Goal: Transaction & Acquisition: Book appointment/travel/reservation

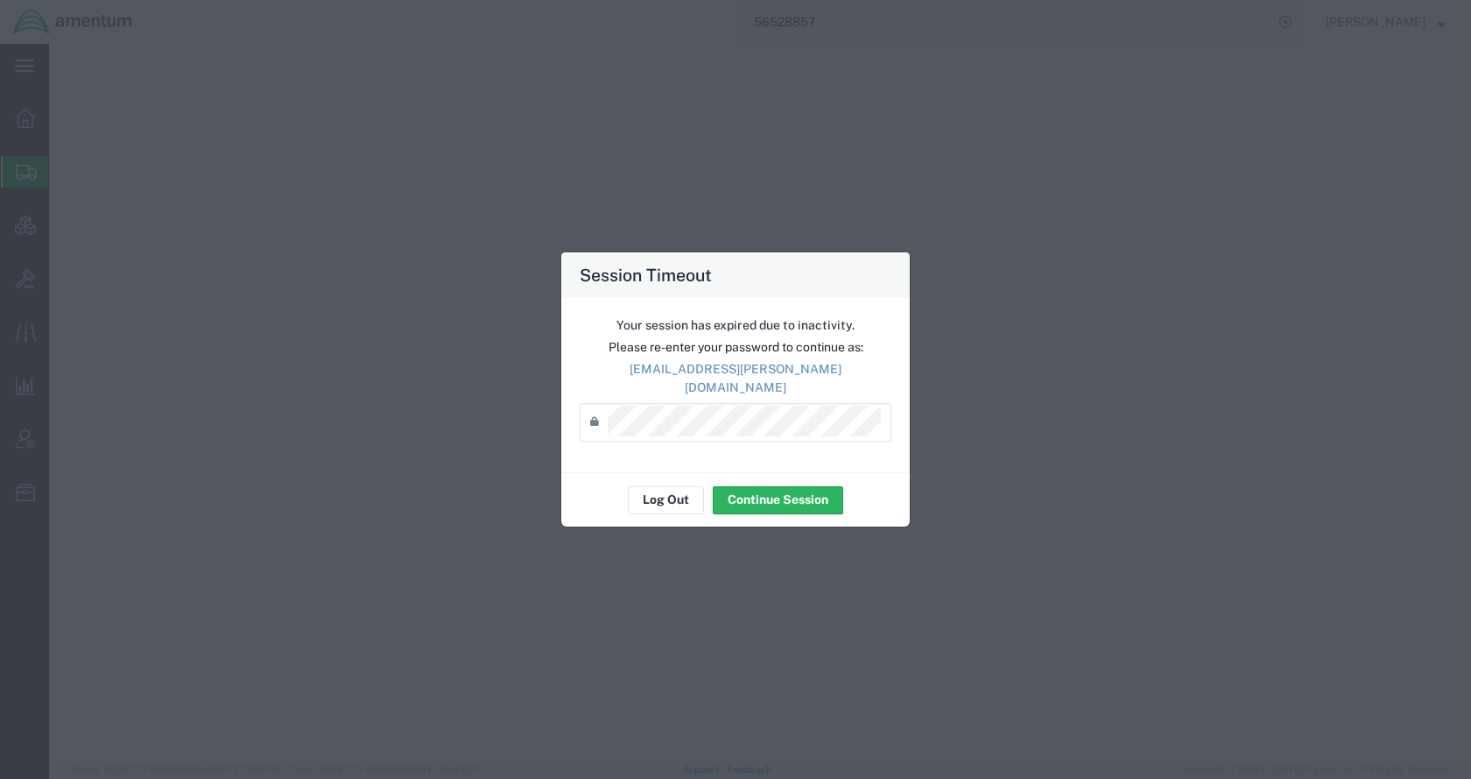
select select "TL"
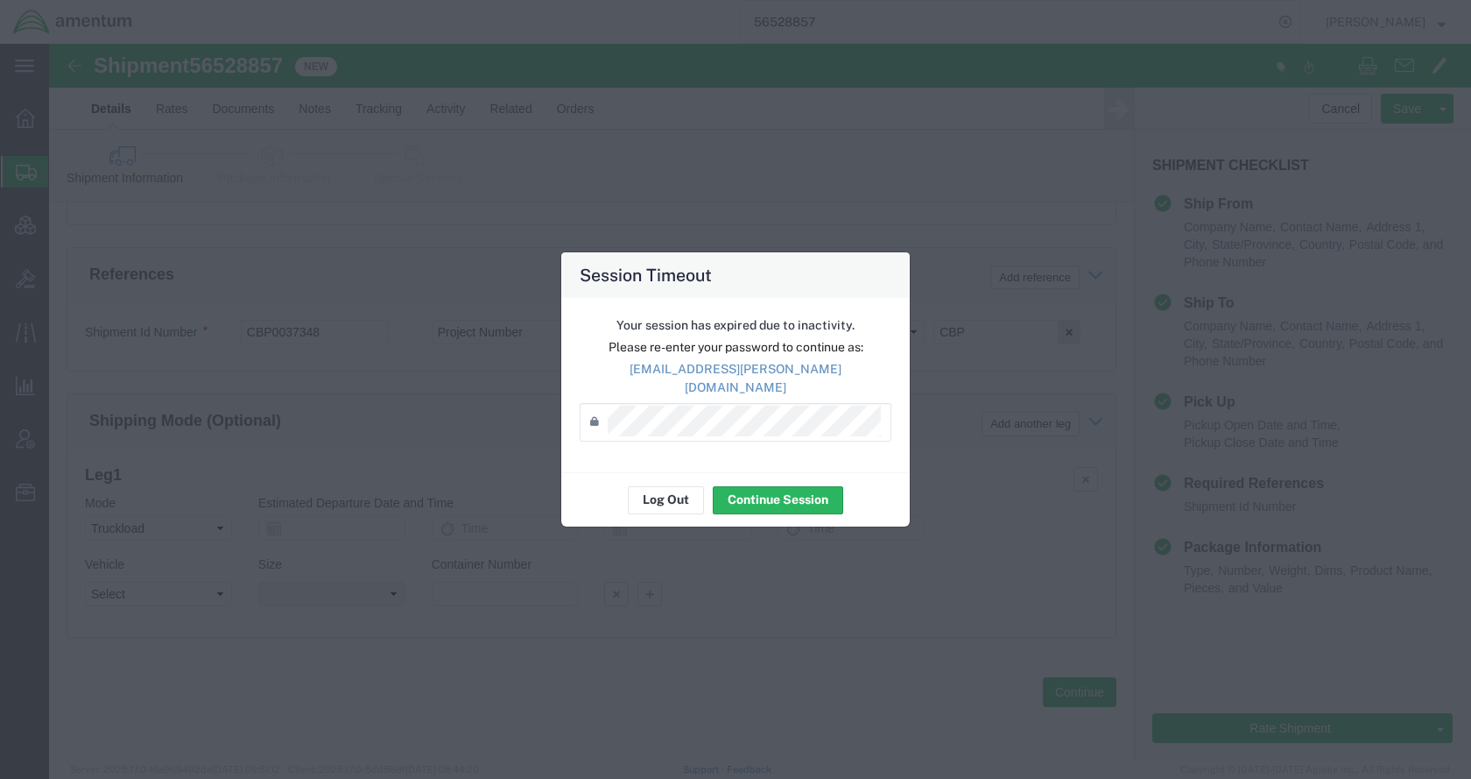
scroll to position [1067, 0]
click at [660, 495] on button "Log Out" at bounding box center [666, 500] width 76 height 28
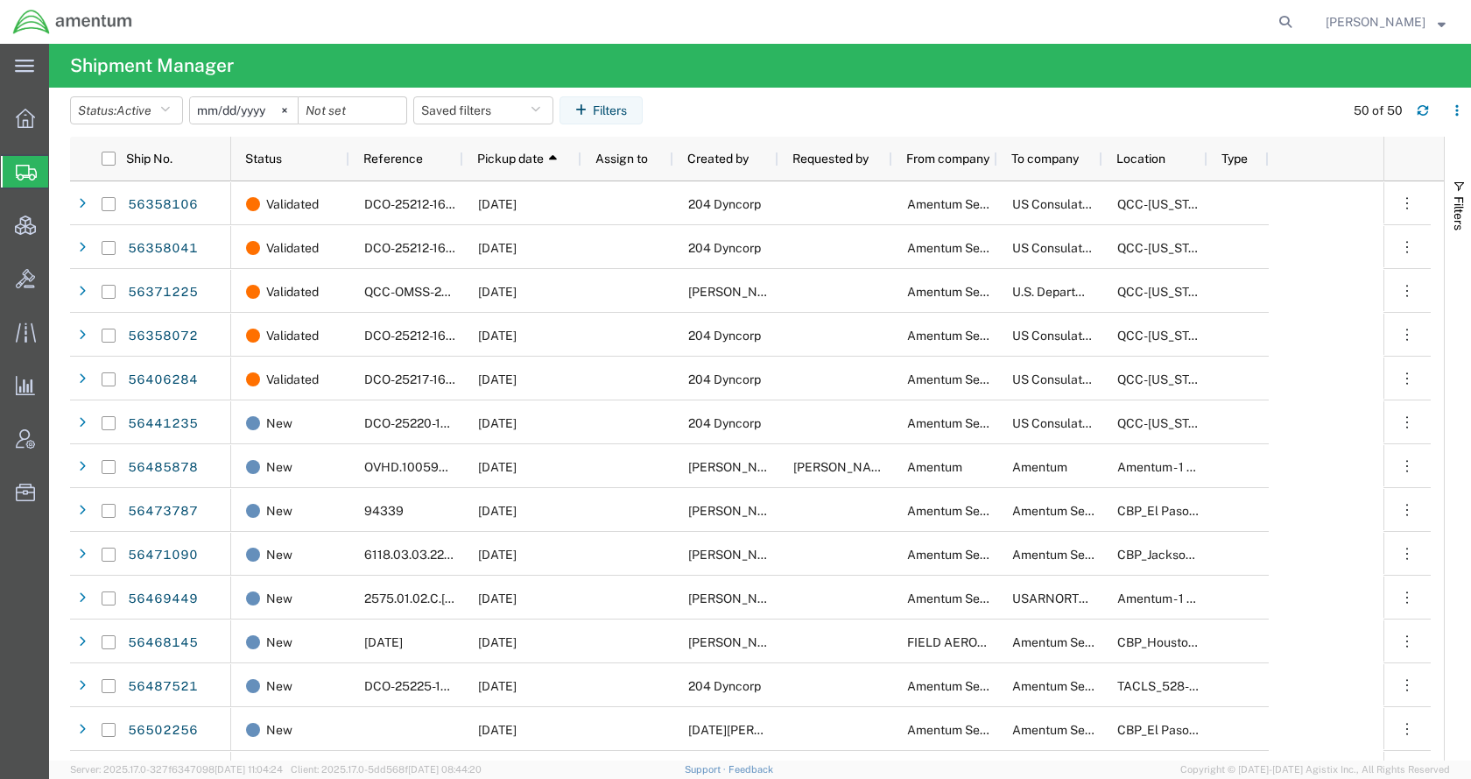
click at [1300, 22] on form at bounding box center [1286, 22] width 28 height 44
click at [1298, 25] on icon at bounding box center [1285, 22] width 25 height 25
paste input "56500804"
click at [1298, 18] on icon at bounding box center [1285, 22] width 25 height 25
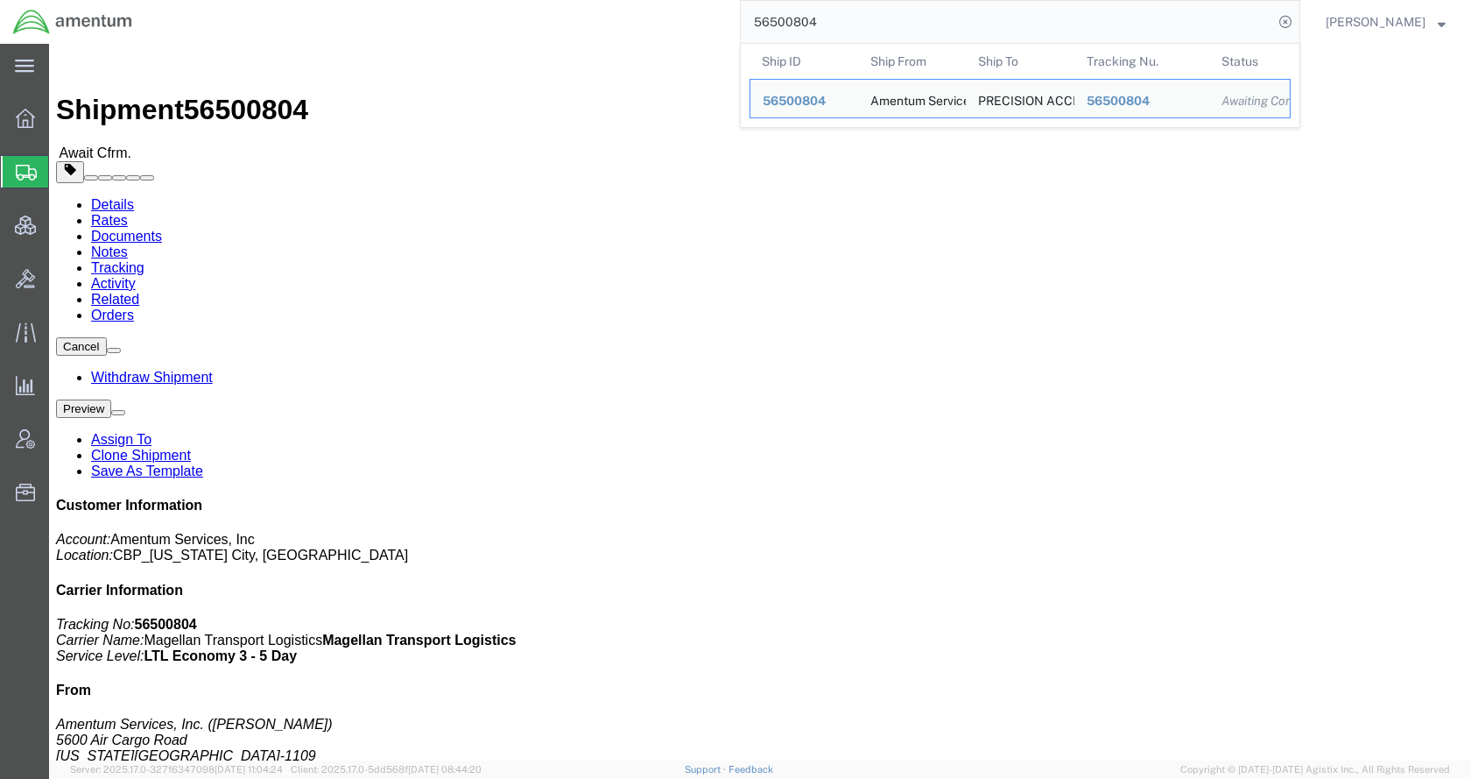
drag, startPoint x: 889, startPoint y: 24, endPoint x: 733, endPoint y: 24, distance: 155.9
click at [733, 24] on div "56500804 Ship ID Ship From Ship To Tracking Nu. Status Ship ID 56500804 Ship Fr…" at bounding box center [722, 22] width 1155 height 44
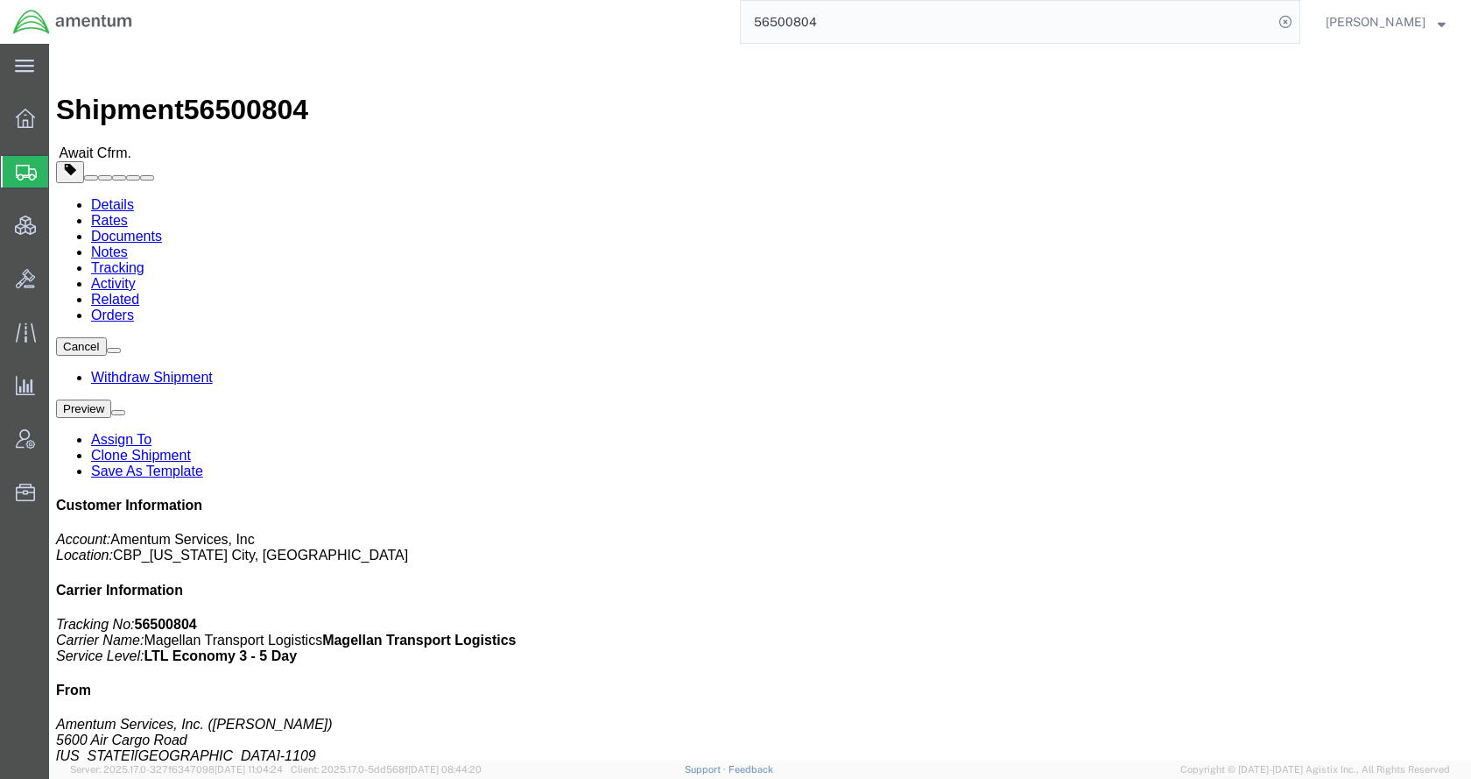
paste input "35783"
type input "56535783"
click at [1298, 19] on icon at bounding box center [1285, 22] width 25 height 25
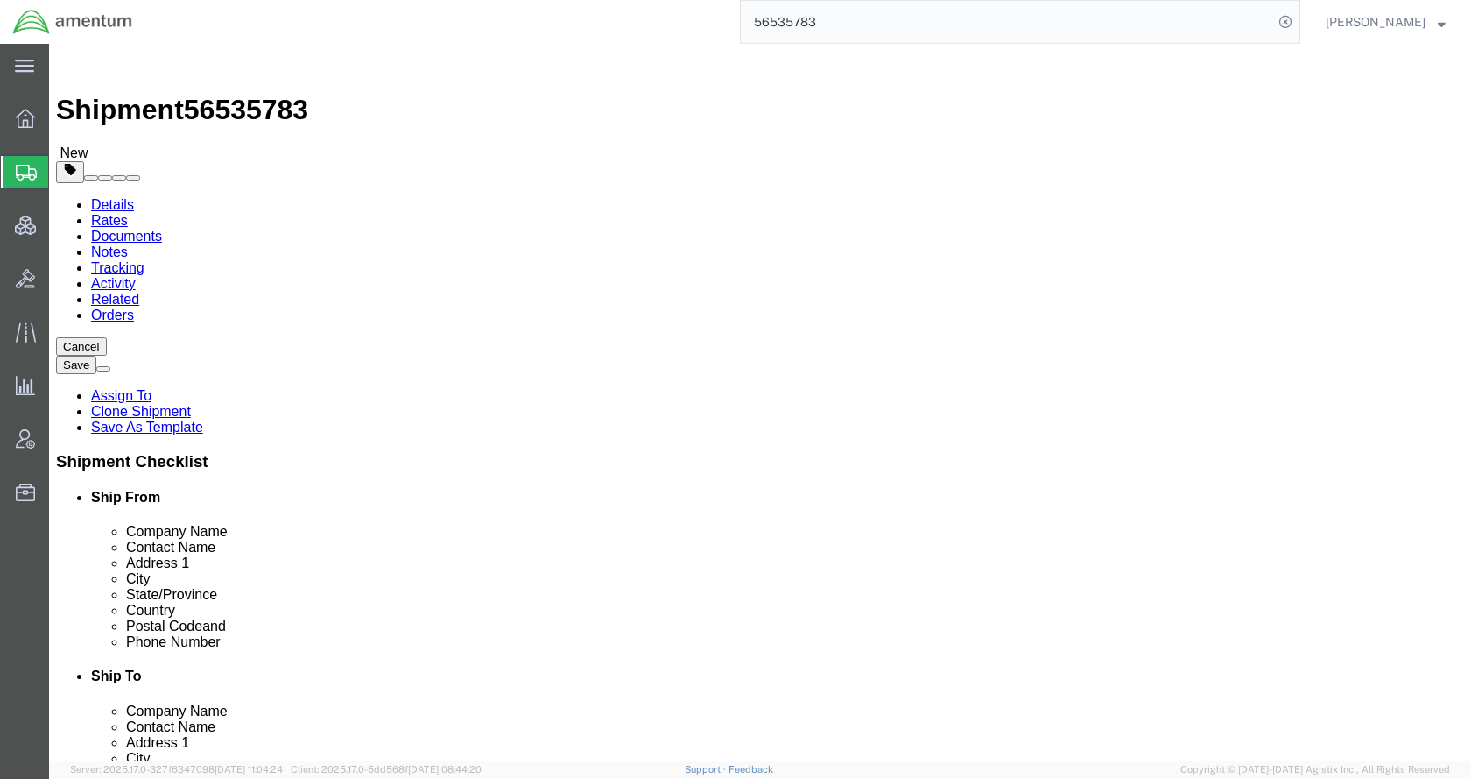
select select "48011"
select select
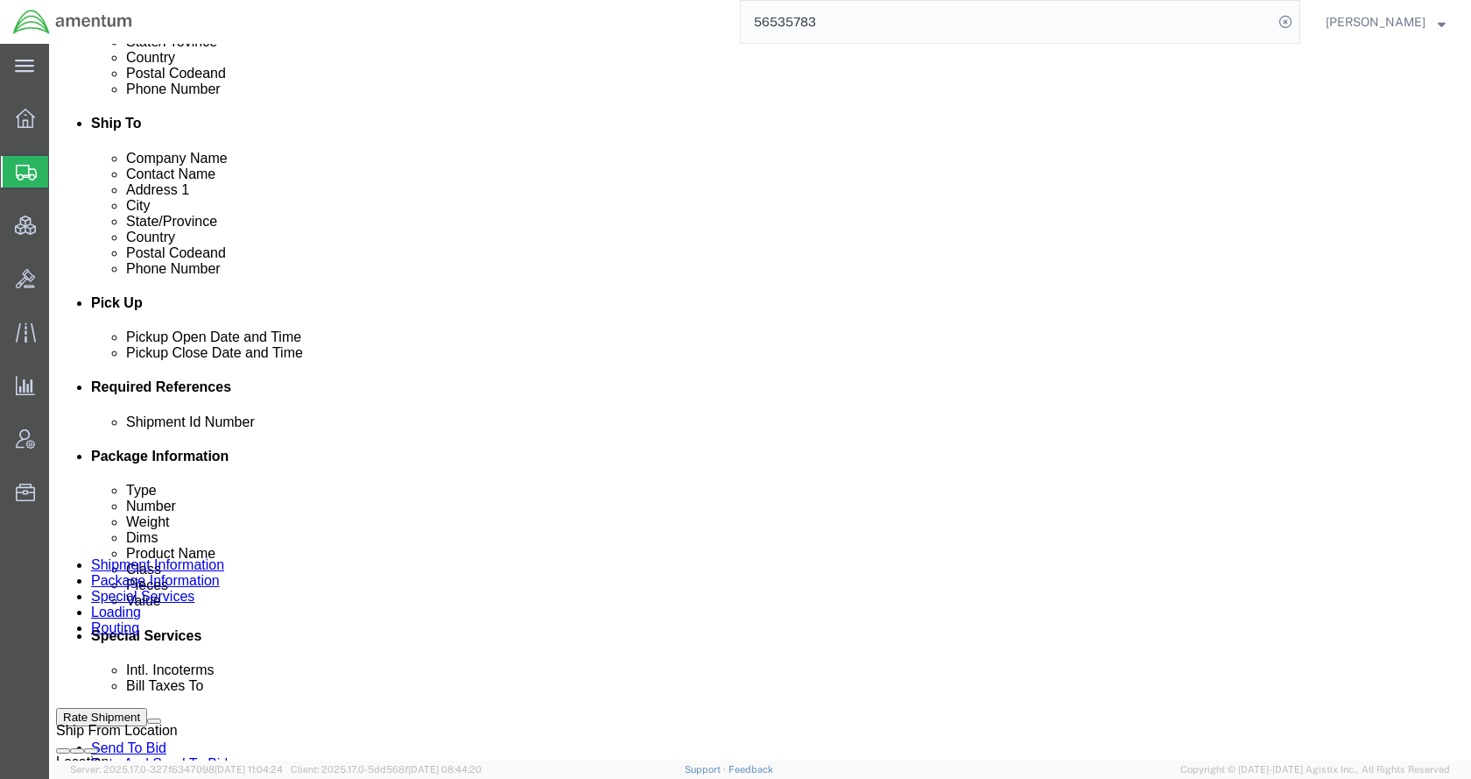
scroll to position [364, 0]
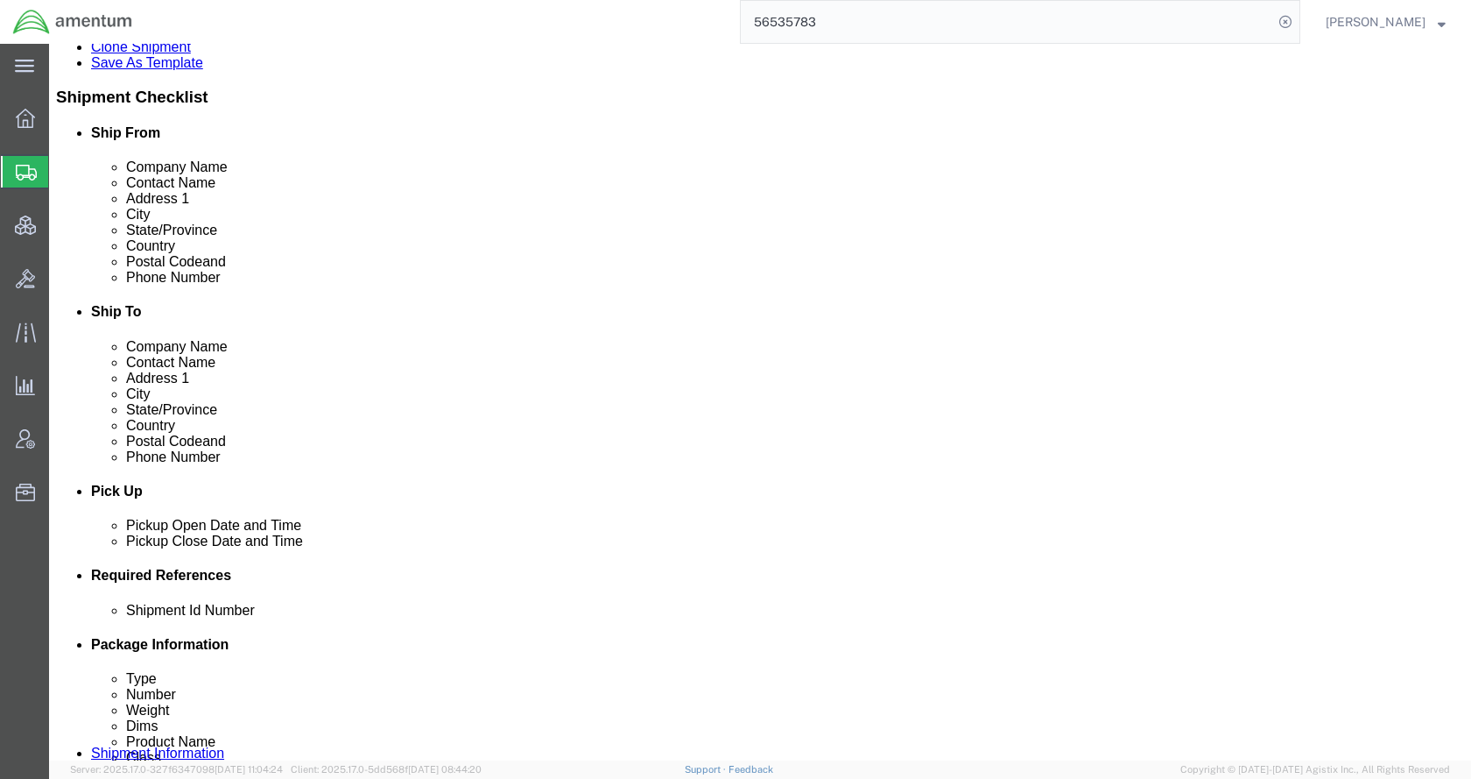
click icon
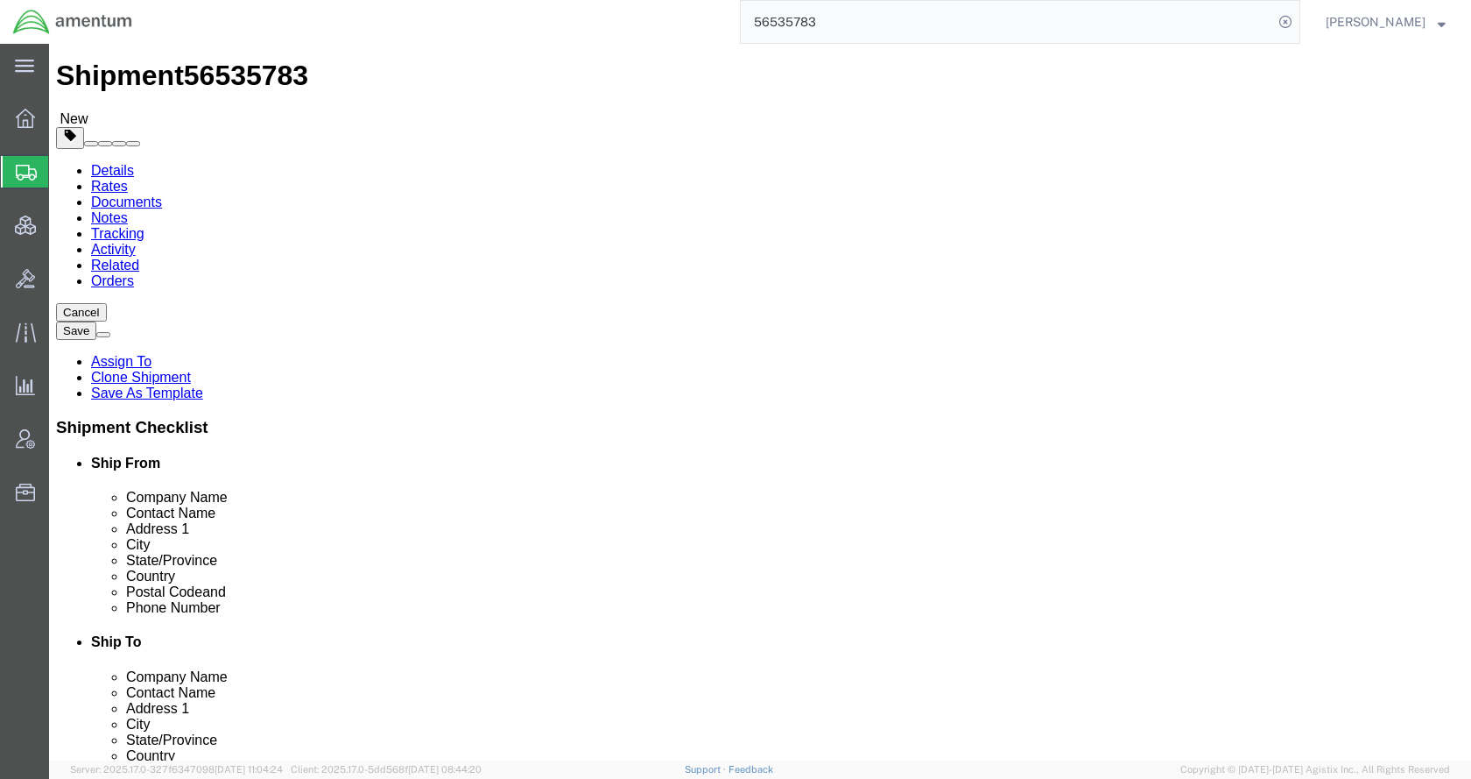
drag, startPoint x: 389, startPoint y: 520, endPoint x: 454, endPoint y: 543, distance: 68.7
click dd "19.00 Each"
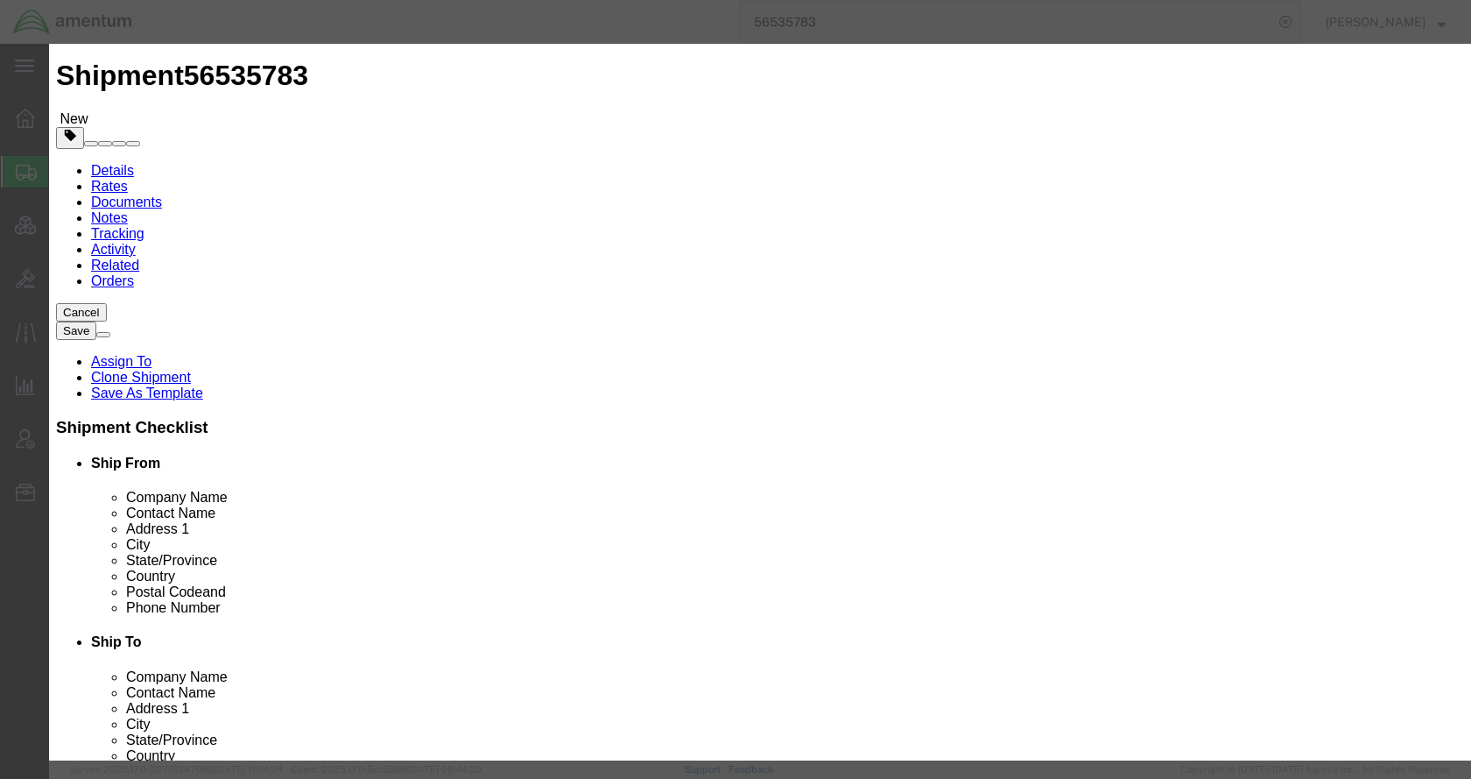
click select "Select 50 55 60 65 70 85 92.5 100 125 175 250 300 400"
select select "100"
click select "Select 50 55 60 65 70 85 92.5 100 125 175 250 300 400"
click button "Close"
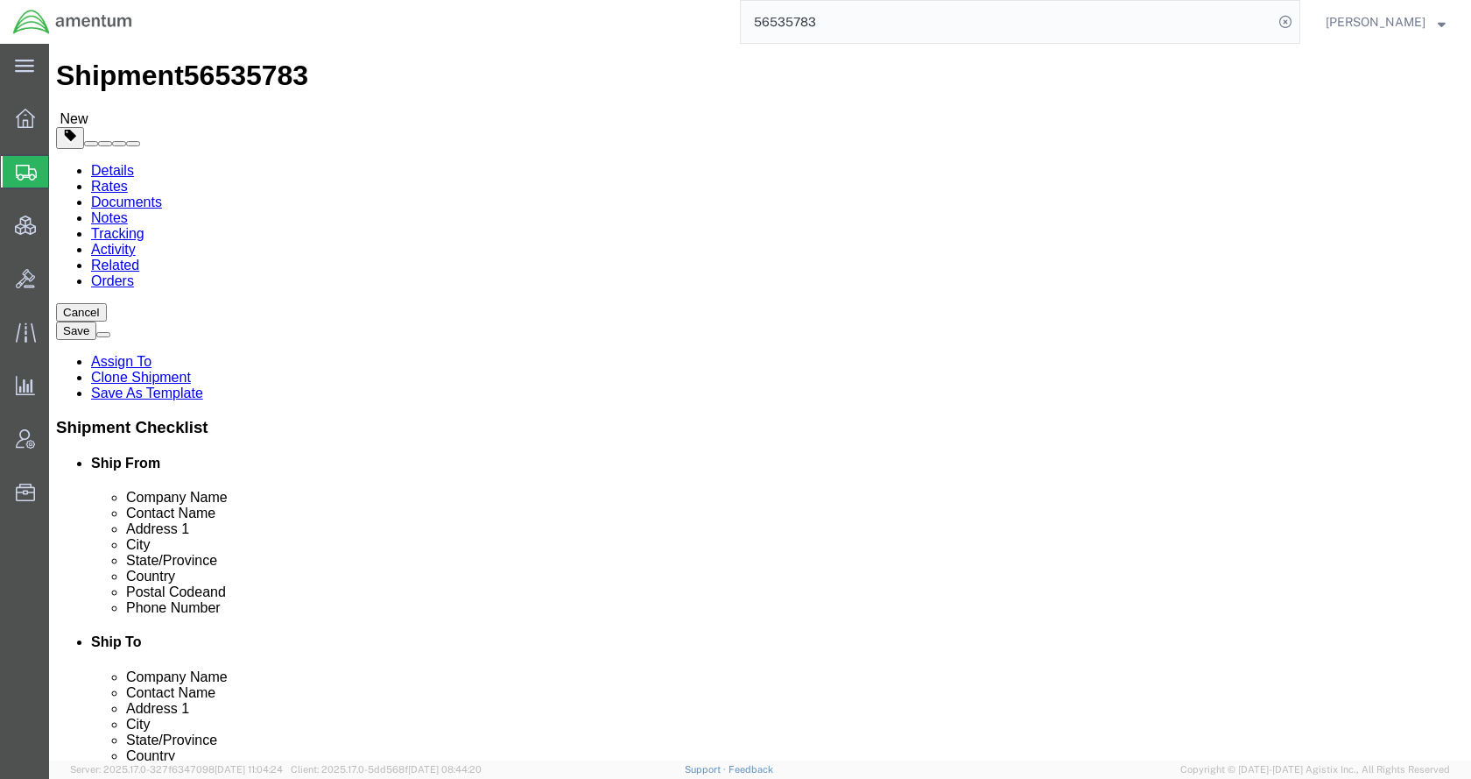
click button "Rate Shipment"
click dd "19.00 Each"
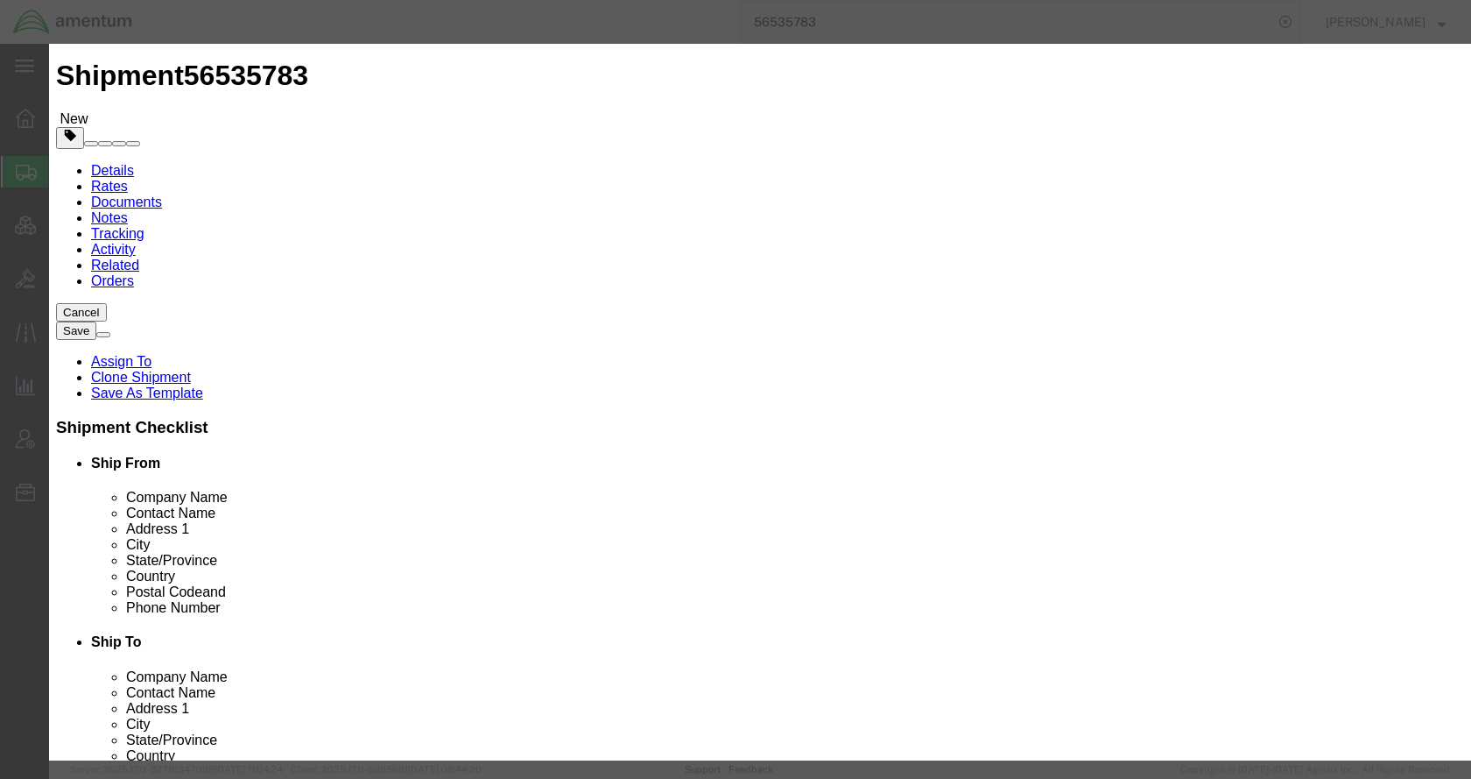
click select "Select 50 55 60 65 70 85 92.5 100 125 175 250 300 400"
select select "100"
click select "Select 50 55 60 65 70 85 92.5 100 125 175 250 300 400"
click button "Save & Close"
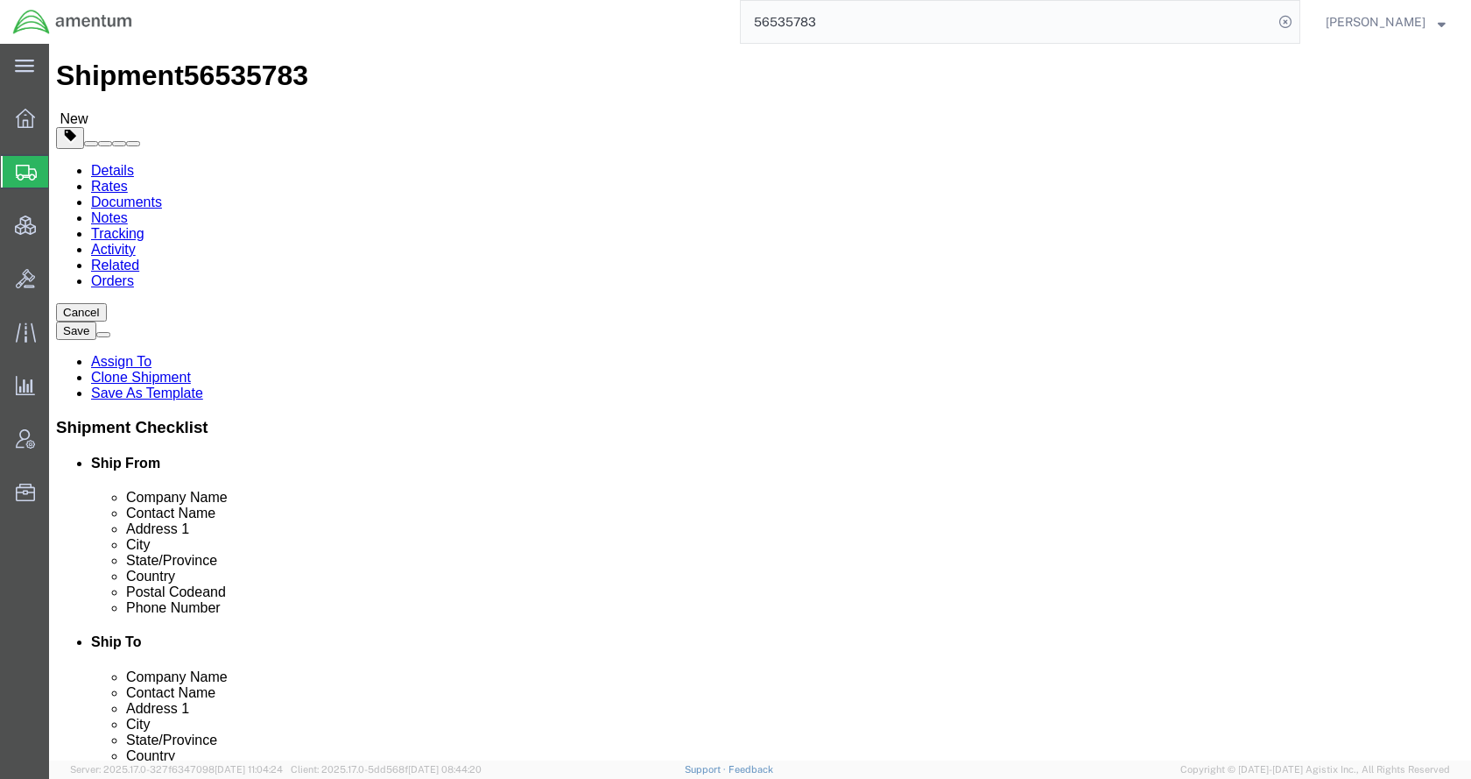
click icon
click button "Rate Shipment"
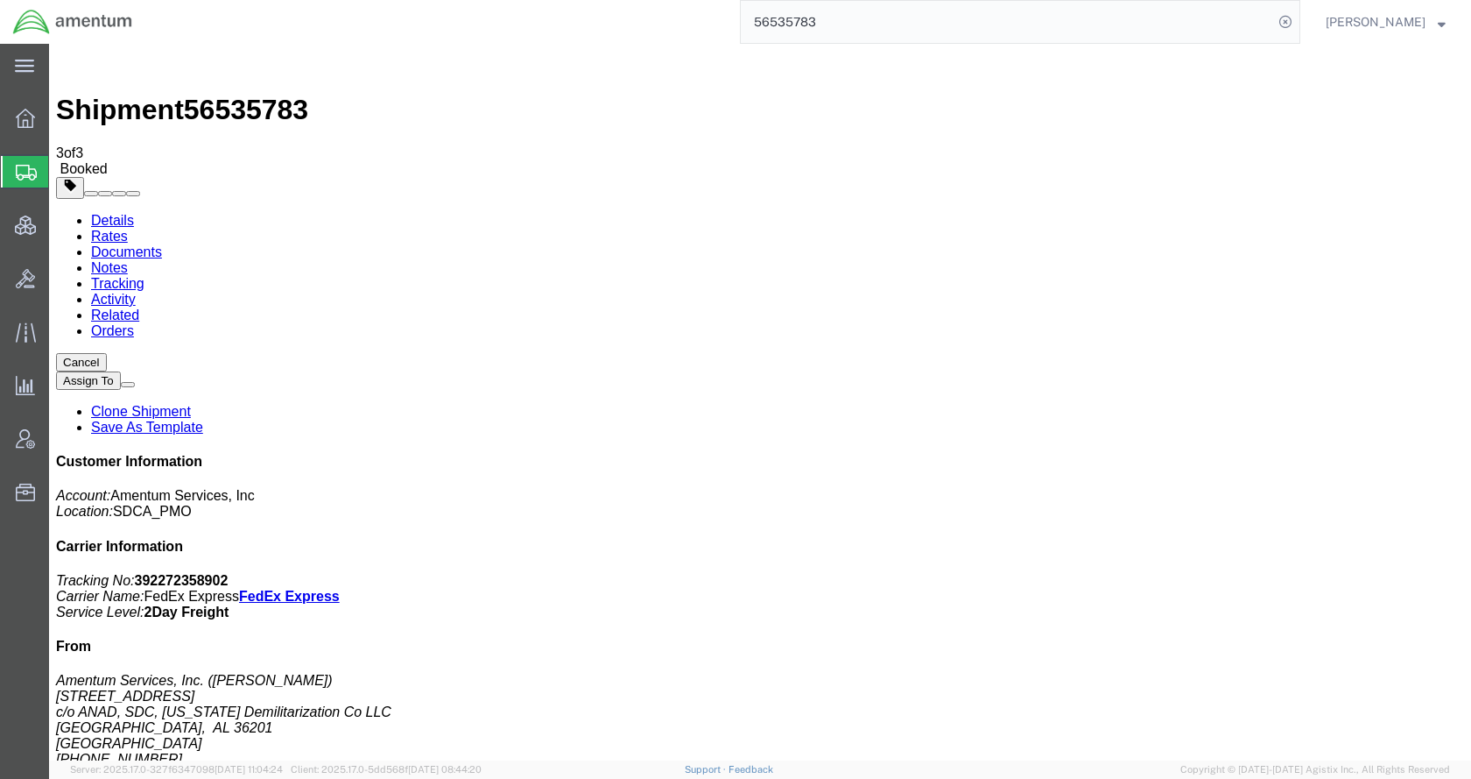
checkbox input "true"
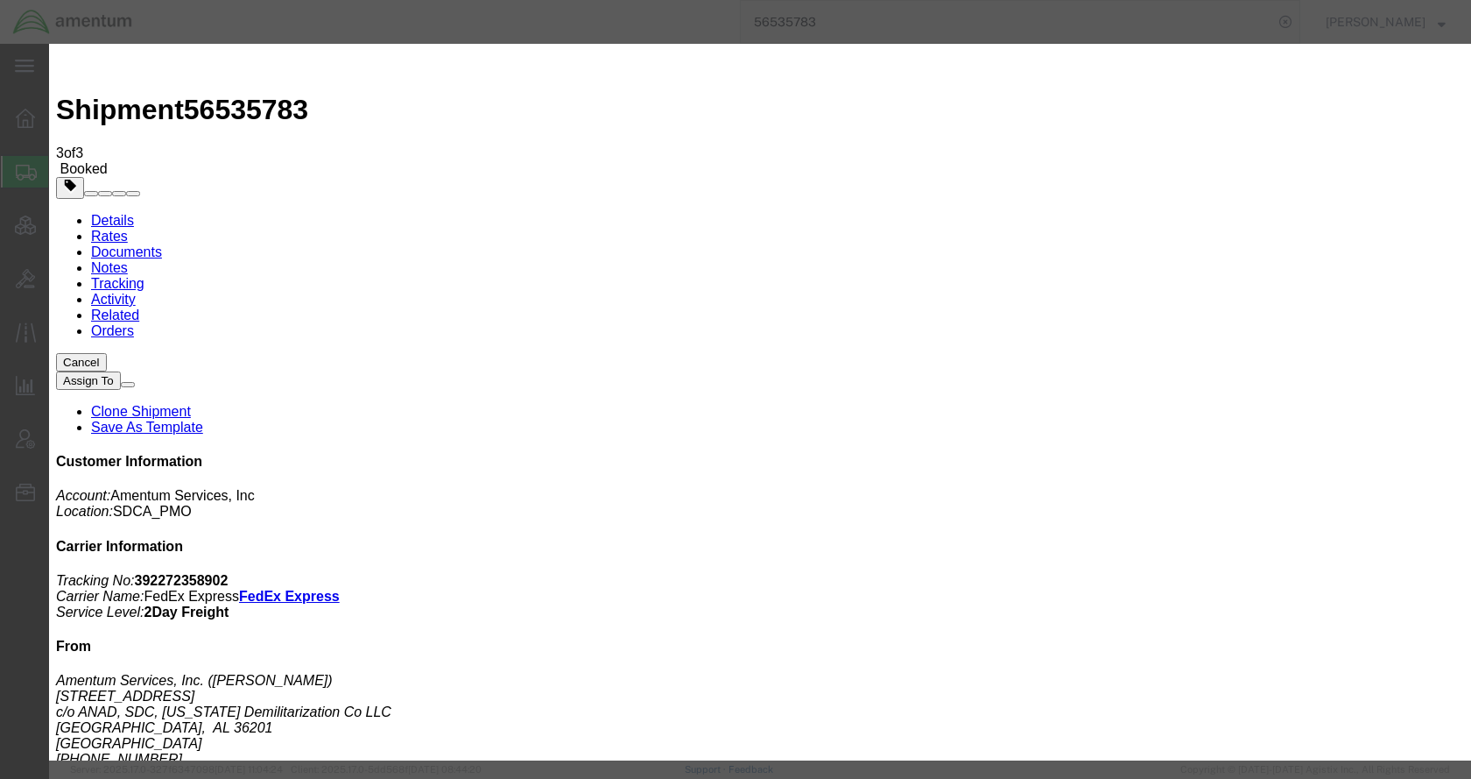
type input "[EMAIL_ADDRESS][PERSON_NAME][DOMAIN_NAME]"
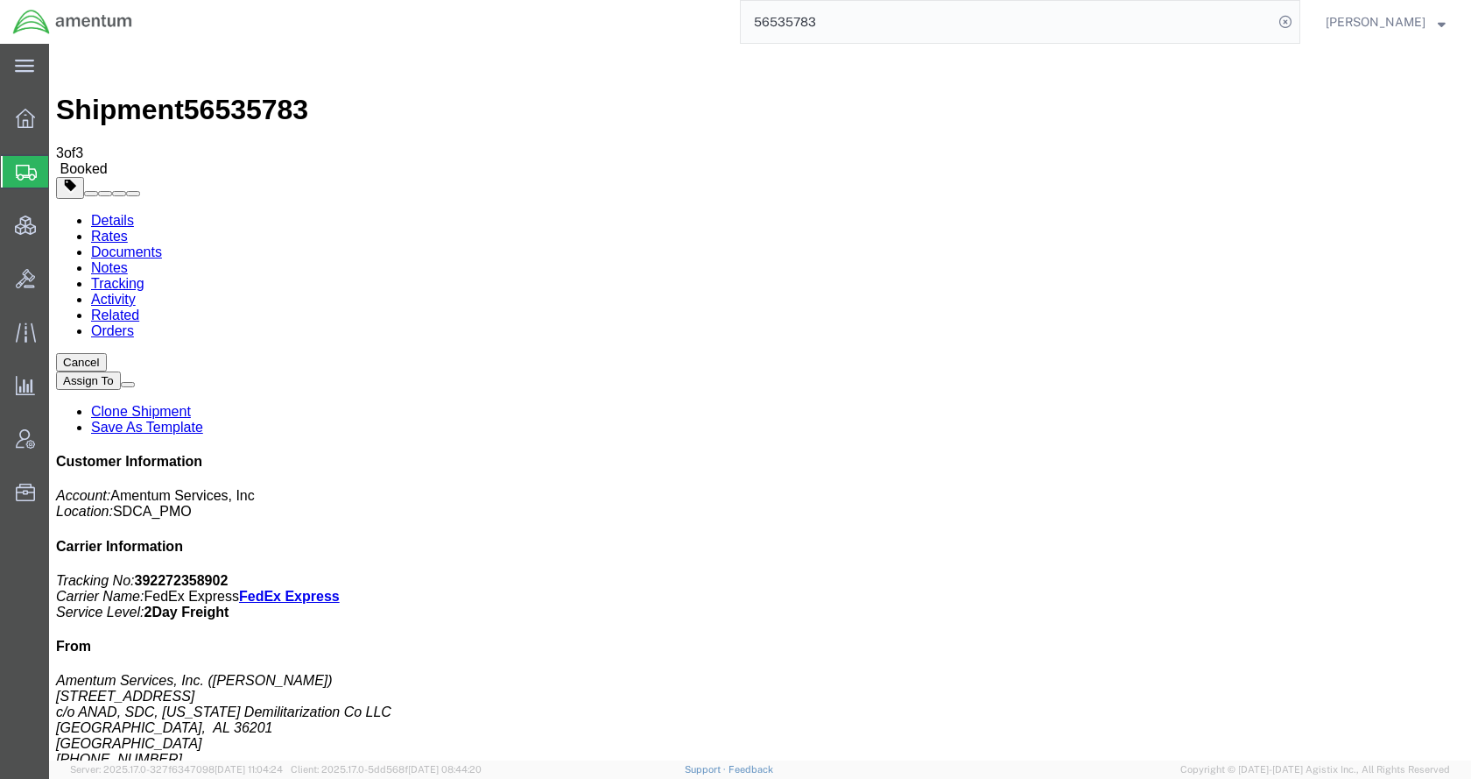
drag, startPoint x: 130, startPoint y: 109, endPoint x: 135, endPoint y: 121, distance: 13.3
click at [130, 213] on link "Details" at bounding box center [112, 220] width 43 height 15
click link "Schedule pickup request"
click at [60, 437] on span "Account Admin" at bounding box center [54, 438] width 12 height 35
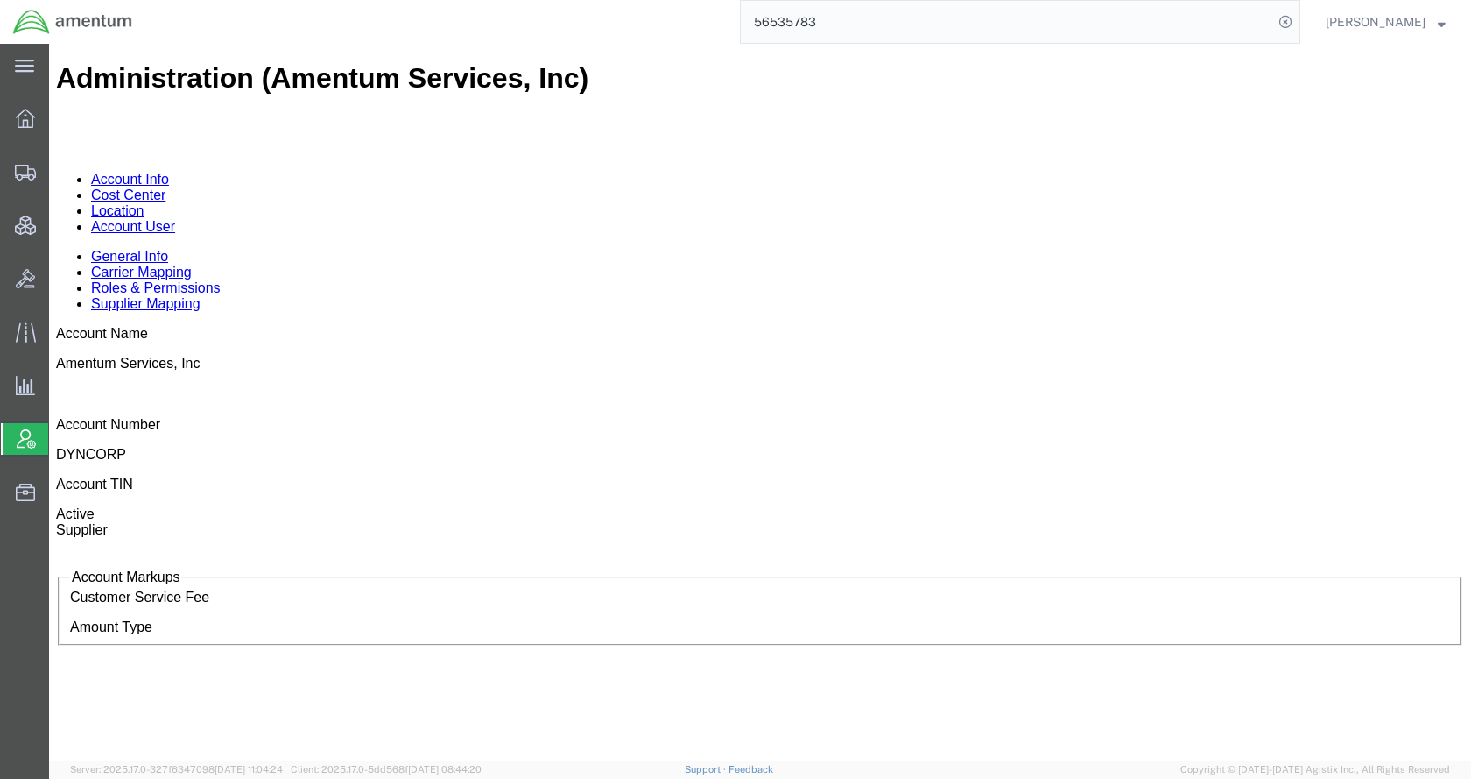
click at [175, 219] on link "Account User" at bounding box center [133, 226] width 84 height 15
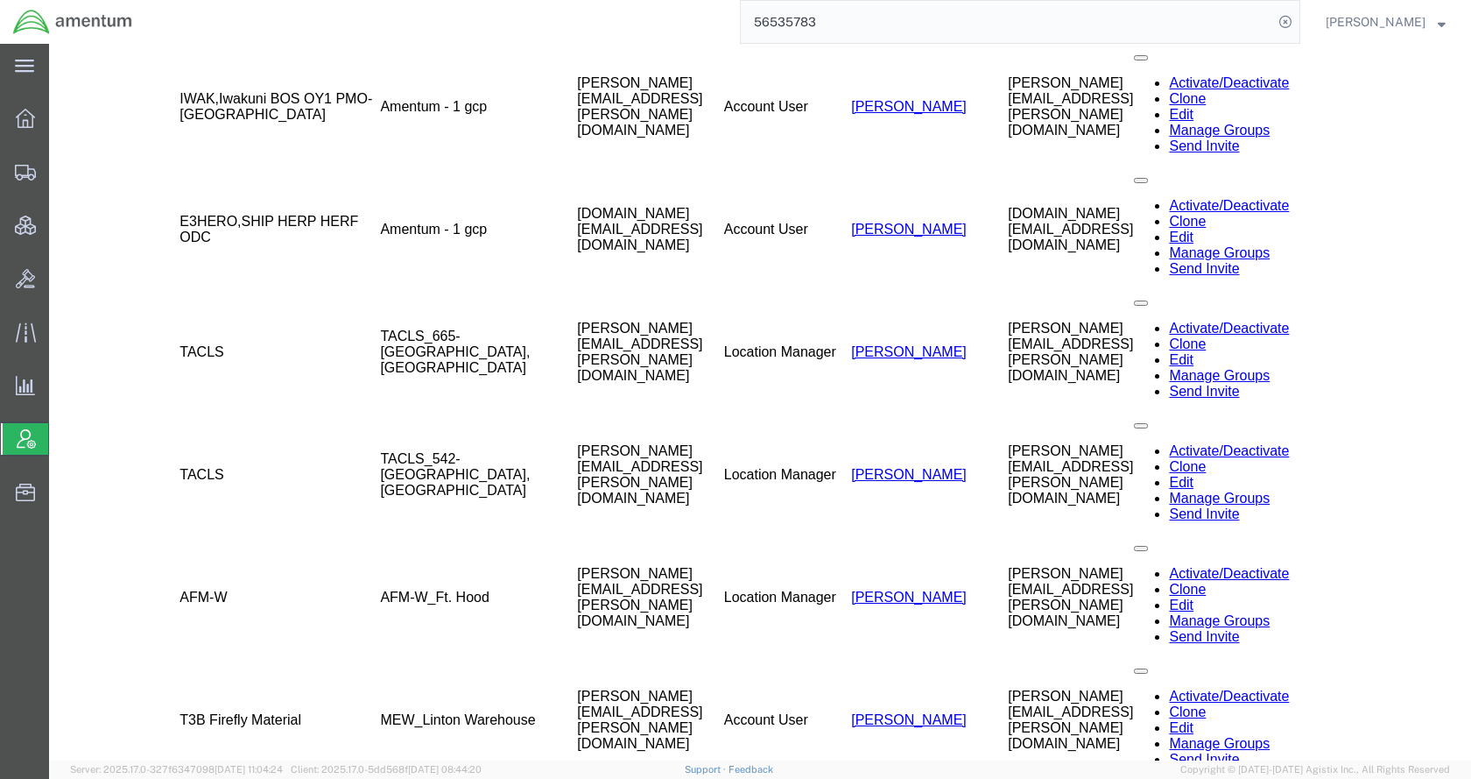
scroll to position [21247, 0]
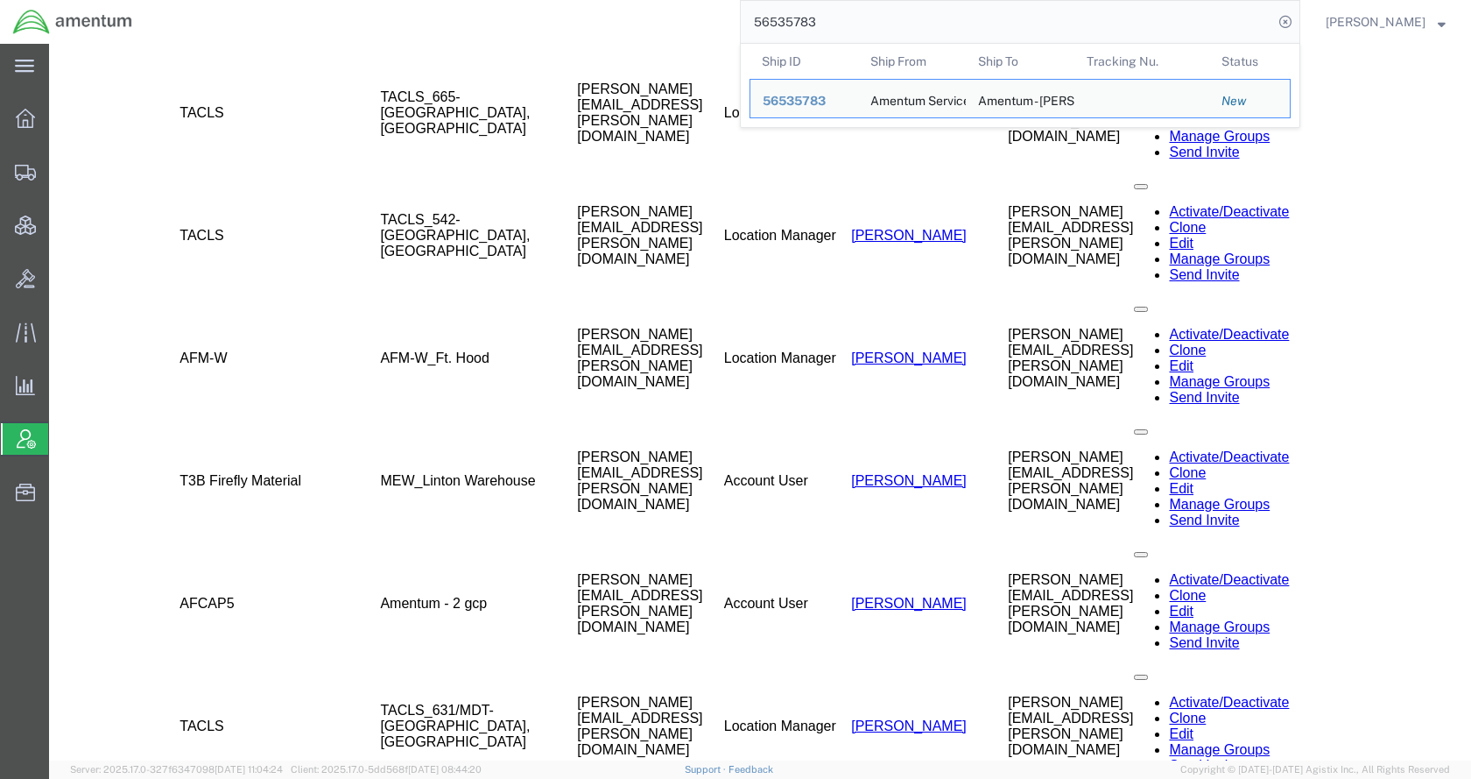
drag, startPoint x: 850, startPoint y: 33, endPoint x: 729, endPoint y: 33, distance: 120.8
click at [729, 33] on div "56535783 Ship ID Ship From Ship To Tracking Nu. Status Ship ID 56535783 Ship Fr…" at bounding box center [722, 22] width 1155 height 44
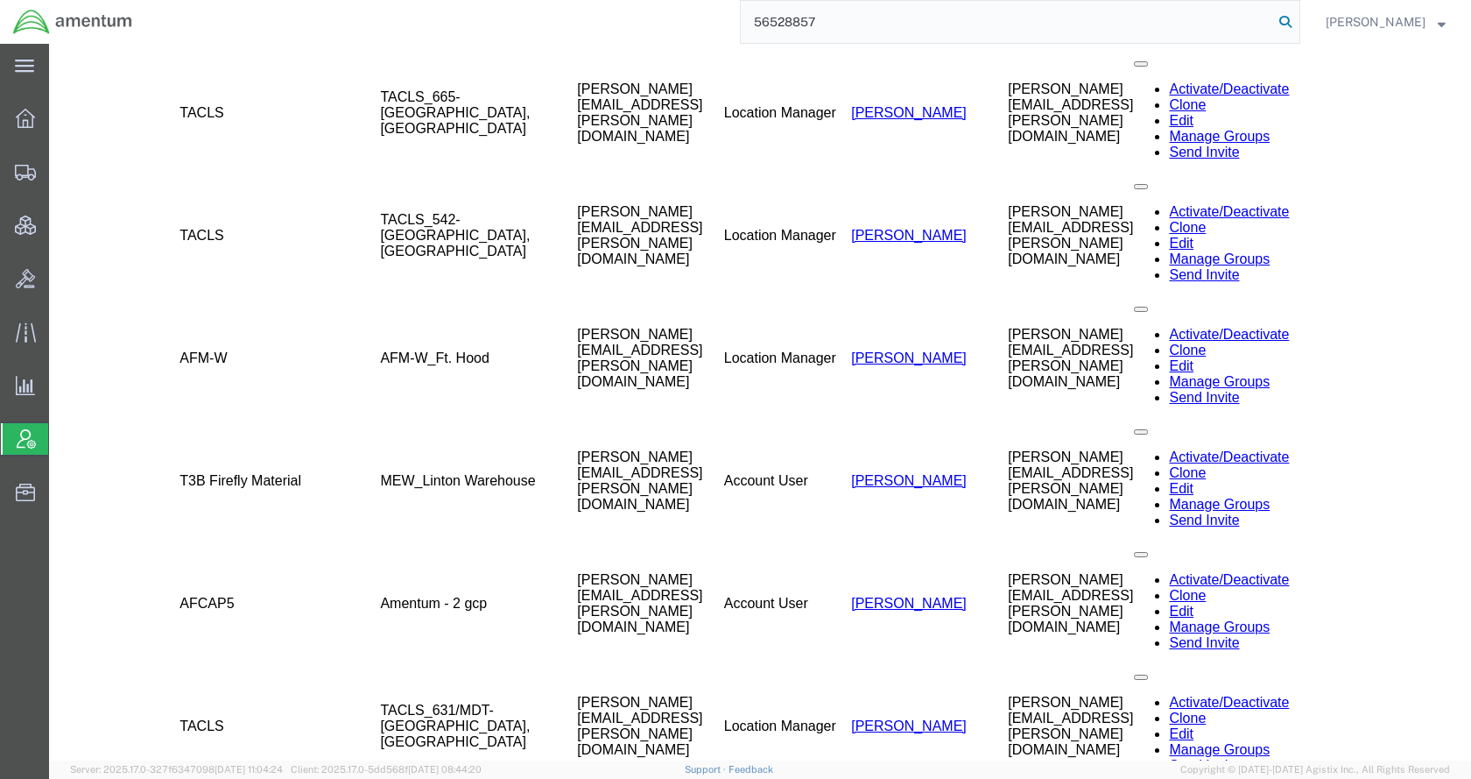
type input "56528857"
click at [1298, 17] on icon at bounding box center [1285, 22] width 25 height 25
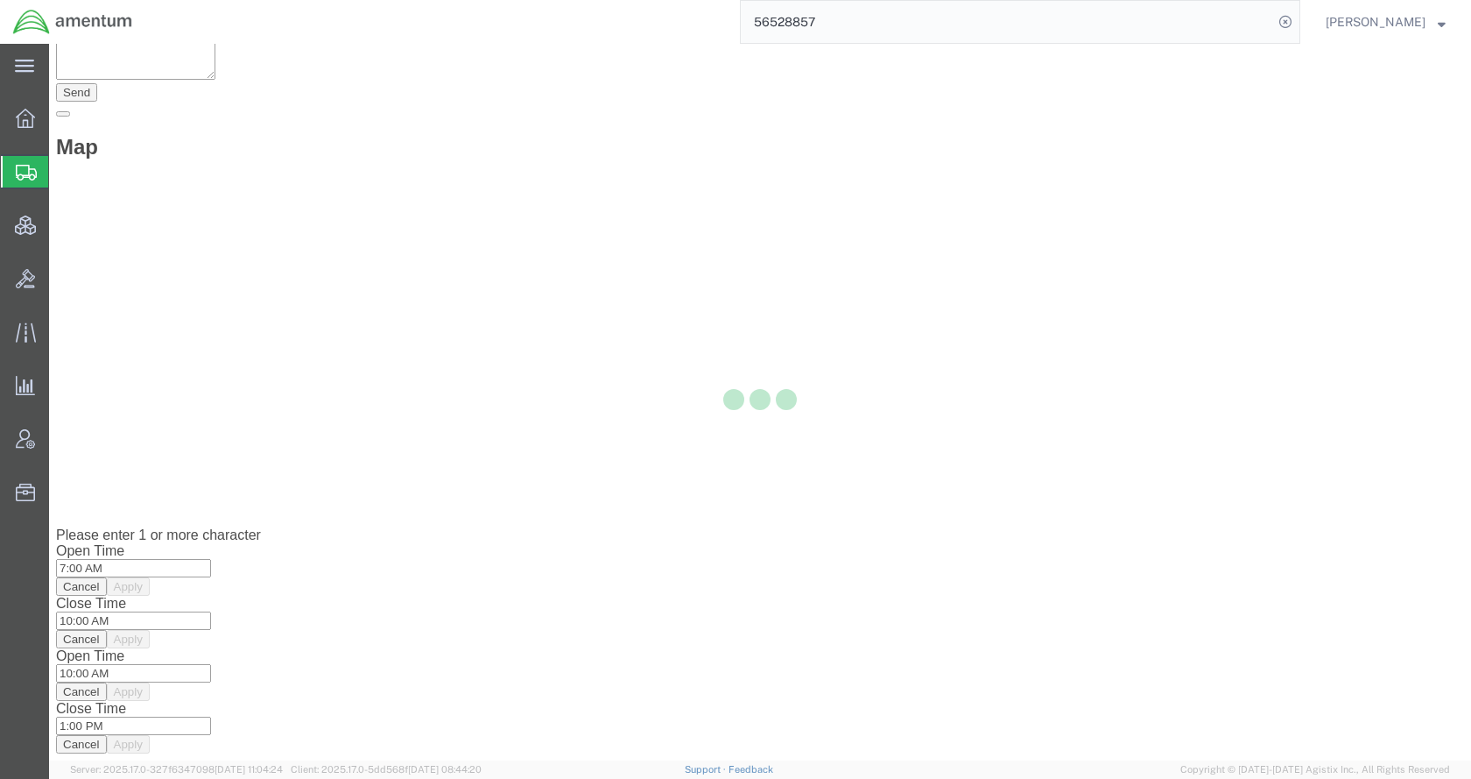
select select
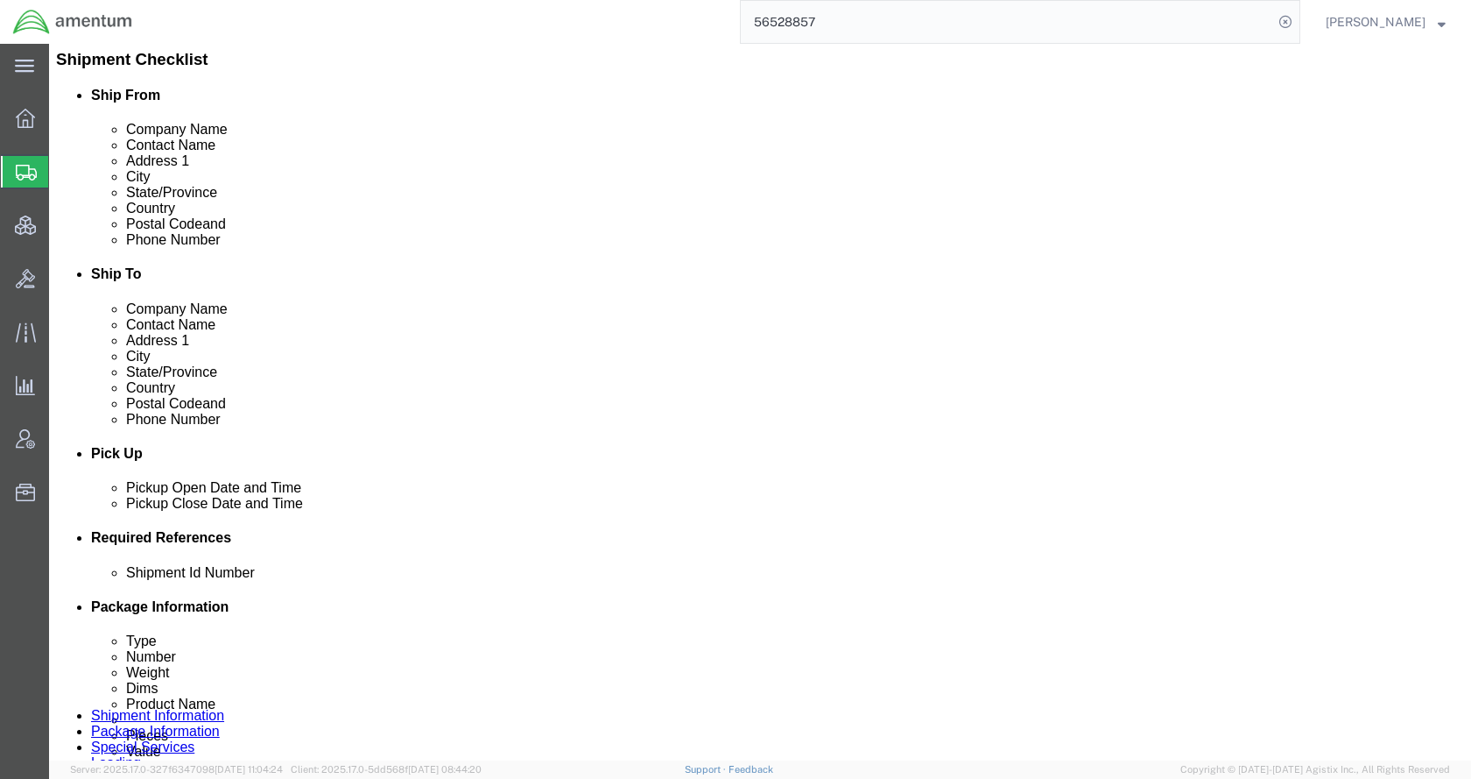
scroll to position [525, 0]
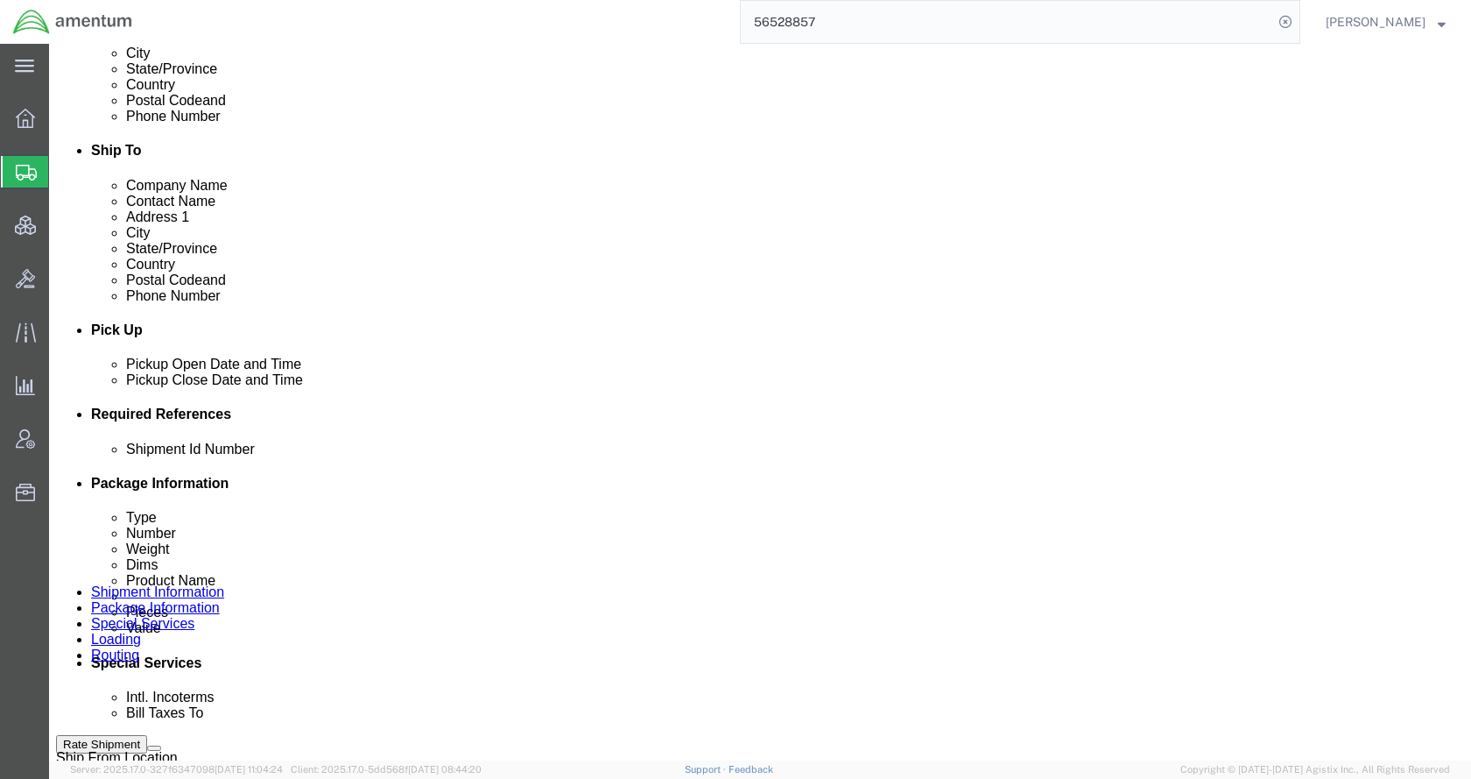
click link "Send To Bid"
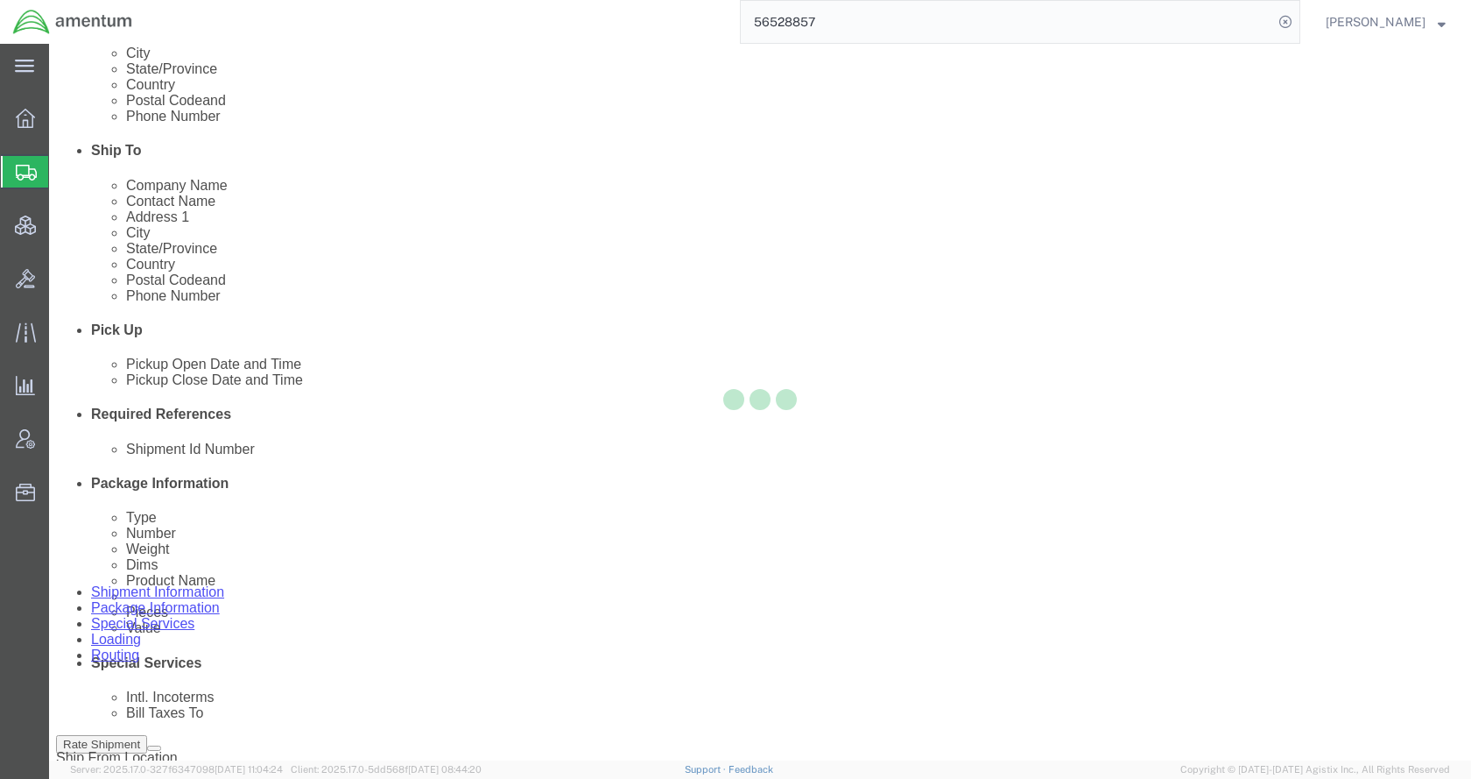
select select "TL"
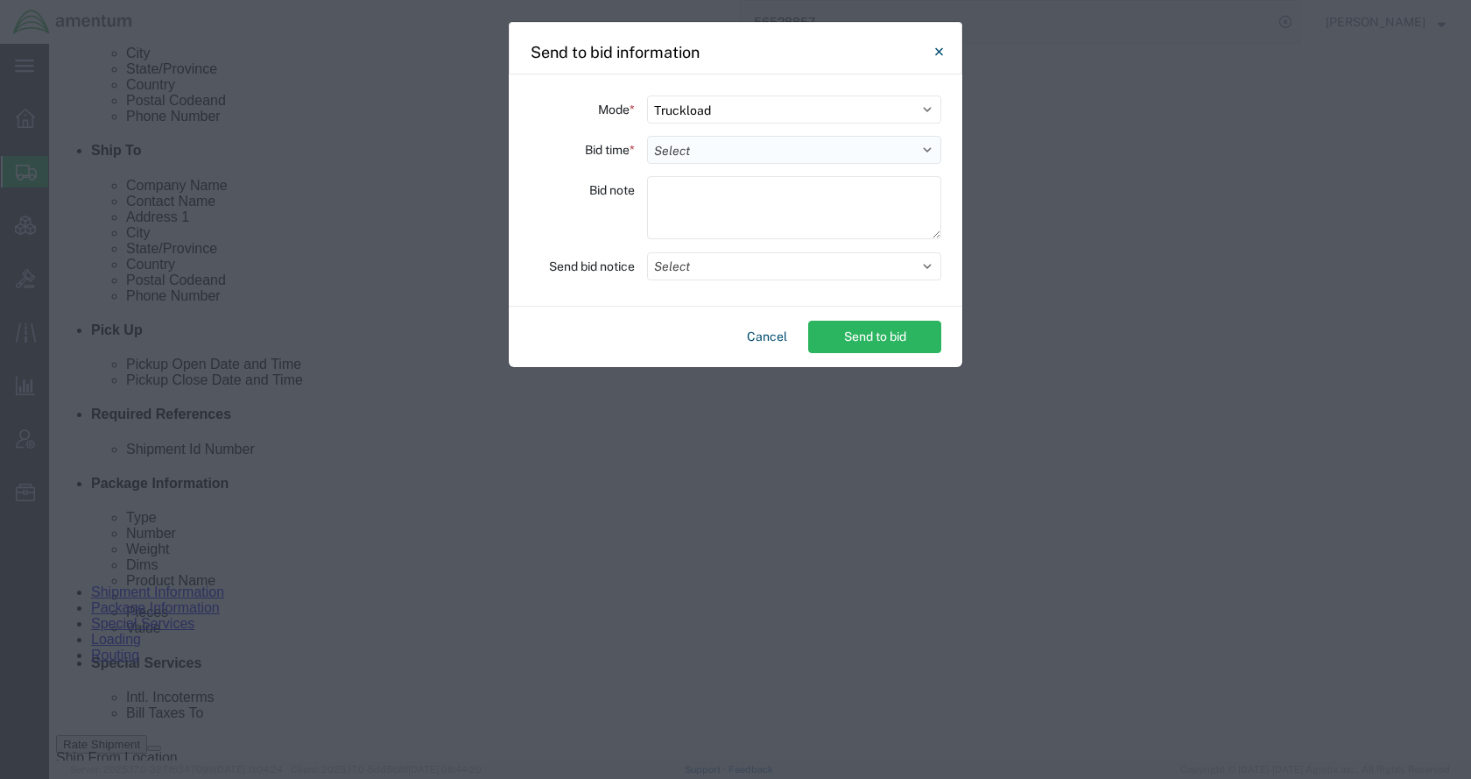
click at [704, 152] on select "Select 30 Min (Rush) 1 Hour (Rush) 2 Hours (Rush) 4 Hours (Rush) 8 Hours (Rush)…" at bounding box center [794, 150] width 294 height 28
select select "4"
click at [647, 136] on select "Select 30 Min (Rush) 1 Hour (Rush) 2 Hours (Rush) 4 Hours (Rush) 8 Hours (Rush)…" at bounding box center [794, 150] width 294 height 28
click at [708, 267] on button "Select" at bounding box center [794, 266] width 294 height 28
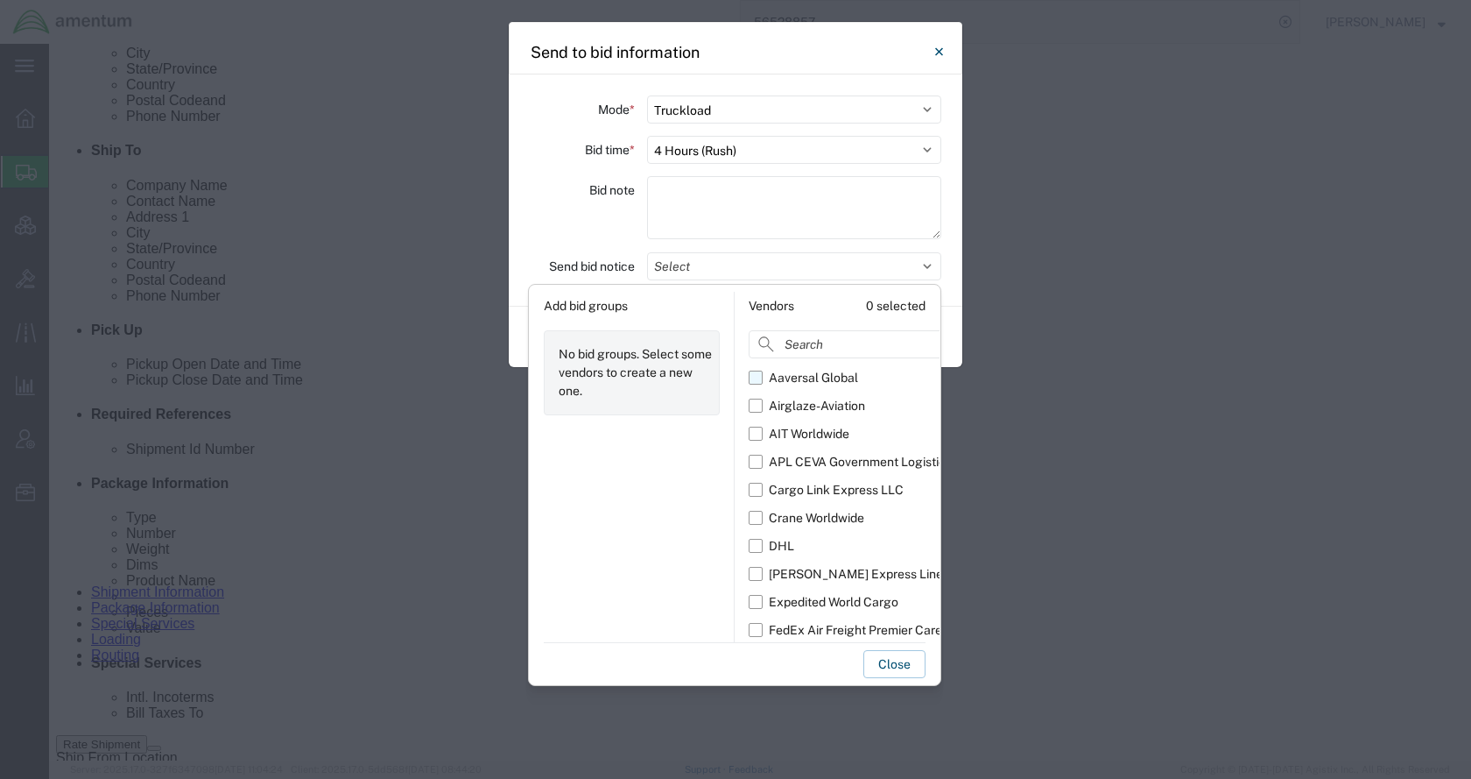
click at [782, 371] on div "Aaversal Global" at bounding box center [813, 378] width 89 height 18
click at [0, 0] on input "Aaversal Global" at bounding box center [0, 0] width 0 height 0
drag, startPoint x: 793, startPoint y: 405, endPoint x: 796, endPoint y: 422, distance: 17.7
click at [793, 407] on div "Airglaze-Aviation" at bounding box center [817, 406] width 96 height 18
click at [0, 0] on input "Airglaze-Aviation" at bounding box center [0, 0] width 0 height 0
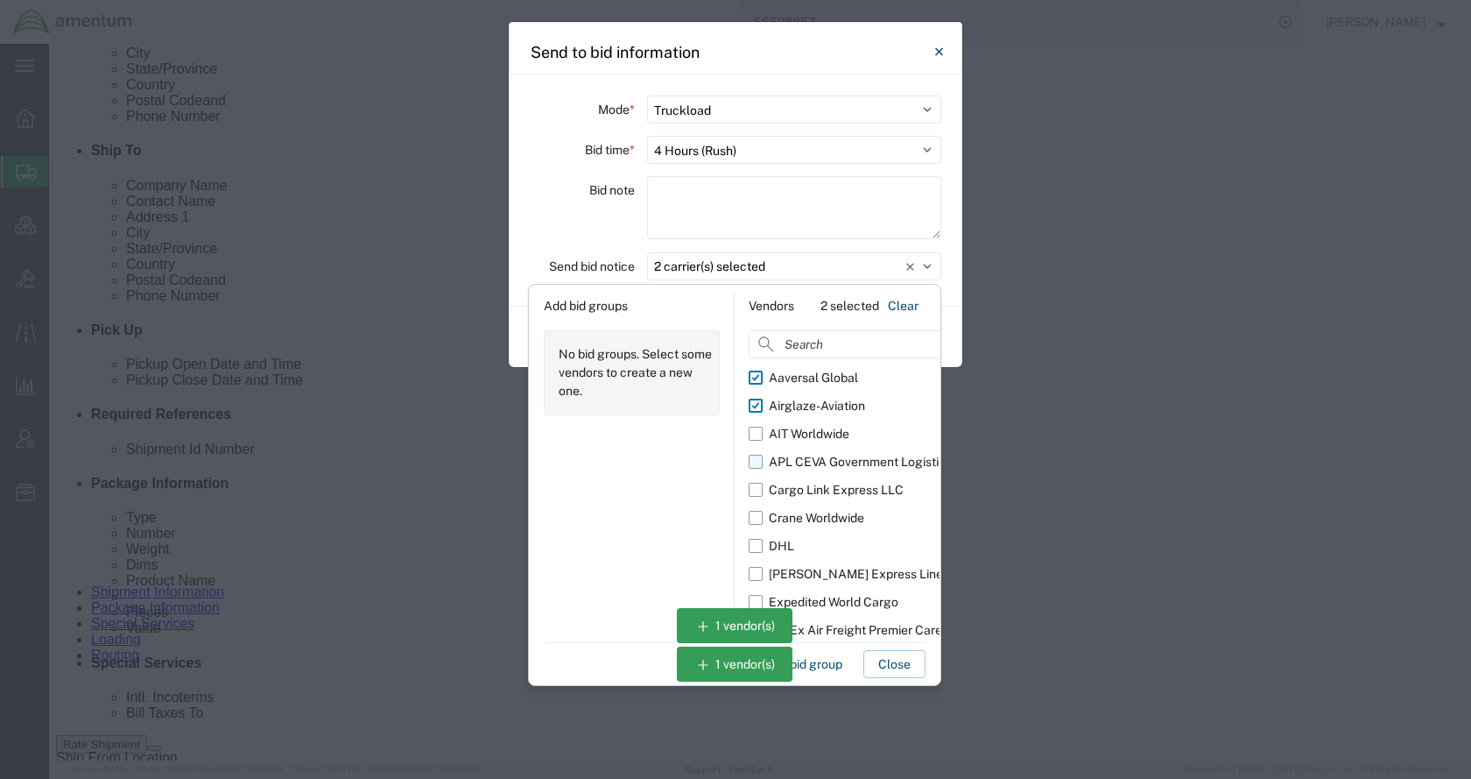
drag, startPoint x: 796, startPoint y: 427, endPoint x: 800, endPoint y: 447, distance: 20.4
click at [796, 428] on div "AIT Worldwide" at bounding box center [809, 434] width 81 height 18
click at [0, 0] on input "AIT Worldwide" at bounding box center [0, 0] width 0 height 0
click at [801, 455] on div "APL CEVA Government Logistics" at bounding box center [860, 462] width 183 height 18
click at [0, 0] on input "APL CEVA Government Logistics" at bounding box center [0, 0] width 0 height 0
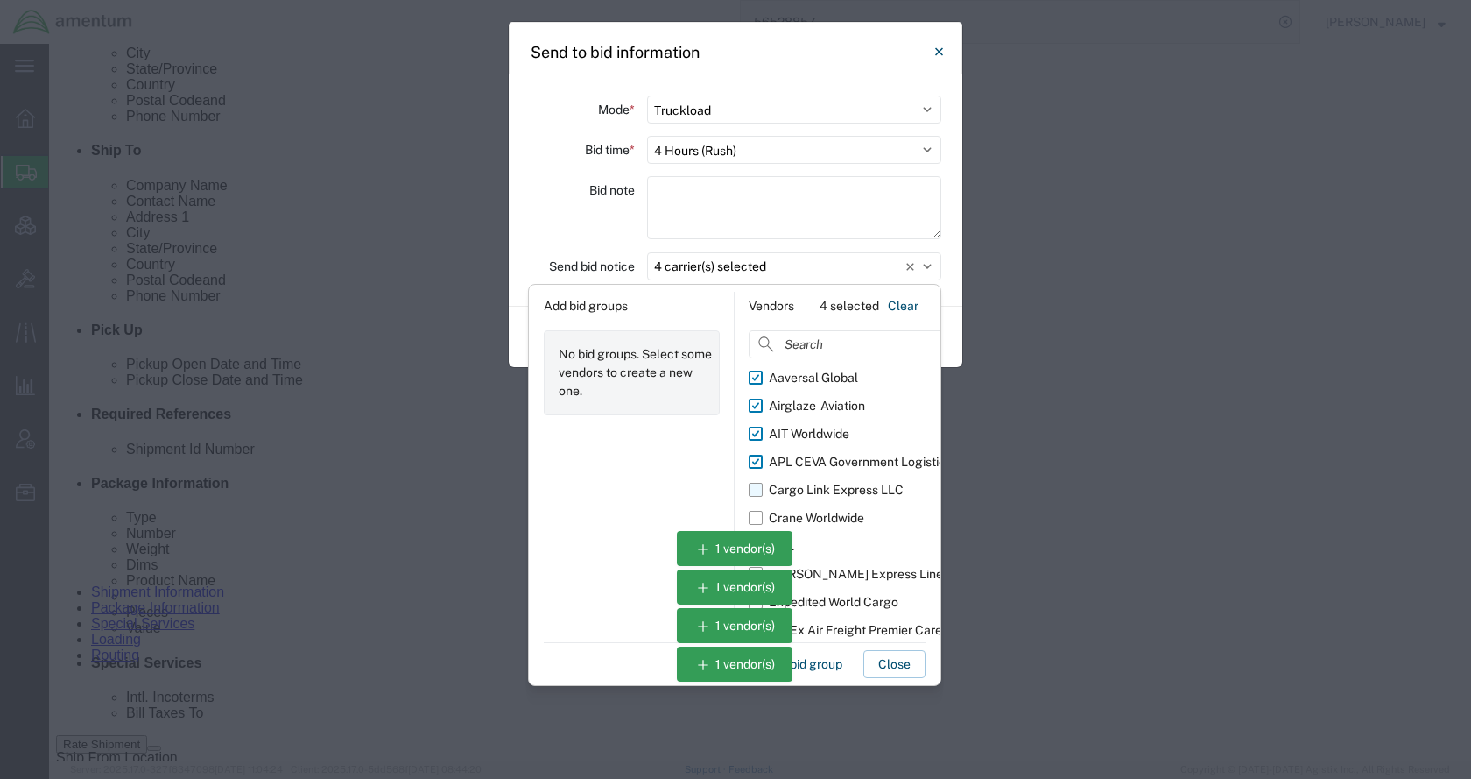
click at [805, 487] on div "Cargo Link Express LLC" at bounding box center [836, 490] width 135 height 18
click at [0, 0] on input "Cargo Link Express LLC" at bounding box center [0, 0] width 0 height 0
click at [812, 511] on div "Crane Worldwide" at bounding box center [816, 518] width 95 height 18
click at [0, 0] on input "Crane Worldwide" at bounding box center [0, 0] width 0 height 0
click at [837, 596] on div "Expedited World Cargo" at bounding box center [834, 602] width 130 height 18
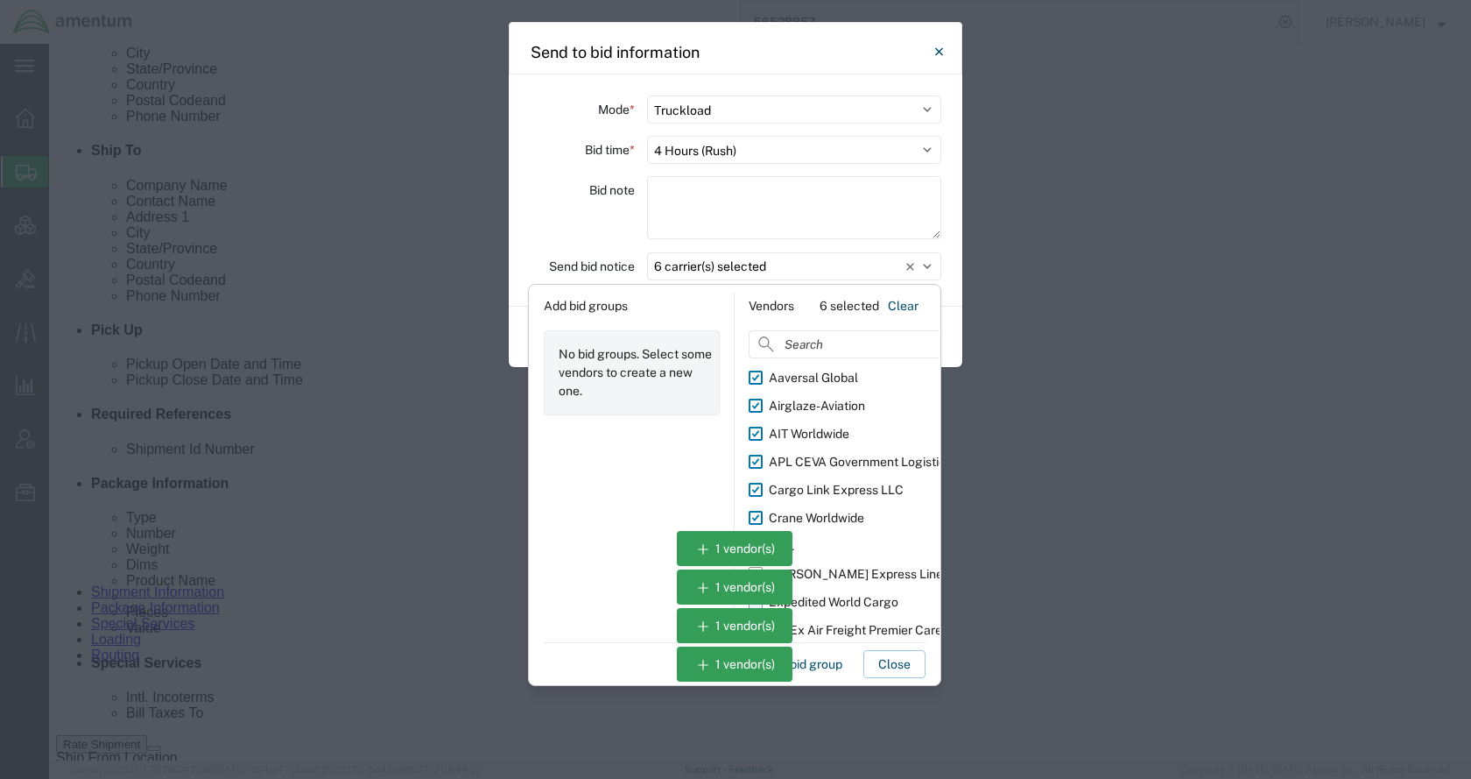
click at [0, 0] on input "Expedited World Cargo" at bounding box center [0, 0] width 0 height 0
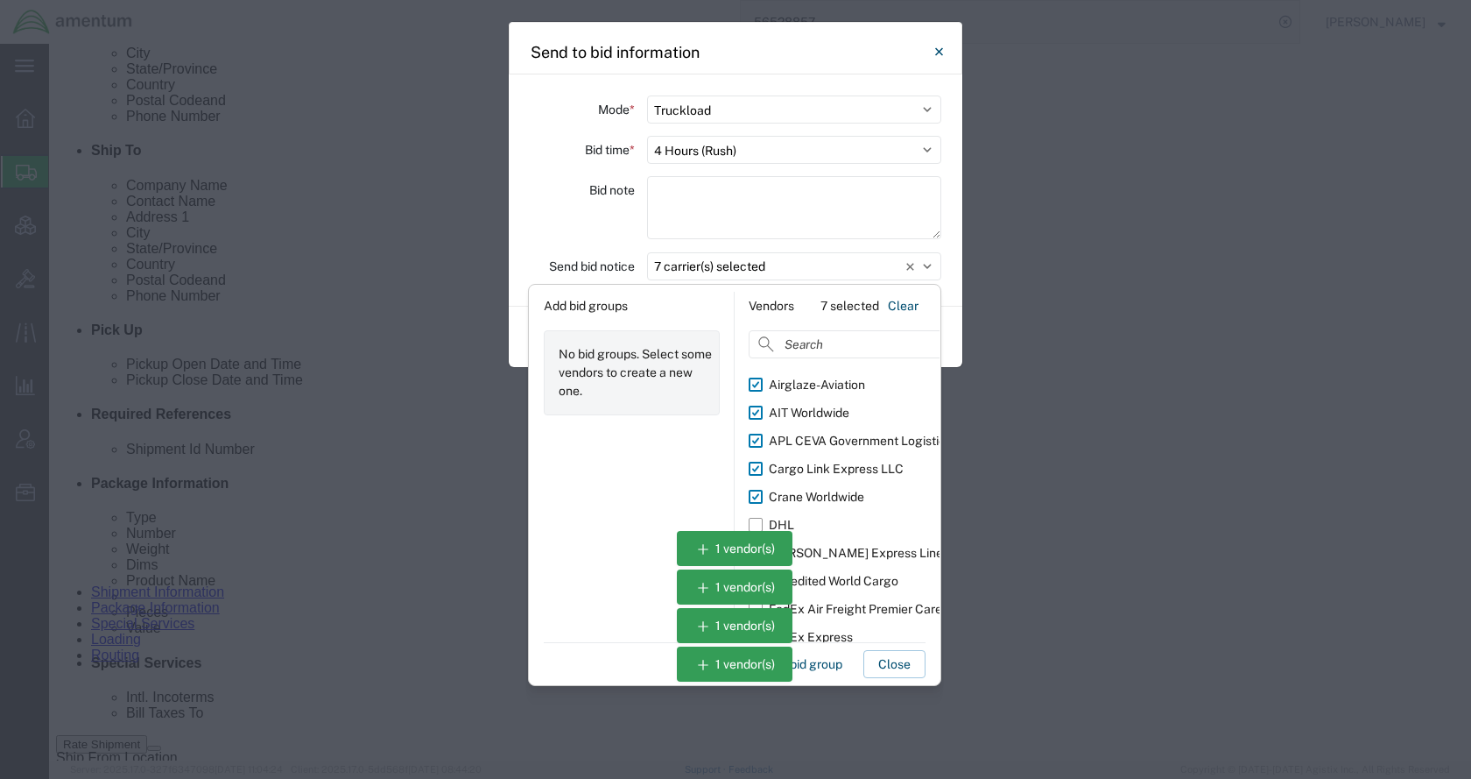
scroll to position [32, 0]
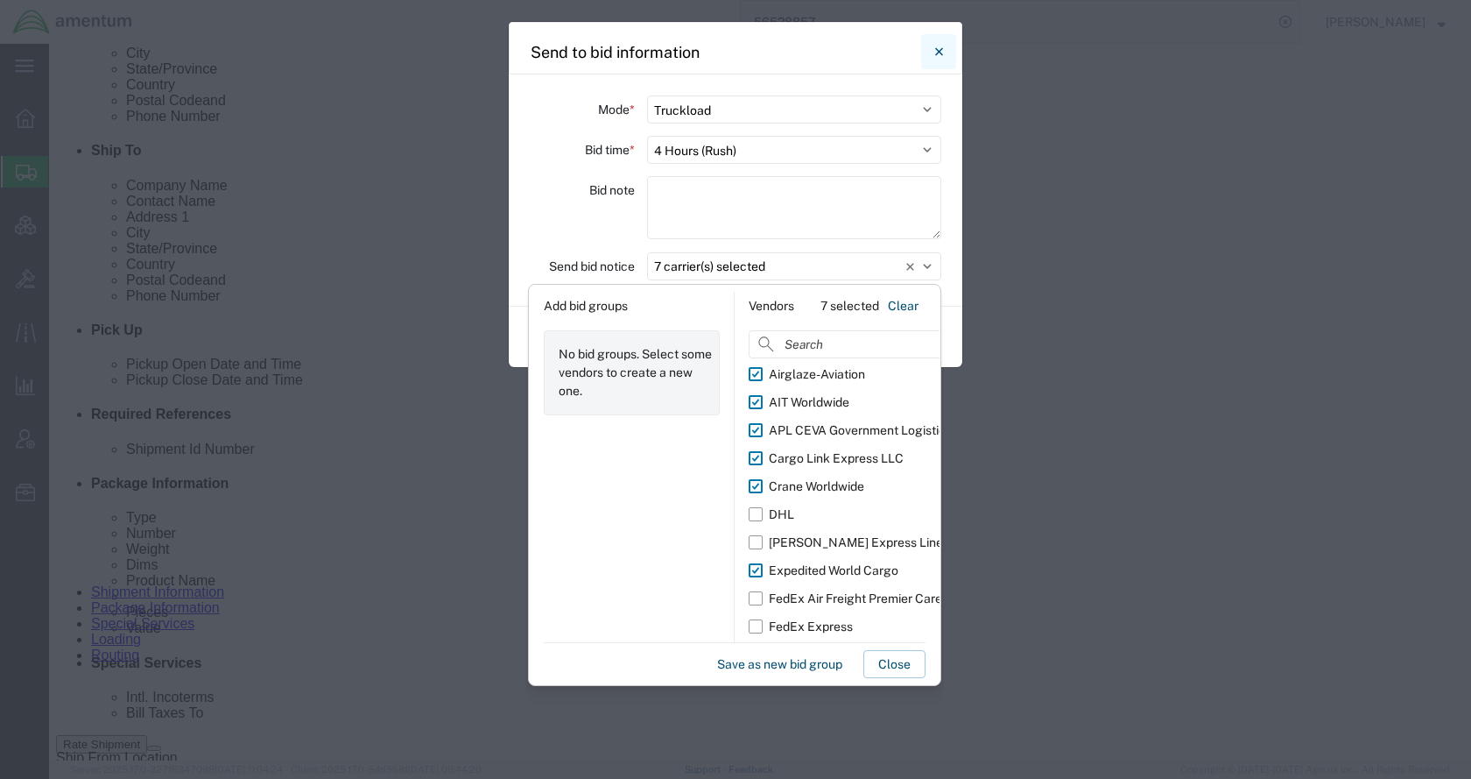
drag, startPoint x: 935, startPoint y: 52, endPoint x: 882, endPoint y: 8, distance: 69.1
click at [935, 52] on icon "Close" at bounding box center [939, 51] width 8 height 21
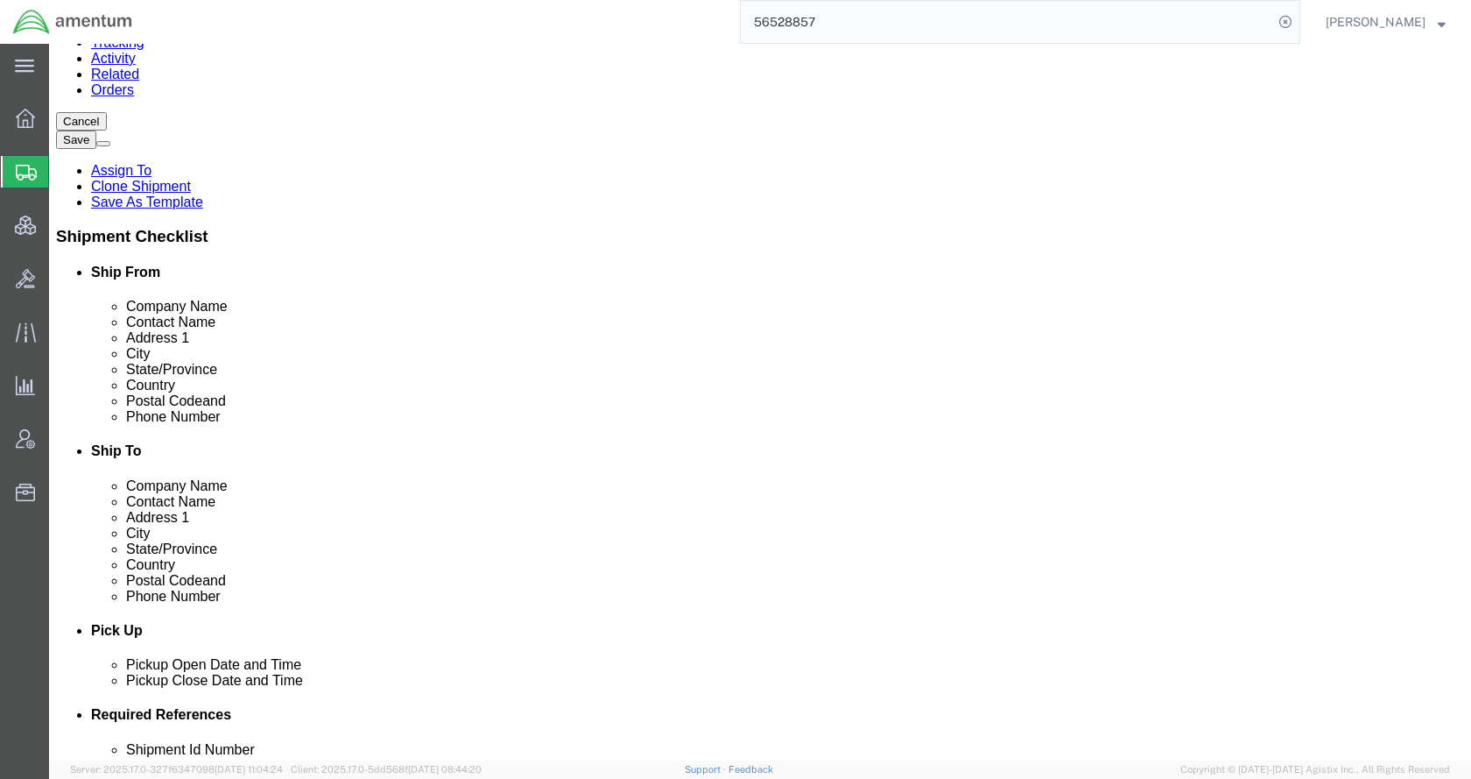
scroll to position [0, 0]
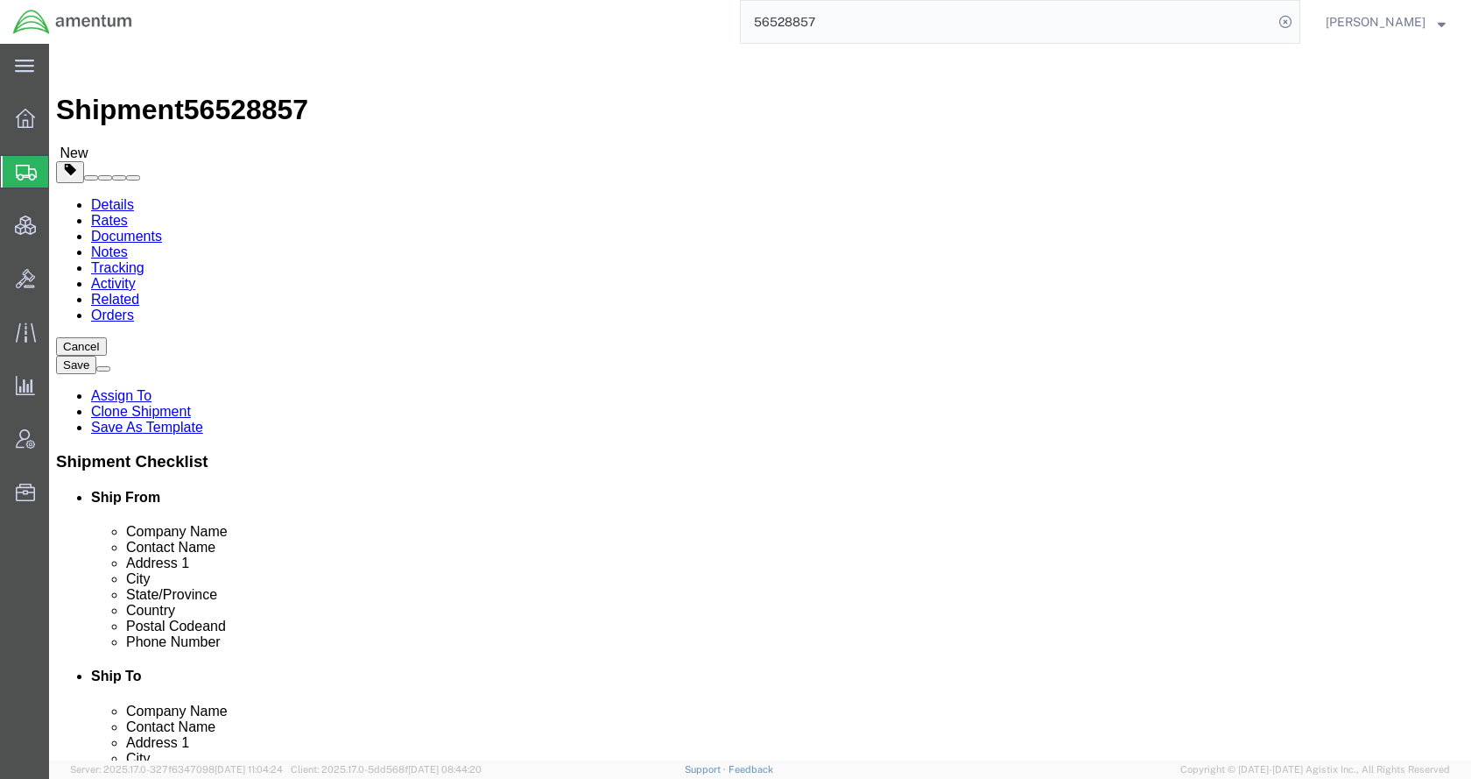
click link "Send To Bid"
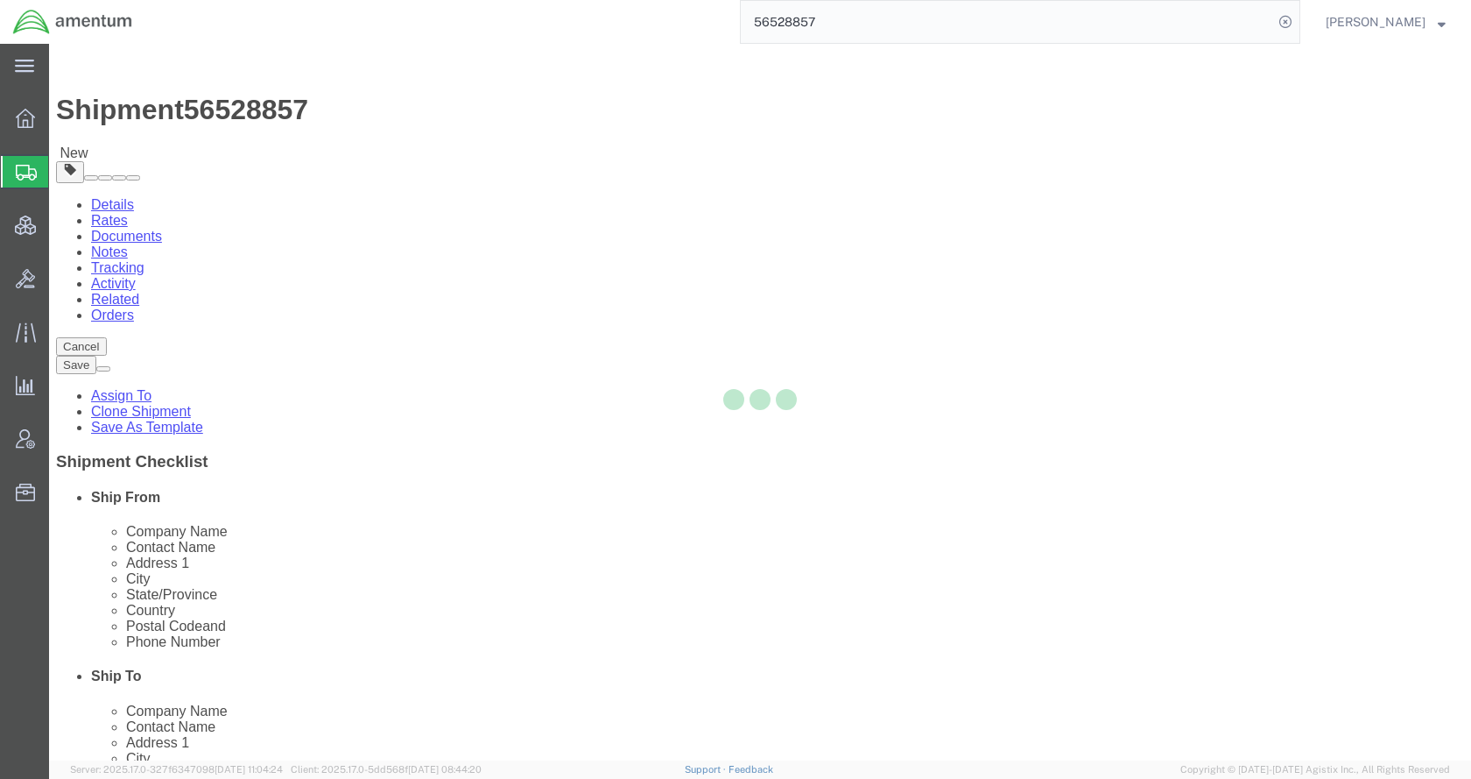
select select "TL"
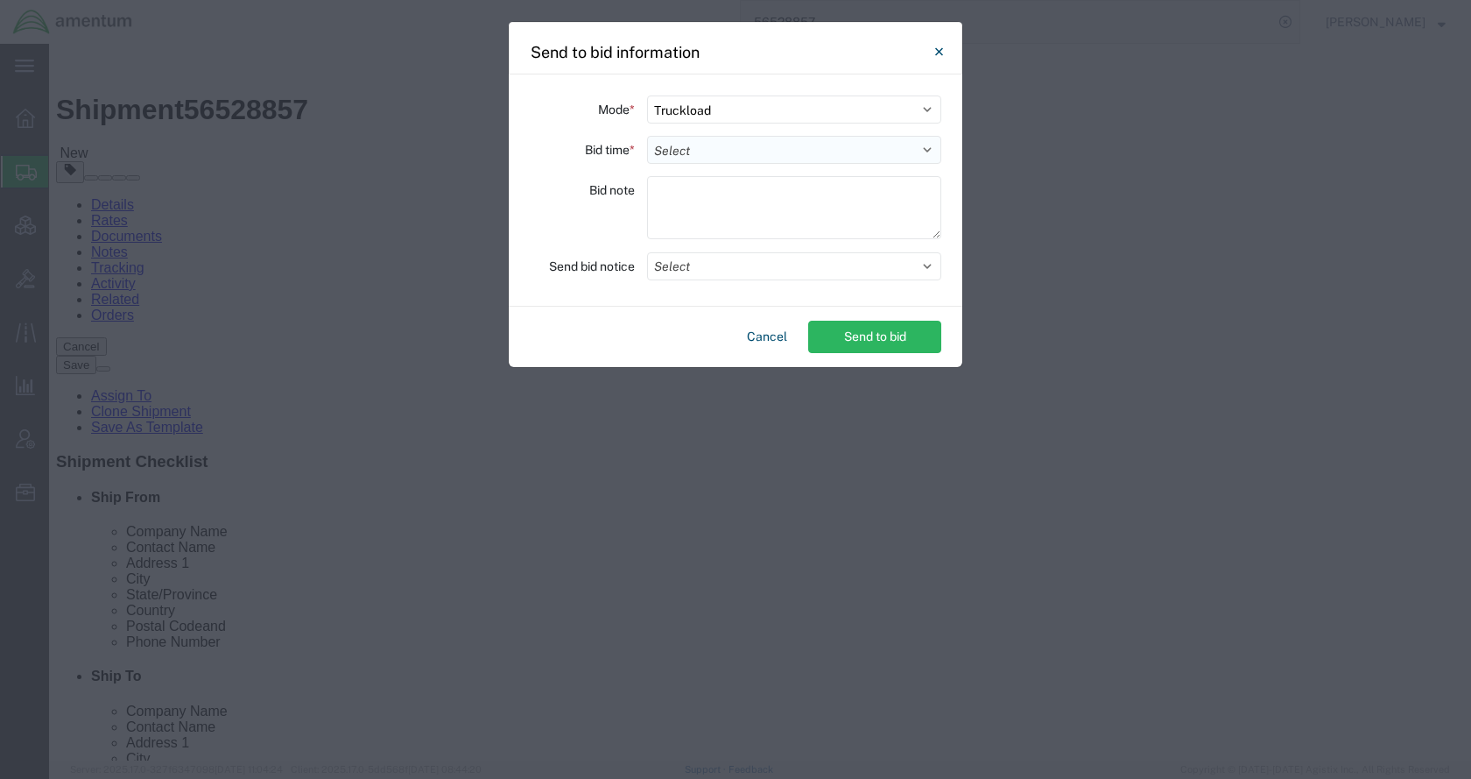
click at [700, 157] on select "Select 30 Min (Rush) 1 Hour (Rush) 2 Hours (Rush) 4 Hours (Rush) 8 Hours (Rush)…" at bounding box center [794, 150] width 294 height 28
select select "4"
click at [647, 136] on select "Select 30 Min (Rush) 1 Hour (Rush) 2 Hours (Rush) 4 Hours (Rush) 8 Hours (Rush)…" at bounding box center [794, 150] width 294 height 28
click at [712, 267] on button "Select" at bounding box center [794, 266] width 294 height 28
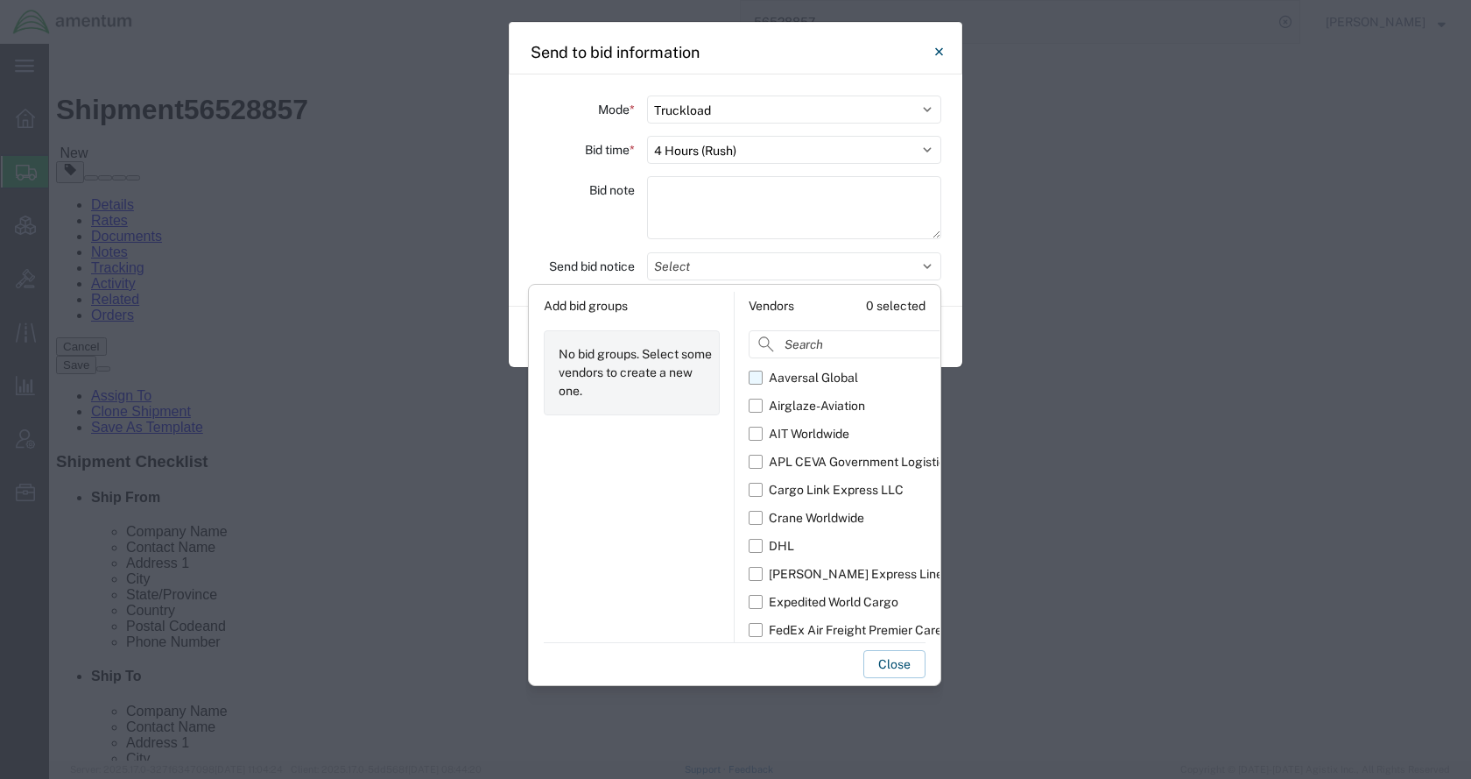
click at [792, 377] on div "Aaversal Global" at bounding box center [813, 378] width 89 height 18
click at [0, 0] on input "Aaversal Global" at bounding box center [0, 0] width 0 height 0
click at [794, 405] on div "Airglaze-Aviation" at bounding box center [817, 406] width 96 height 18
click at [0, 0] on input "Airglaze-Aviation" at bounding box center [0, 0] width 0 height 0
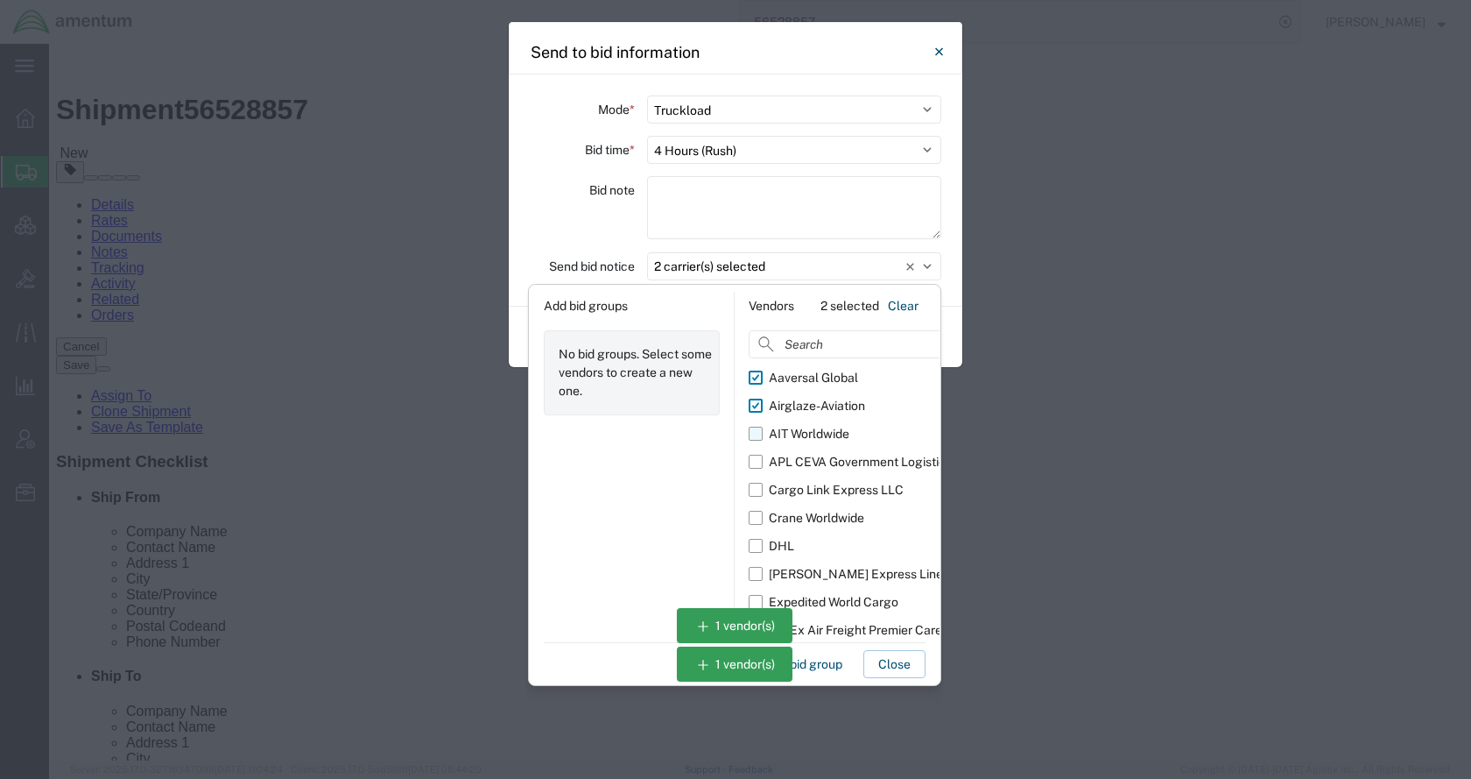
click at [797, 425] on div "AIT Worldwide" at bounding box center [809, 434] width 81 height 18
click at [0, 0] on input "AIT Worldwide" at bounding box center [0, 0] width 0 height 0
click at [802, 455] on div "APL CEVA Government Logistics" at bounding box center [860, 462] width 183 height 18
click at [0, 0] on input "APL CEVA Government Logistics" at bounding box center [0, 0] width 0 height 0
click at [807, 485] on div "Cargo Link Express LLC" at bounding box center [836, 490] width 135 height 18
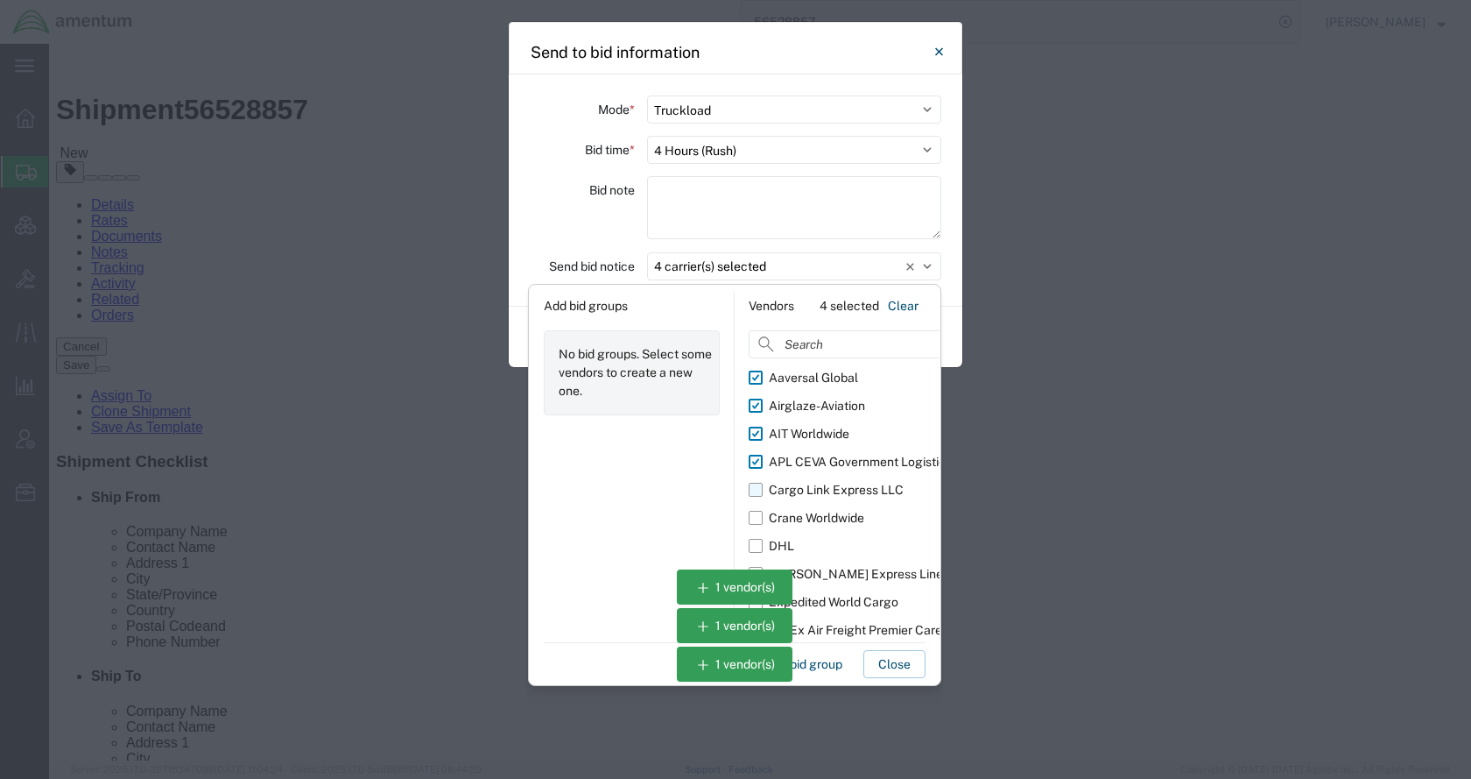
click at [0, 0] on input "Cargo Link Express LLC" at bounding box center [0, 0] width 0 height 0
click at [825, 517] on div "Crane Worldwide" at bounding box center [816, 518] width 95 height 18
click at [0, 0] on input "Crane Worldwide" at bounding box center [0, 0] width 0 height 0
click at [830, 606] on div "Expedited World Cargo" at bounding box center [834, 602] width 130 height 18
click at [0, 0] on input "Expedited World Cargo" at bounding box center [0, 0] width 0 height 0
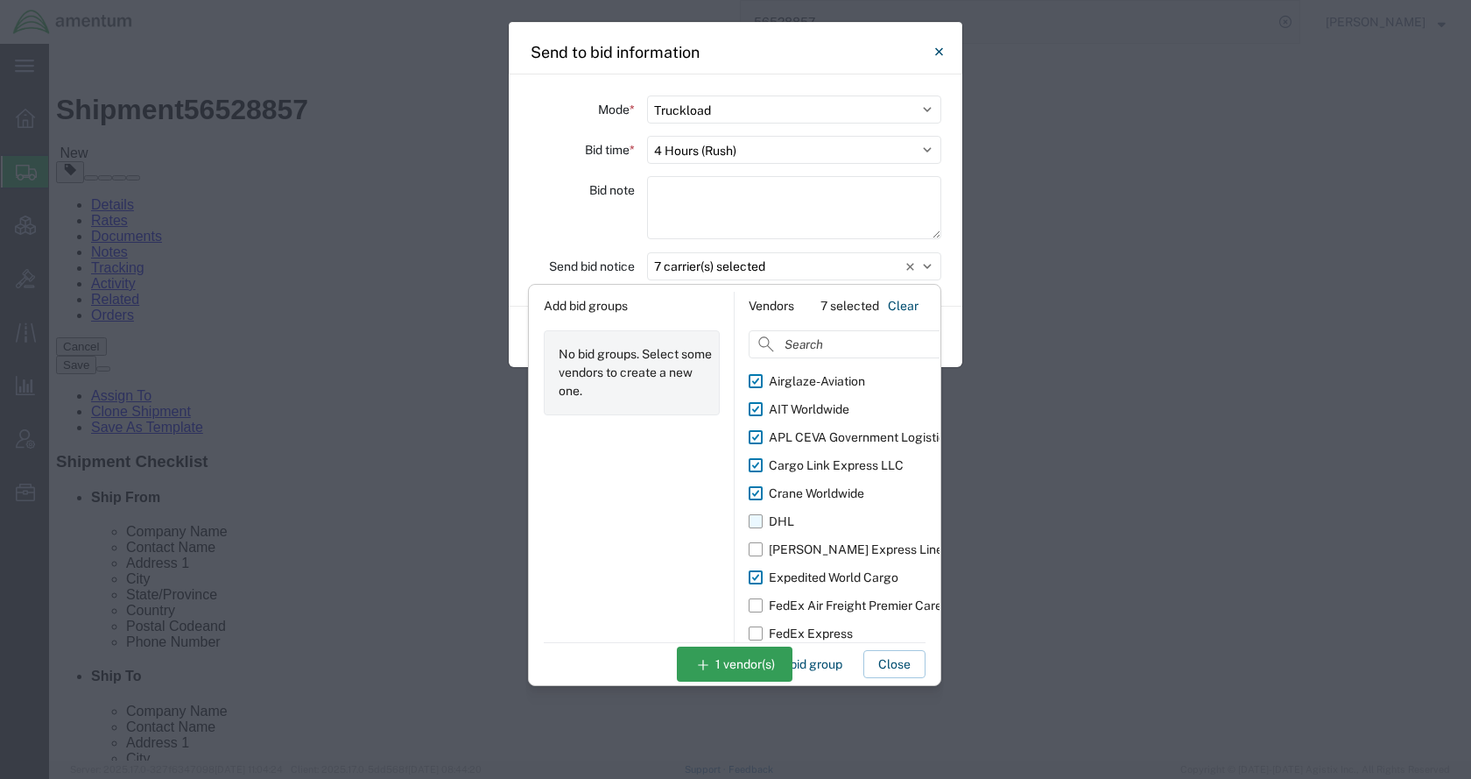
scroll to position [32, 0]
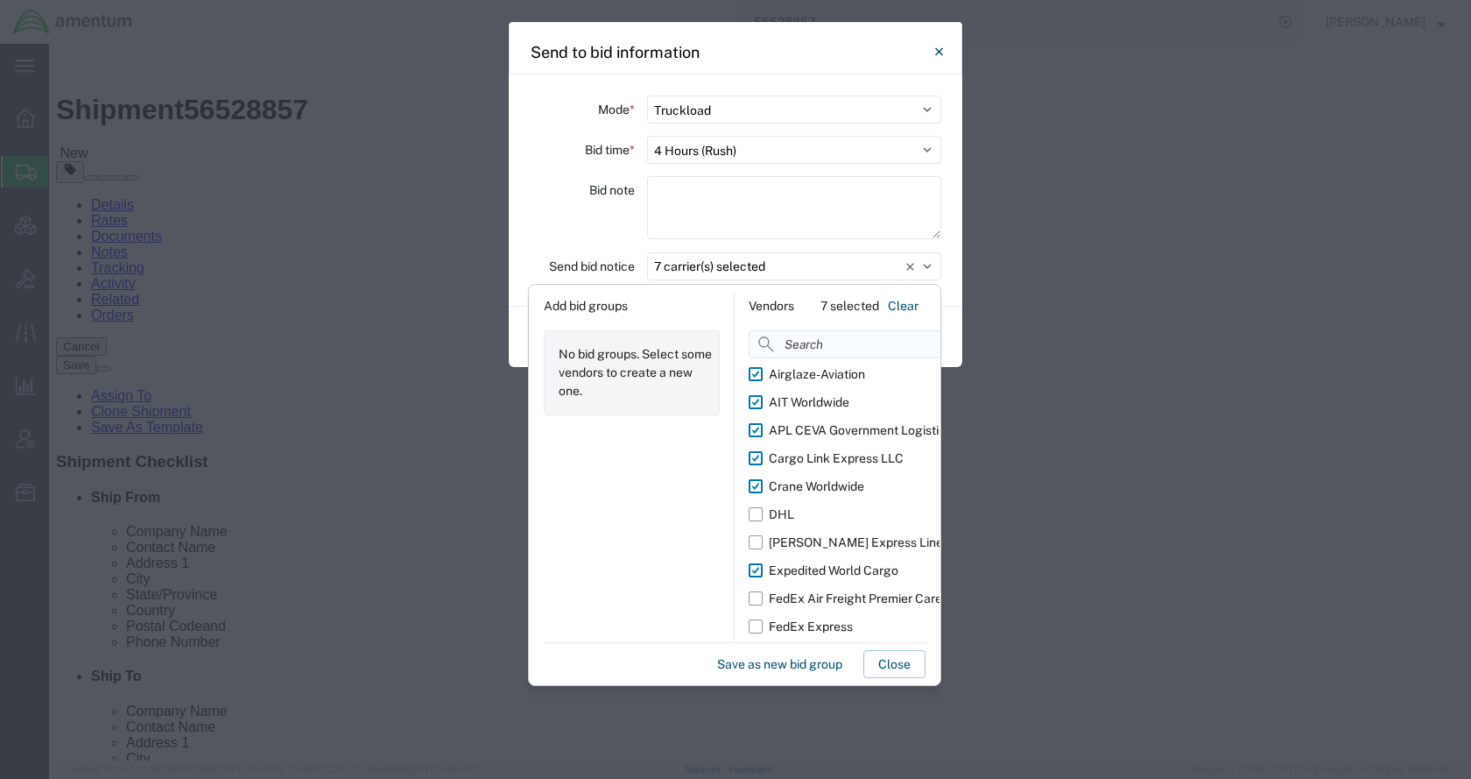
click at [819, 347] on input at bounding box center [881, 344] width 264 height 28
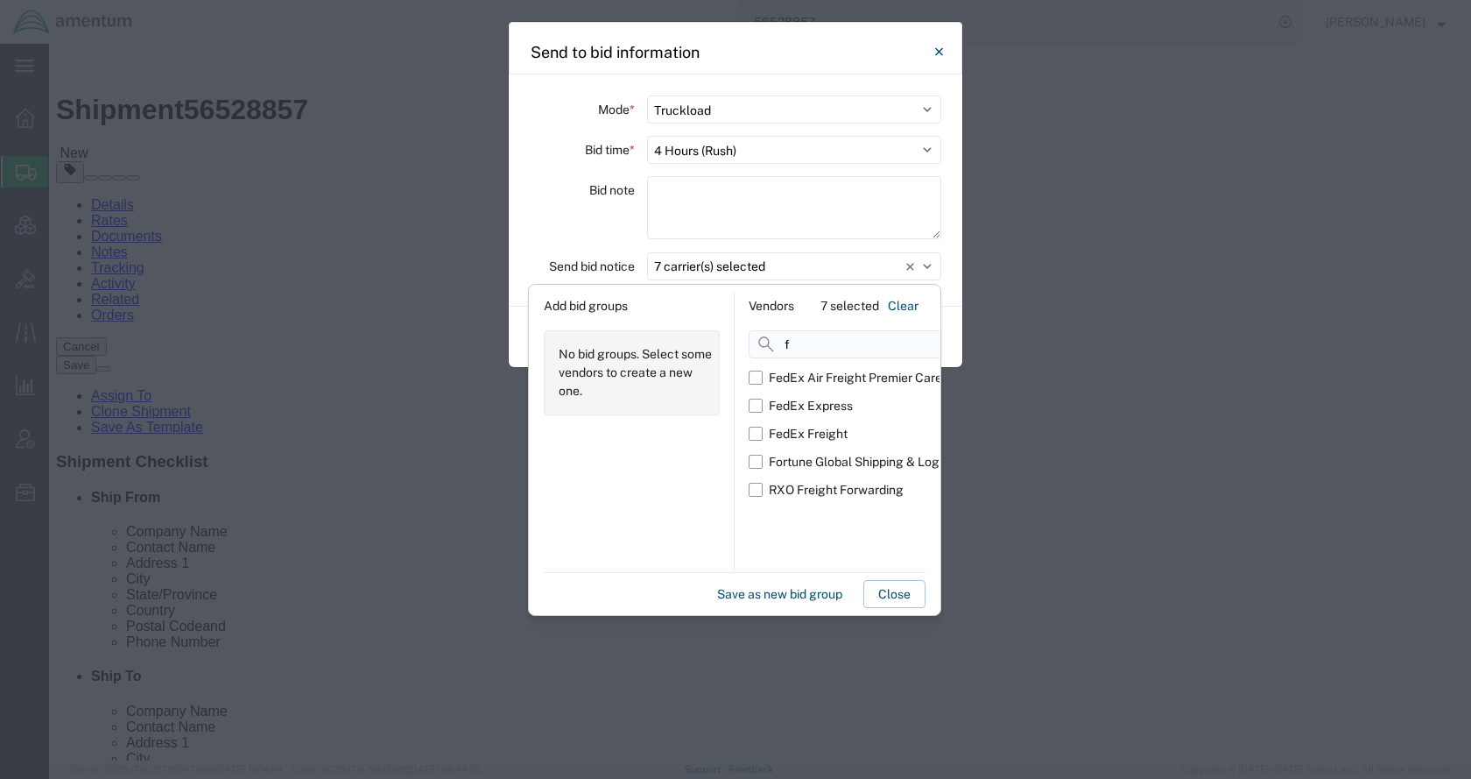
scroll to position [0, 0]
type input "fortu"
click at [815, 379] on div "Fortune Global Shipping & Logistics Limited" at bounding box center [890, 378] width 243 height 18
click at [0, 0] on input "Fortune Global Shipping & Logistics Limited" at bounding box center [0, 0] width 0 height 0
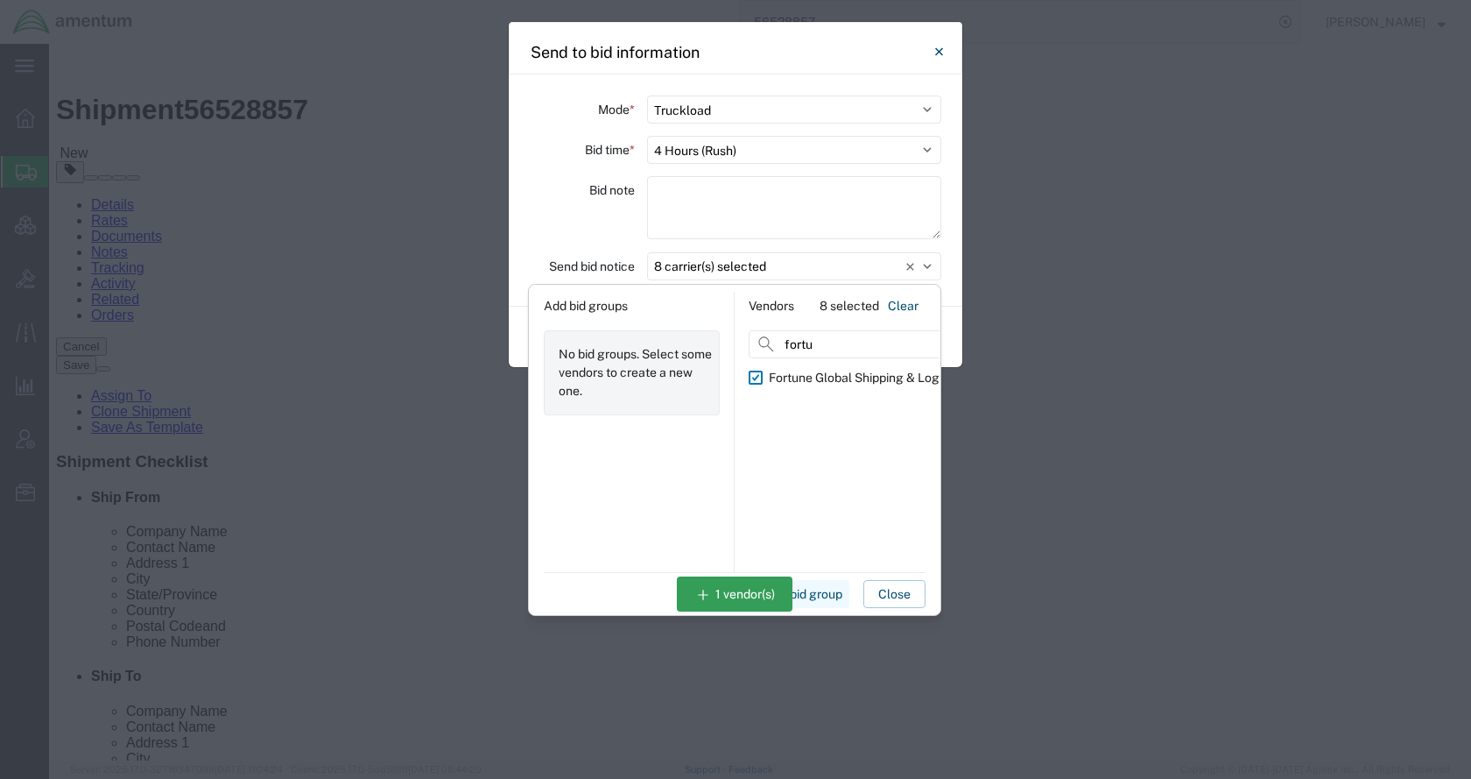
click at [742, 597] on button "Save as new bid group" at bounding box center [779, 594] width 139 height 28
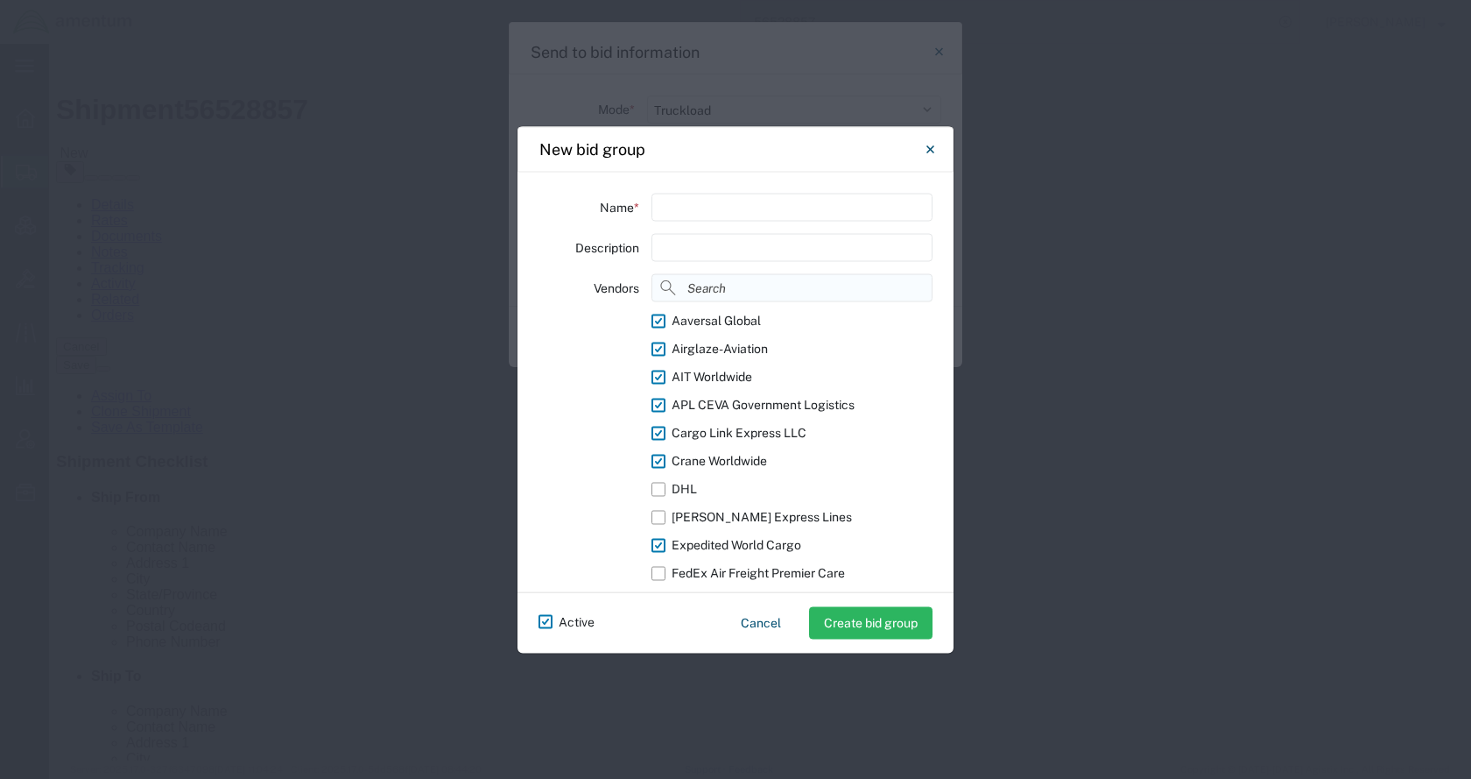
click at [762, 291] on input at bounding box center [792, 287] width 281 height 28
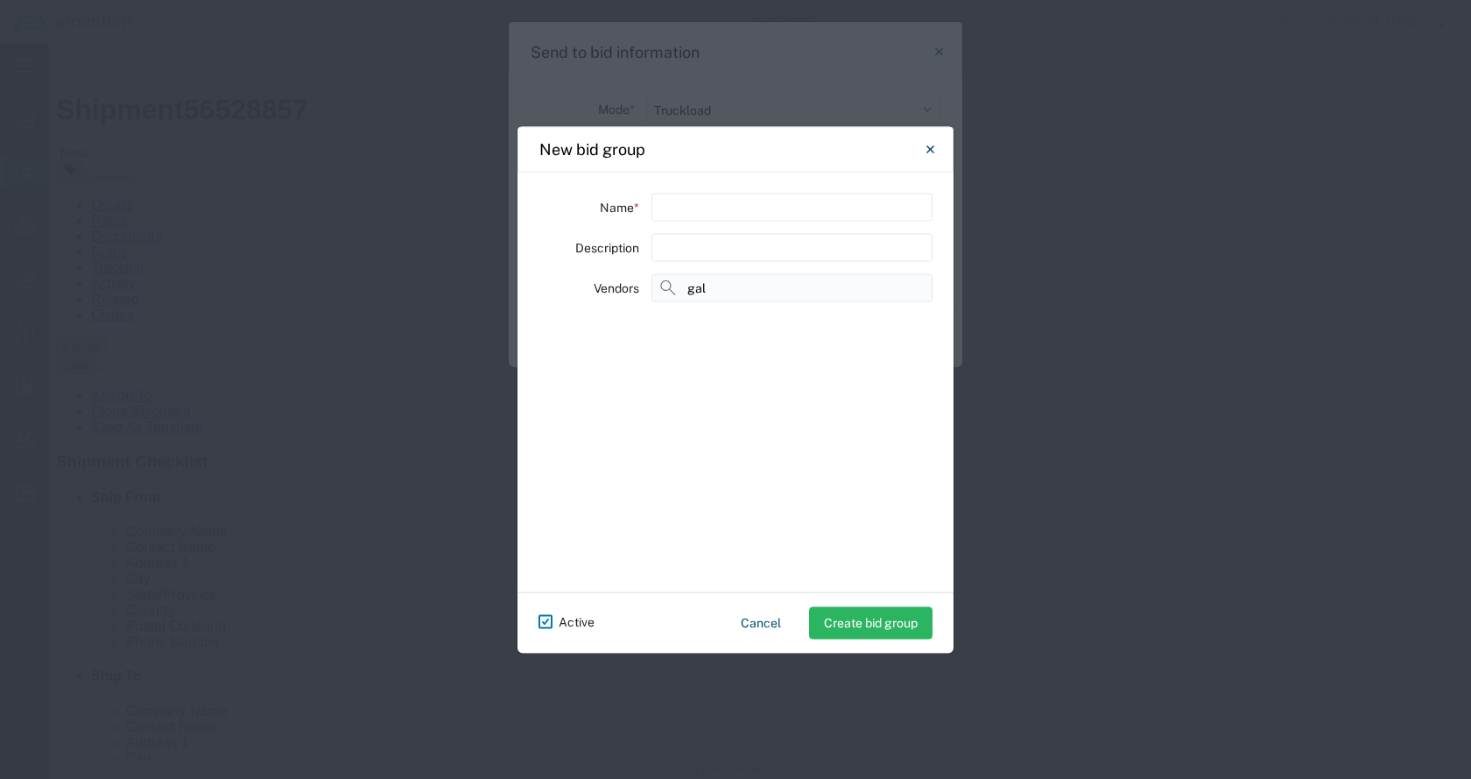
type input "gall"
drag, startPoint x: 762, startPoint y: 291, endPoint x: 620, endPoint y: 292, distance: 141.9
click at [620, 292] on div "Vendors gall" at bounding box center [736, 428] width 394 height 311
type input "icat"
click at [708, 323] on div "ICAT Logistics Inc" at bounding box center [722, 321] width 101 height 18
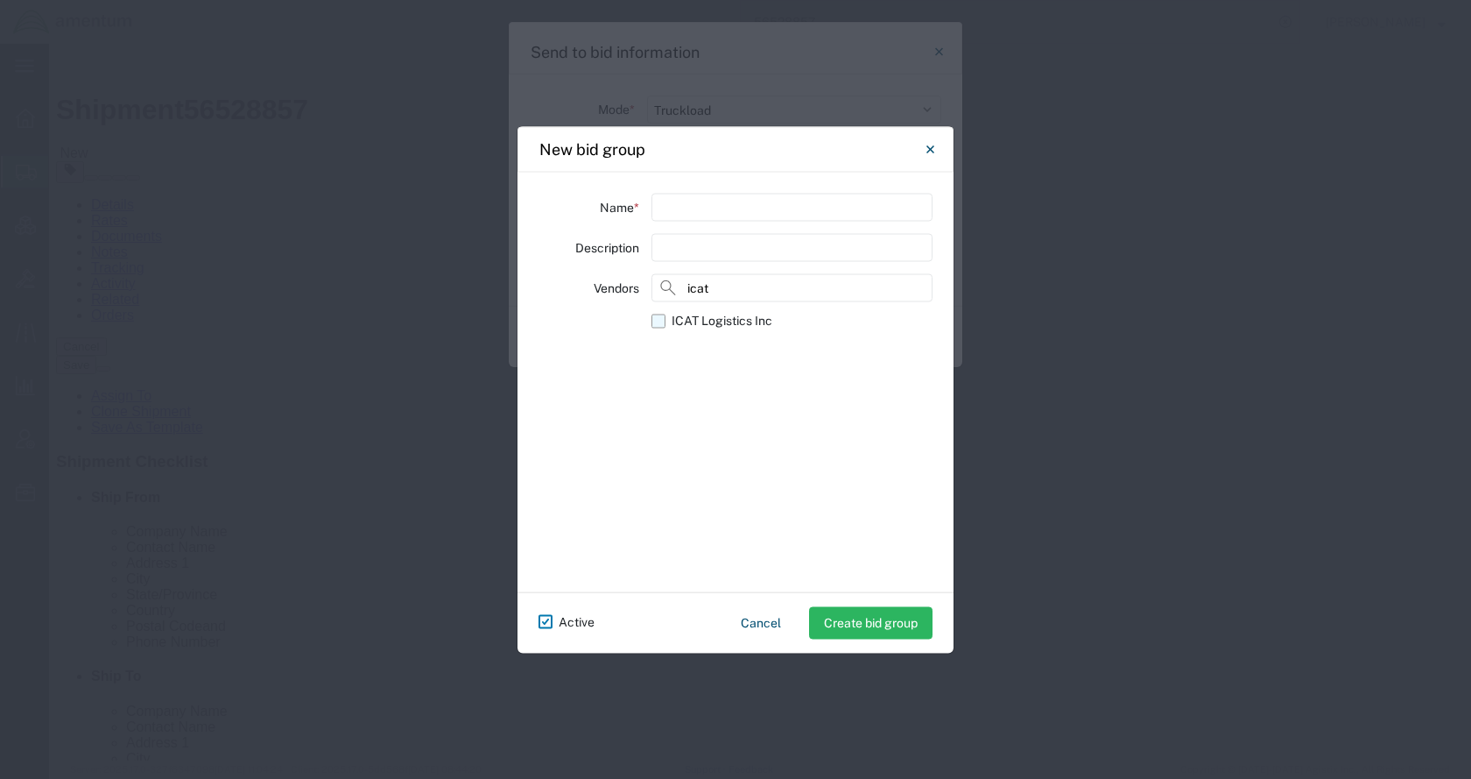
click at [0, 0] on input "ICAT Logistics Inc" at bounding box center [0, 0] width 0 height 0
click at [735, 319] on div "ICAT Logistics Inc" at bounding box center [722, 321] width 101 height 18
click at [0, 0] on input "ICAT Logistics Inc" at bounding box center [0, 0] width 0 height 0
click at [729, 321] on div "ICAT Logistics Inc" at bounding box center [722, 321] width 101 height 18
click at [0, 0] on input "ICAT Logistics Inc" at bounding box center [0, 0] width 0 height 0
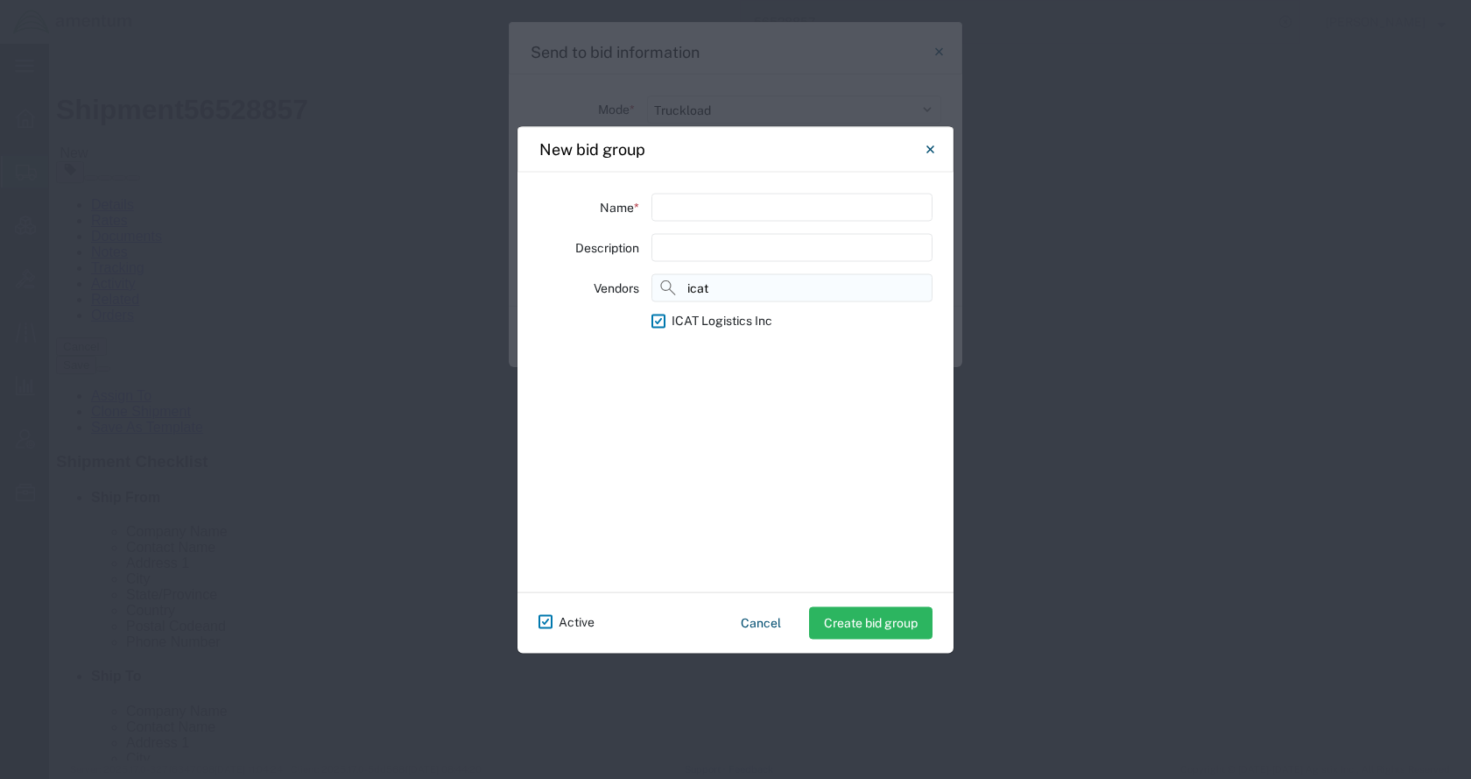
drag, startPoint x: 720, startPoint y: 293, endPoint x: 674, endPoint y: 293, distance: 45.5
click at [674, 293] on input "icat" at bounding box center [792, 287] width 281 height 28
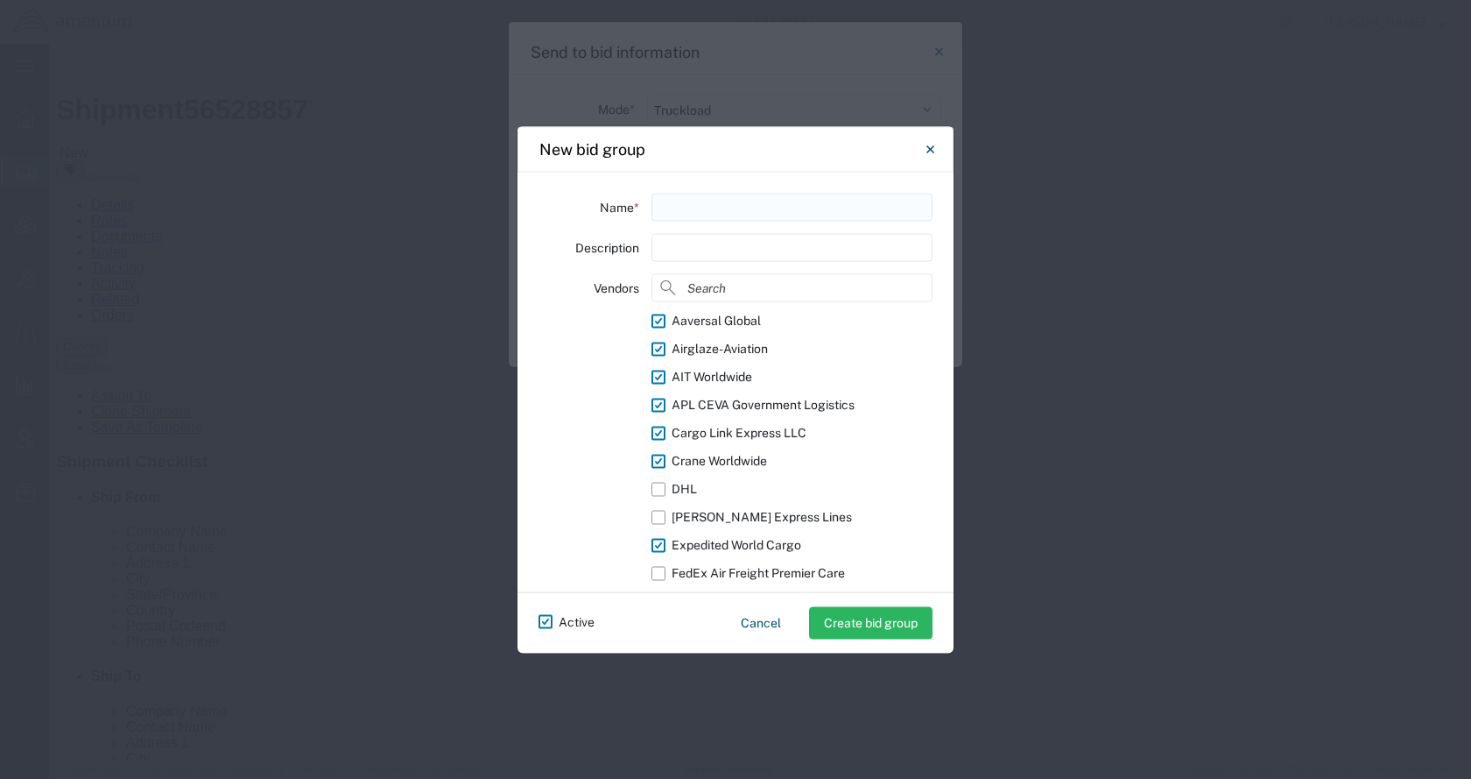
click at [703, 211] on input "text" at bounding box center [792, 207] width 281 height 28
type input "icat"
drag, startPoint x: 651, startPoint y: 211, endPoint x: 604, endPoint y: 211, distance: 46.4
click at [604, 211] on div "Name * icat" at bounding box center [736, 207] width 394 height 28
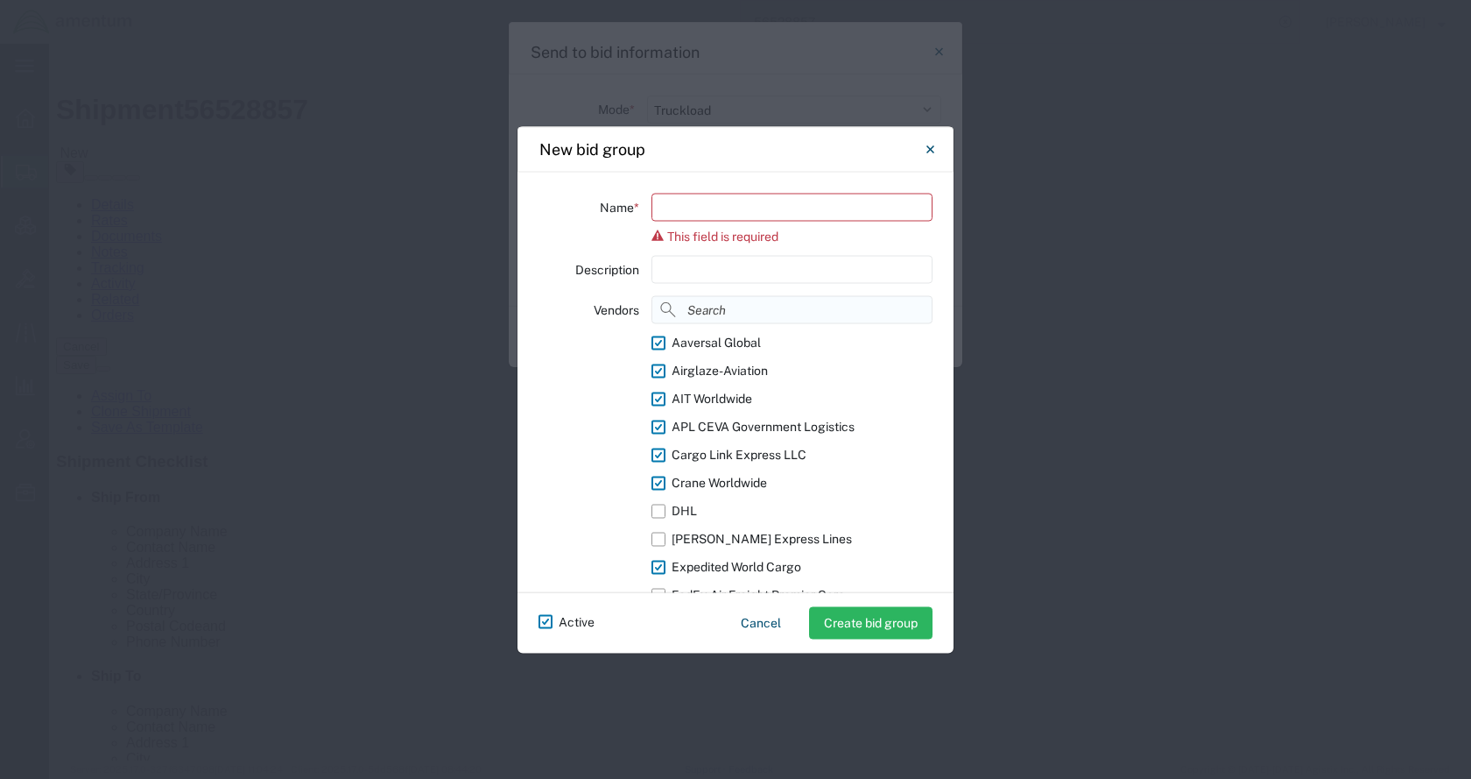
click at [719, 286] on div "Name * This field is required Description Vendors Aaversal Global Airglaze-Avia…" at bounding box center [736, 382] width 436 height 420
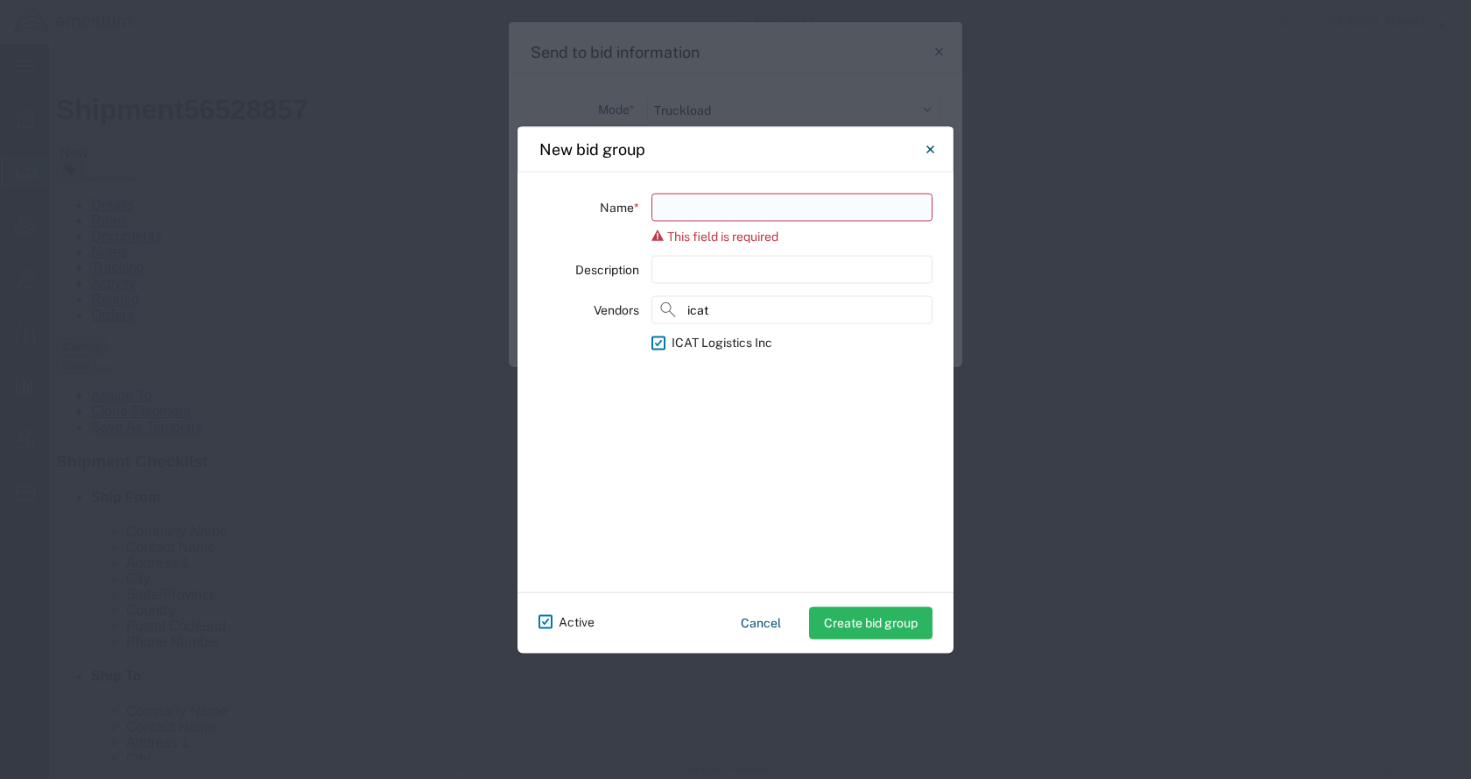
type input "icat"
click at [720, 207] on input "text" at bounding box center [792, 207] width 281 height 28
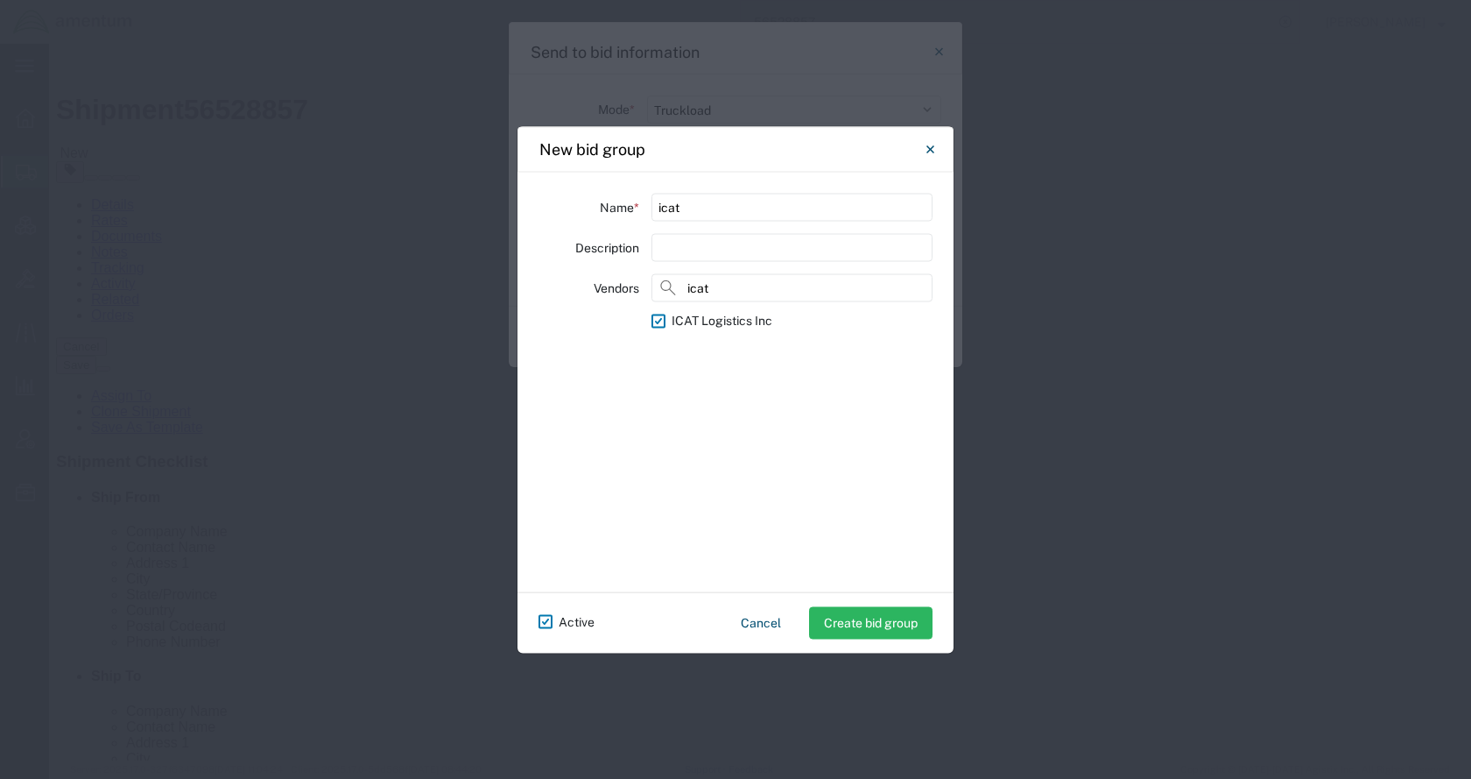
type input "icat"
click at [783, 439] on div "ICAT Logistics Inc" at bounding box center [792, 446] width 281 height 278
drag, startPoint x: 685, startPoint y: 209, endPoint x: 643, endPoint y: 203, distance: 42.5
click at [643, 203] on div "Name * icat" at bounding box center [736, 207] width 394 height 28
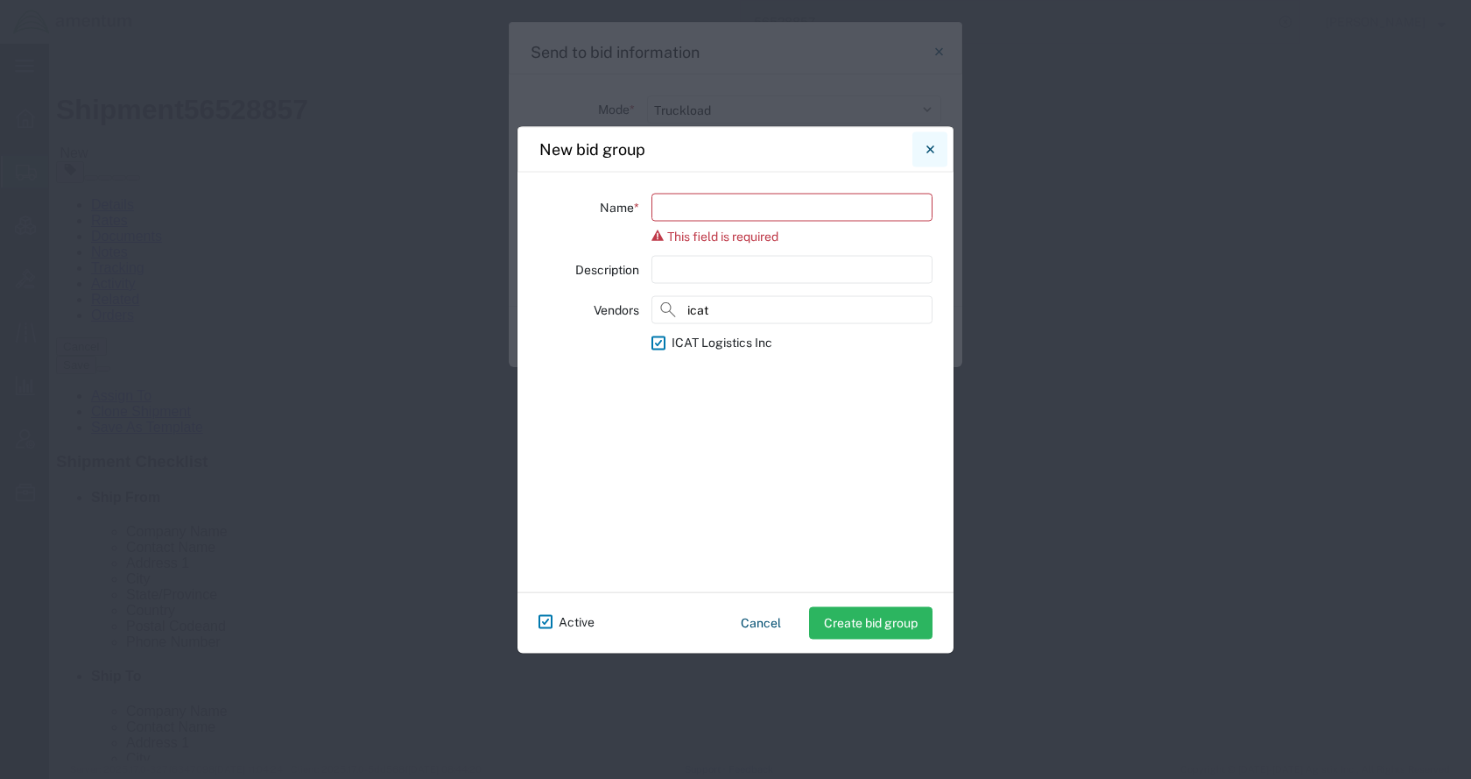
click at [927, 144] on icon "Close" at bounding box center [931, 148] width 8 height 21
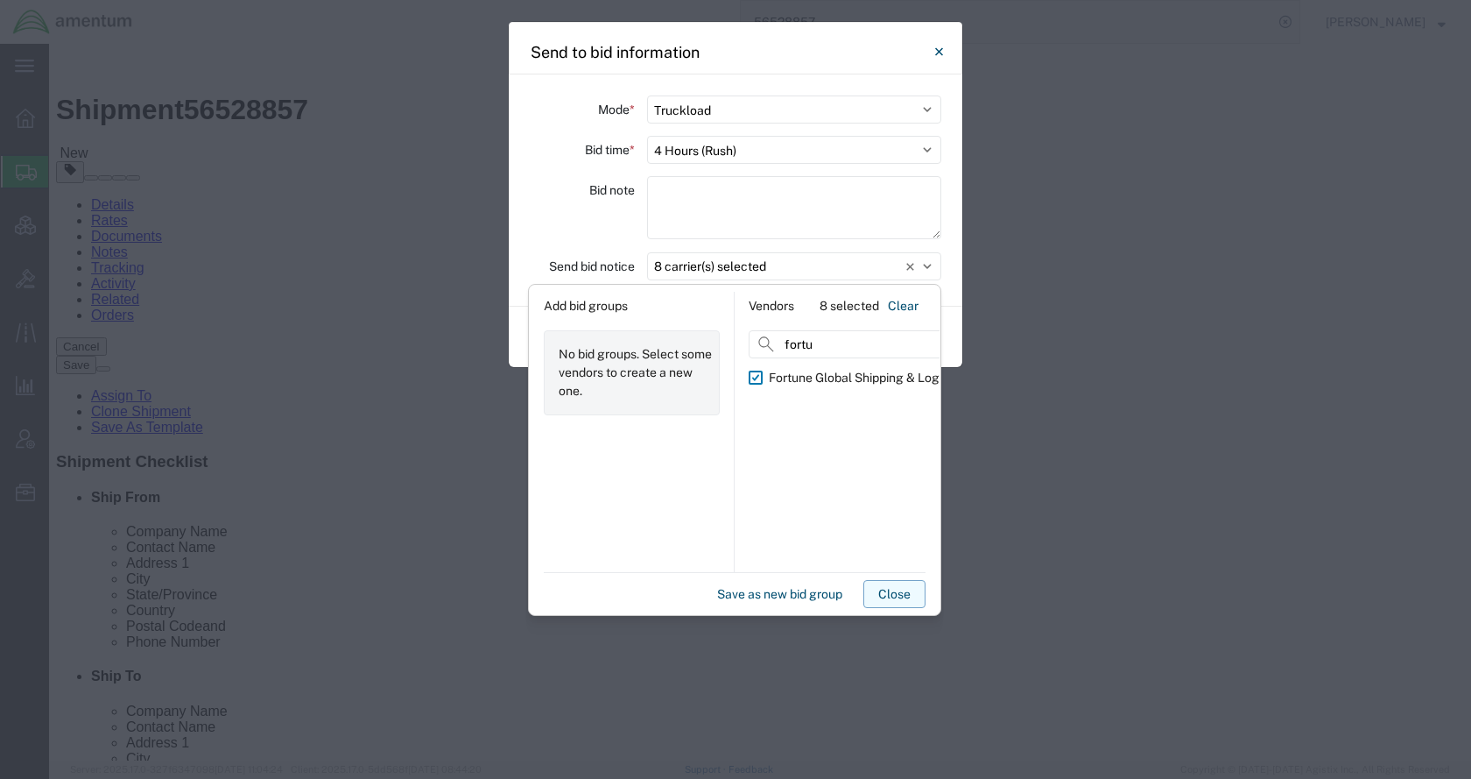
click at [890, 596] on button "Close" at bounding box center [894, 594] width 62 height 28
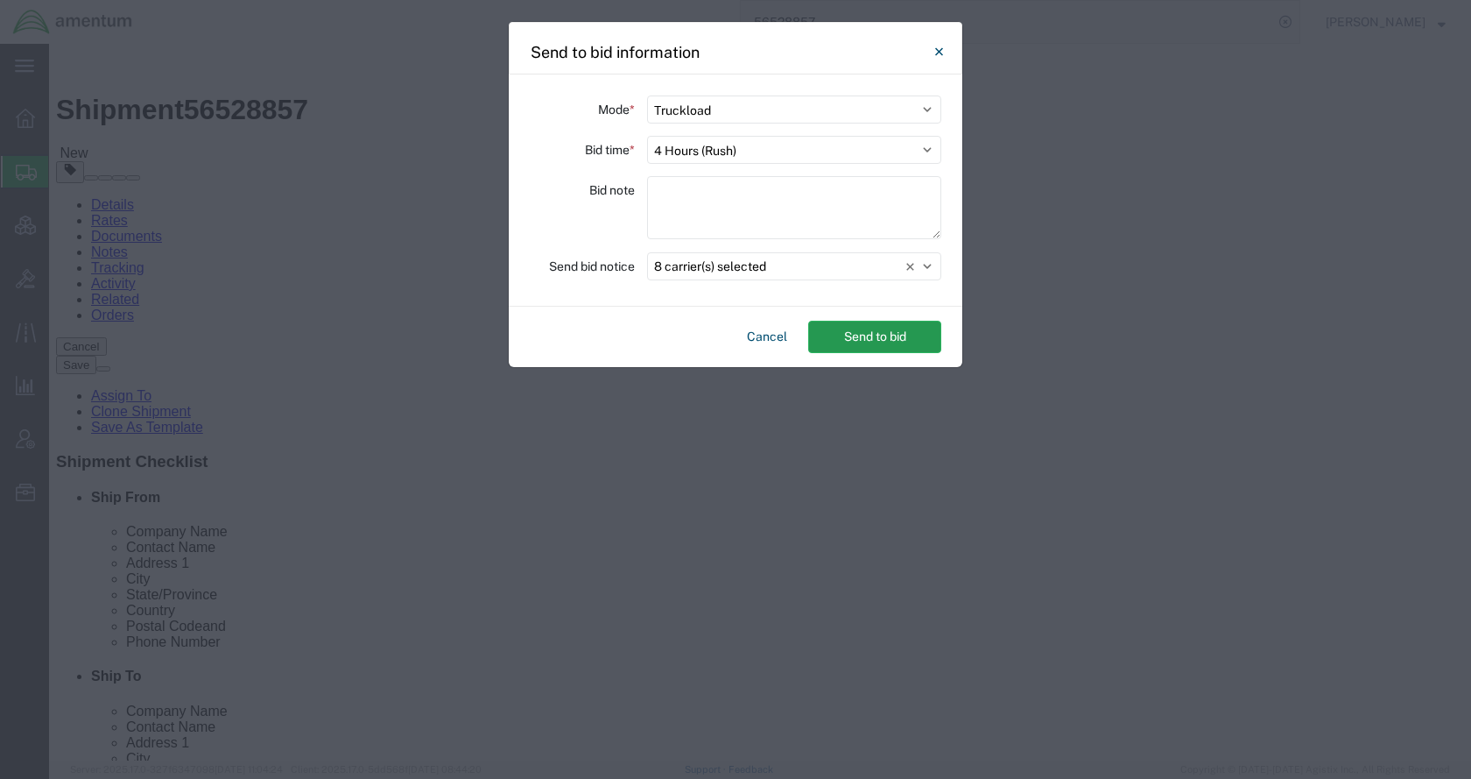
click at [836, 339] on button "Send to bid" at bounding box center [874, 337] width 133 height 32
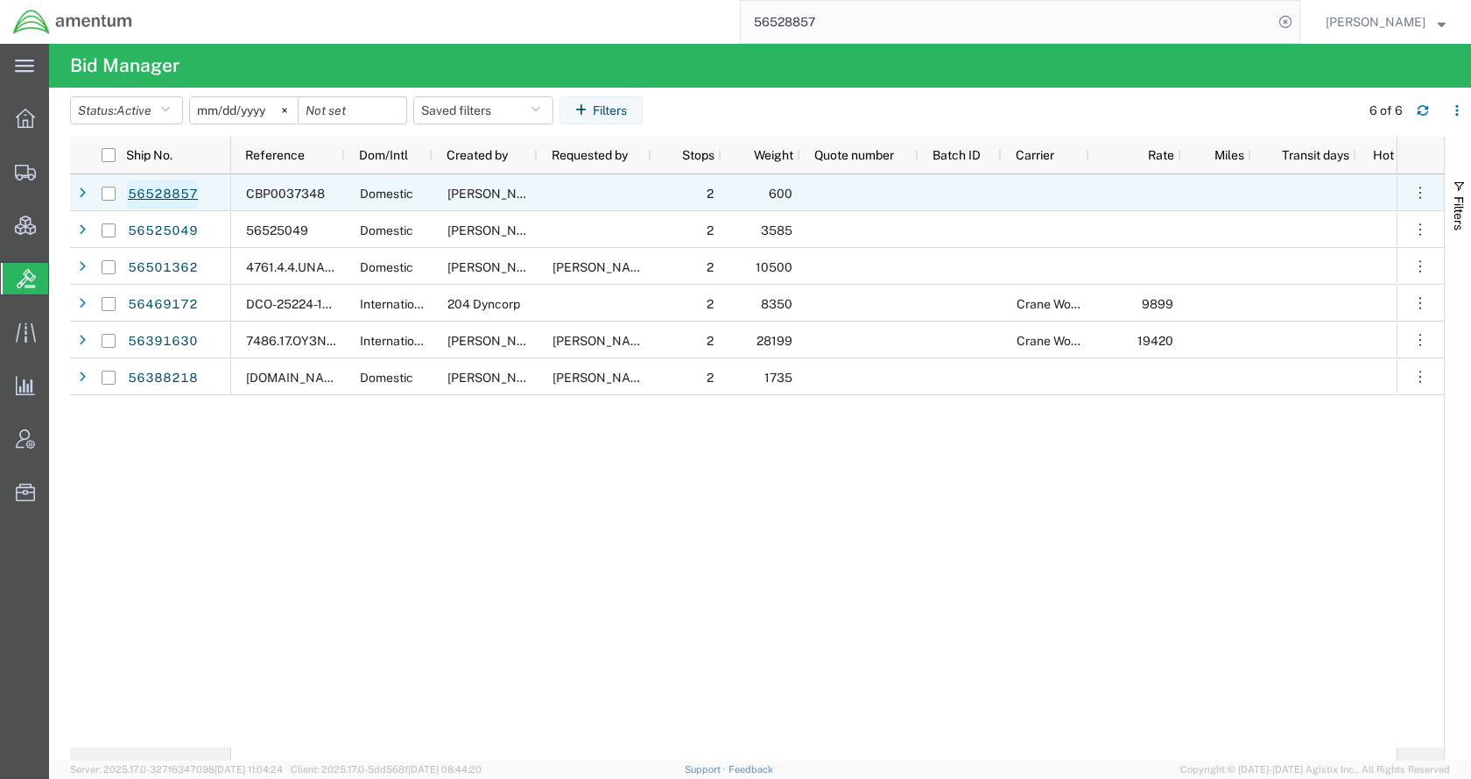
click at [150, 190] on link "56528857" at bounding box center [163, 194] width 72 height 28
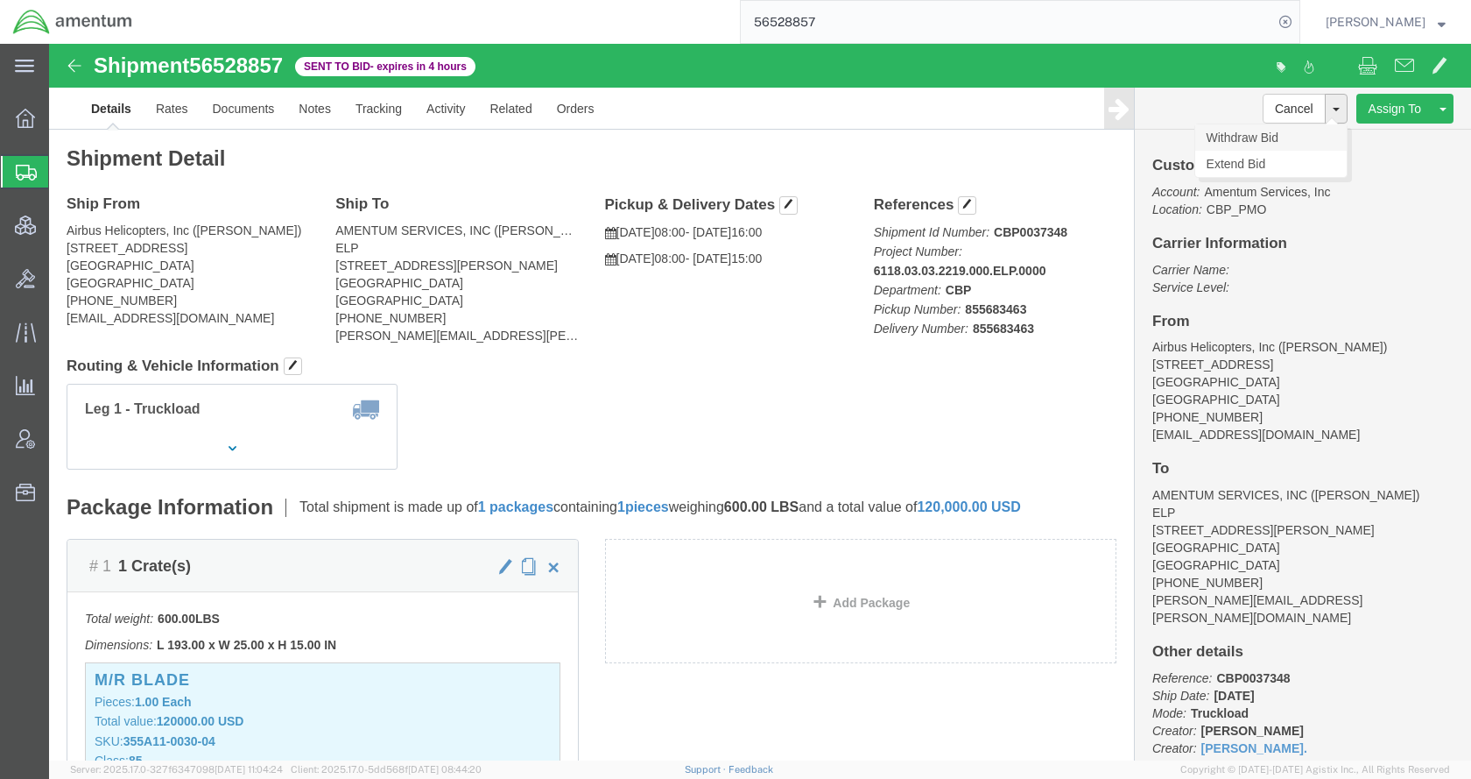
click link "Withdraw Bid"
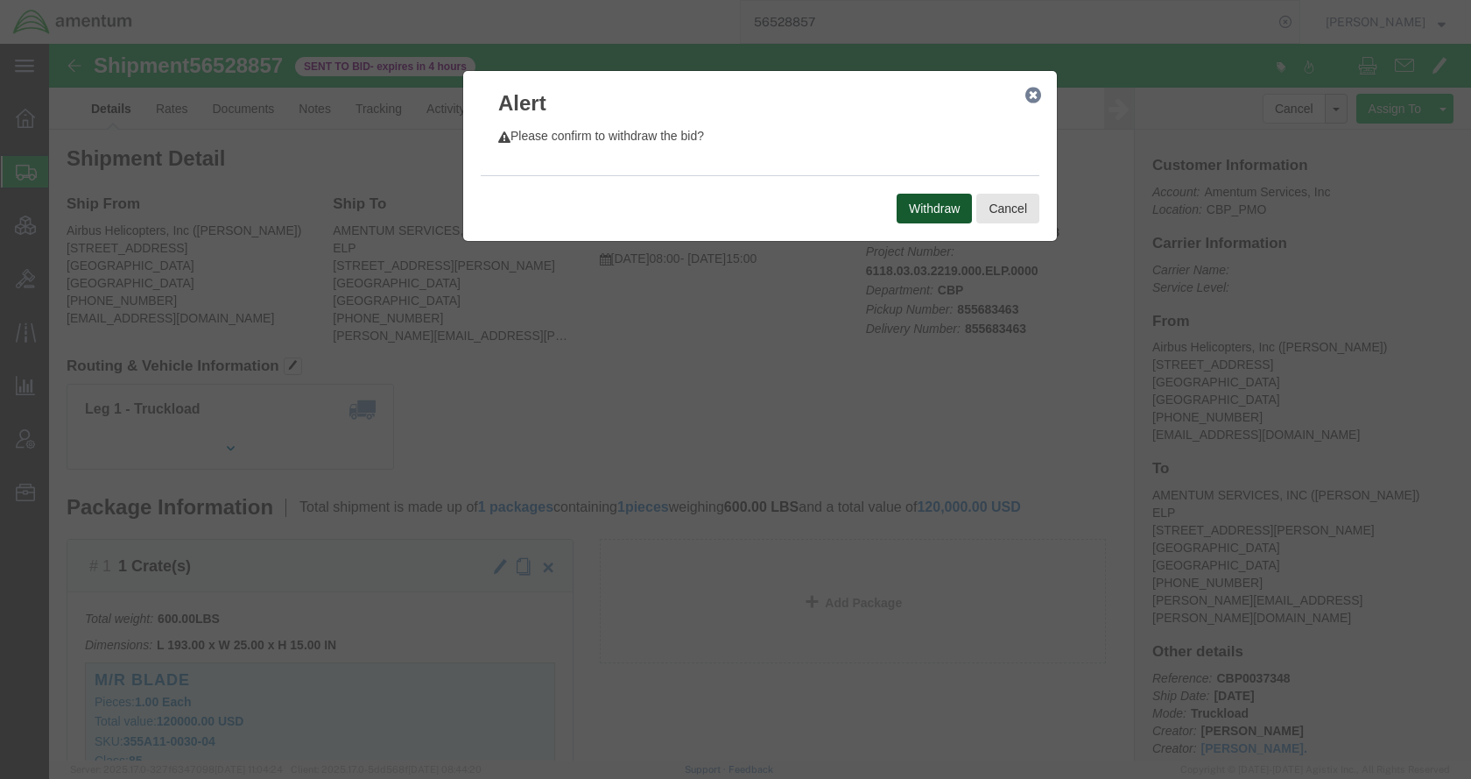
click button "Withdraw"
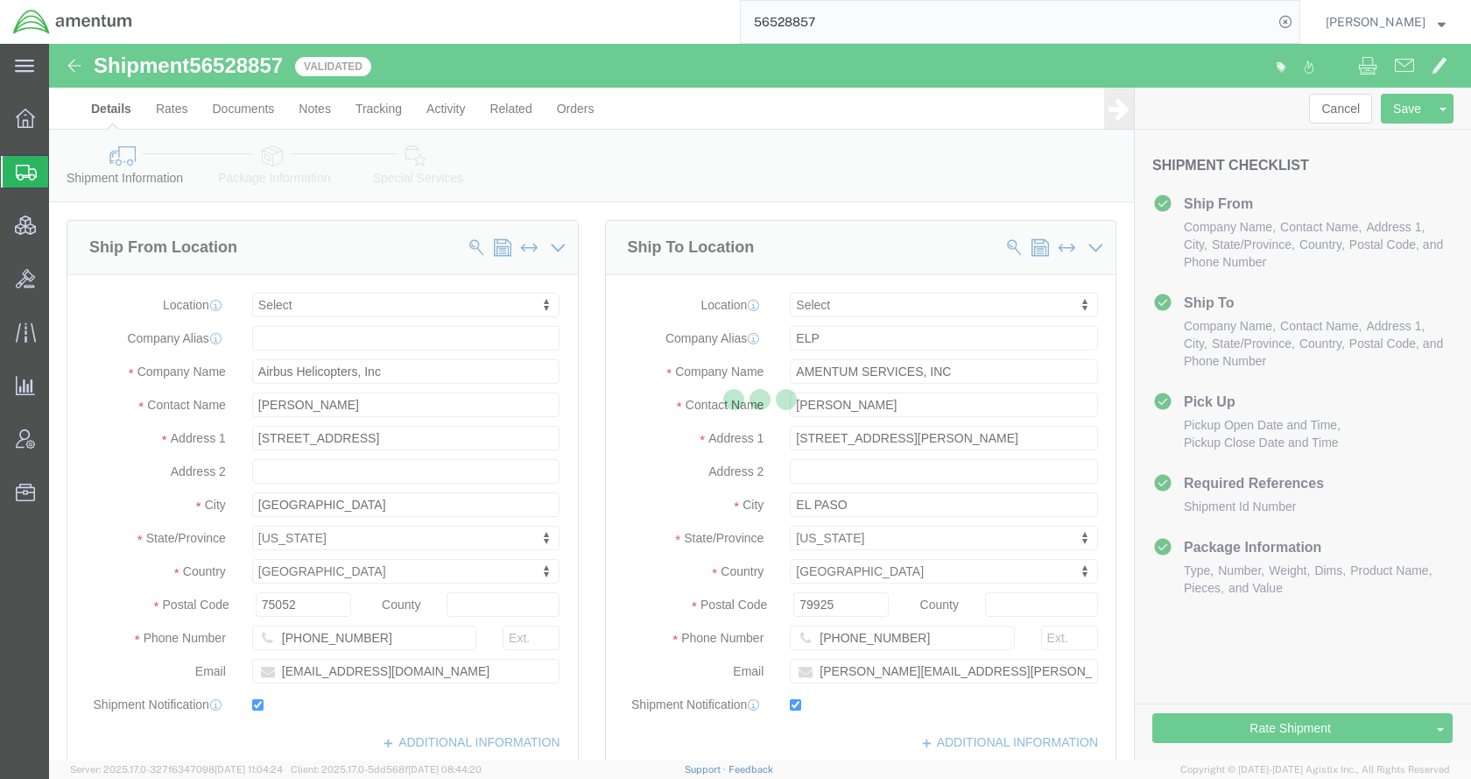
select select
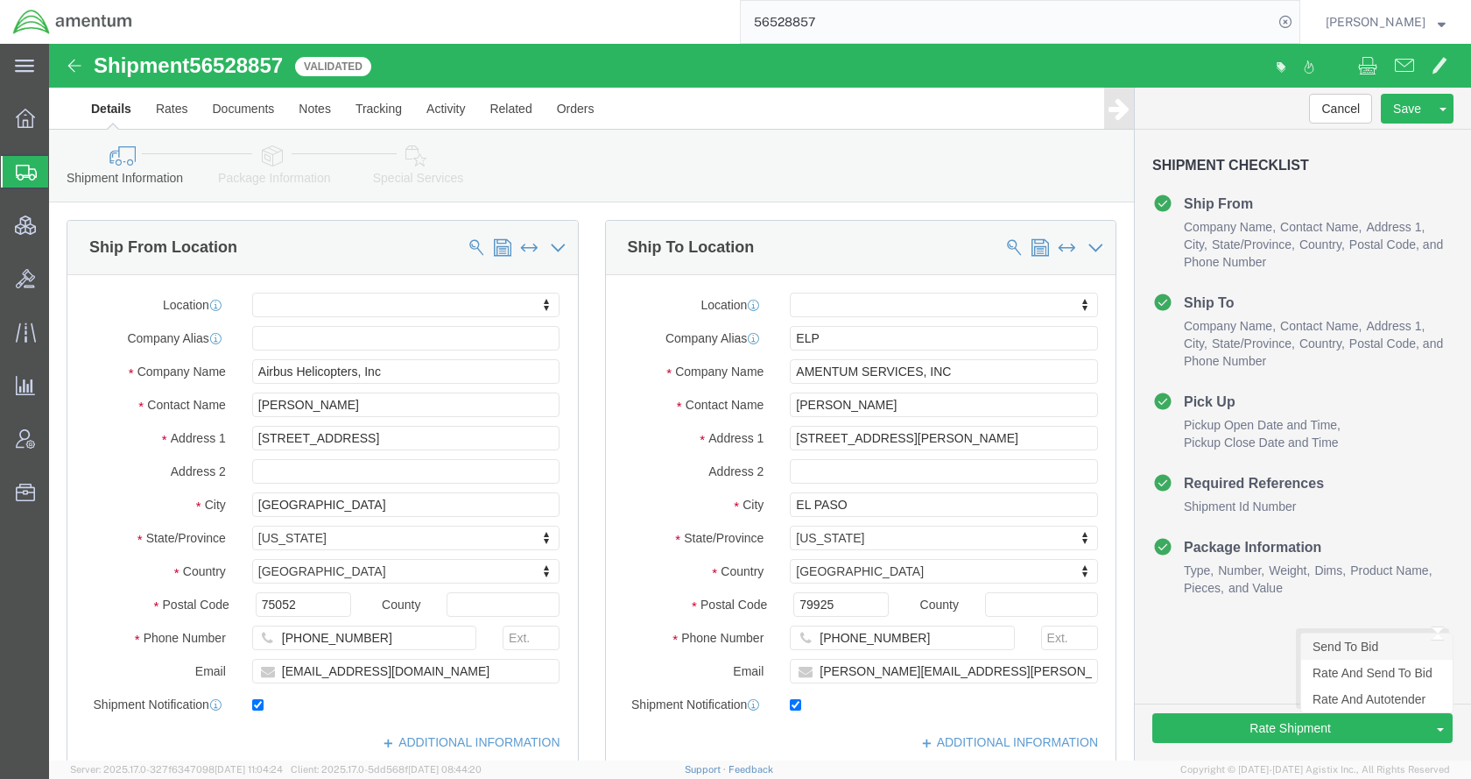
click link "Send To Bid"
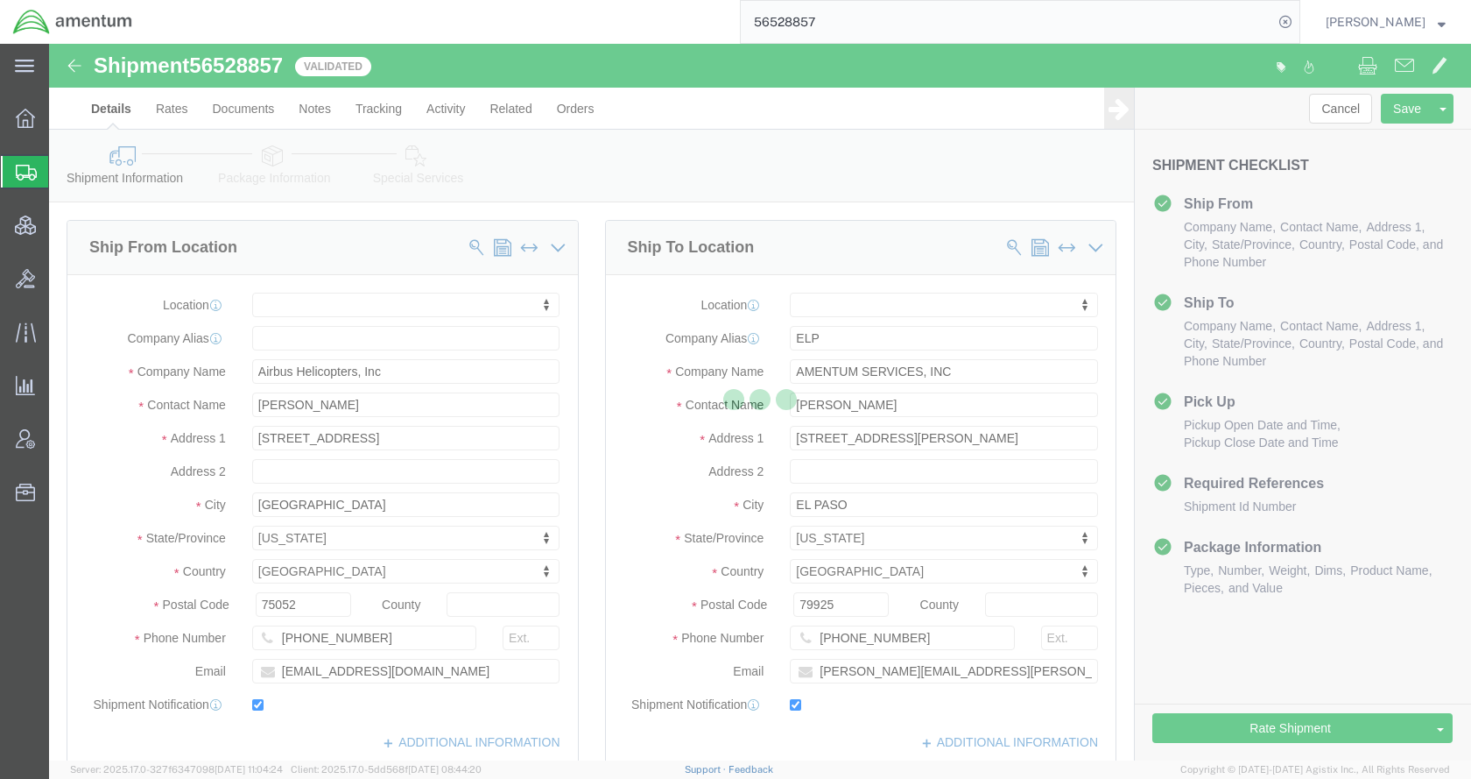
select select "TL"
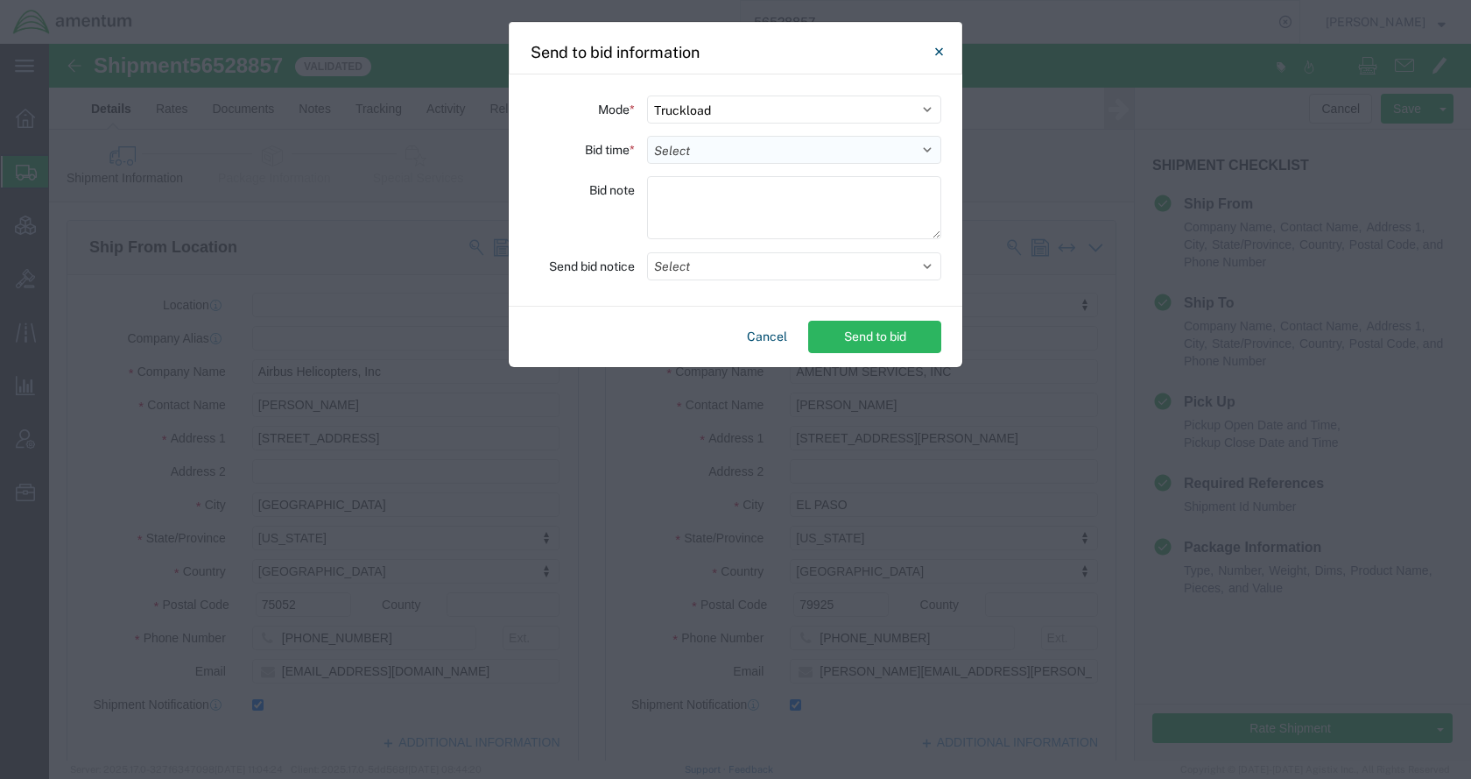
click at [721, 155] on select "Select 30 Min (Rush) 1 Hour (Rush) 2 Hours (Rush) 4 Hours (Rush) 8 Hours (Rush)…" at bounding box center [794, 150] width 294 height 28
select select "4"
click at [647, 136] on select "Select 30 Min (Rush) 1 Hour (Rush) 2 Hours (Rush) 4 Hours (Rush) 8 Hours (Rush)…" at bounding box center [794, 150] width 294 height 28
click at [722, 265] on button "Select" at bounding box center [794, 266] width 294 height 28
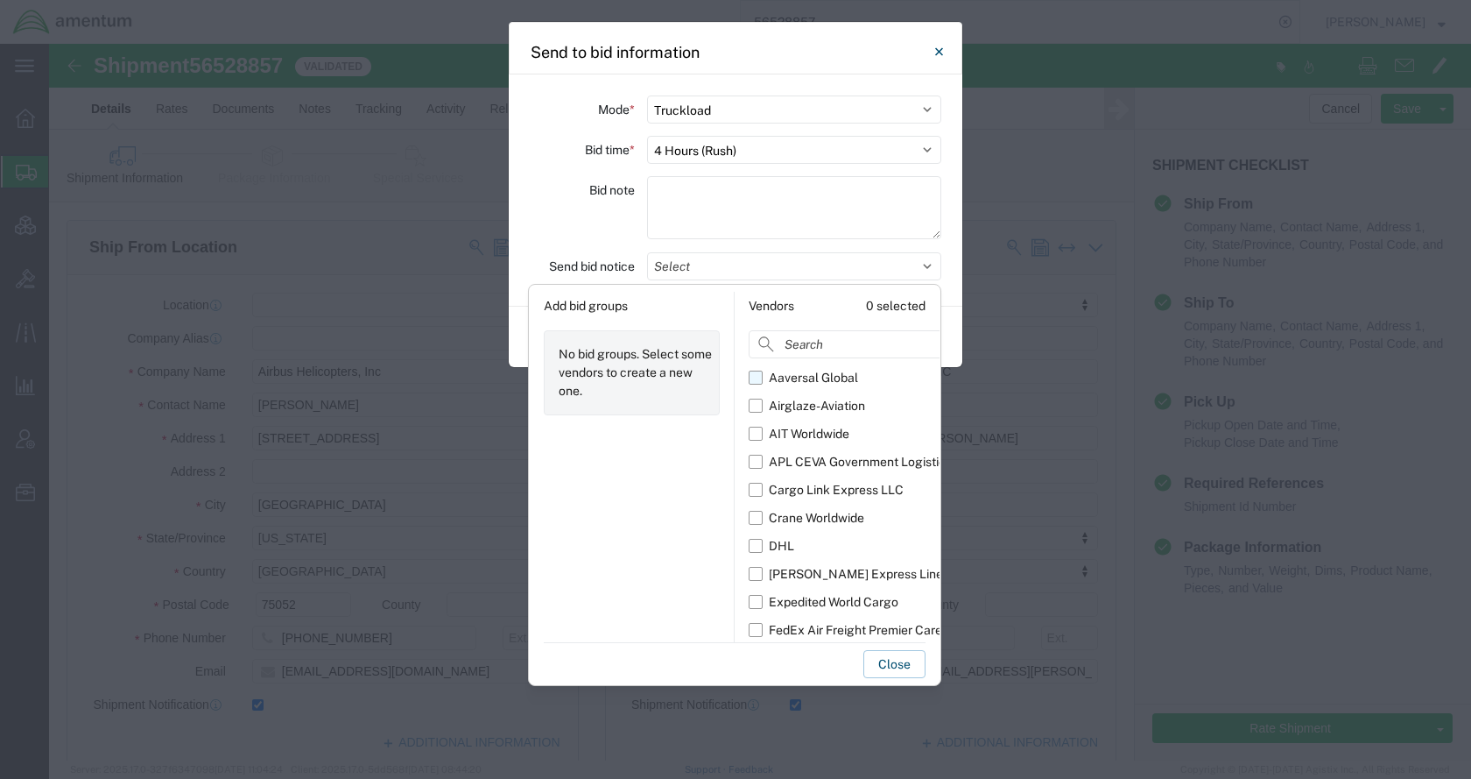
click at [792, 375] on div "Aaversal Global" at bounding box center [813, 378] width 89 height 18
click at [0, 0] on input "Aaversal Global" at bounding box center [0, 0] width 0 height 0
click at [797, 404] on div "Airglaze-Aviation" at bounding box center [817, 406] width 96 height 18
click at [0, 0] on input "Airglaze-Aviation" at bounding box center [0, 0] width 0 height 0
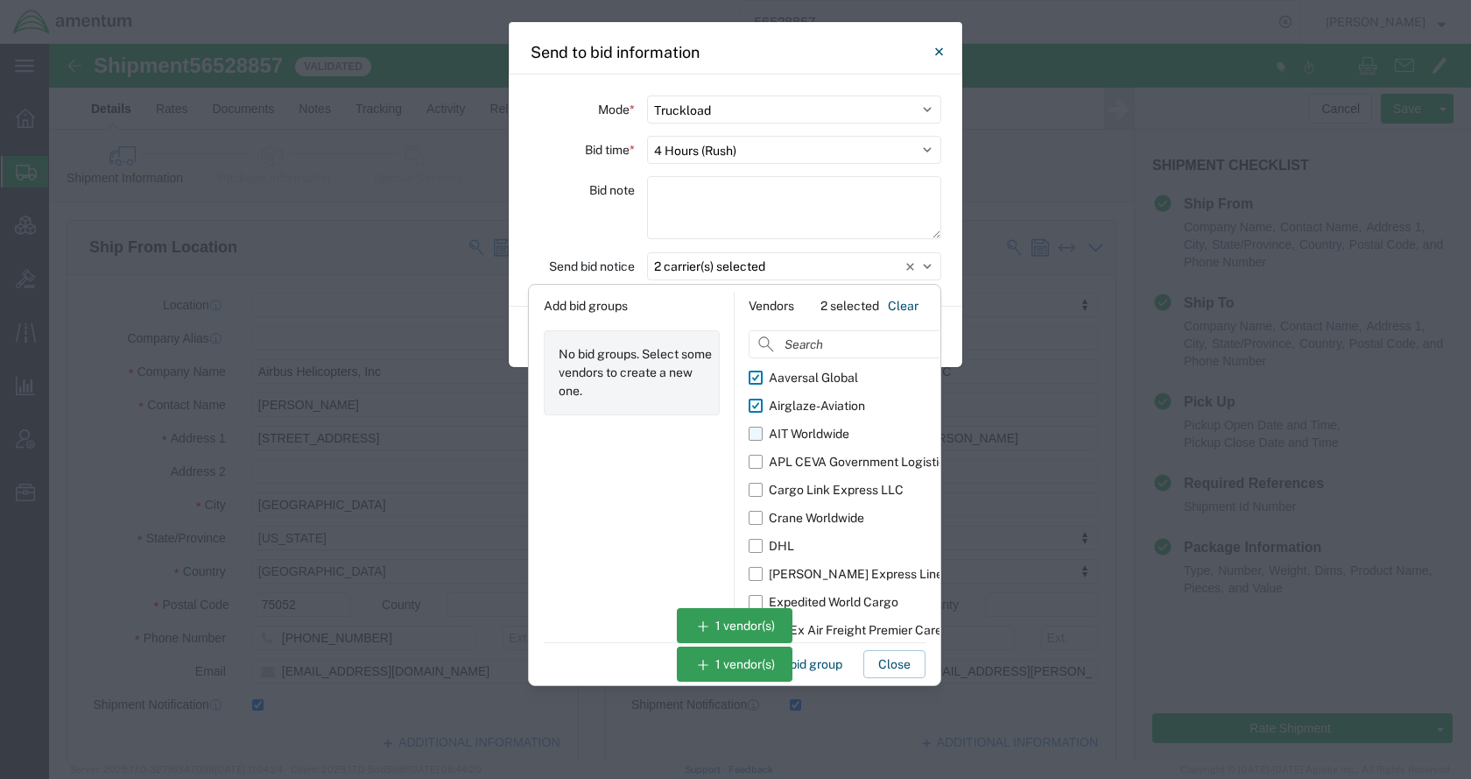
click at [794, 426] on div "AIT Worldwide" at bounding box center [809, 434] width 81 height 18
click at [0, 0] on input "AIT Worldwide" at bounding box center [0, 0] width 0 height 0
click at [800, 465] on div "APL CEVA Government Logistics" at bounding box center [860, 462] width 183 height 18
click at [0, 0] on input "APL CEVA Government Logistics" at bounding box center [0, 0] width 0 height 0
click at [805, 483] on div "Cargo Link Express LLC" at bounding box center [836, 490] width 135 height 18
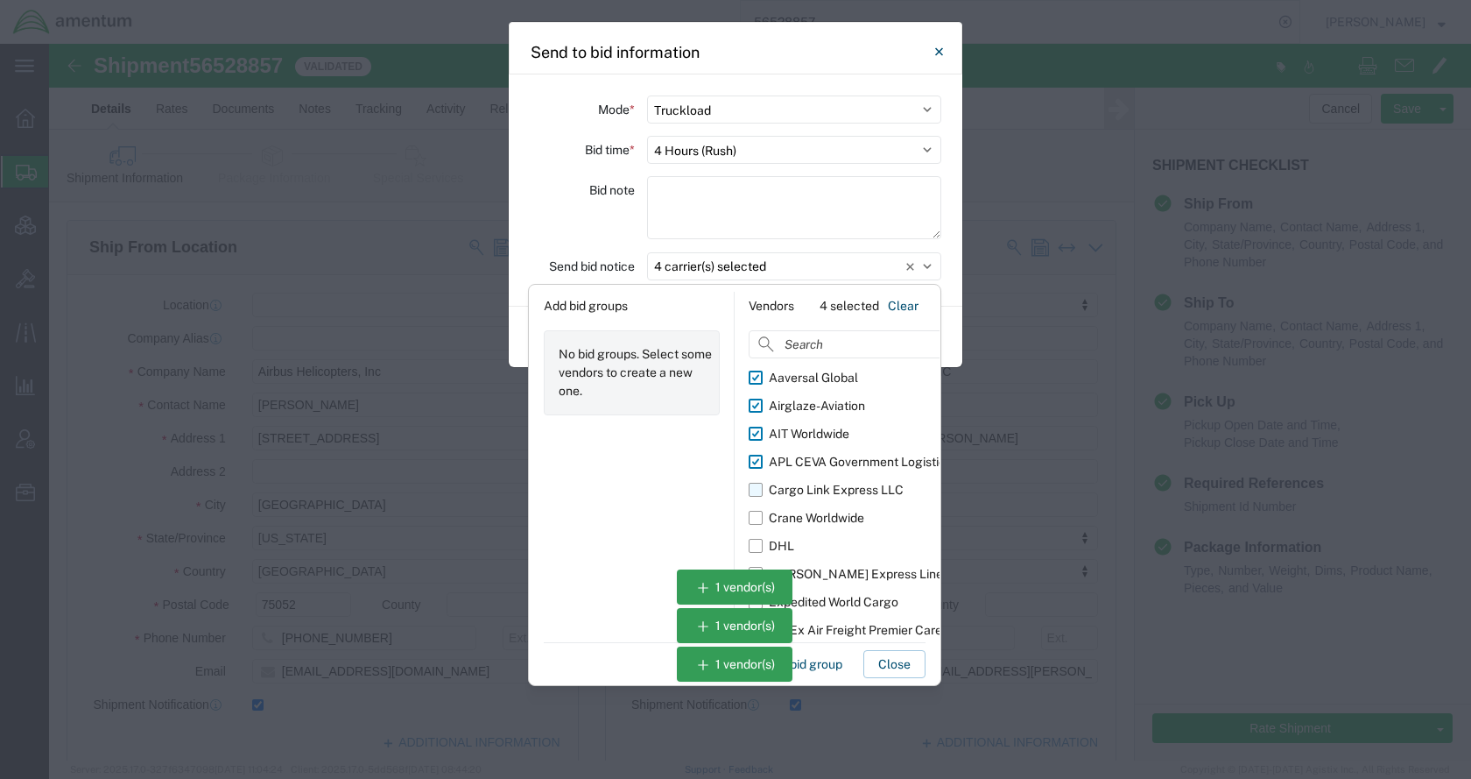
click at [0, 0] on input "Cargo Link Express LLC" at bounding box center [0, 0] width 0 height 0
click at [814, 524] on div "Crane Worldwide" at bounding box center [816, 518] width 95 height 18
click at [0, 0] on input "Crane Worldwide" at bounding box center [0, 0] width 0 height 0
click at [824, 602] on div "Expedited World Cargo" at bounding box center [834, 602] width 130 height 18
click at [0, 0] on input "Expedited World Cargo" at bounding box center [0, 0] width 0 height 0
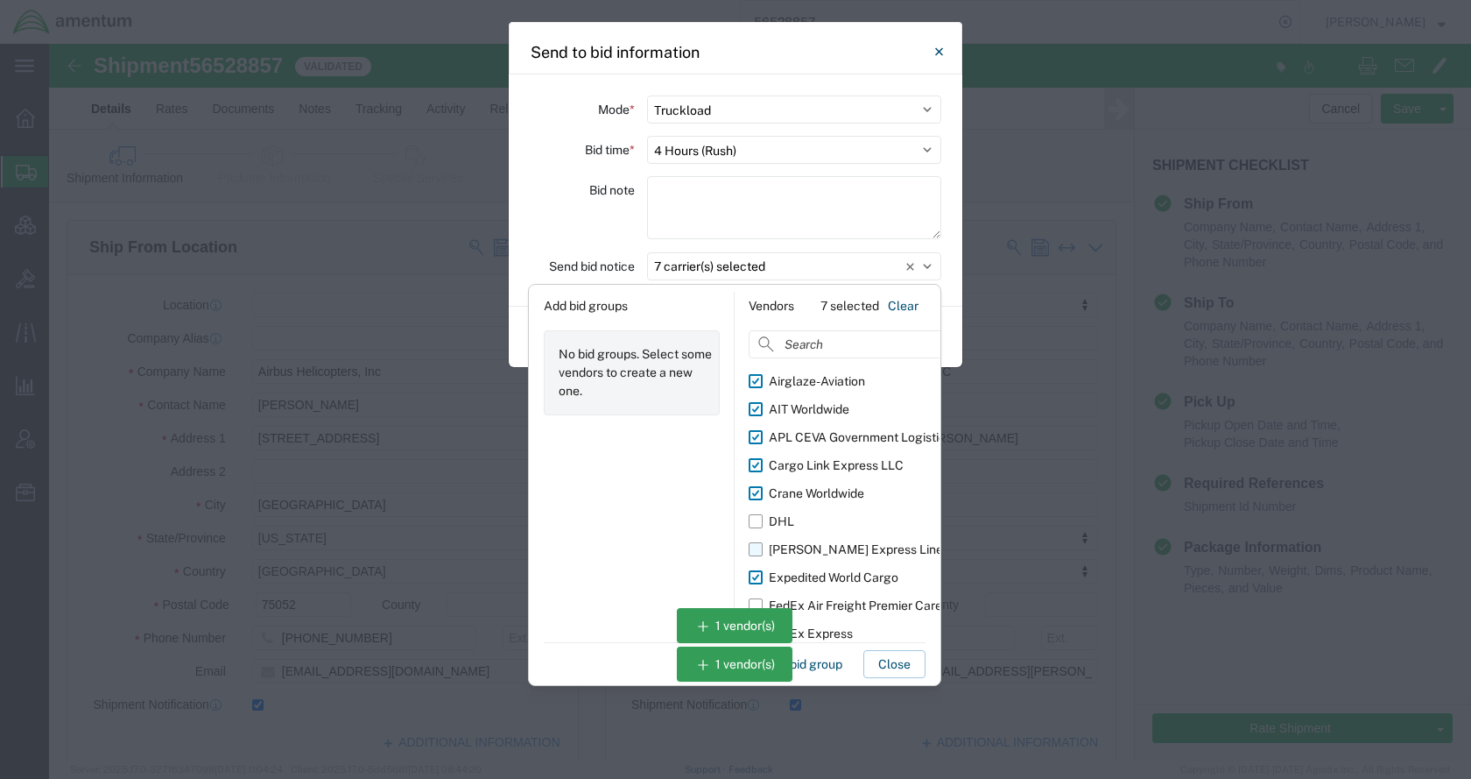
scroll to position [32, 0]
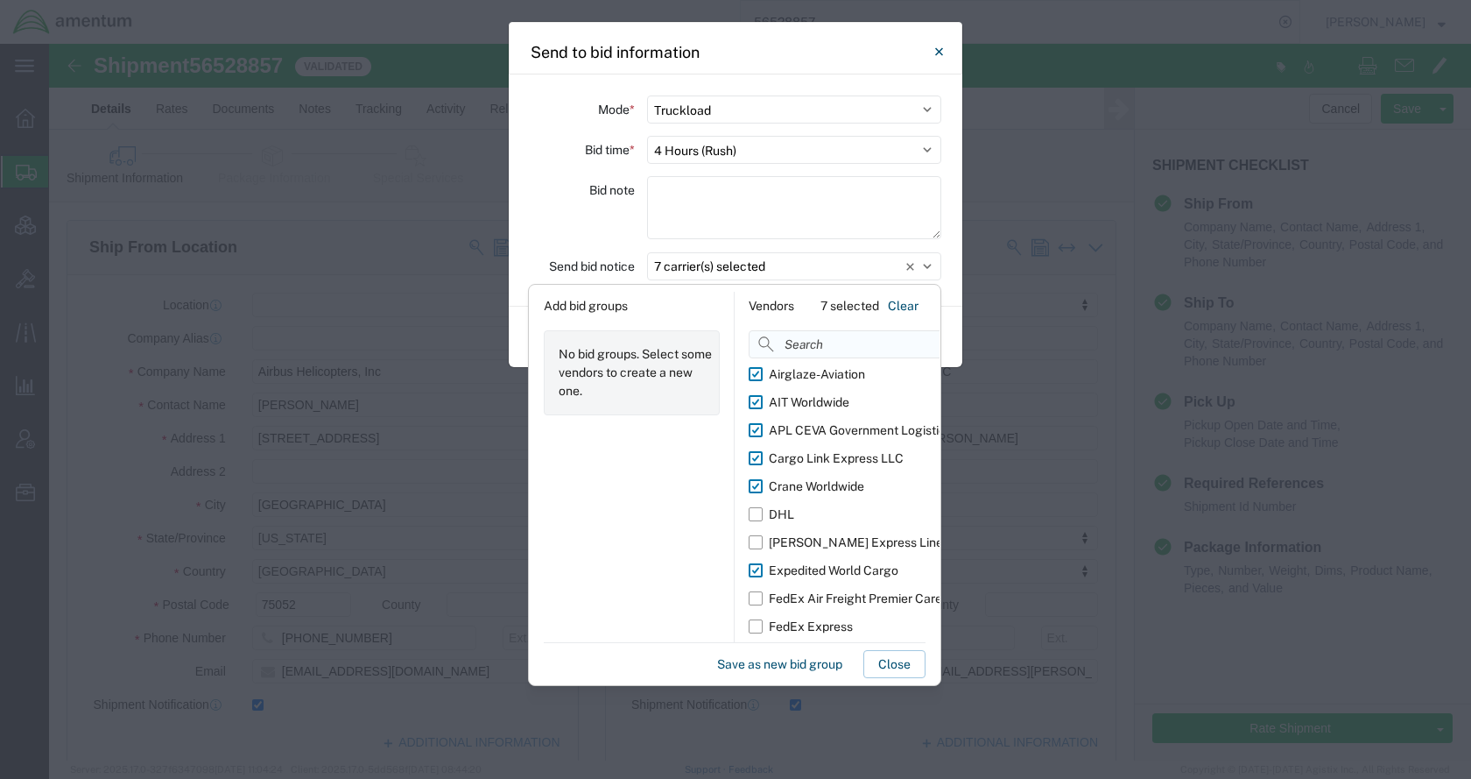
click at [822, 345] on input at bounding box center [881, 344] width 264 height 28
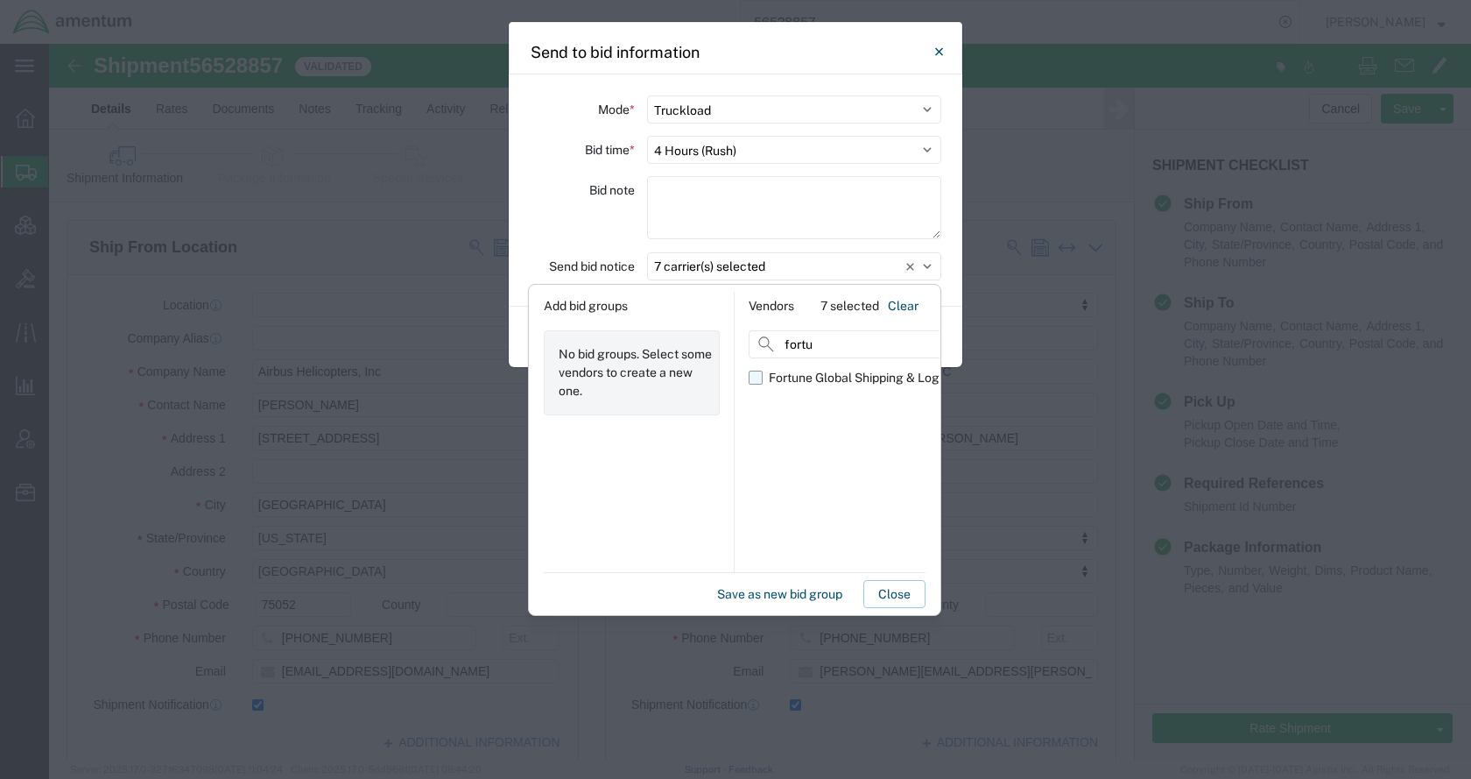
click at [796, 382] on div "Fortune Global Shipping & Logistics Limited" at bounding box center [890, 378] width 243 height 18
click at [0, 0] on input "Fortune Global Shipping & Logistics Limited" at bounding box center [0, 0] width 0 height 0
click at [724, 588] on button "Save as new bid group" at bounding box center [779, 594] width 139 height 28
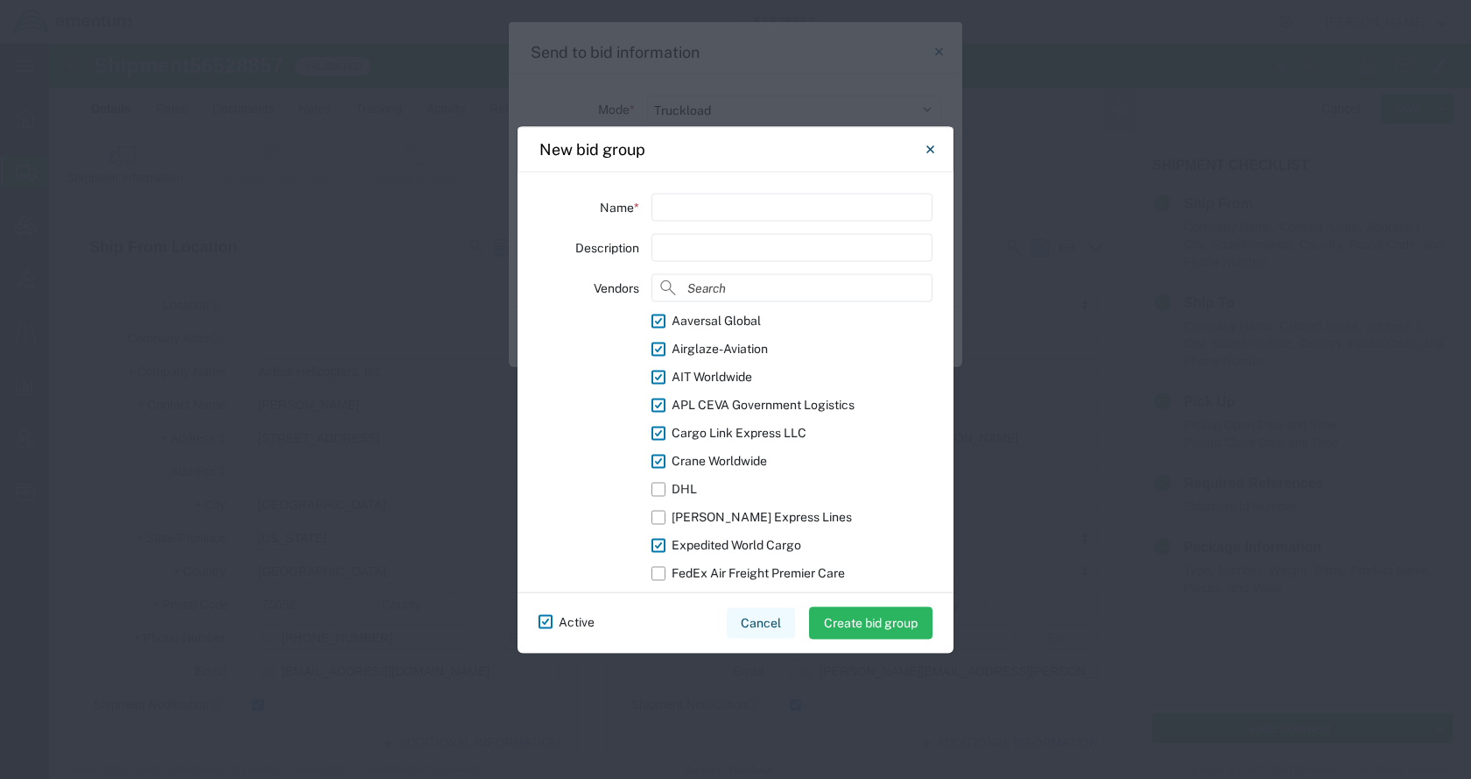
click at [761, 624] on button "Cancel" at bounding box center [761, 622] width 68 height 31
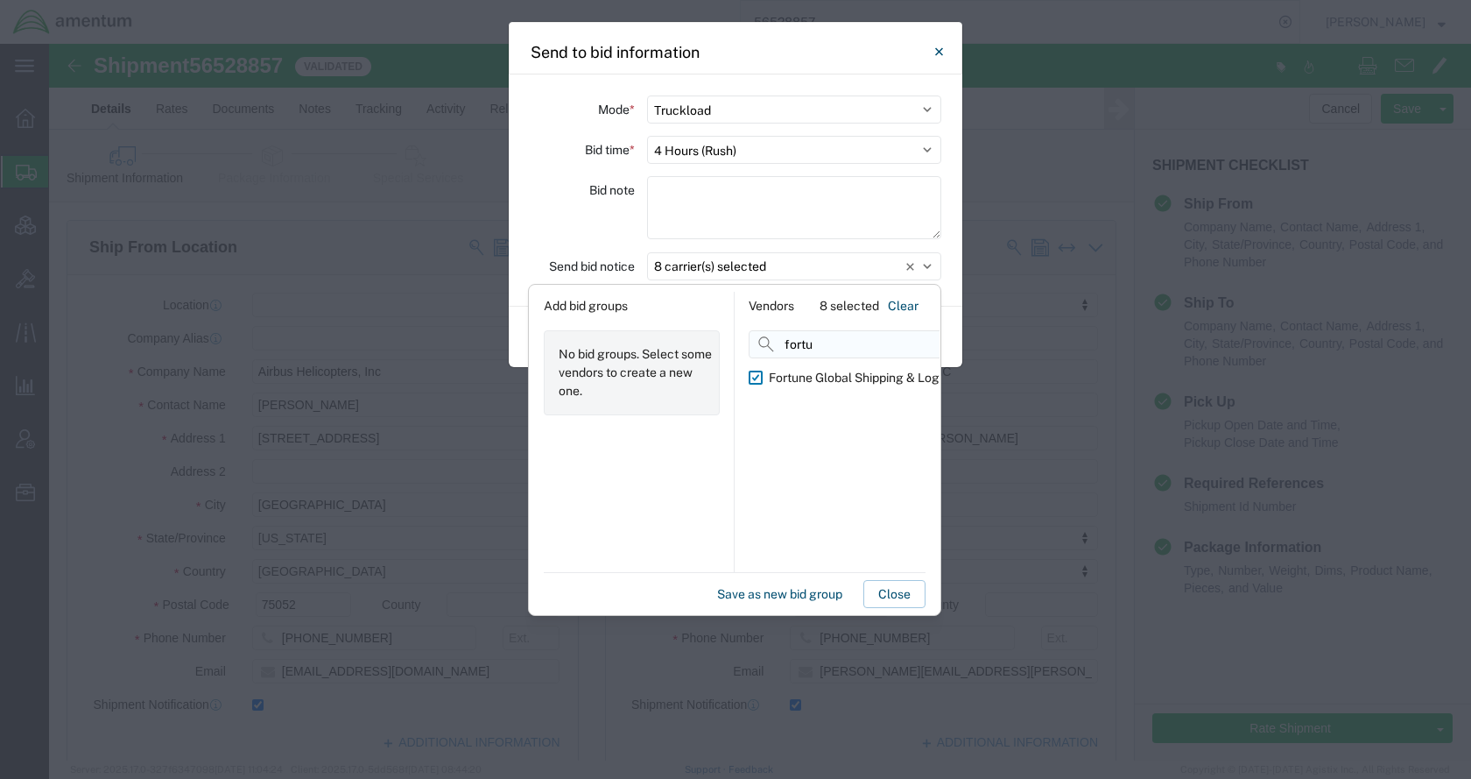
drag, startPoint x: 824, startPoint y: 343, endPoint x: 779, endPoint y: 342, distance: 44.7
click at [779, 342] on input "fortu" at bounding box center [881, 344] width 264 height 28
click at [800, 378] on div "ICAT Logistics Inc" at bounding box center [819, 378] width 101 height 18
click at [0, 0] on input "ICAT Logistics Inc" at bounding box center [0, 0] width 0 height 0
click at [725, 586] on button "Save as new bid group" at bounding box center [779, 594] width 139 height 28
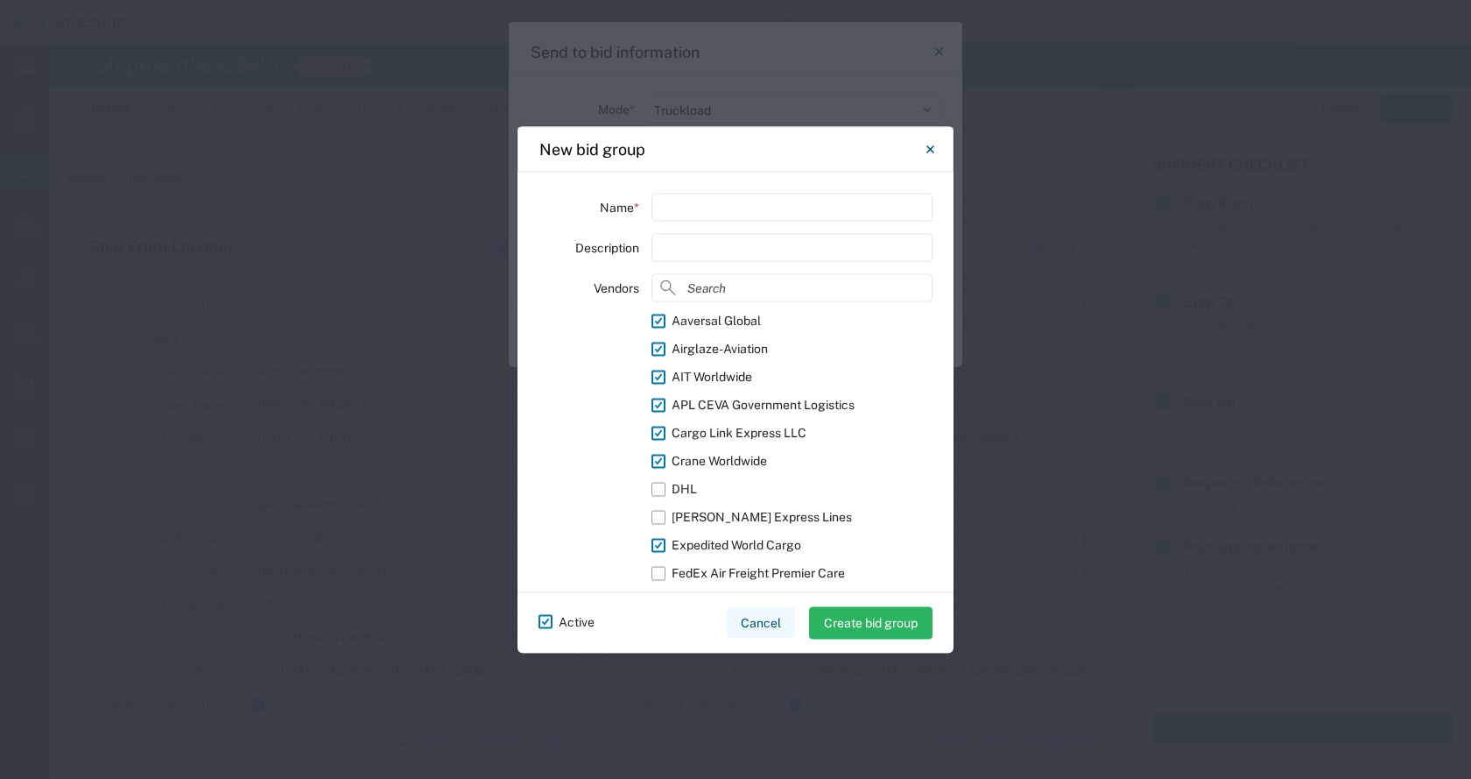
click at [760, 629] on button "Cancel" at bounding box center [761, 622] width 68 height 31
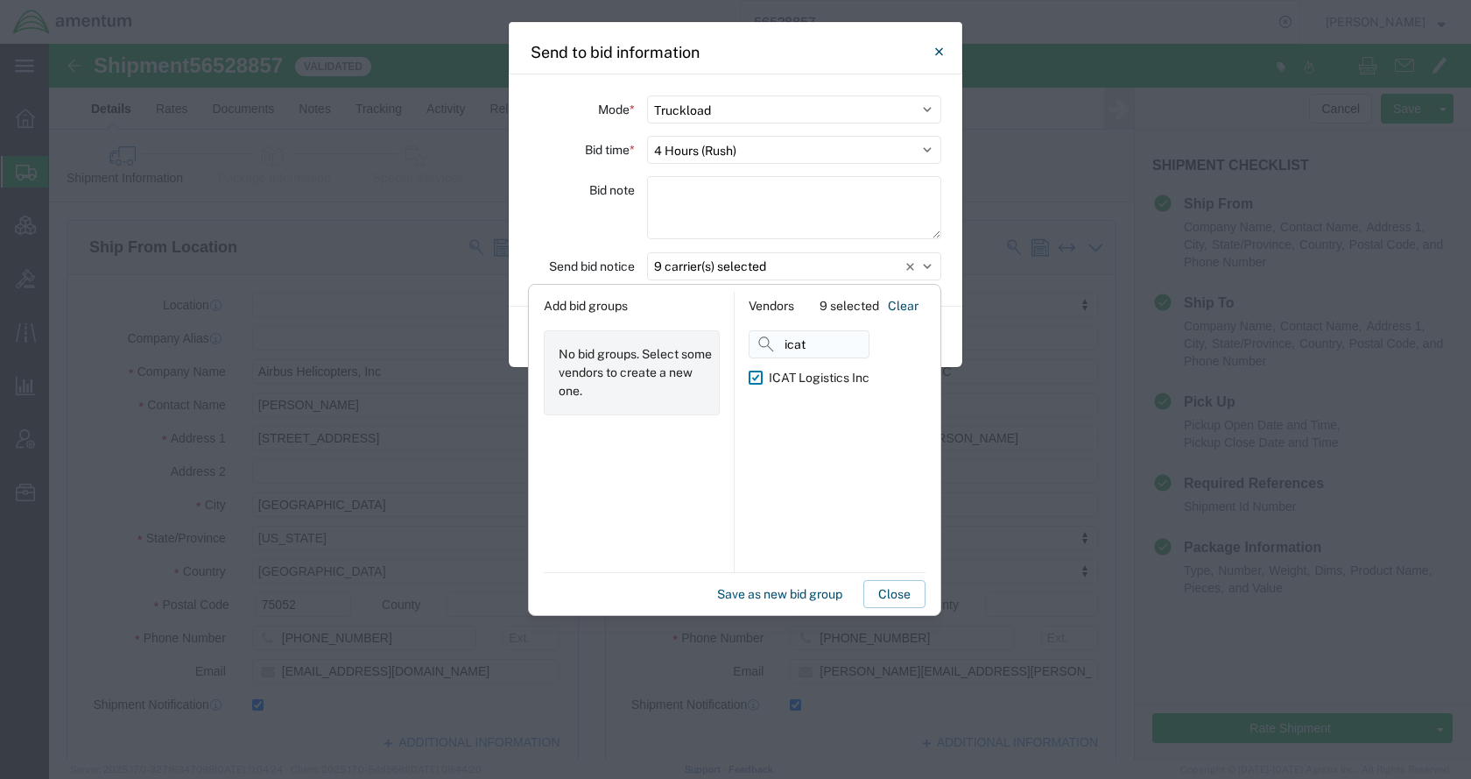
drag, startPoint x: 829, startPoint y: 343, endPoint x: 766, endPoint y: 349, distance: 63.3
click at [766, 349] on input "icat" at bounding box center [809, 344] width 121 height 28
click at [788, 377] on div "Imap Global Logistics" at bounding box center [829, 378] width 121 height 18
click at [0, 0] on input "Imap Global Logistics" at bounding box center [0, 0] width 0 height 0
click at [720, 591] on button "Save as new bid group" at bounding box center [779, 594] width 139 height 28
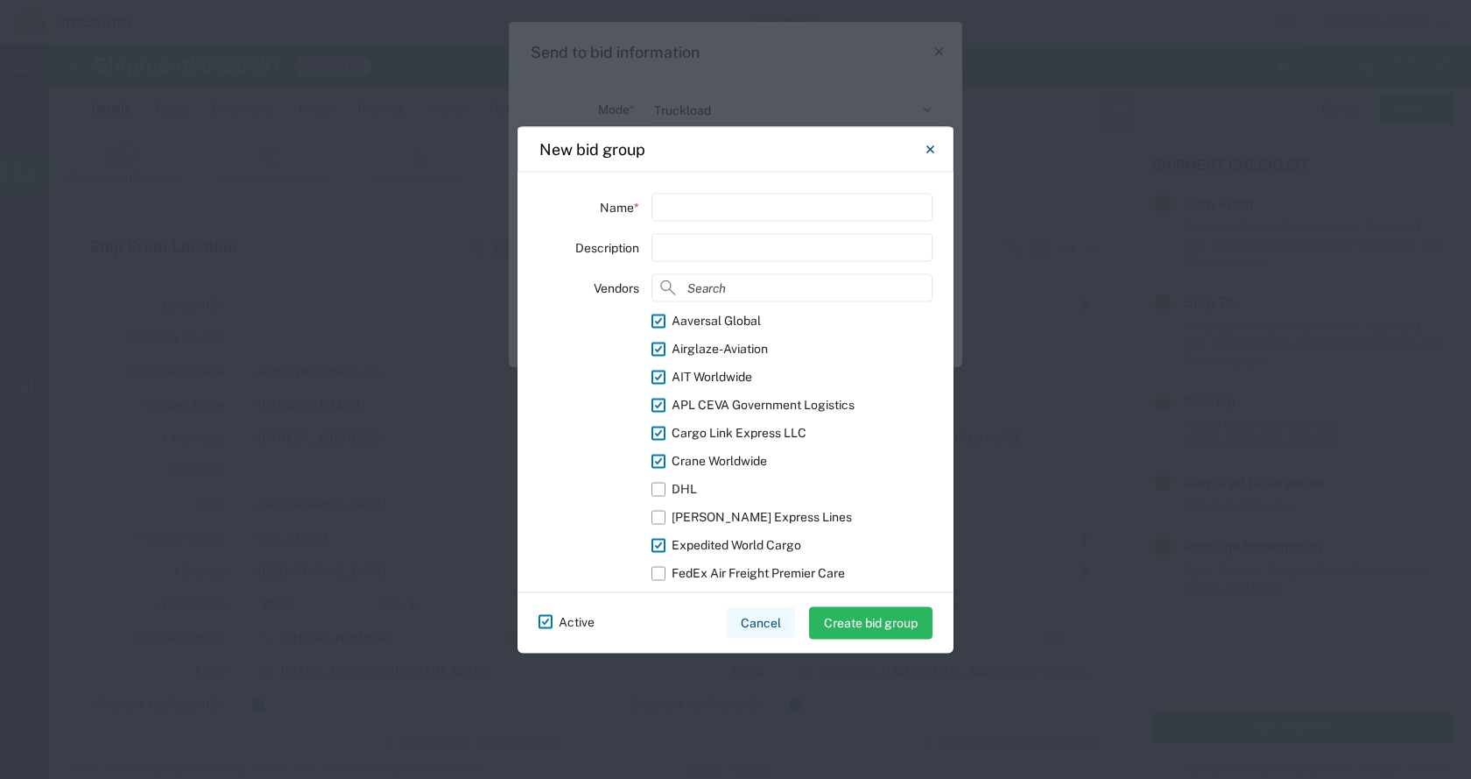
click at [762, 615] on button "Cancel" at bounding box center [761, 622] width 68 height 31
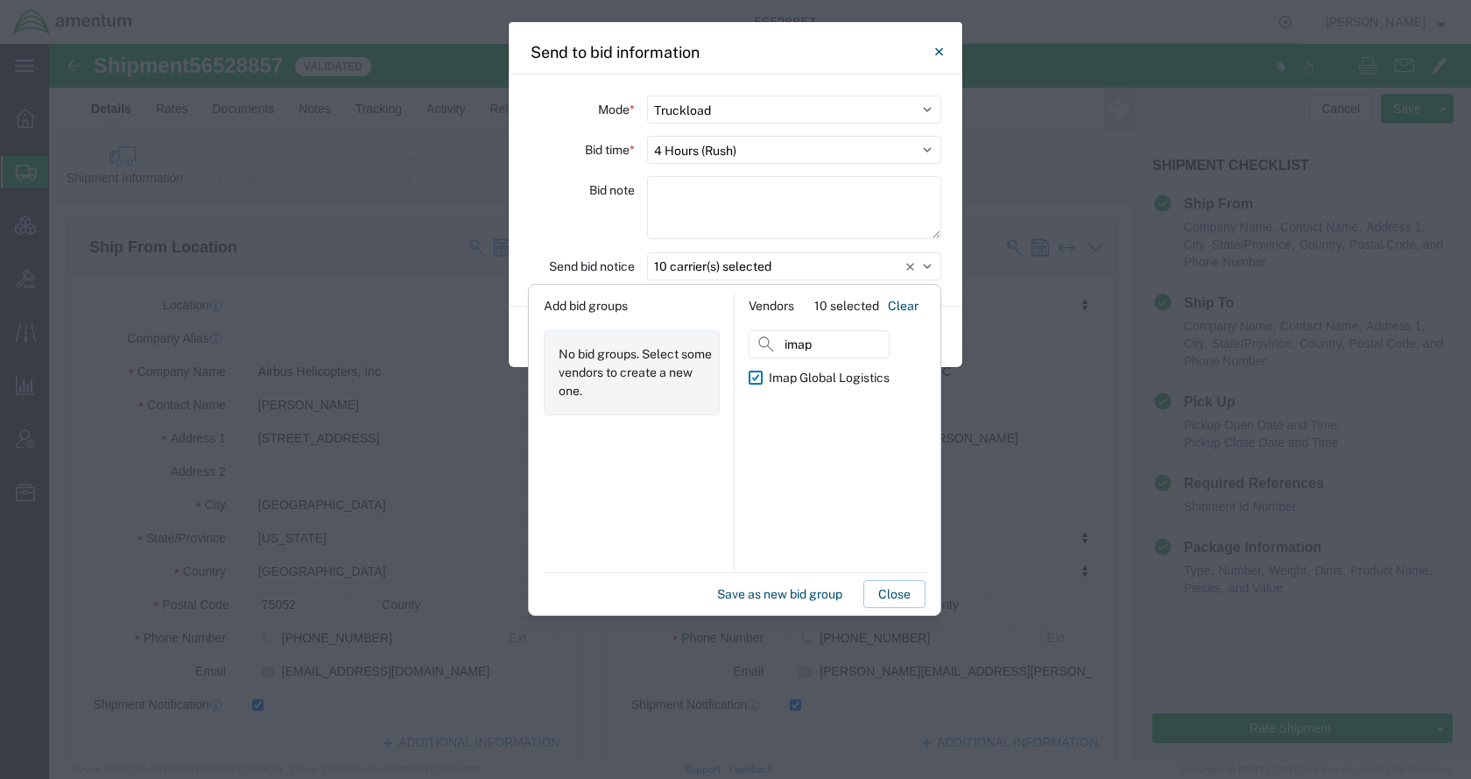
drag, startPoint x: 817, startPoint y: 342, endPoint x: 736, endPoint y: 350, distance: 81.0
click at [736, 350] on div "Vendors 10 selected Clear imap Imap Global Logistics" at bounding box center [837, 432] width 205 height 280
type input "k"
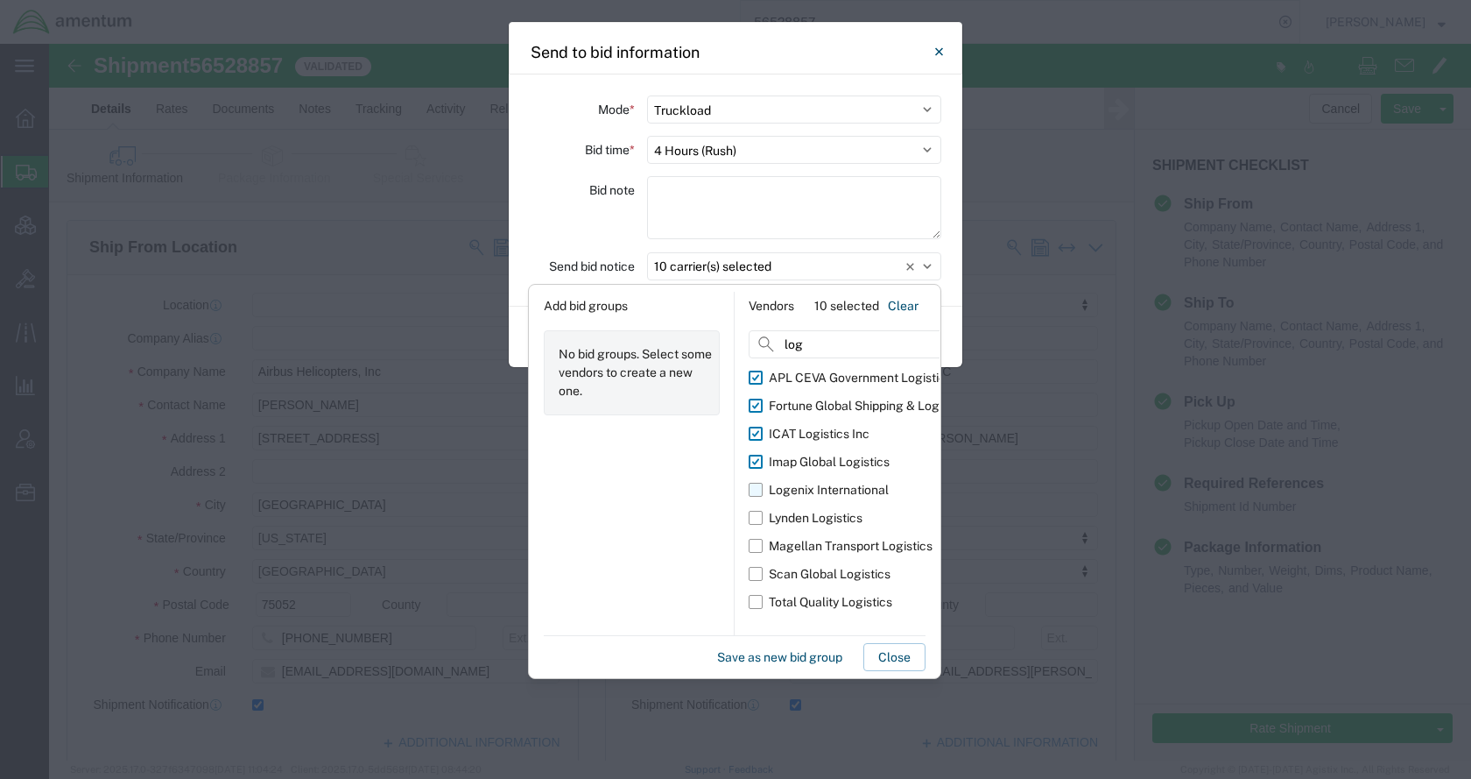
click at [800, 487] on div "Logenix International" at bounding box center [829, 490] width 120 height 18
click at [0, 0] on input "Logenix International" at bounding box center [0, 0] width 0 height 0
click at [800, 510] on div "Lynden Logistics" at bounding box center [816, 518] width 94 height 18
click at [0, 0] on input "Lynden Logistics" at bounding box center [0, 0] width 0 height 0
drag, startPoint x: 807, startPoint y: 536, endPoint x: 814, endPoint y: 554, distance: 20.0
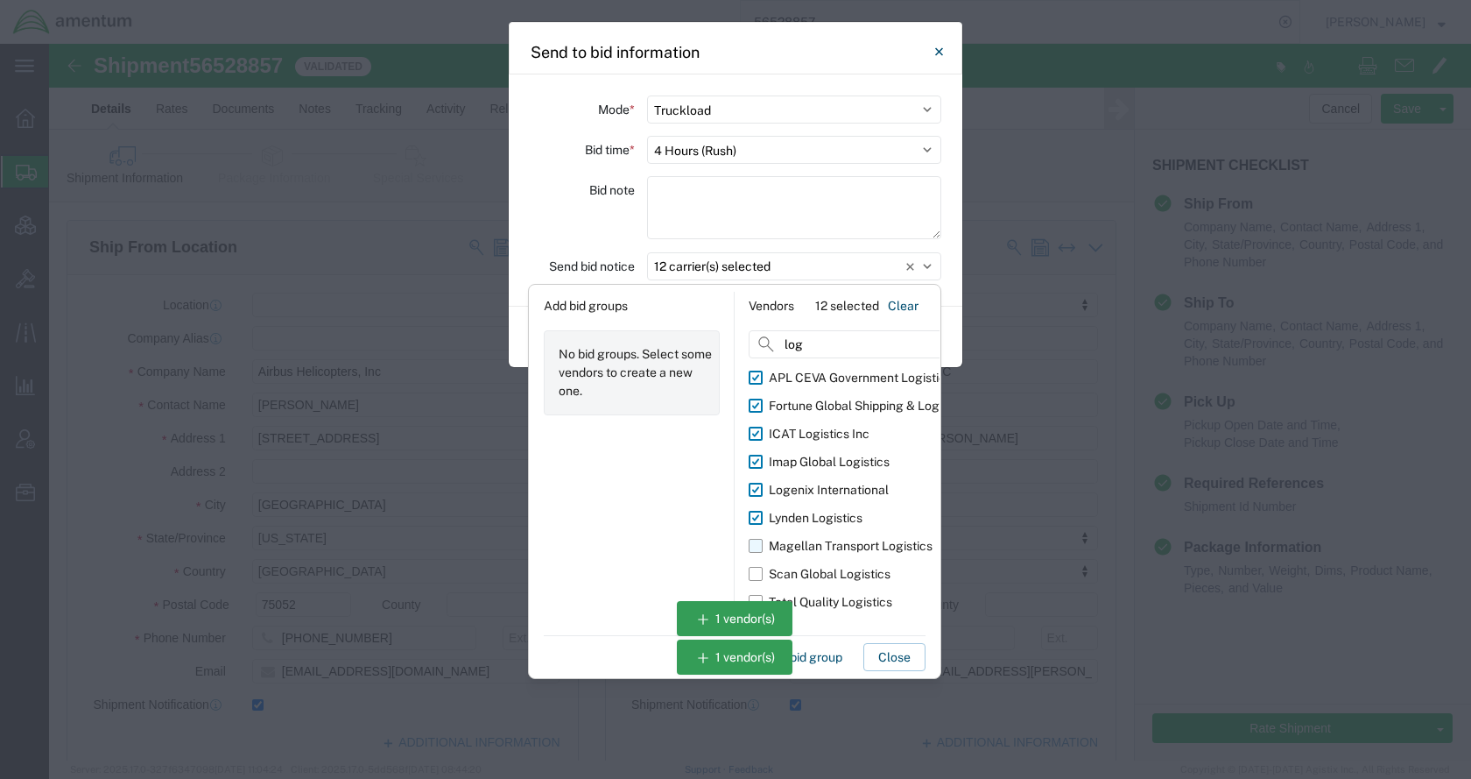
click at [807, 537] on div "Magellan Transport Logistics" at bounding box center [851, 546] width 164 height 18
click at [0, 0] on input "Magellan Transport Logistics" at bounding box center [0, 0] width 0 height 0
drag, startPoint x: 821, startPoint y: 567, endPoint x: 825, endPoint y: 584, distance: 17.2
click at [821, 569] on div "Scan Global Logistics" at bounding box center [830, 574] width 122 height 18
click at [0, 0] on input "Scan Global Logistics" at bounding box center [0, 0] width 0 height 0
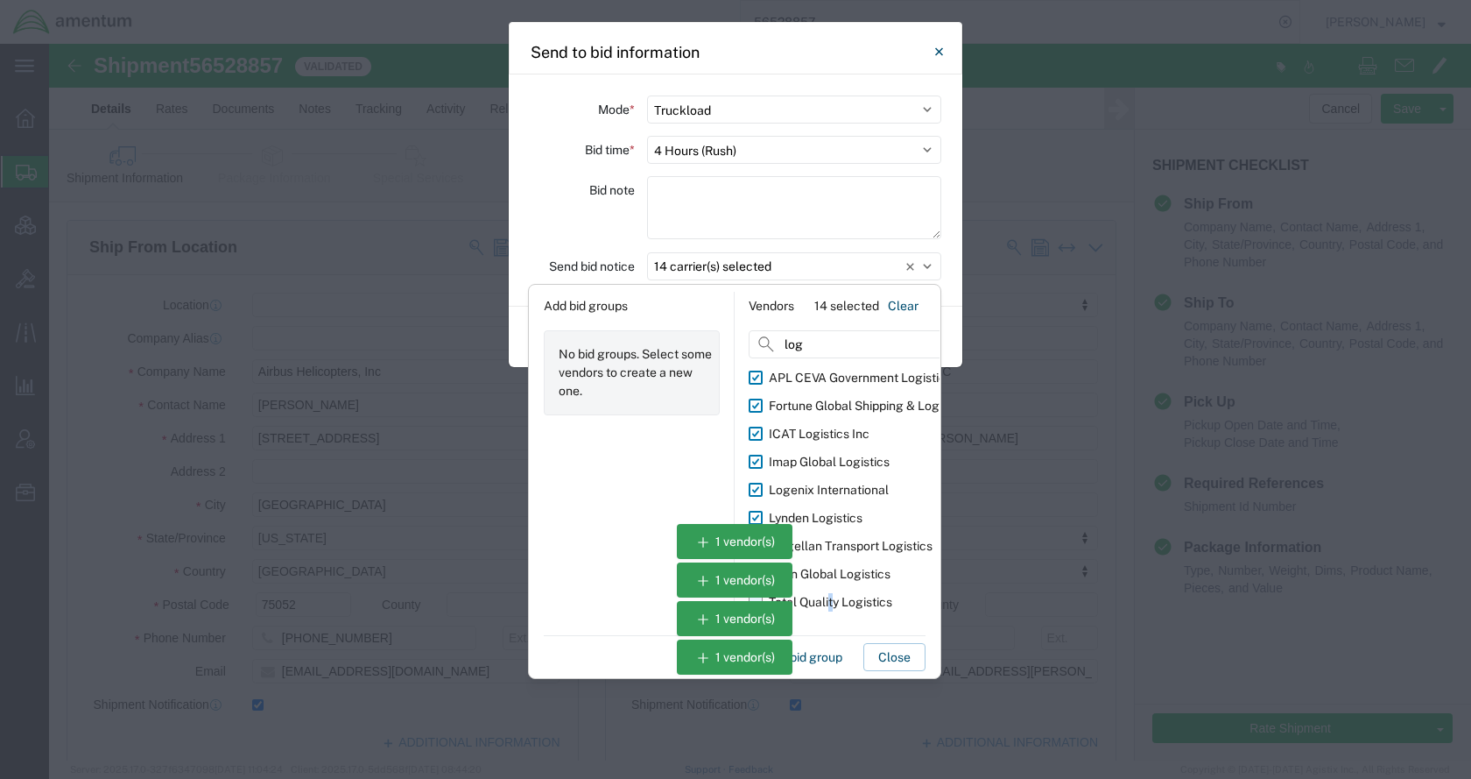
click at [828, 598] on div "Total Quality Logistics" at bounding box center [830, 602] width 123 height 18
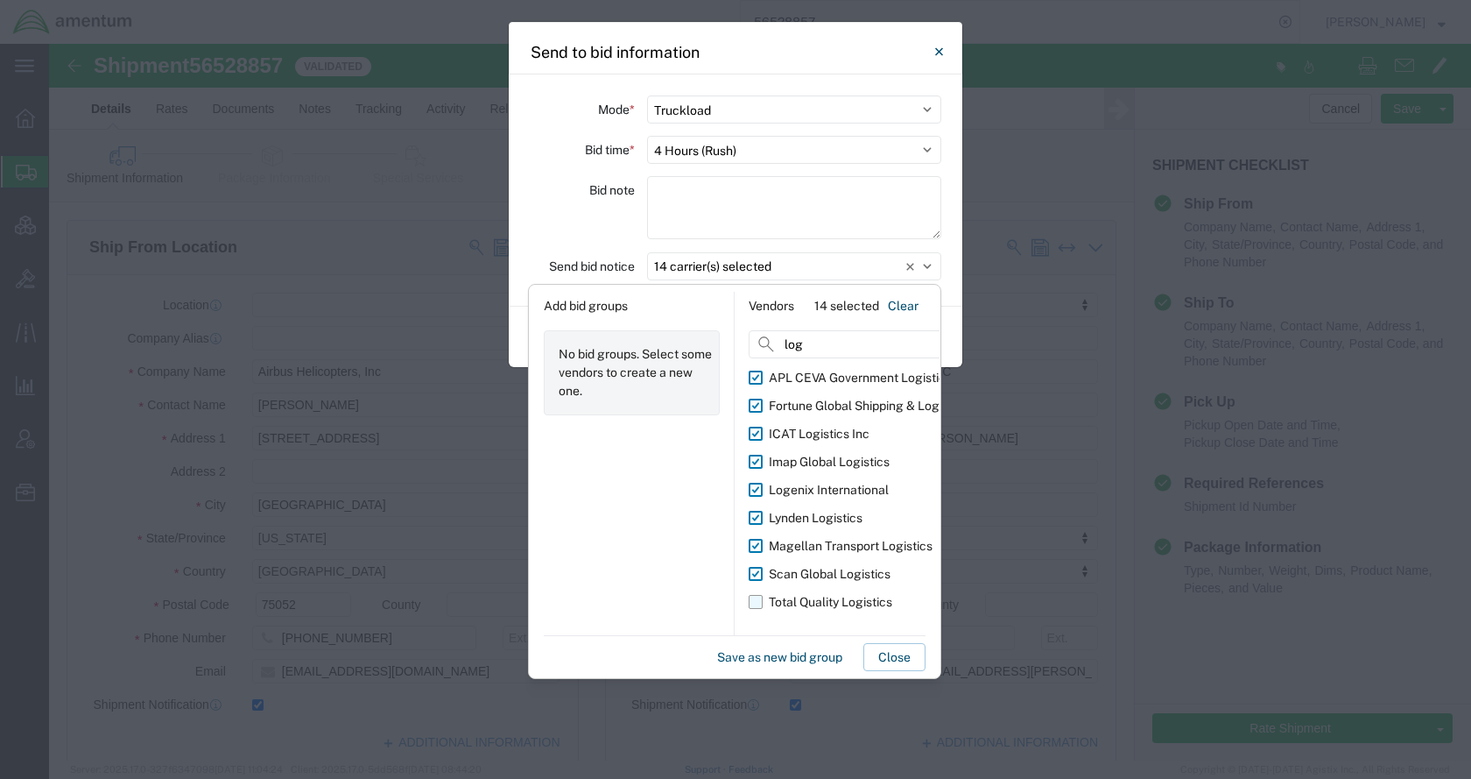
click at [787, 610] on div "Total Quality Logistics" at bounding box center [830, 602] width 123 height 18
click at [0, 0] on input "Total Quality Logistics" at bounding box center [0, 0] width 0 height 0
click at [896, 645] on button "Close" at bounding box center [894, 657] width 62 height 28
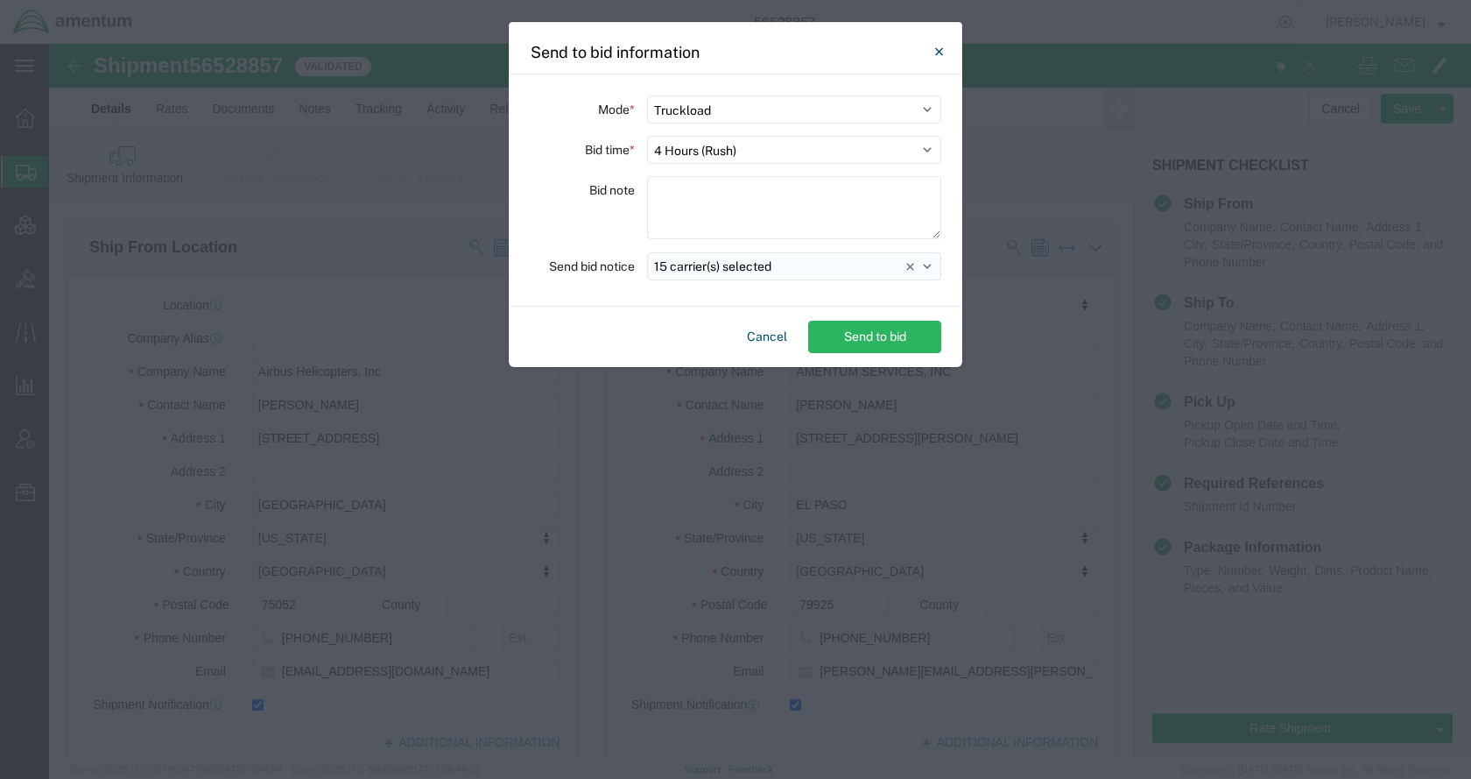
click at [783, 265] on button "15 carrier(s) selected" at bounding box center [794, 266] width 294 height 28
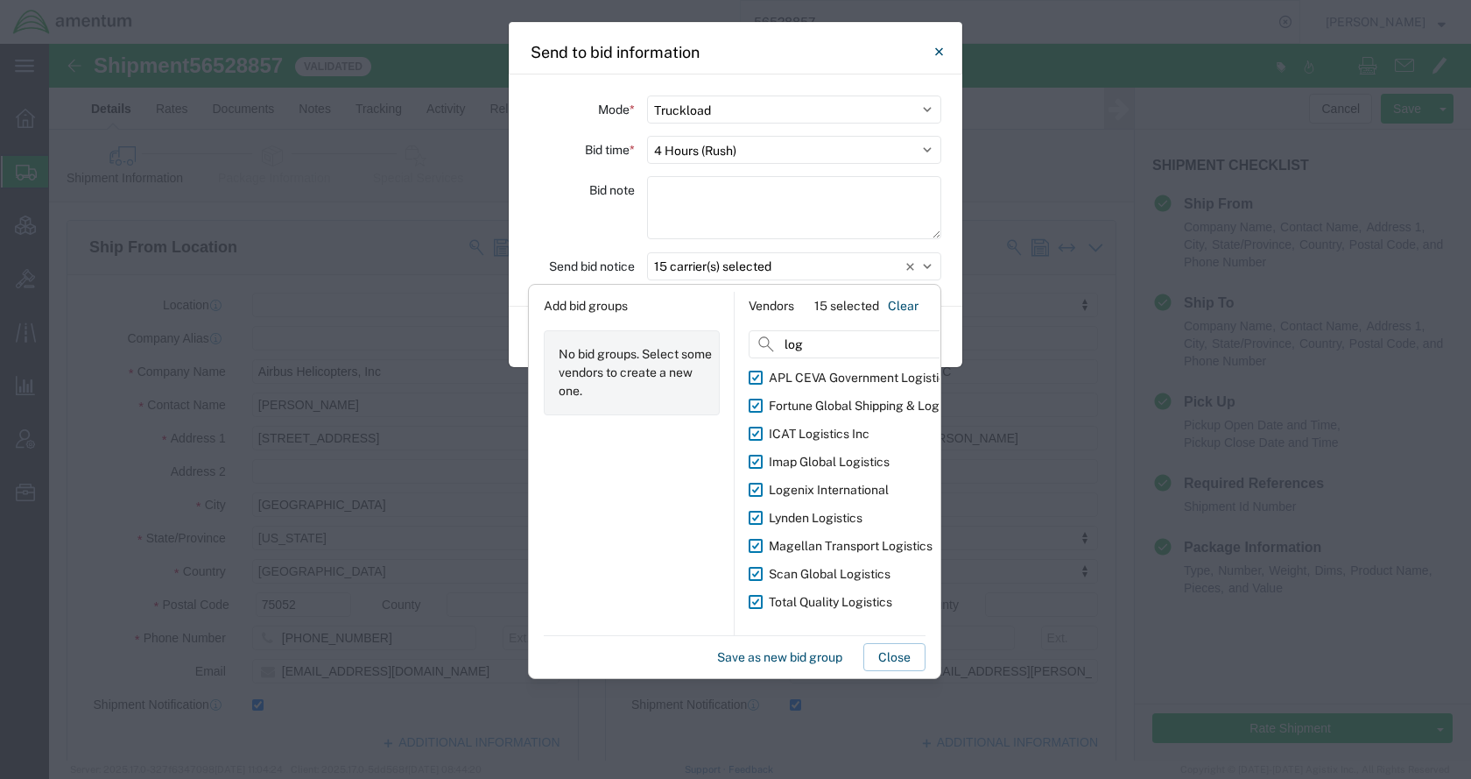
drag, startPoint x: 821, startPoint y: 345, endPoint x: 733, endPoint y: 355, distance: 89.0
click at [733, 355] on div "Add bid groups No bid groups. Select some vendors to create a new one. Vendors …" at bounding box center [735, 463] width 410 height 343
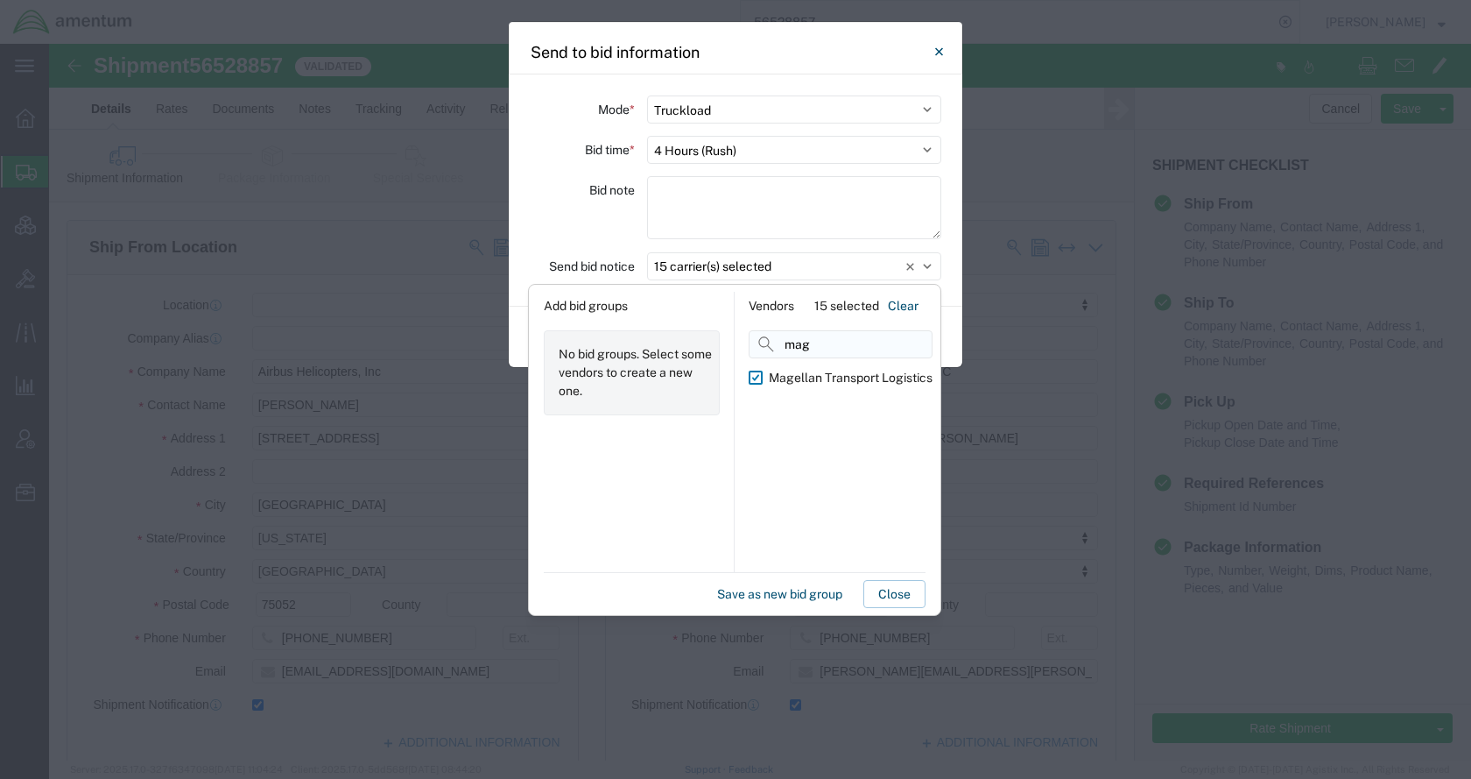
drag, startPoint x: 799, startPoint y: 355, endPoint x: 764, endPoint y: 355, distance: 35.0
click at [764, 355] on input "mag" at bounding box center [841, 344] width 184 height 28
click at [784, 375] on div "Titan Services" at bounding box center [808, 378] width 79 height 18
click at [0, 0] on input "Titan Services" at bounding box center [0, 0] width 0 height 0
click at [727, 594] on button "Save as new bid group" at bounding box center [779, 594] width 139 height 28
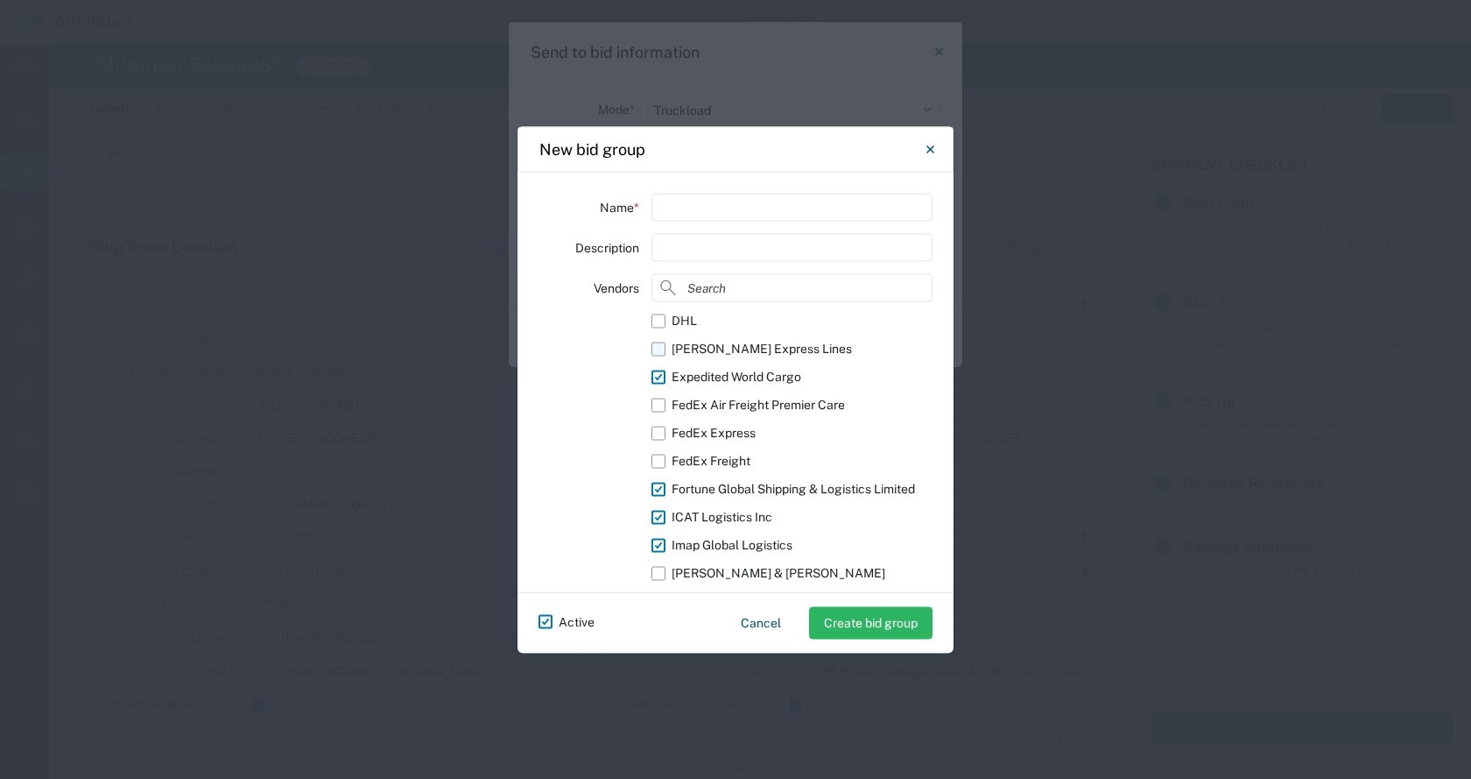
scroll to position [479, 0]
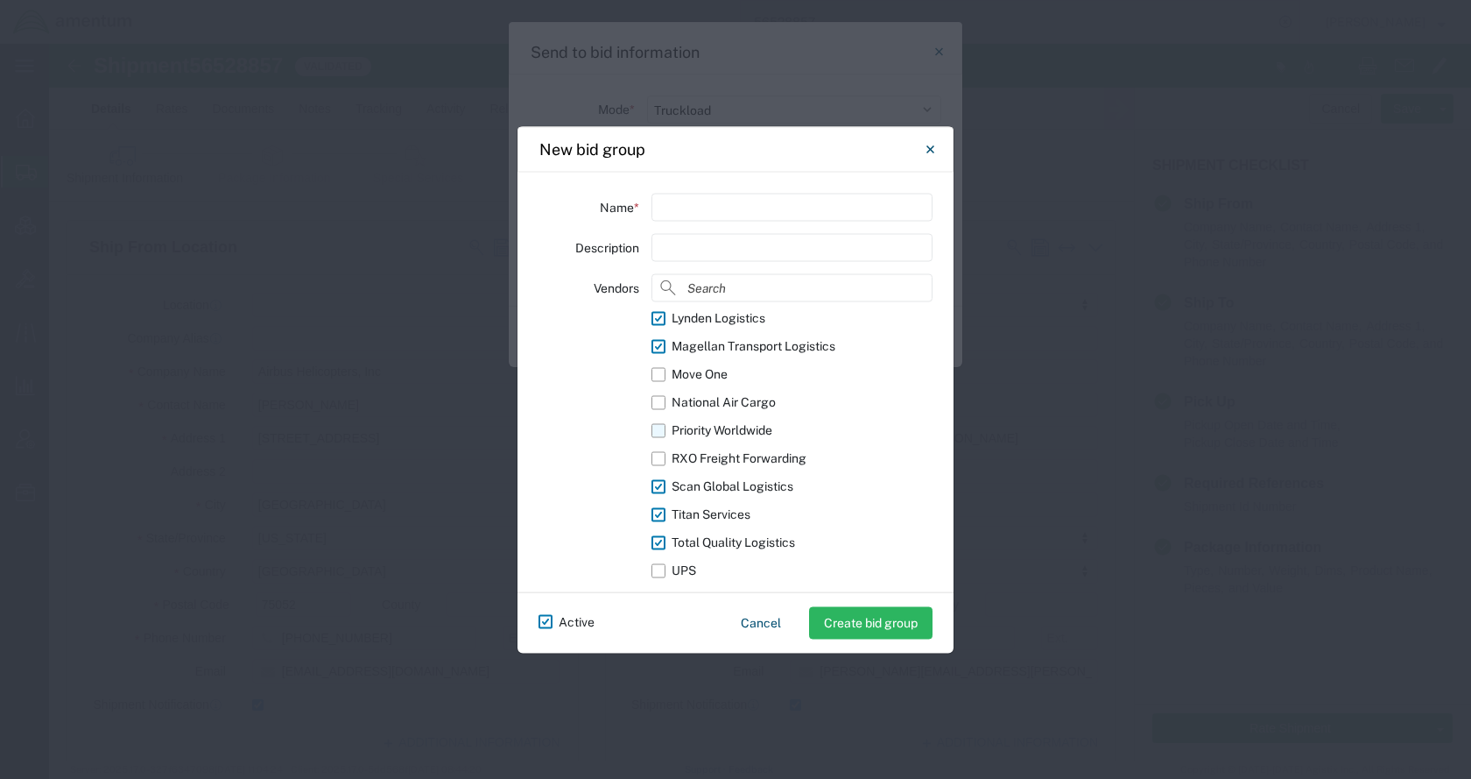
click at [721, 428] on div "Priority Worldwide" at bounding box center [722, 430] width 101 height 18
click at [0, 0] on input "Priority Worldwide" at bounding box center [0, 0] width 0 height 0
click at [711, 371] on div "Move One" at bounding box center [700, 374] width 56 height 18
click at [0, 0] on input "Move One" at bounding box center [0, 0] width 0 height 0
click at [722, 452] on div "RXO Freight Forwarding" at bounding box center [739, 458] width 135 height 18
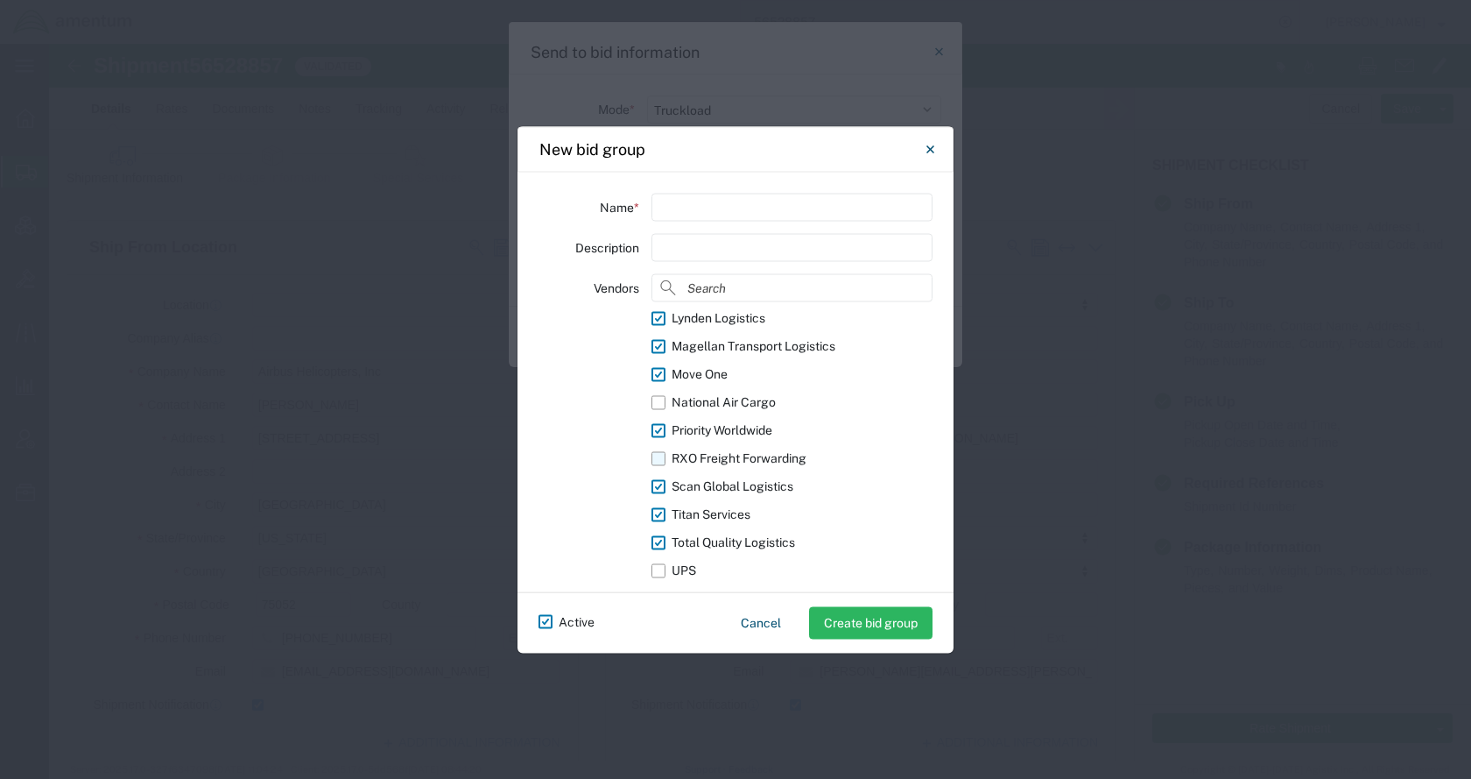
click at [0, 0] on input "RXO Freight Forwarding" at bounding box center [0, 0] width 0 height 0
click at [753, 617] on button "Cancel" at bounding box center [761, 622] width 68 height 31
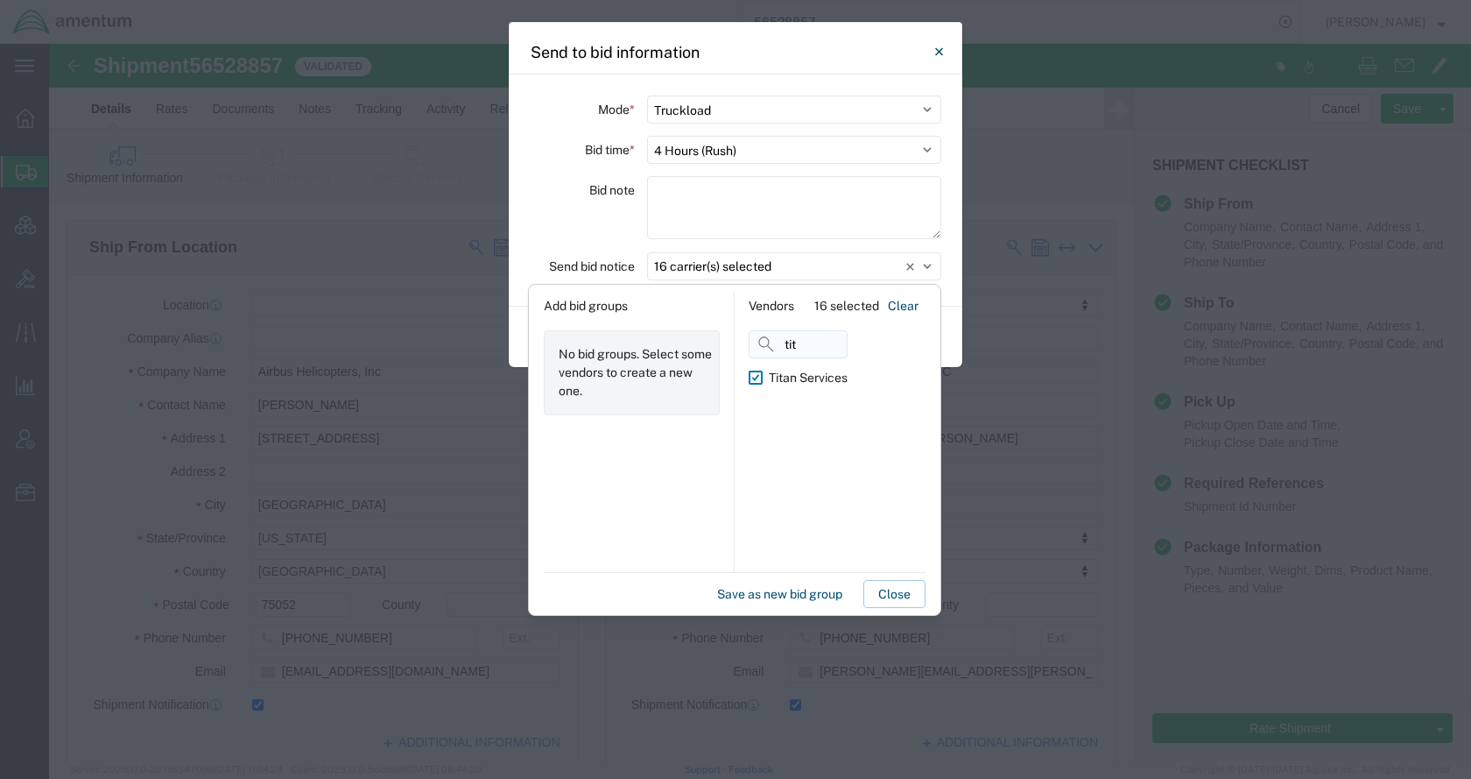
drag, startPoint x: 810, startPoint y: 342, endPoint x: 762, endPoint y: 343, distance: 48.2
click at [762, 343] on input "tit" at bounding box center [798, 344] width 99 height 28
type input "t"
type input "move"
click at [845, 374] on div "move Move One" at bounding box center [837, 466] width 177 height 273
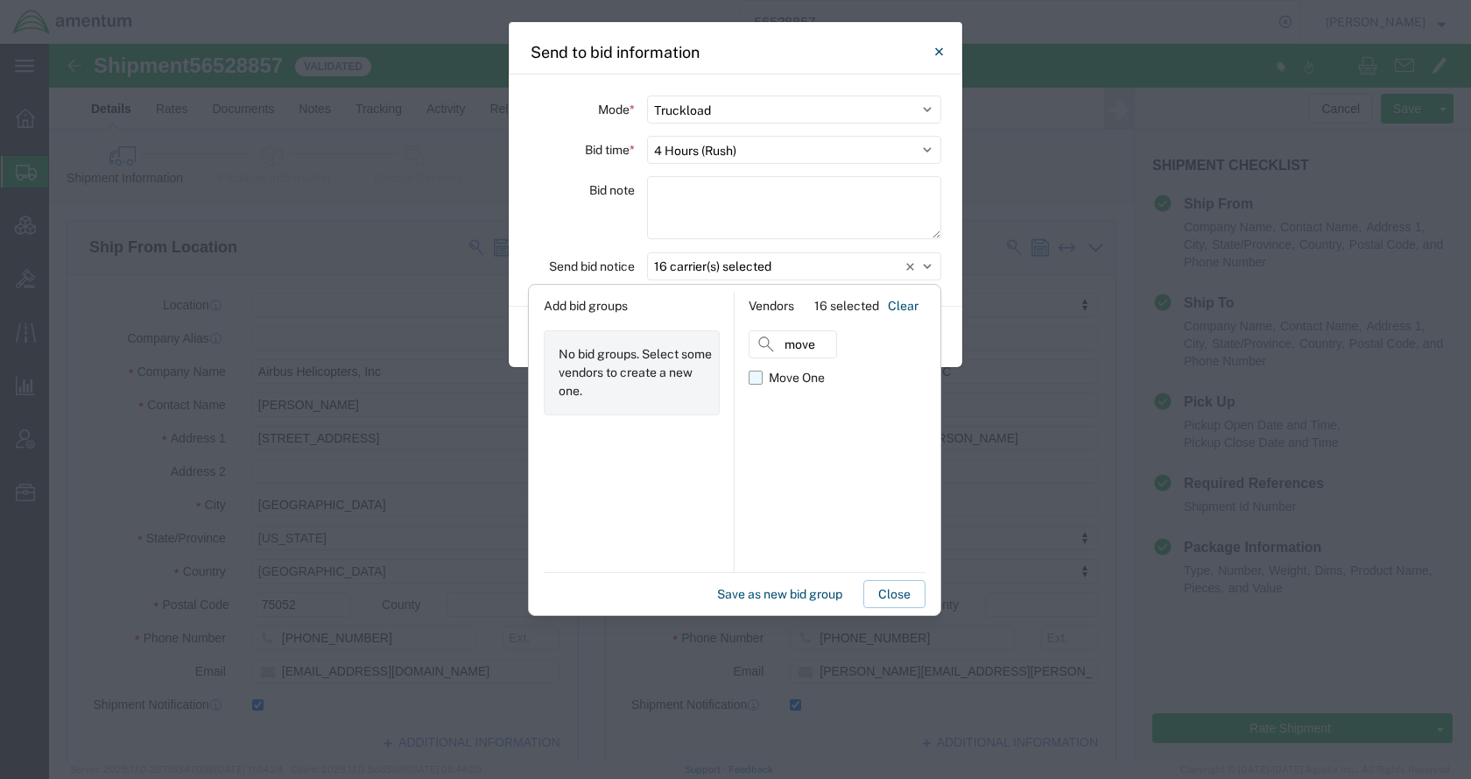
click at [792, 376] on div "Move One" at bounding box center [797, 378] width 56 height 18
click at [0, 0] on input "Move One" at bounding box center [0, 0] width 0 height 0
click at [741, 595] on button "Save as new bid group" at bounding box center [779, 594] width 139 height 28
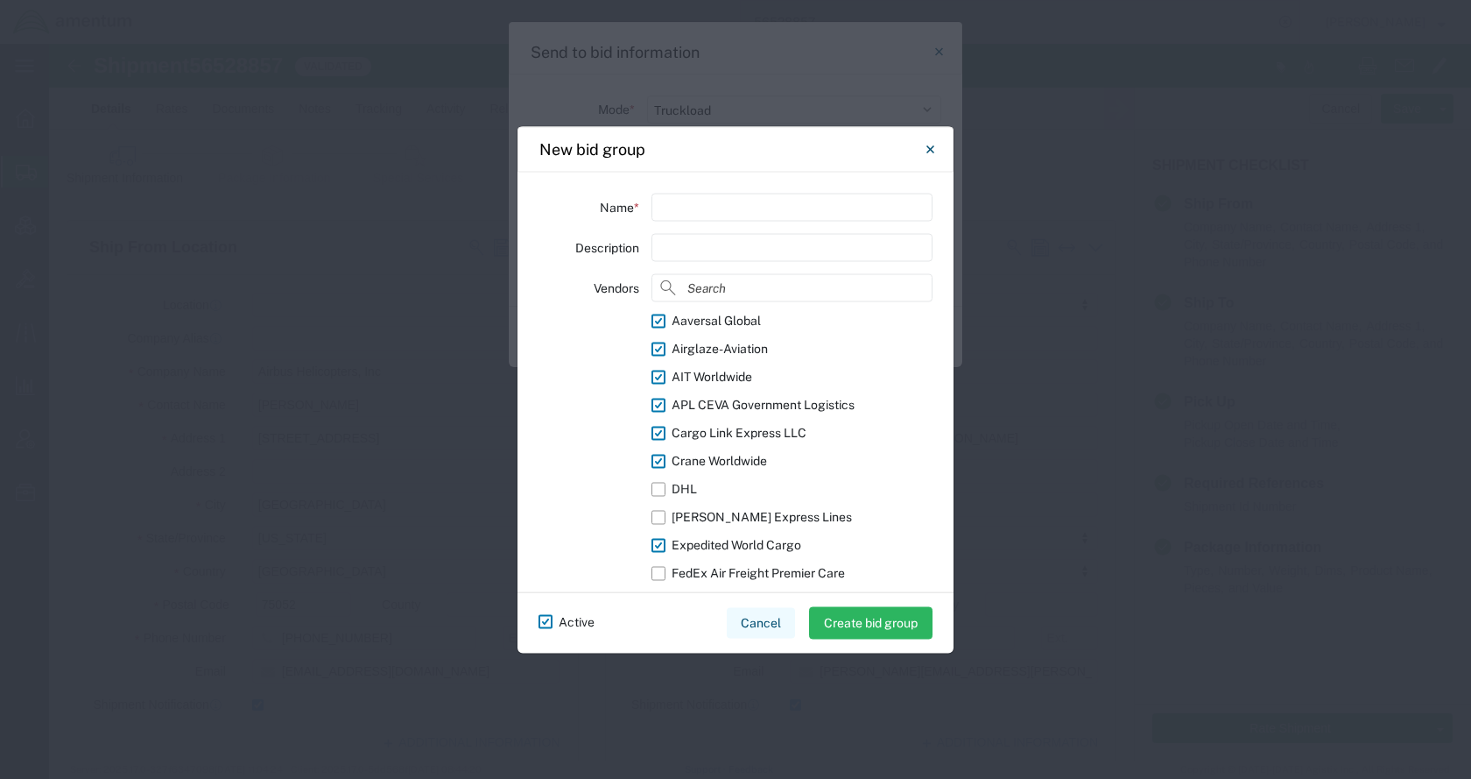
click at [754, 620] on button "Cancel" at bounding box center [761, 622] width 68 height 31
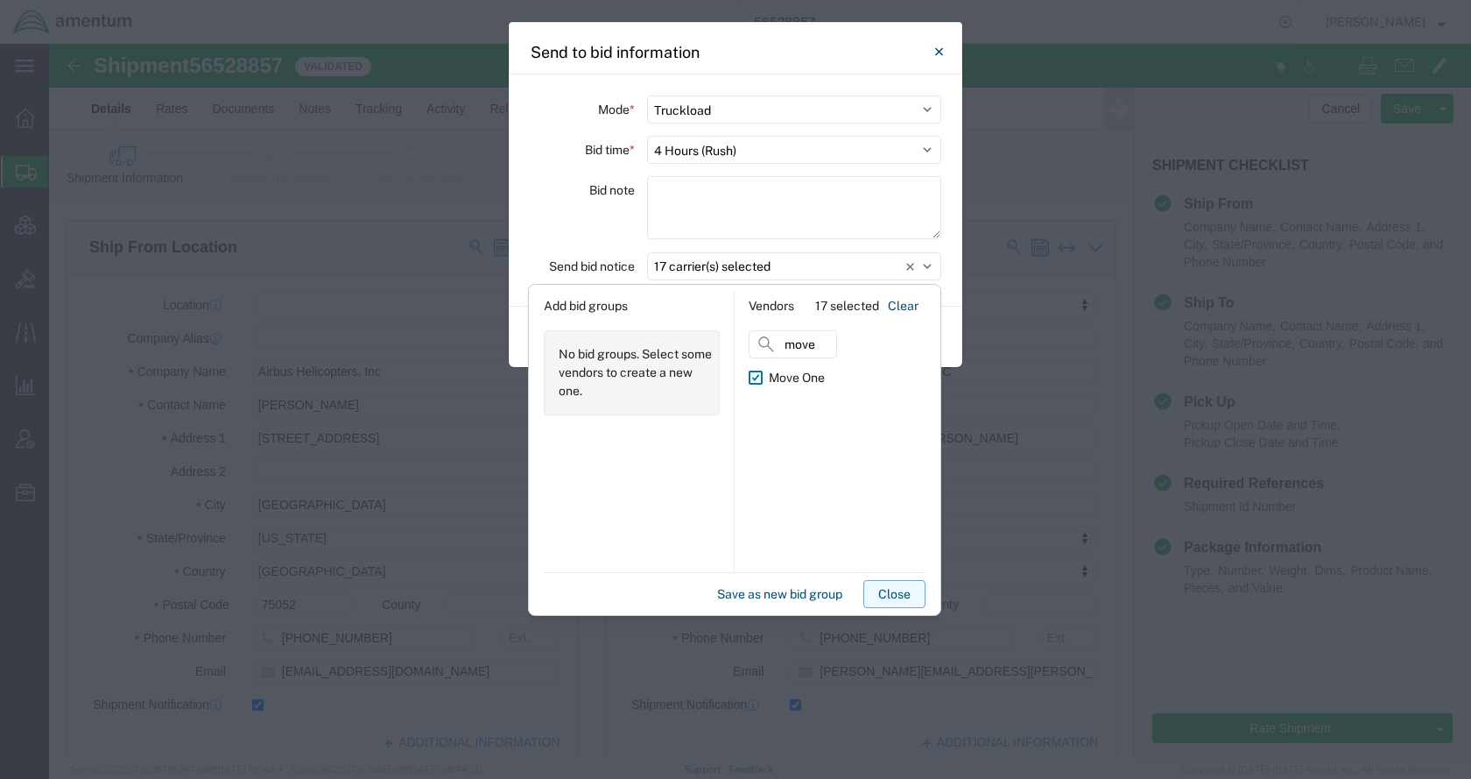
click at [894, 590] on button "Close" at bounding box center [894, 594] width 62 height 28
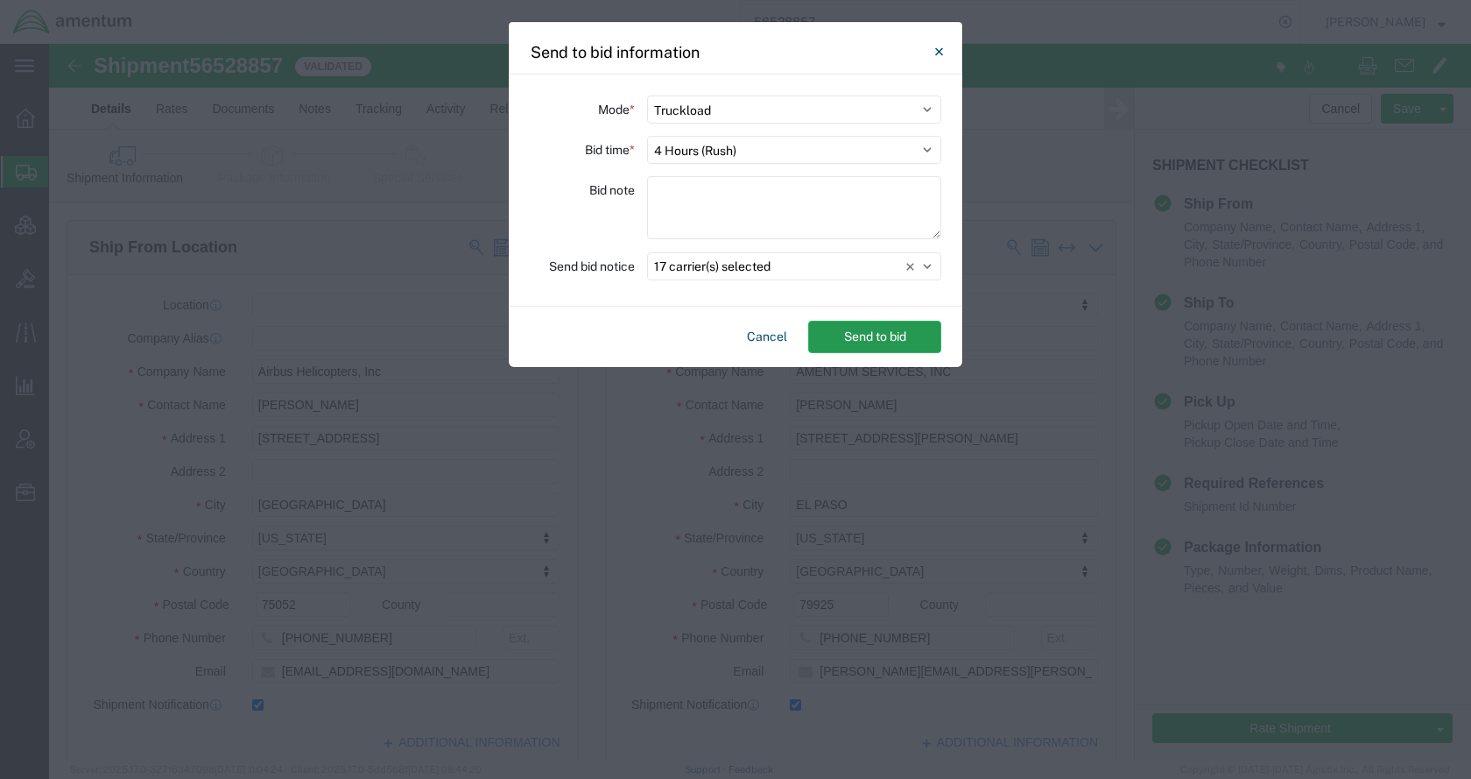
click at [886, 339] on button "Send to bid" at bounding box center [874, 337] width 133 height 32
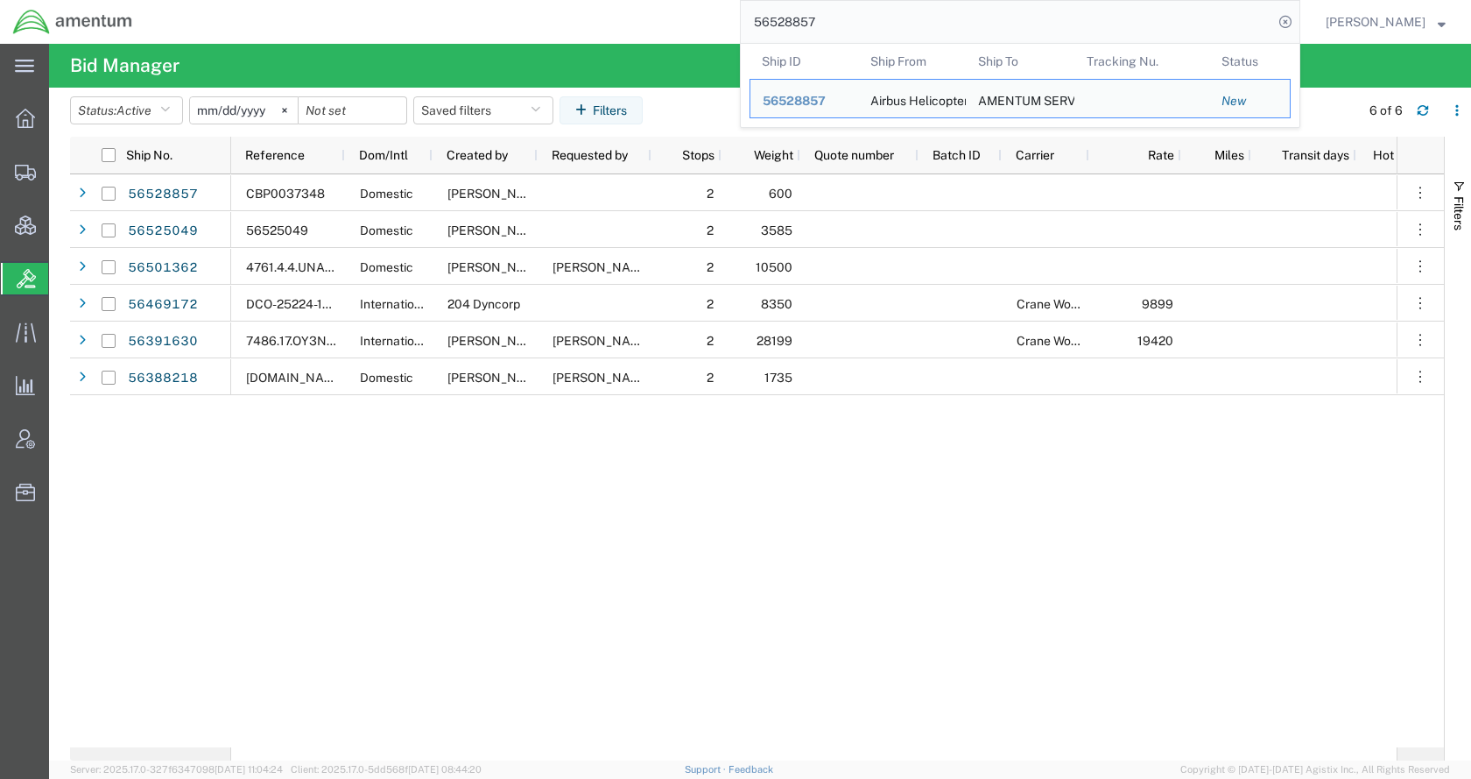
drag, startPoint x: 890, startPoint y: 30, endPoint x: 748, endPoint y: 34, distance: 141.9
click at [748, 34] on div "56528857 Ship ID Ship From Ship To Tracking Nu. Status Ship ID 56528857 Ship Fr…" at bounding box center [722, 22] width 1155 height 44
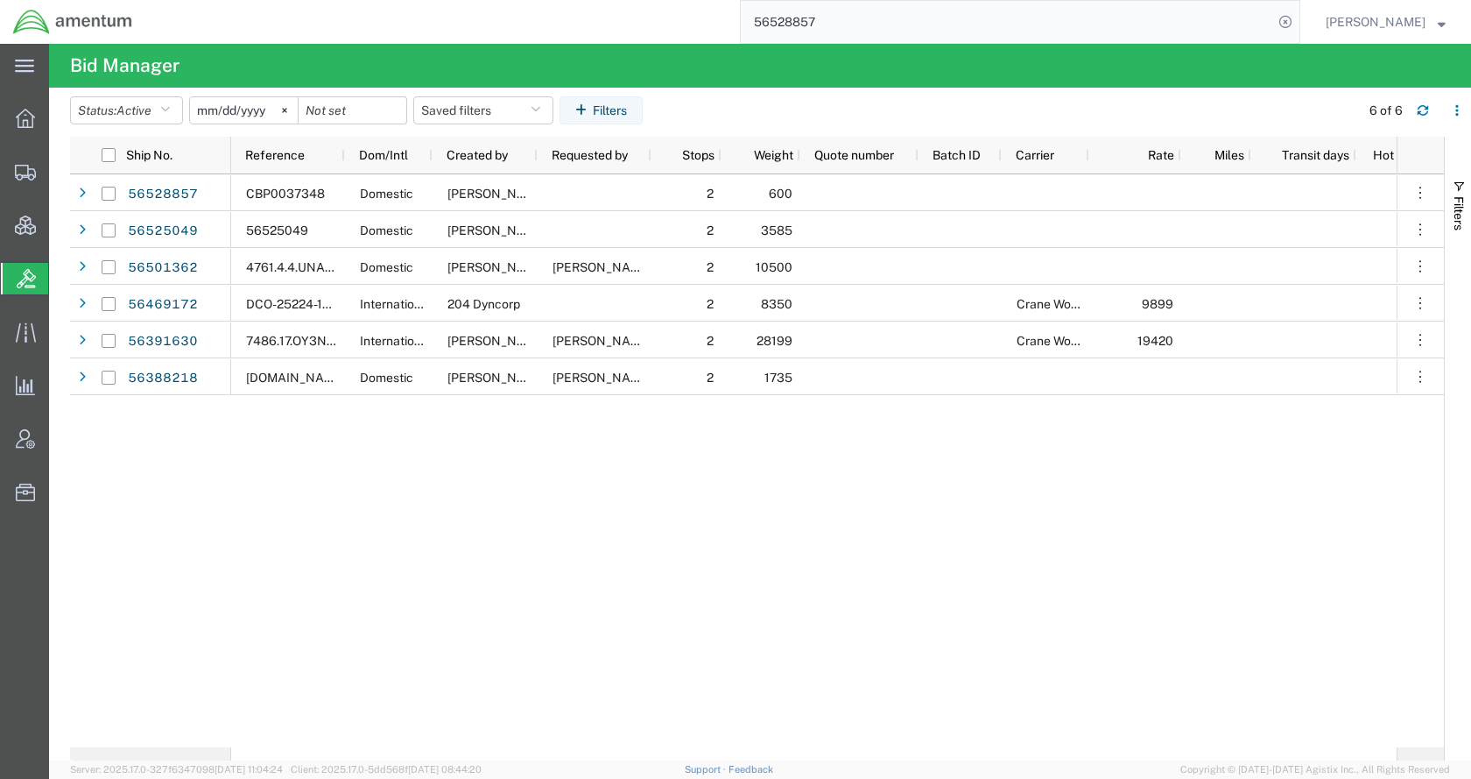
paste input "36075"
type input "56536075"
click at [1298, 21] on icon at bounding box center [1285, 22] width 25 height 25
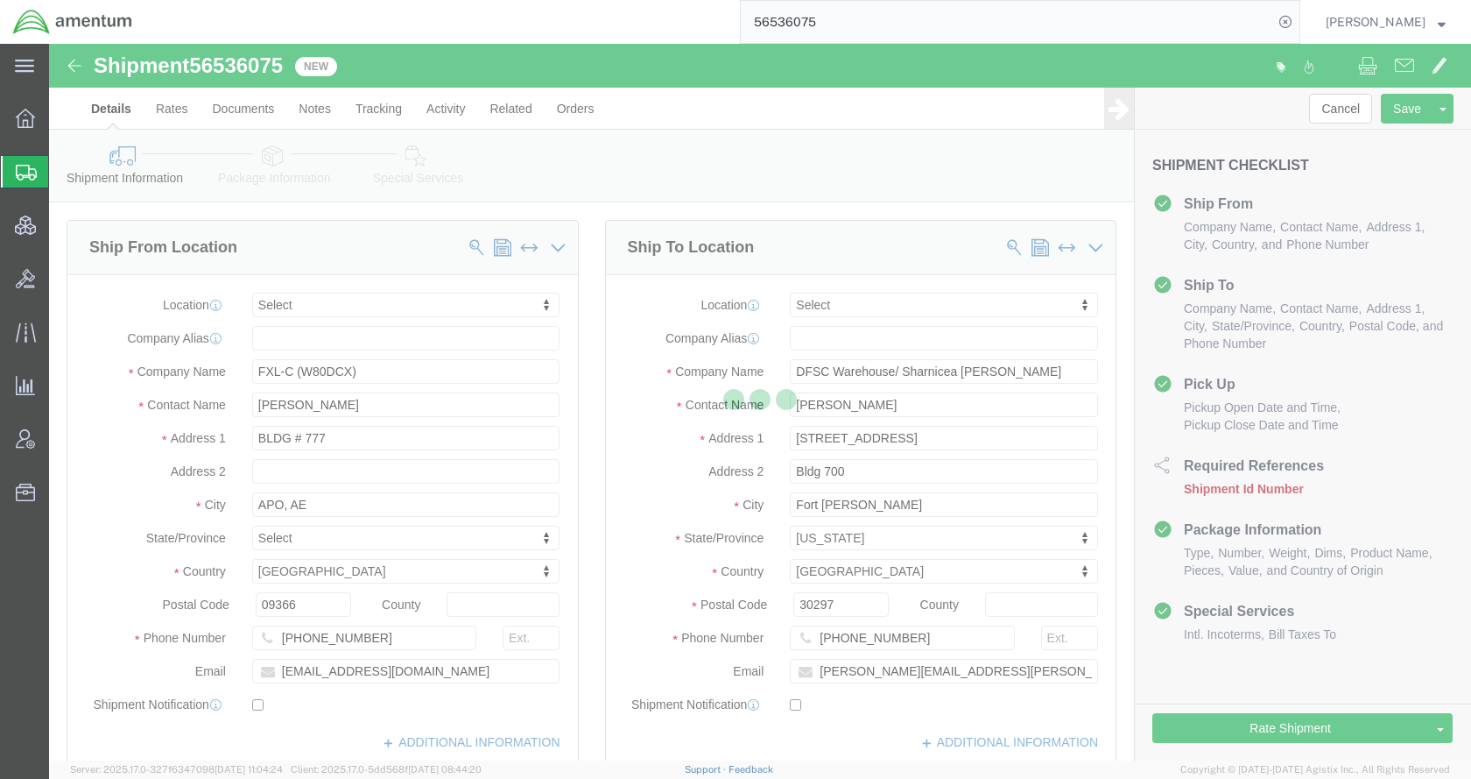
select select
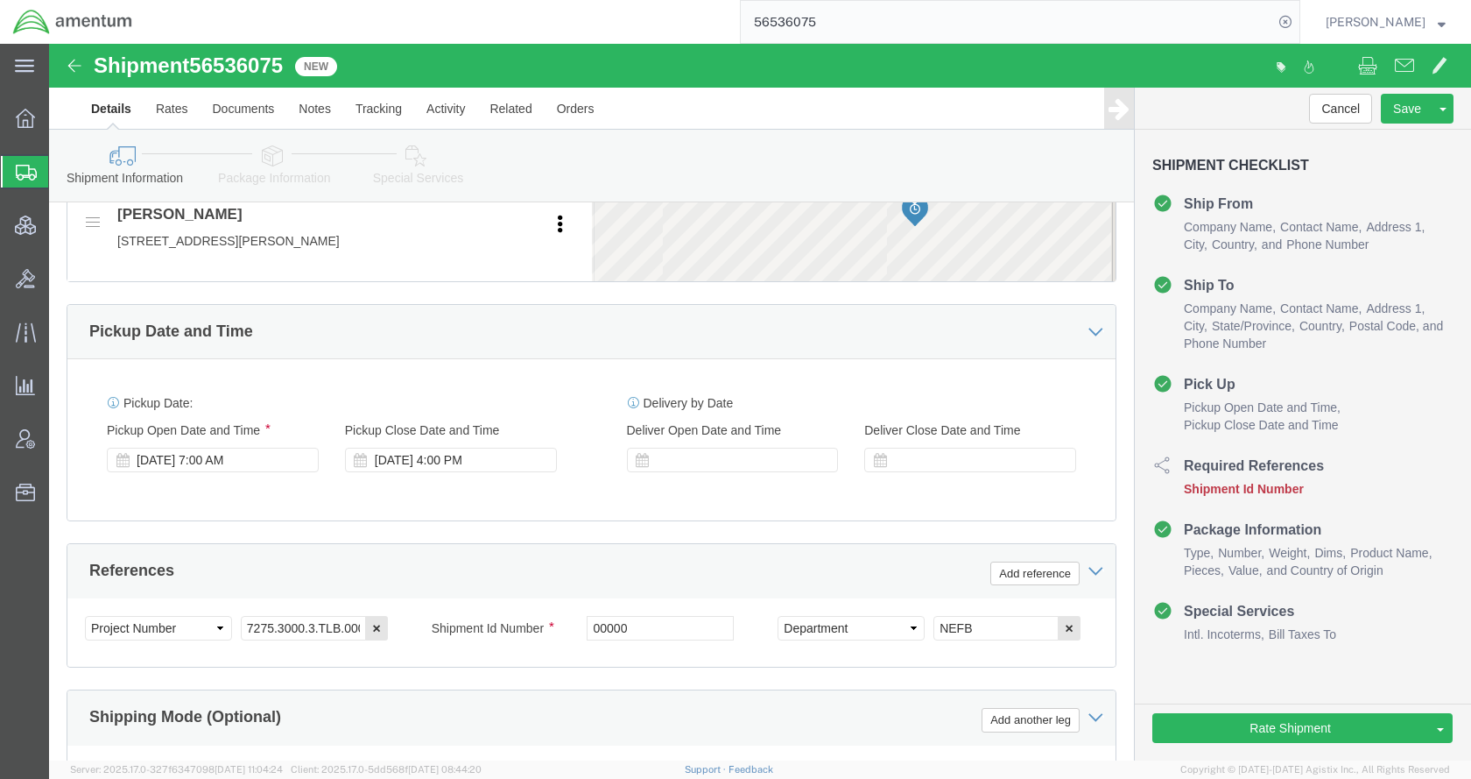
scroll to position [788, 0]
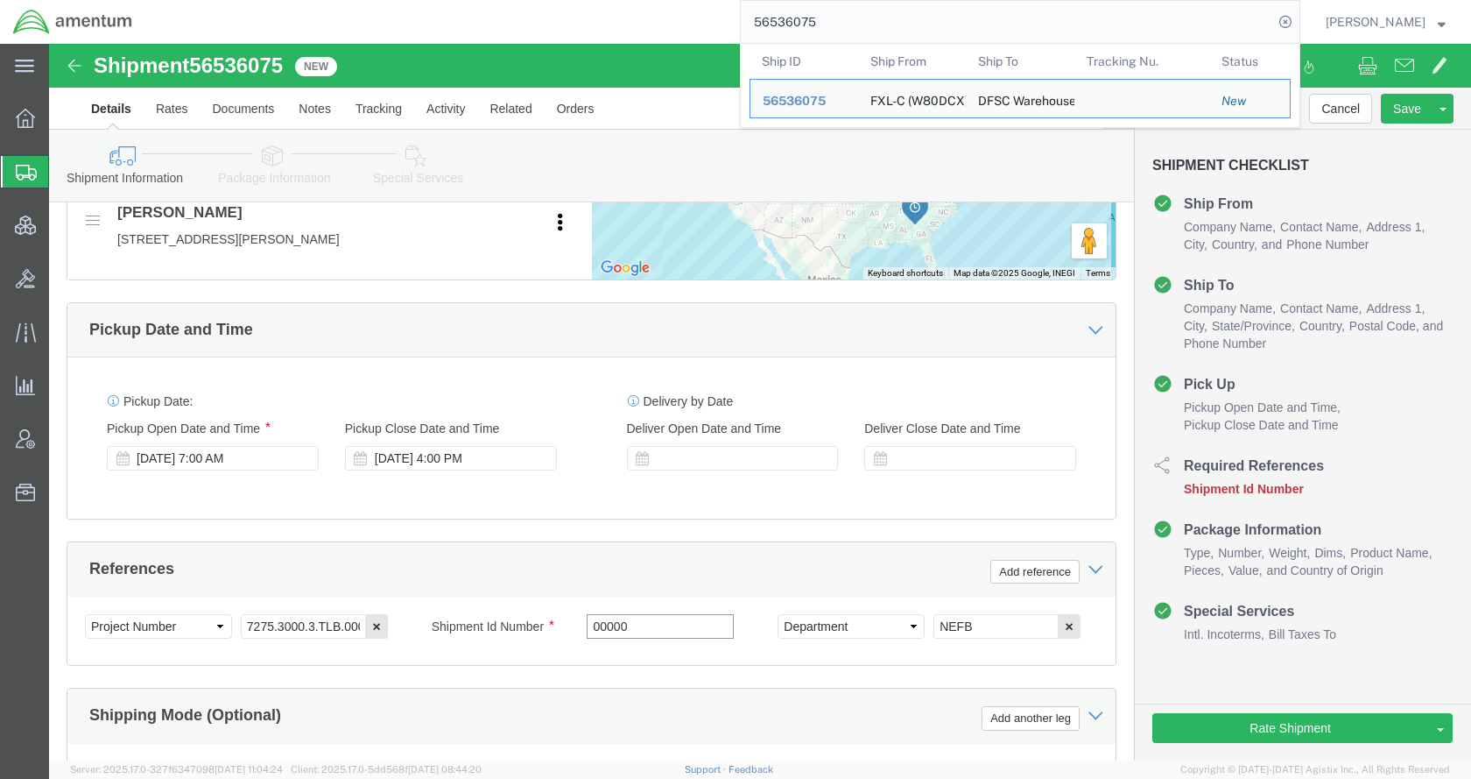
drag, startPoint x: 537, startPoint y: 584, endPoint x: 524, endPoint y: 584, distance: 13.1
click div "Shipment Id Number 00000"
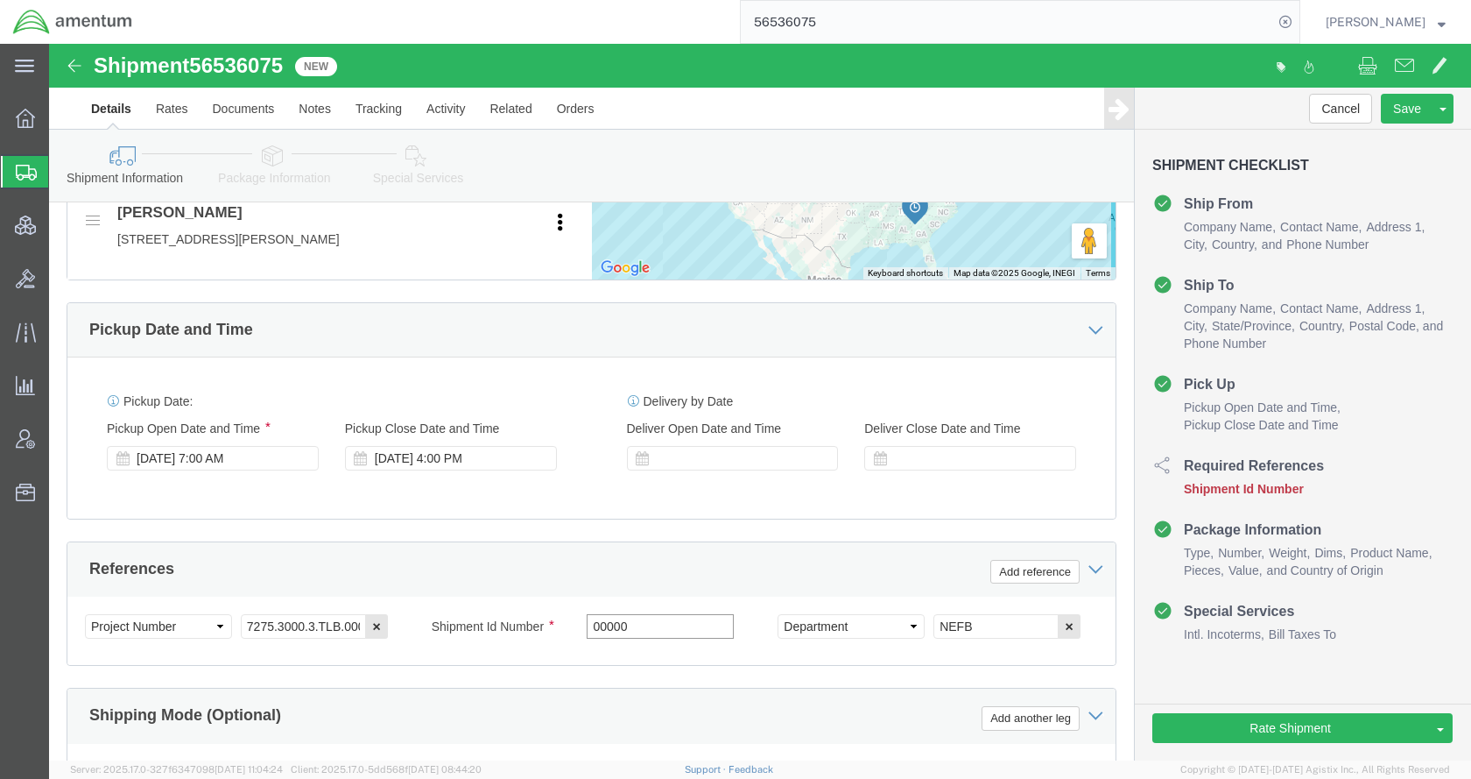
paste input "56536075"
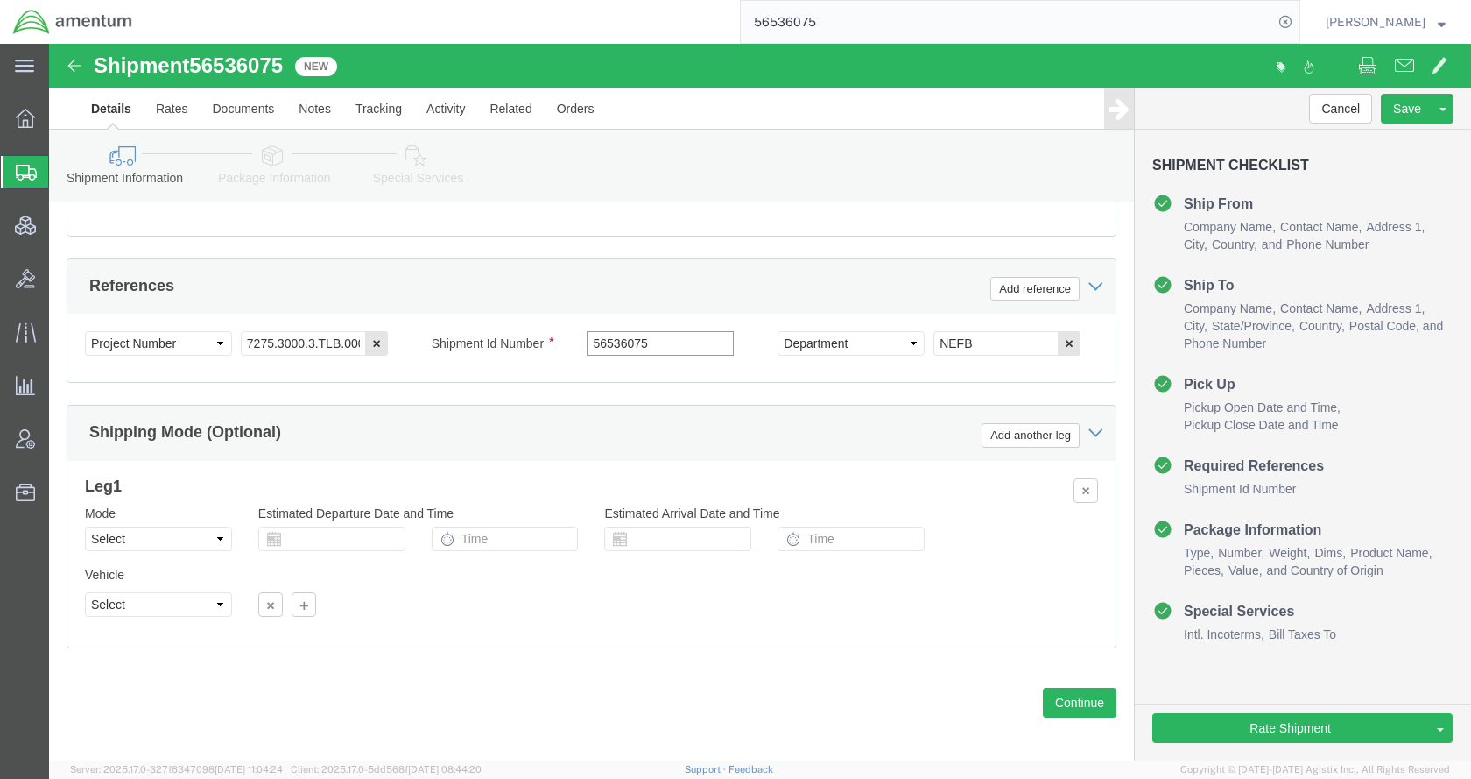
scroll to position [1084, 0]
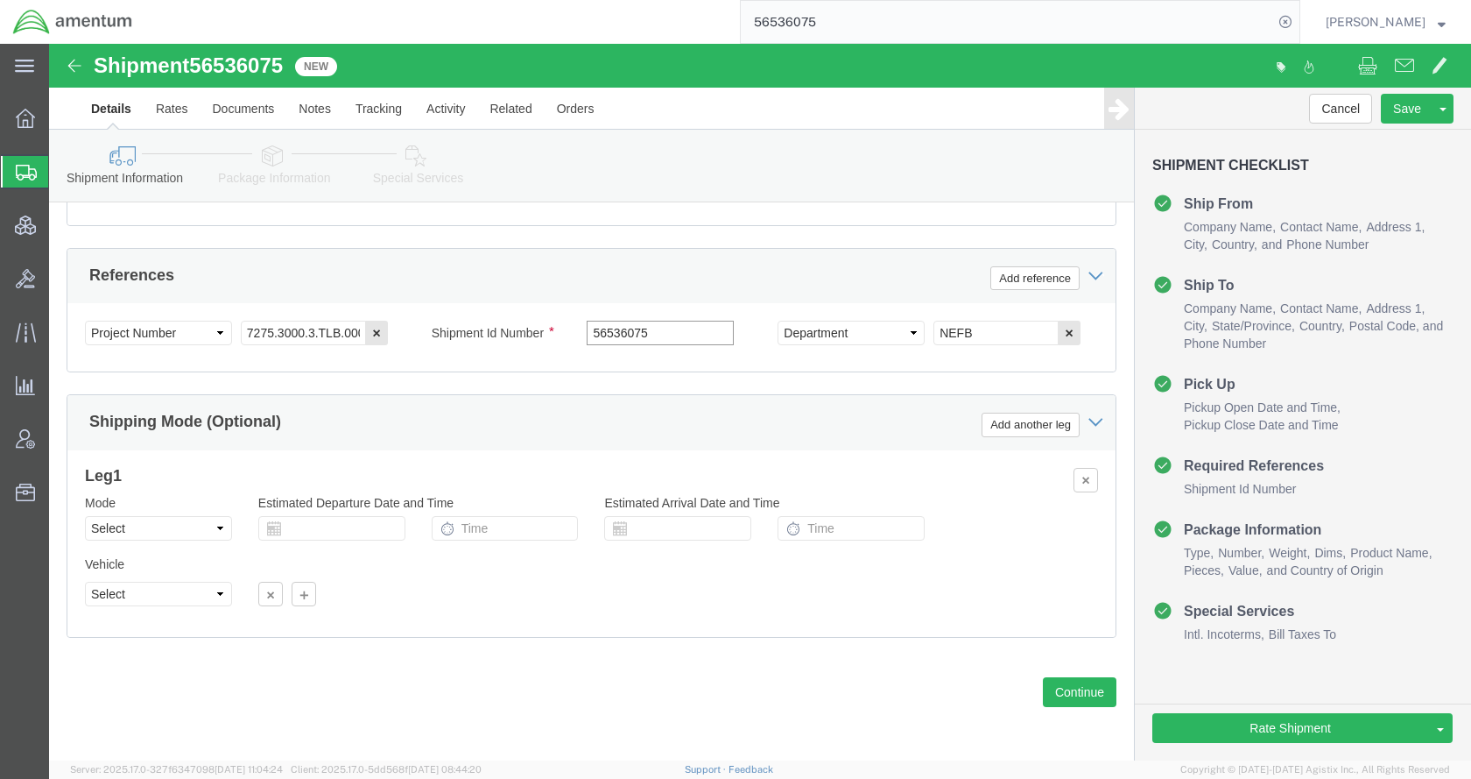
type input "56536075"
click icon
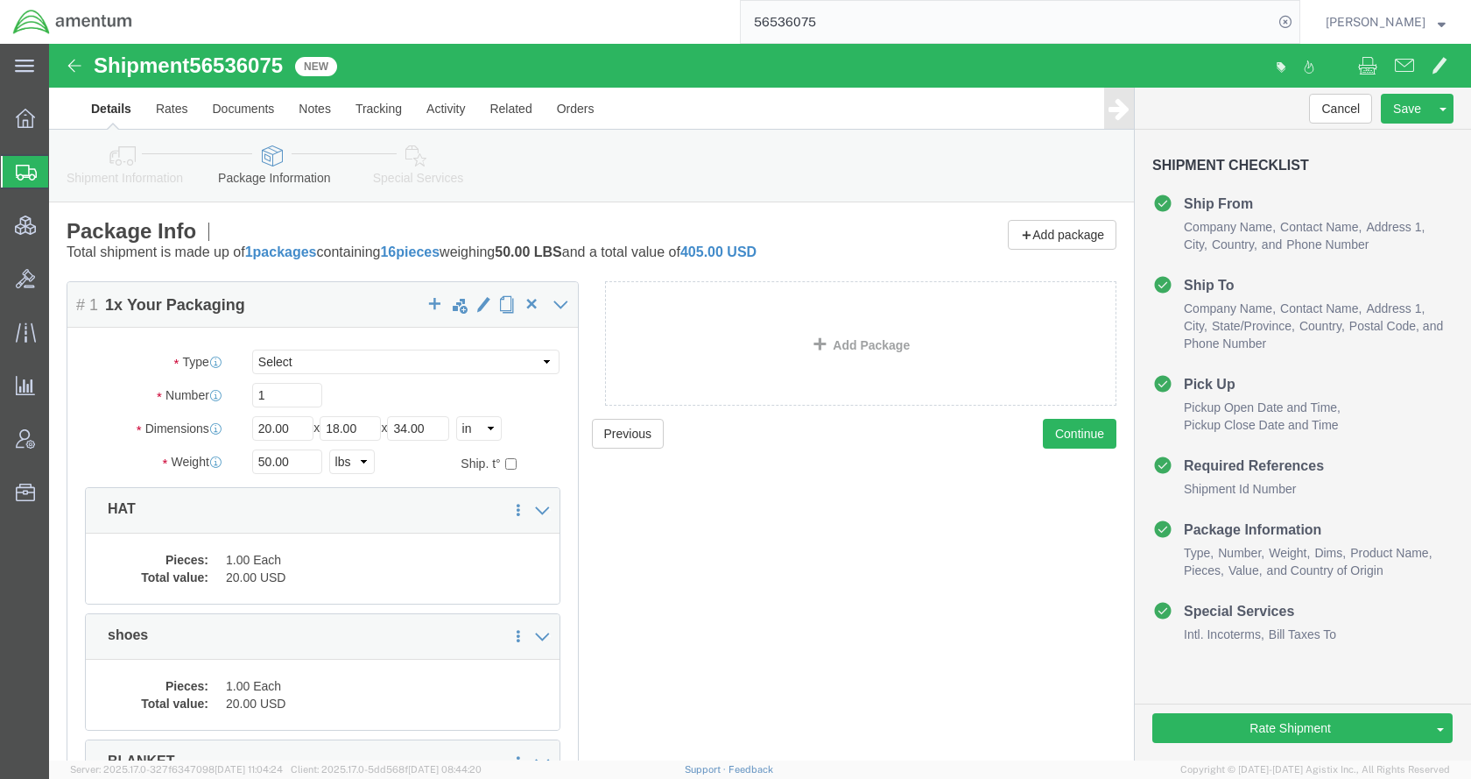
click icon
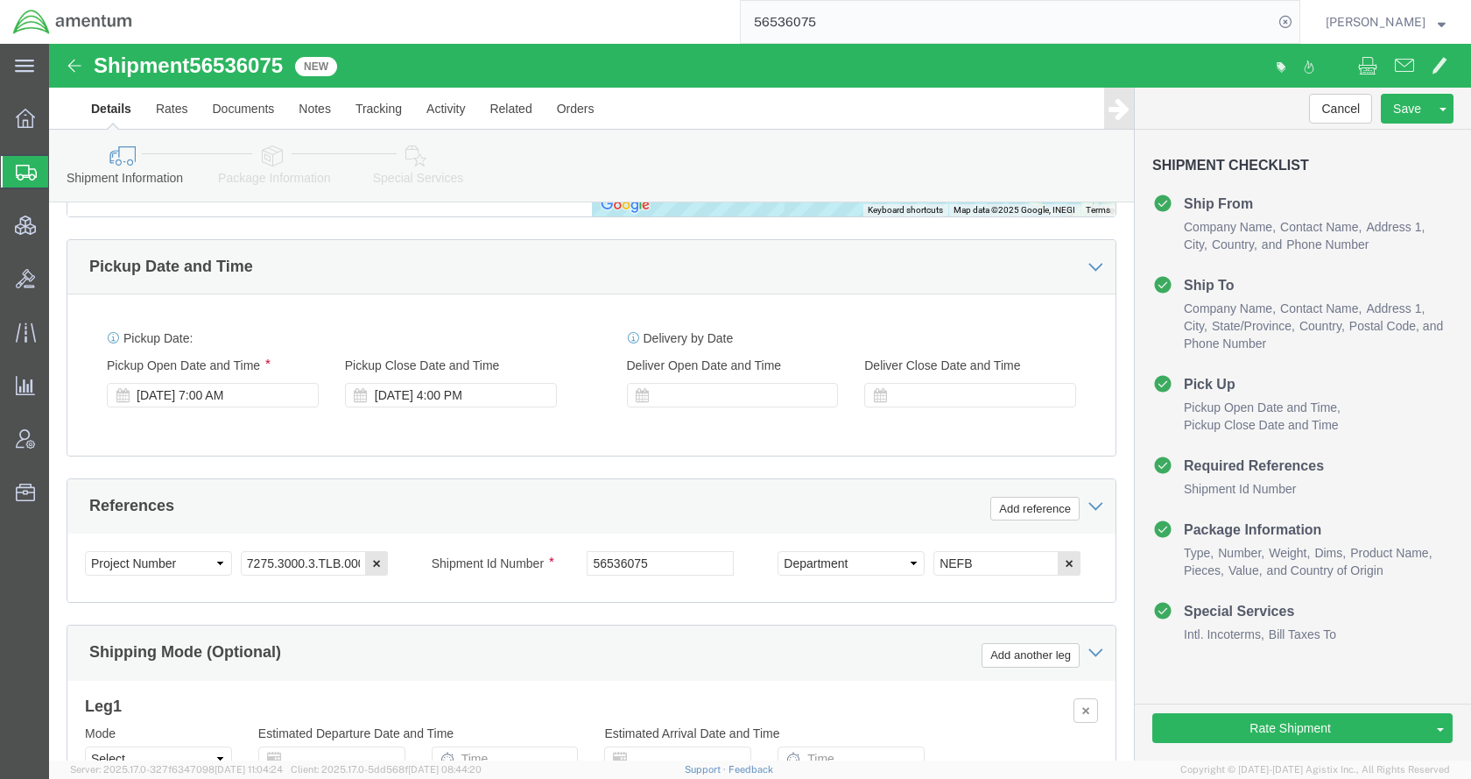
scroll to position [821, 0]
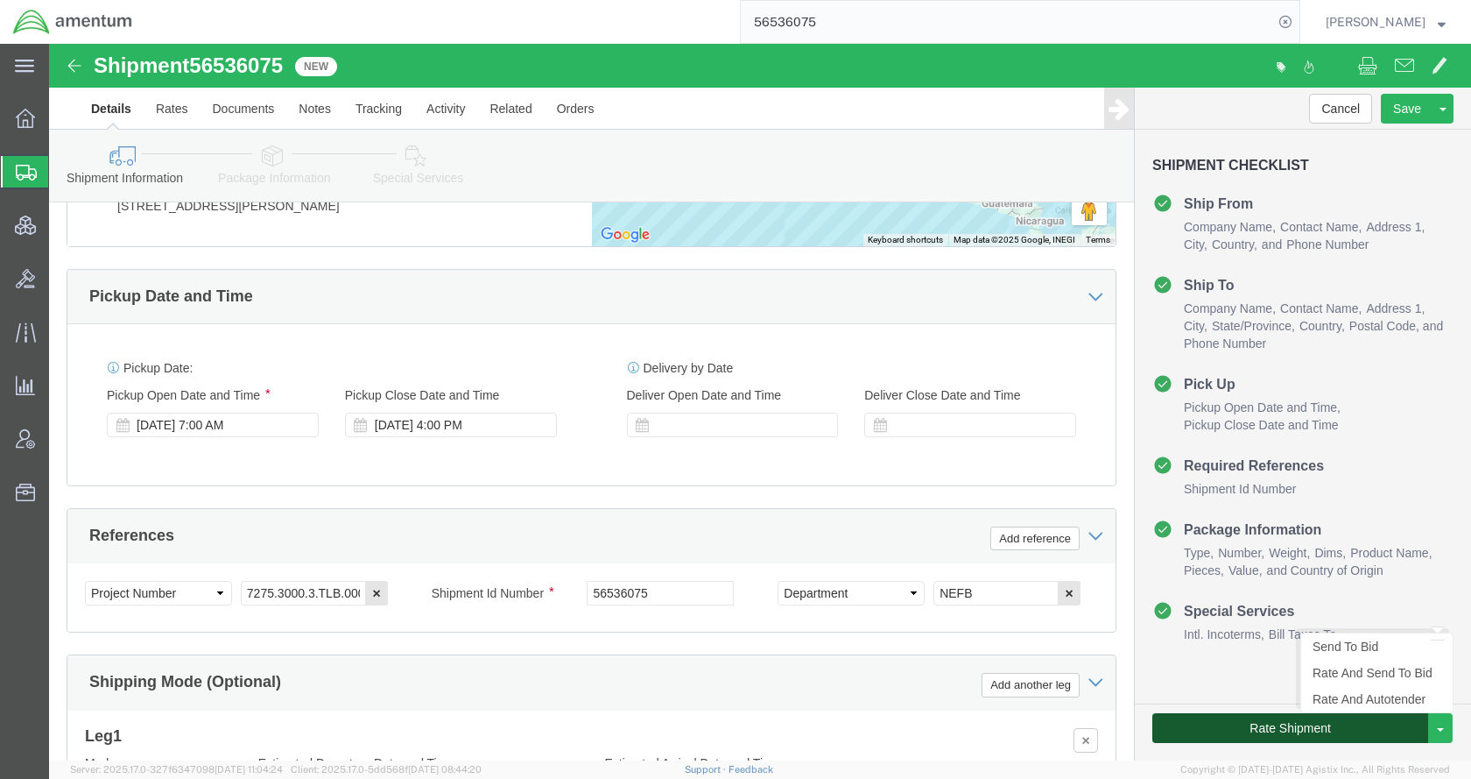
click button "Rate Shipment"
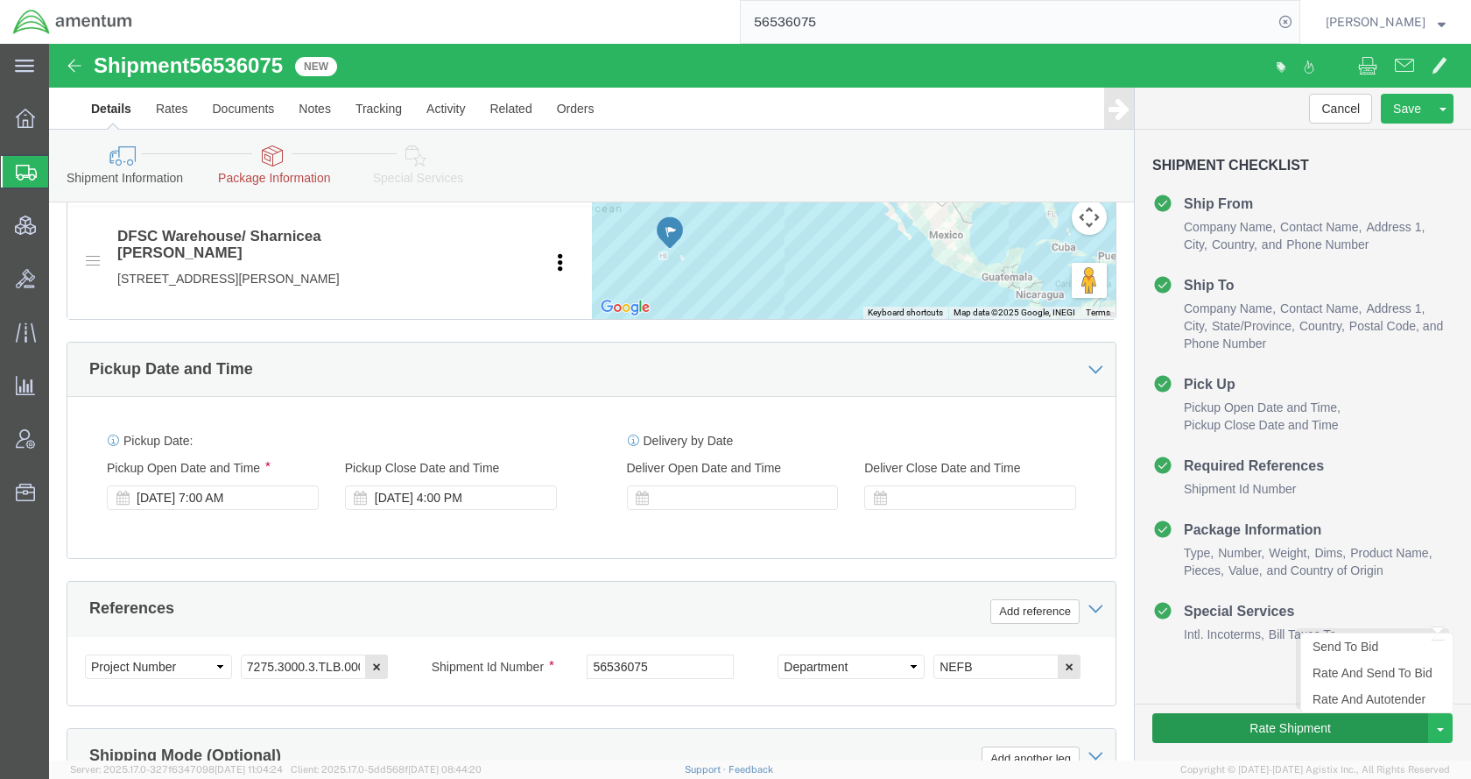
scroll to position [0, 0]
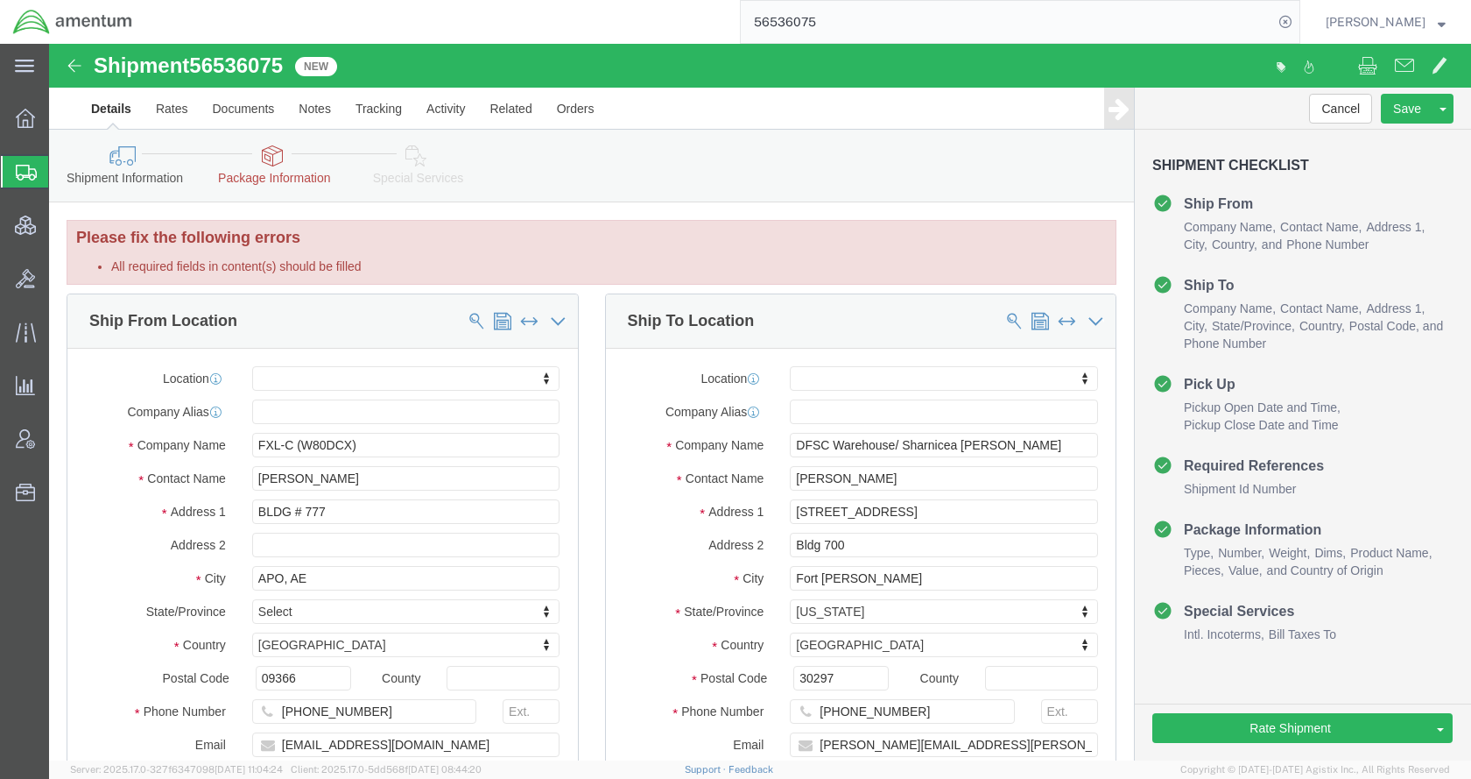
click icon
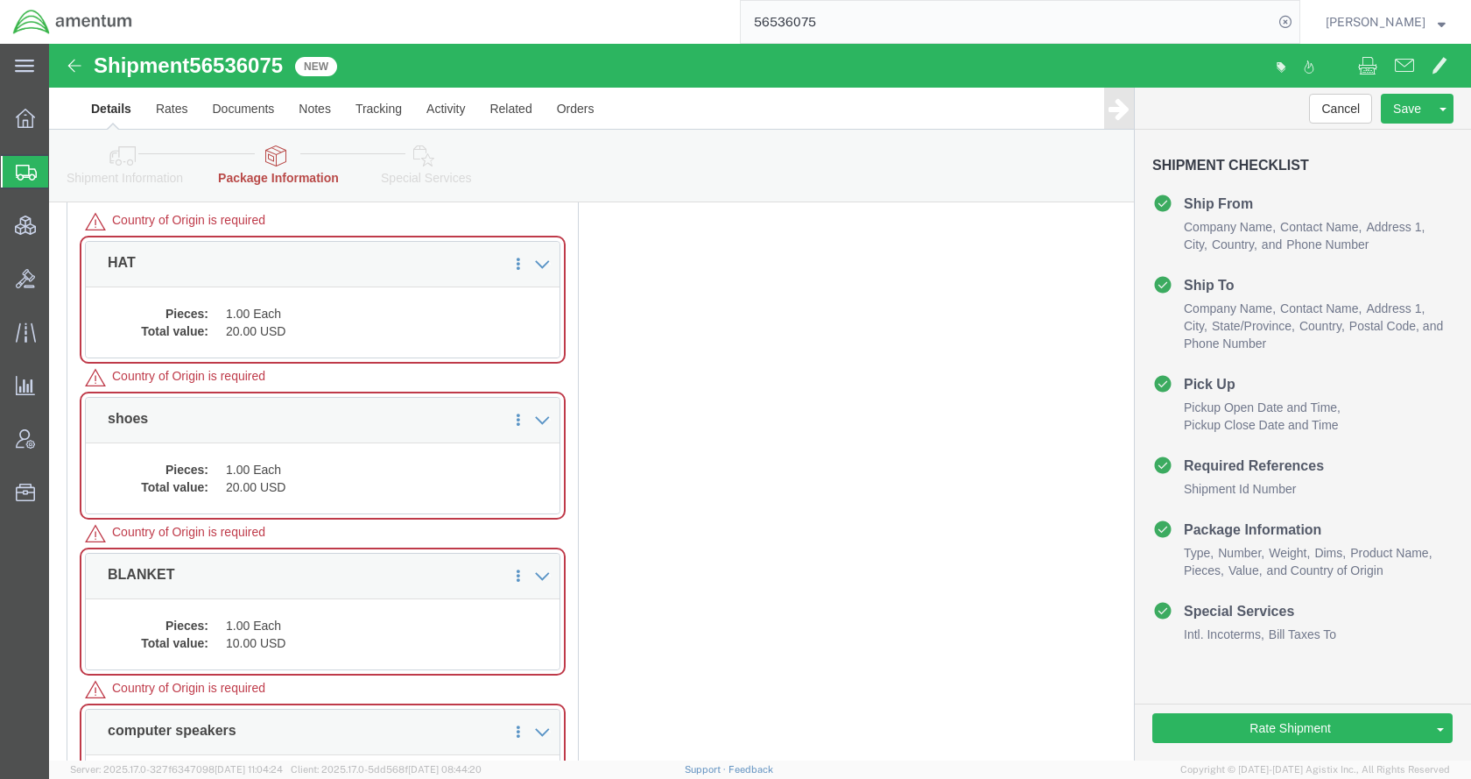
scroll to position [350, 0]
click dd "20.00 USD"
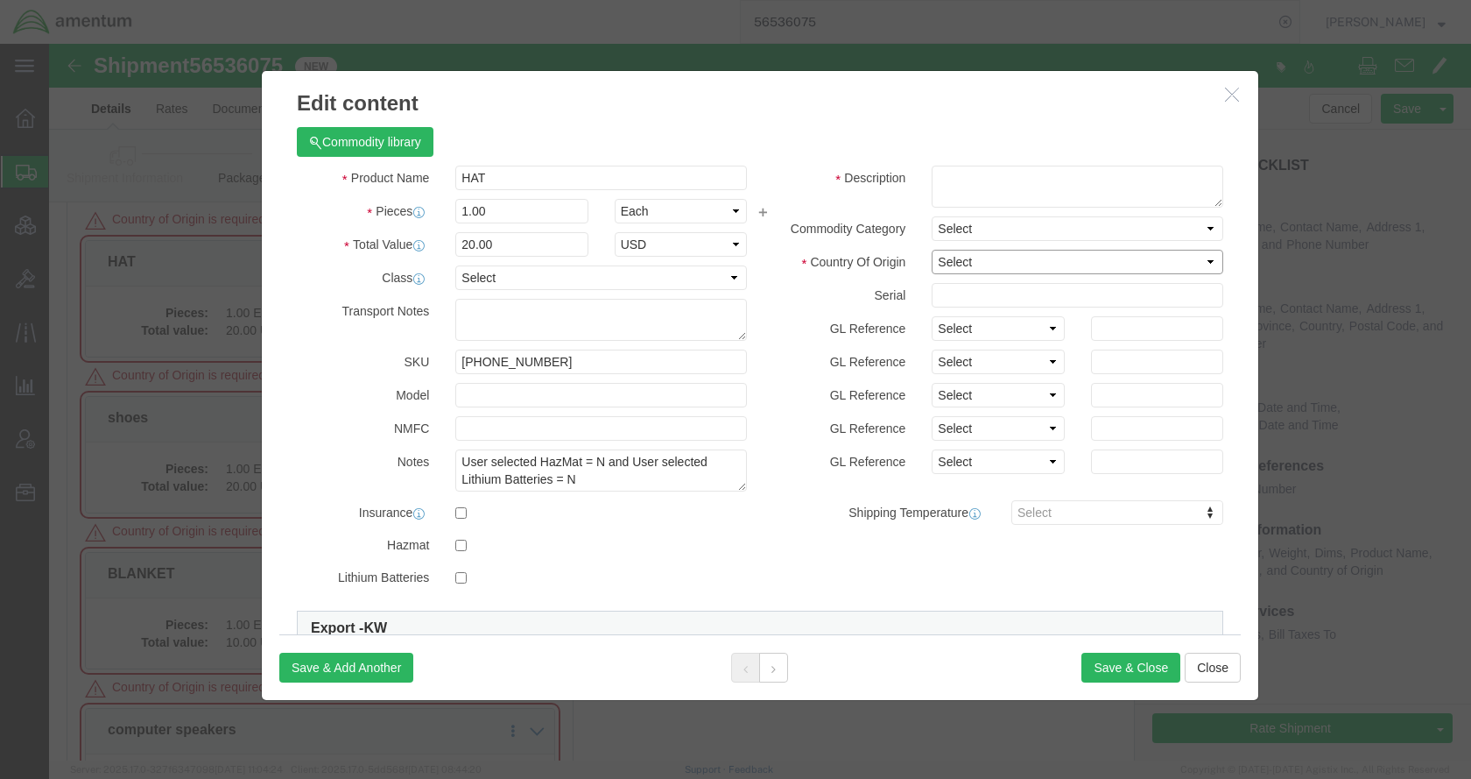
click select "Select Afghanistan Åland Islands Albania Algeria American Samoa Andorra Angola …"
select select "US"
click select "Select Afghanistan Åland Islands Albania Algeria American Samoa Andorra Angola …"
click button "Save & Close"
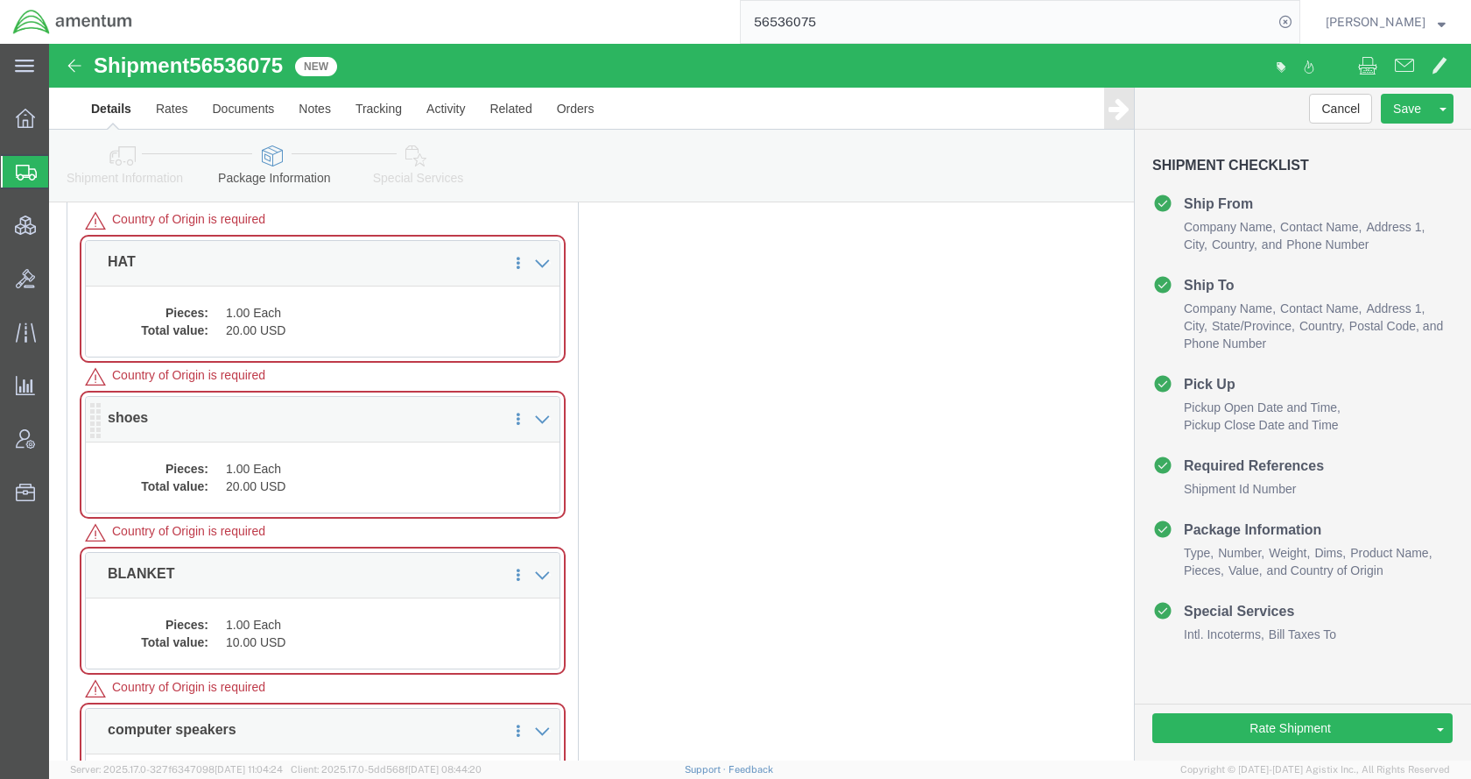
click dd "1.00 Each"
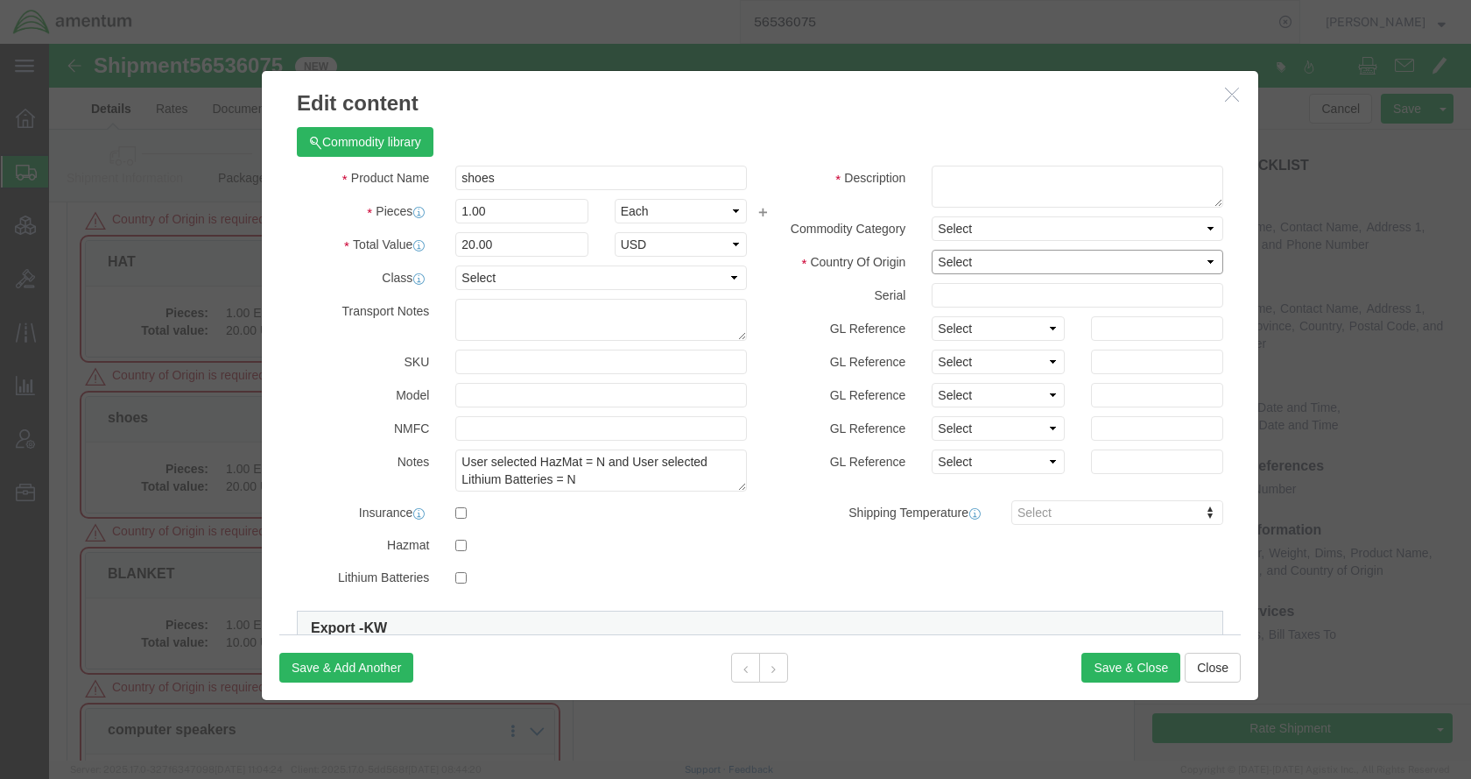
click select "Select Afghanistan Åland Islands Albania Algeria American Samoa Andorra Angola …"
select select "US"
click select "Select Afghanistan Åland Islands Albania Algeria American Samoa Andorra Angola …"
click button "Save & Close"
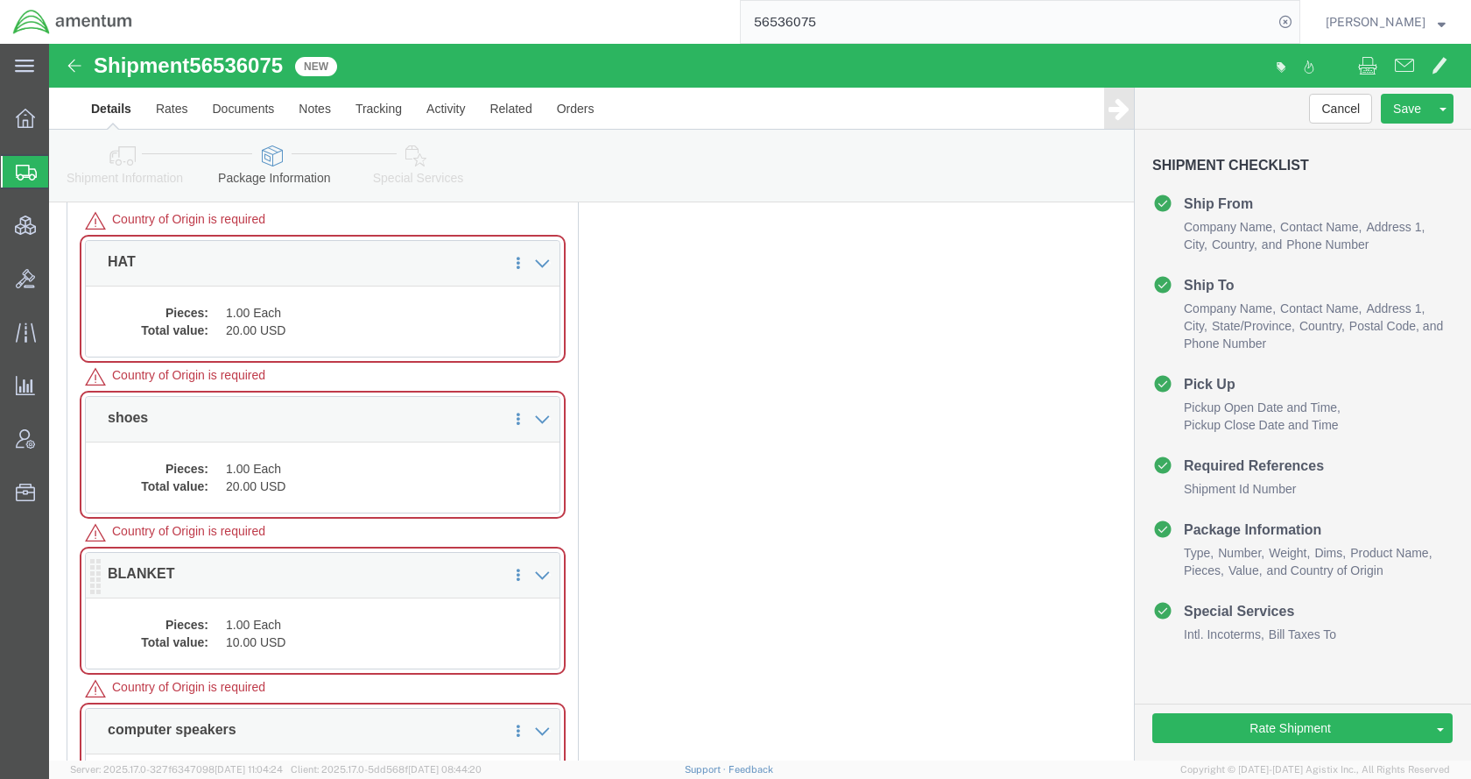
click dd "10.00 USD"
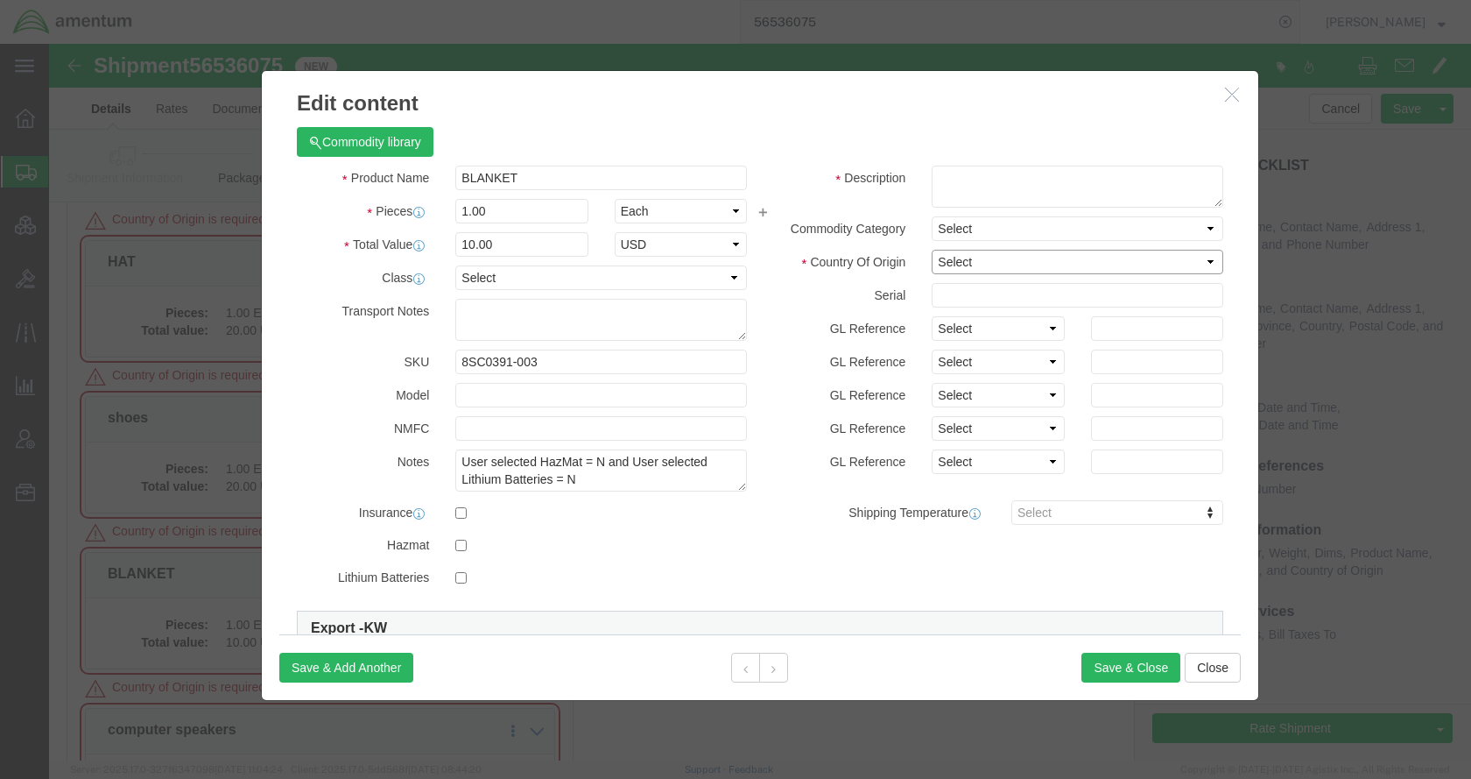
click select "Select Afghanistan Åland Islands Albania Algeria American Samoa Andorra Angola …"
select select "US"
click select "Select Afghanistan Åland Islands Albania Algeria American Samoa Andorra Angola …"
click button "Save & Close"
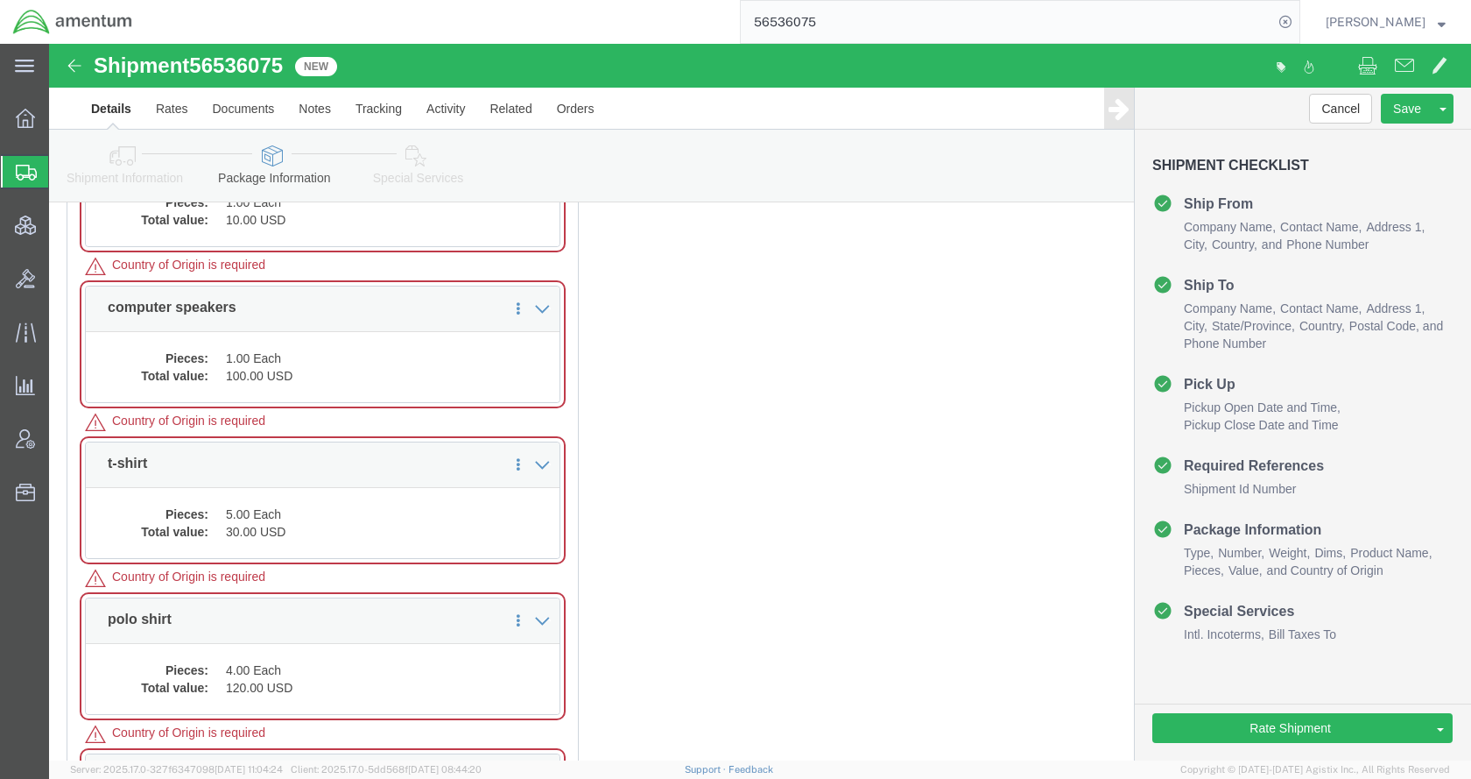
scroll to position [788, 0]
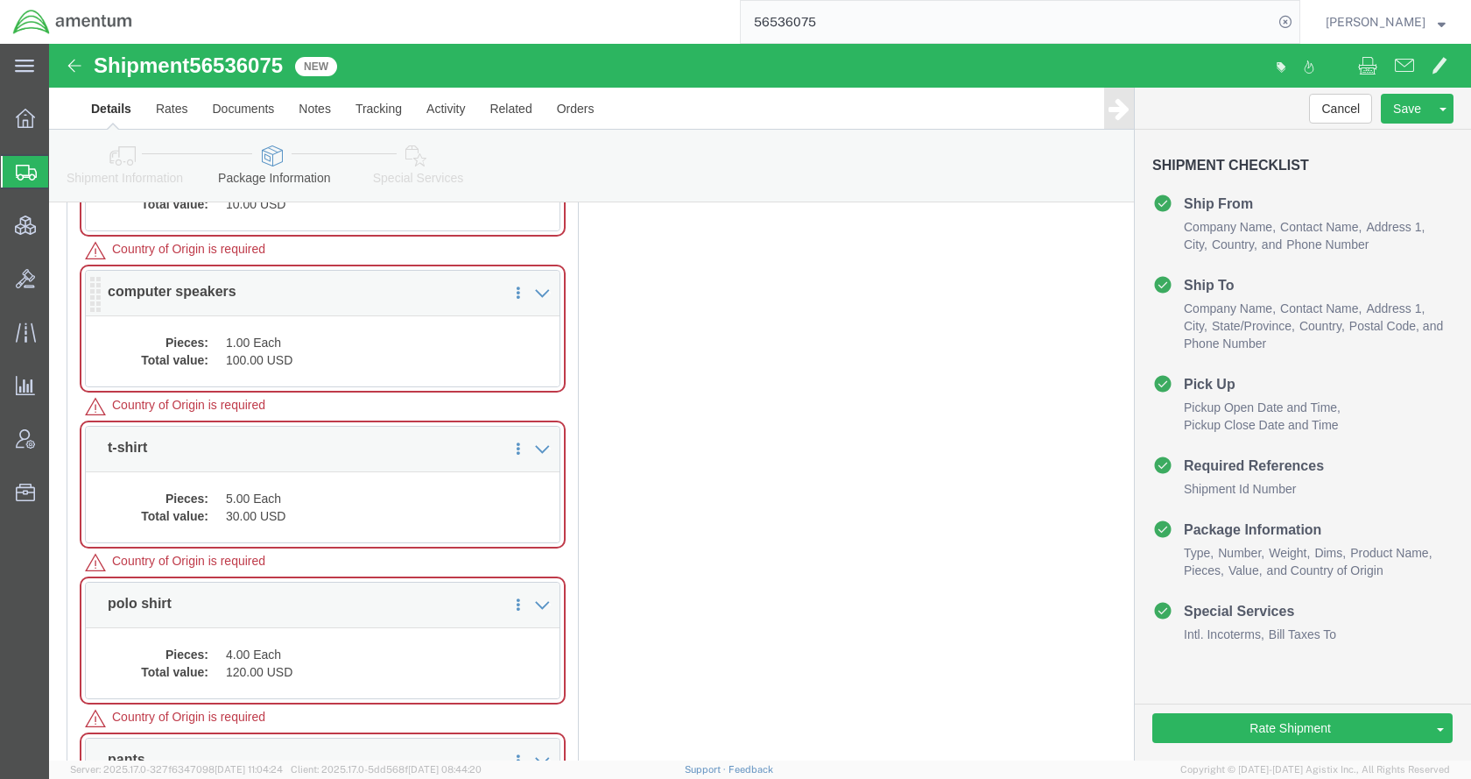
click dd "100.00 USD"
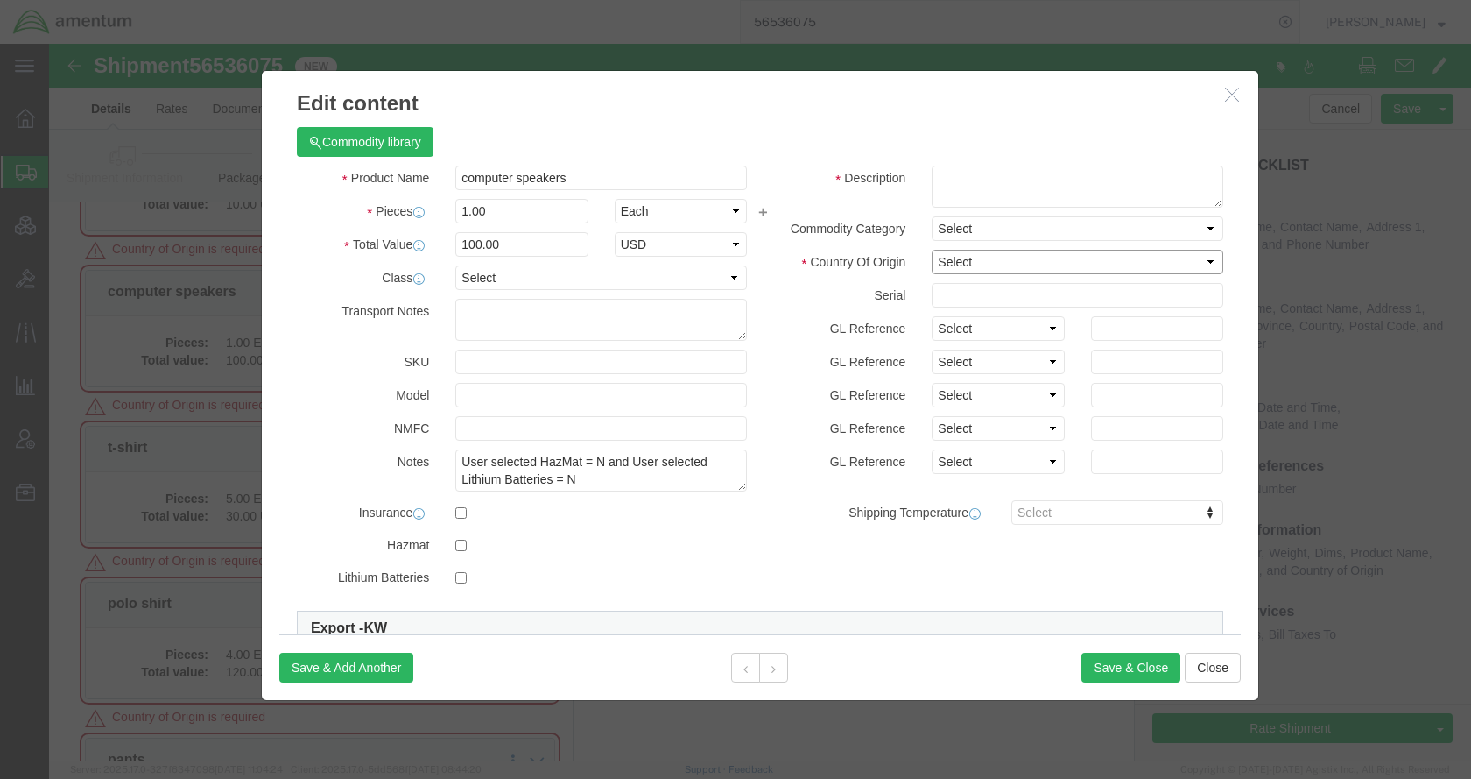
click select "Select Afghanistan Åland Islands Albania Algeria American Samoa Andorra Angola …"
select select "US"
click select "Select Afghanistan Åland Islands Albania Algeria American Samoa Andorra Angola …"
click button "Save & Close"
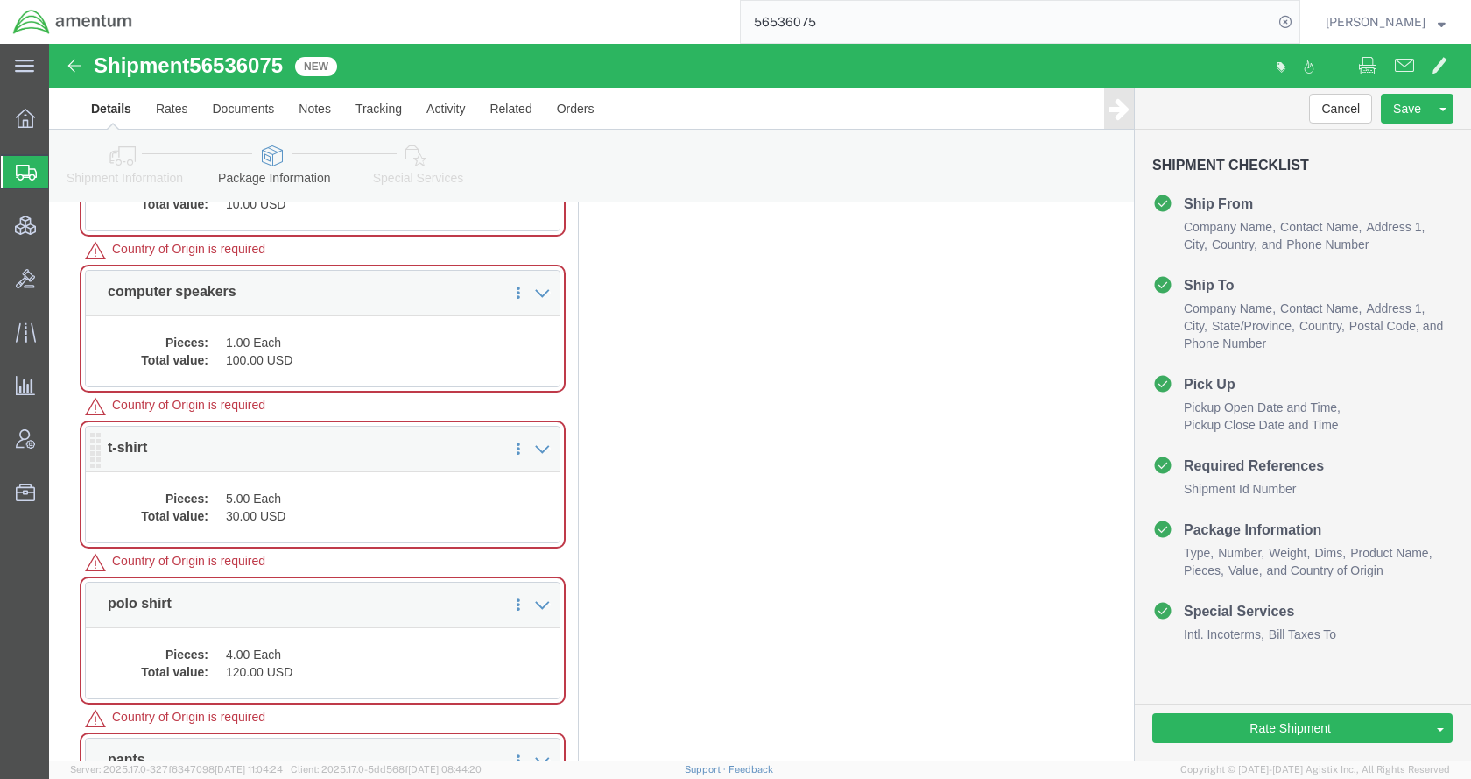
click dd "5.00 Each"
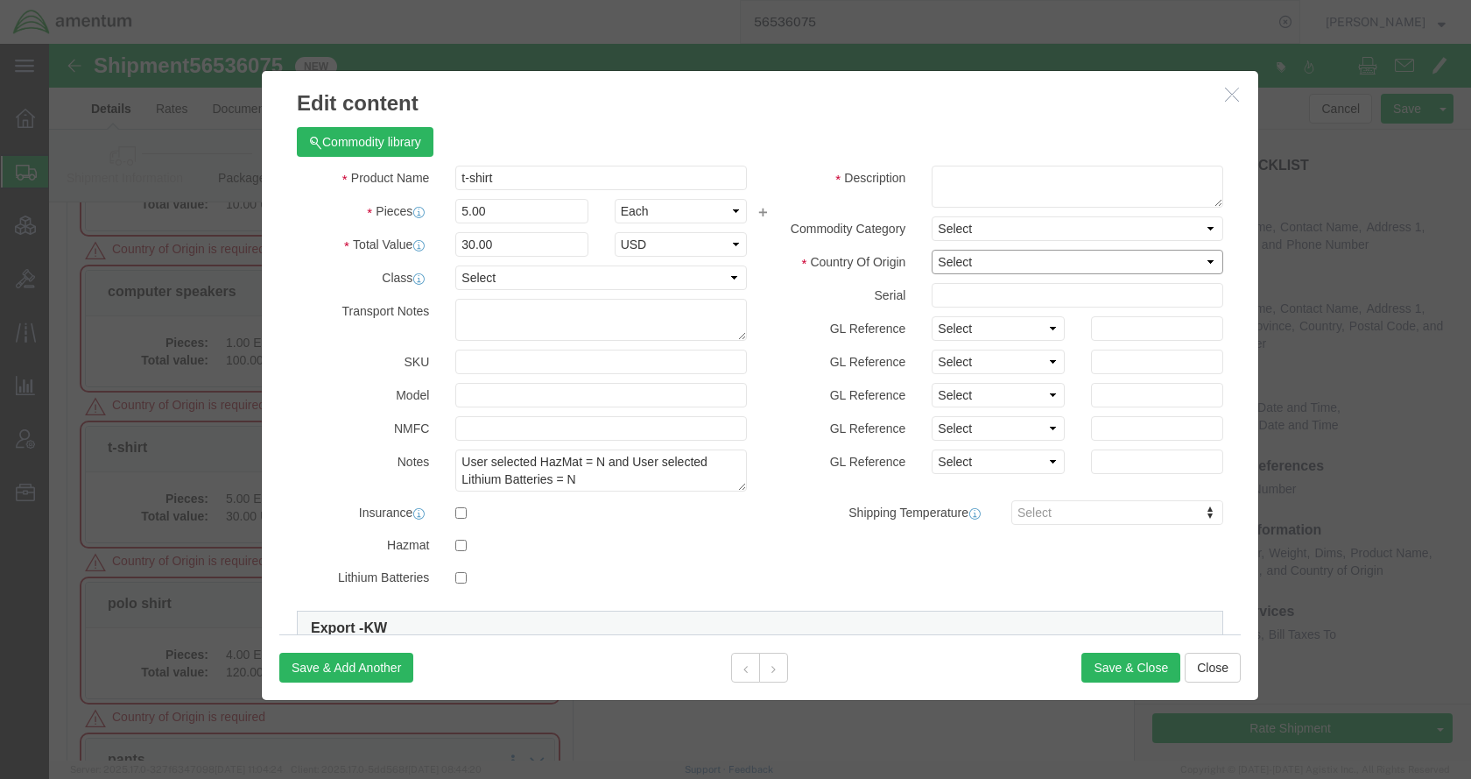
drag, startPoint x: 909, startPoint y: 220, endPoint x: 921, endPoint y: 224, distance: 13.0
click select "Select Afghanistan Åland Islands Albania Algeria American Samoa Andorra Angola …"
select select "US"
click select "Select Afghanistan Åland Islands Albania Algeria American Samoa Andorra Angola …"
click button "Save & Close"
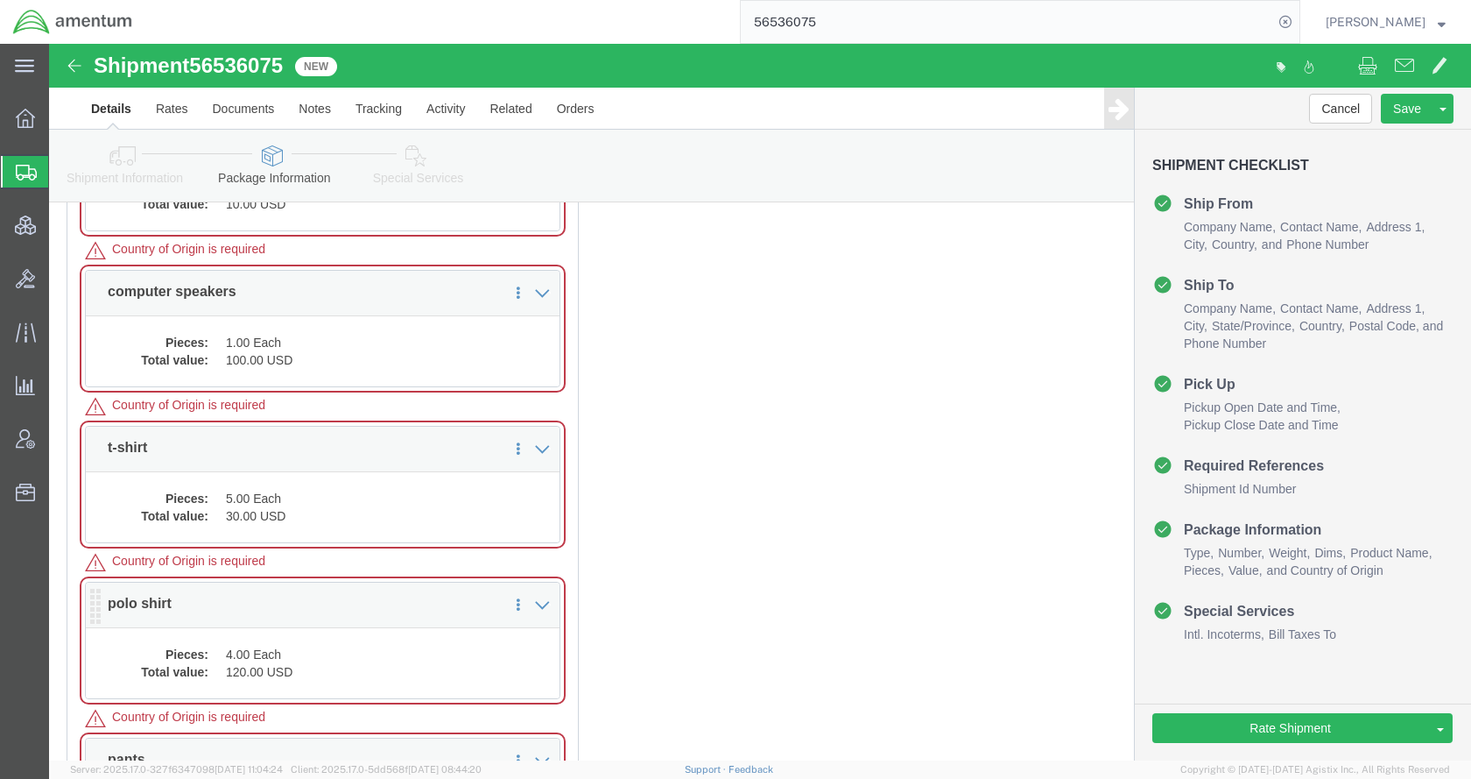
click dd "4.00 Each"
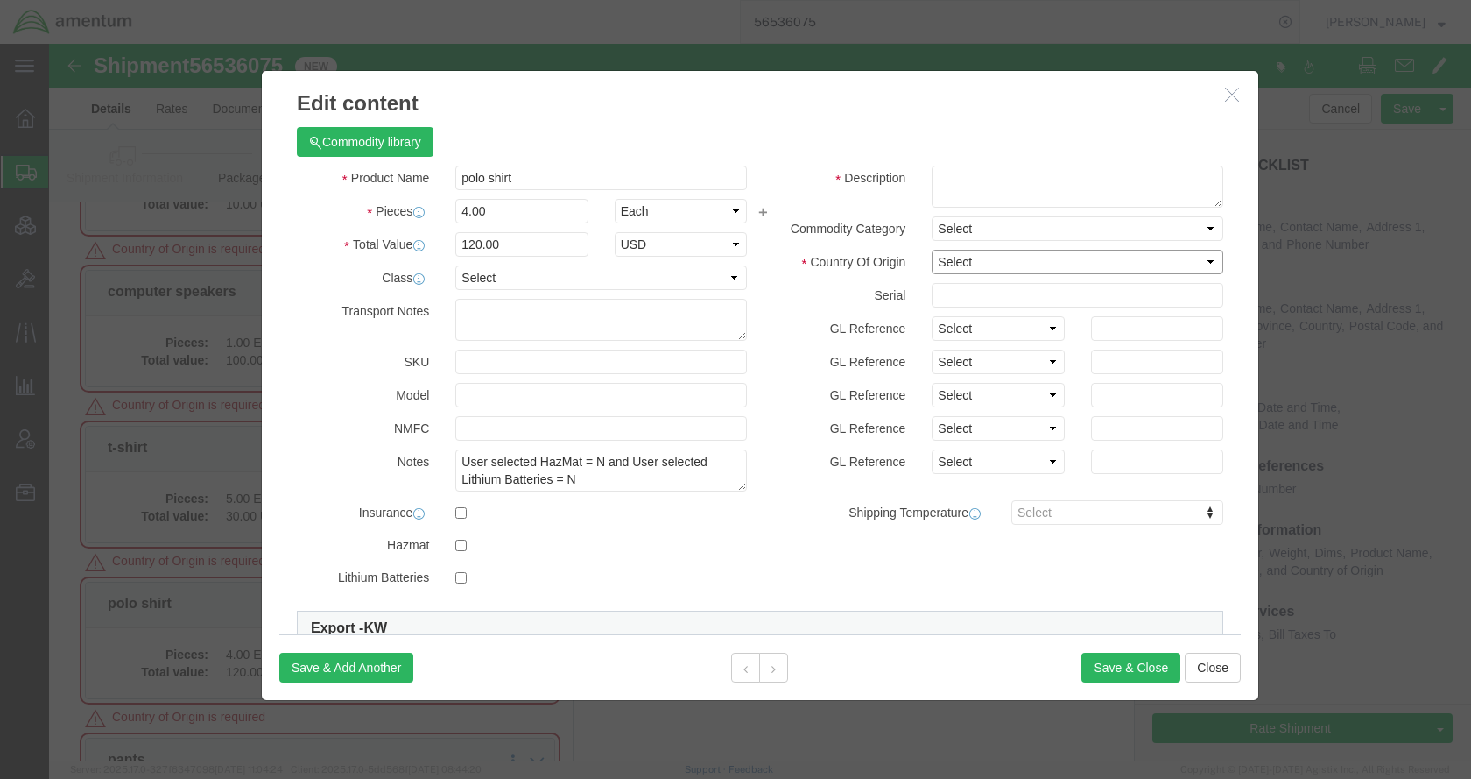
click select "Select Afghanistan Åland Islands Albania Algeria American Samoa Andorra Angola …"
select select "US"
click select "Select Afghanistan Åland Islands Albania Algeria American Samoa Andorra Angola …"
click button "Save & Close"
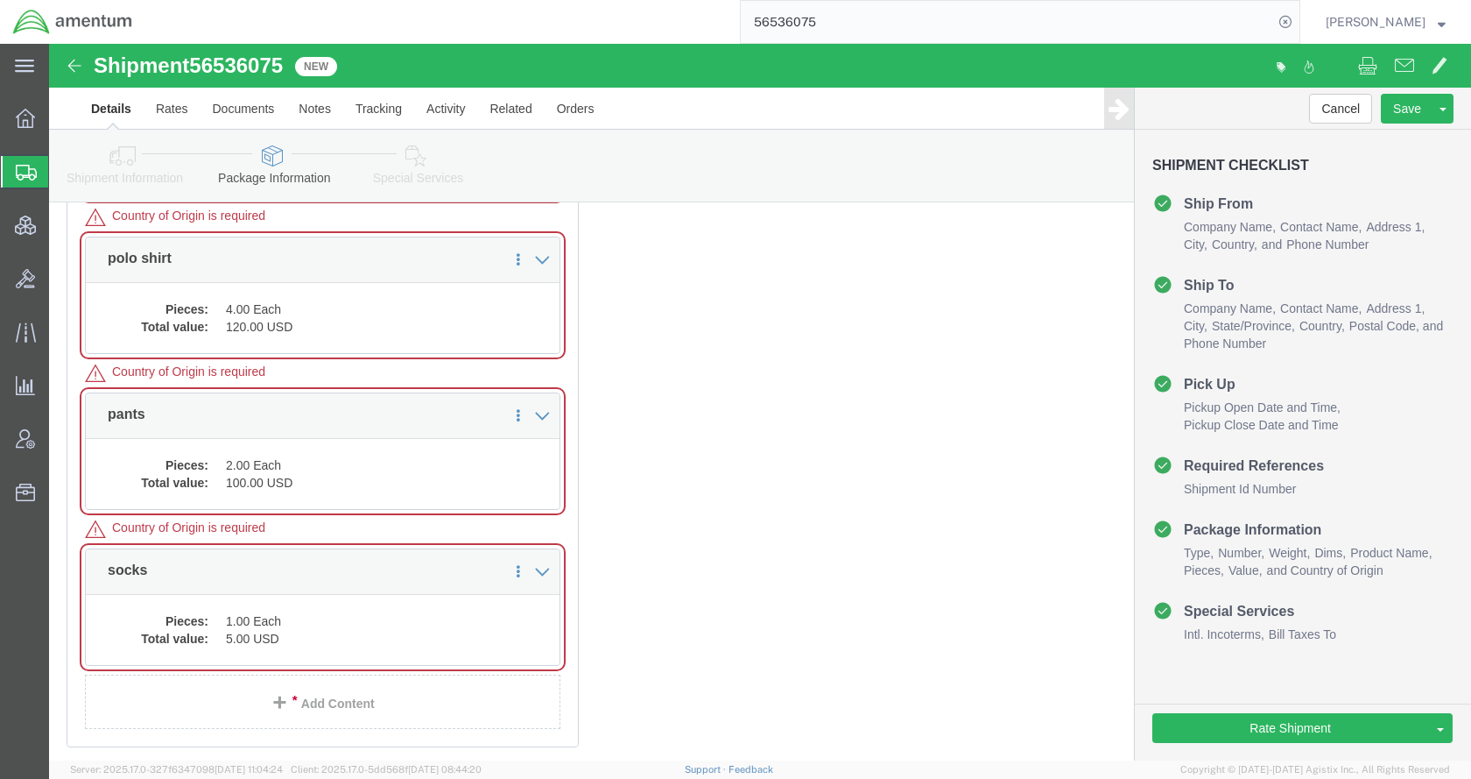
scroll to position [1195, 0]
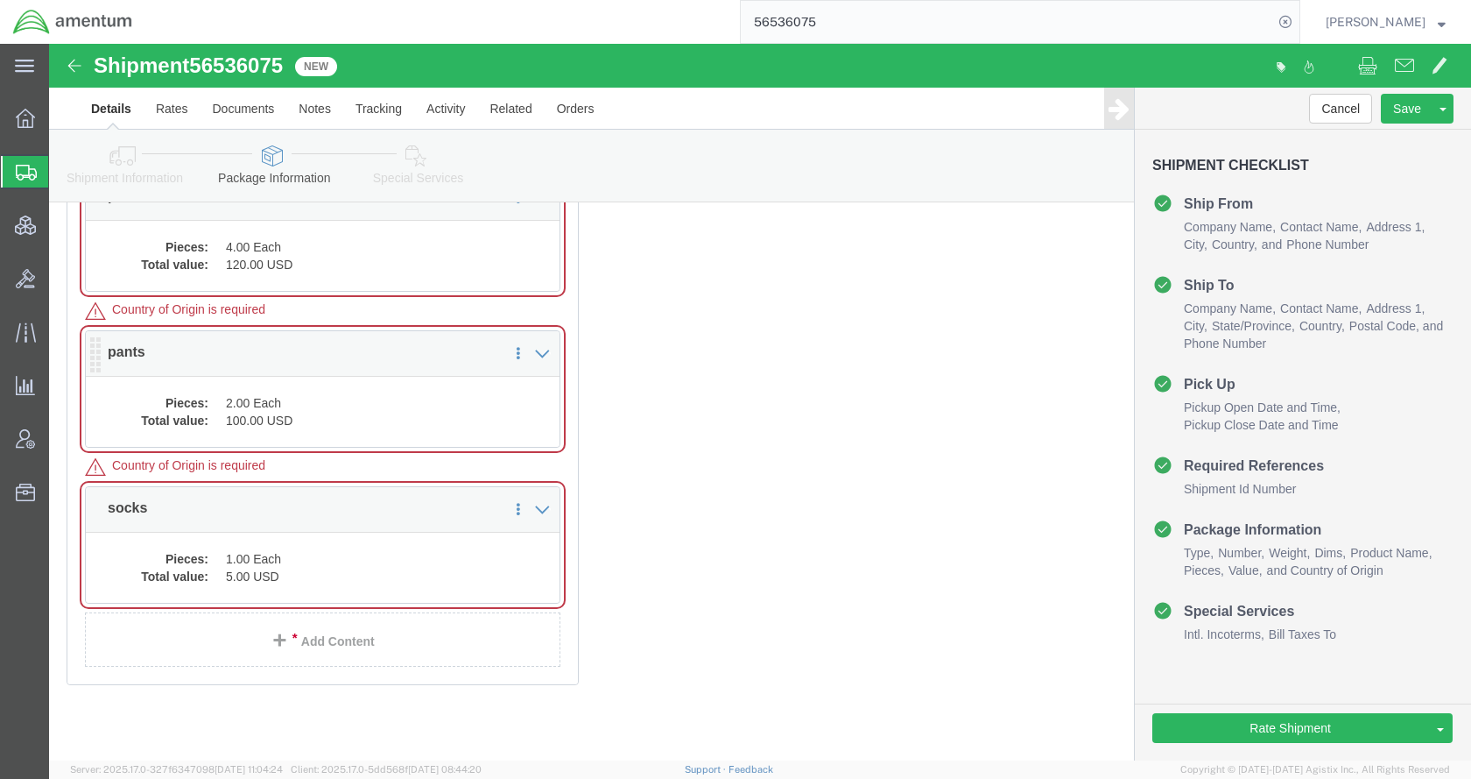
click dd "100.00 USD"
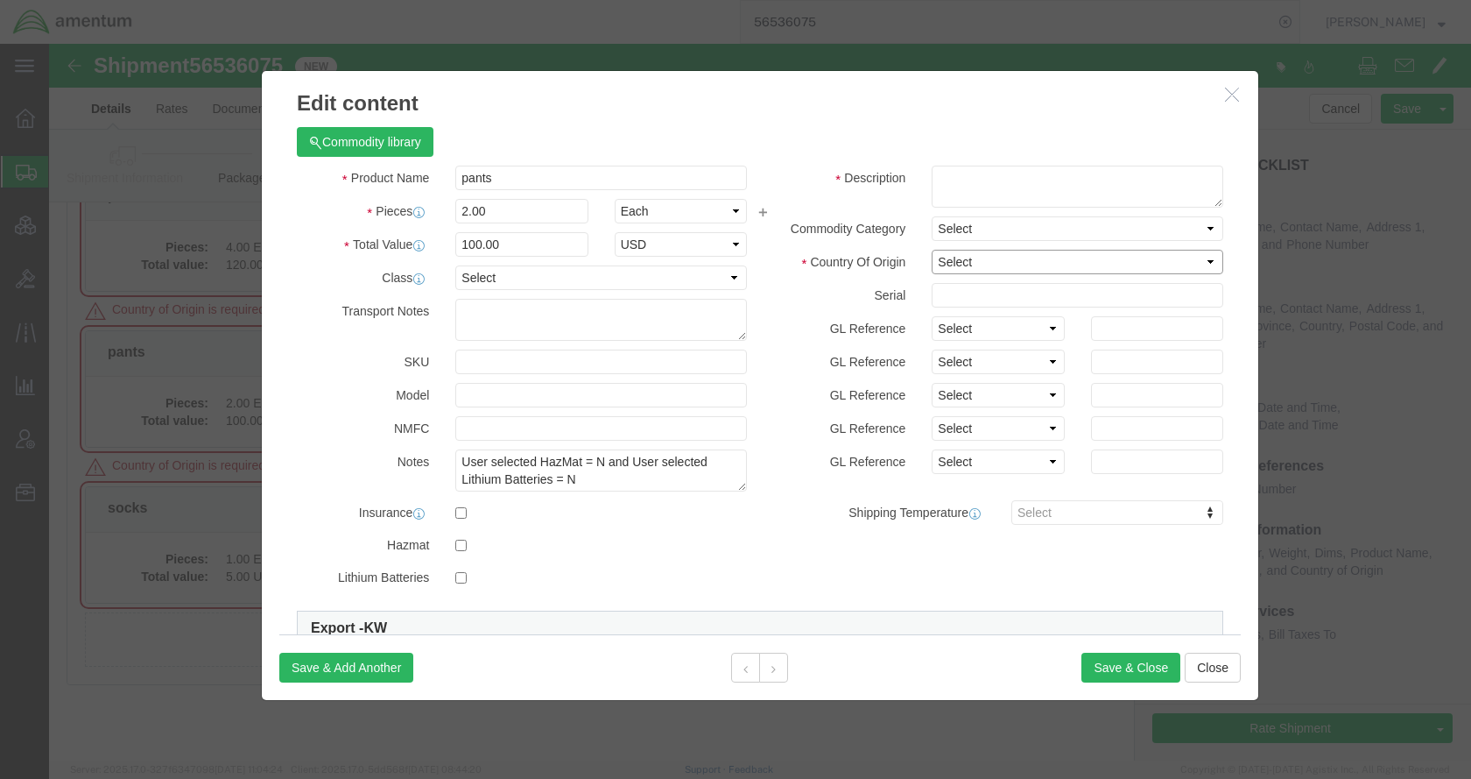
click select "Select Afghanistan Åland Islands Albania Algeria American Samoa Andorra Angola …"
select select "US"
click select "Select Afghanistan Åland Islands Albania Algeria American Samoa Andorra Angola …"
click button "Save & Close"
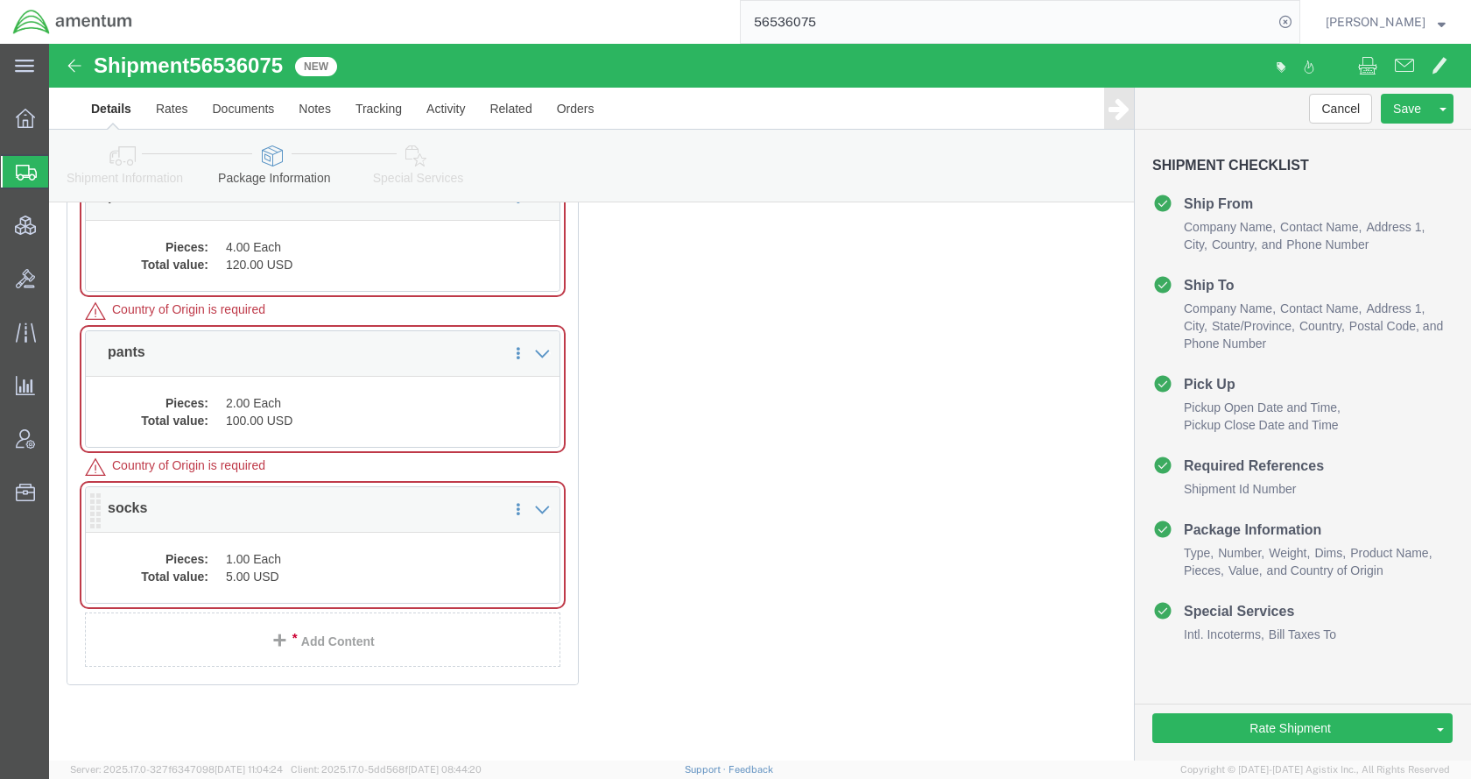
click dd "5.00 USD"
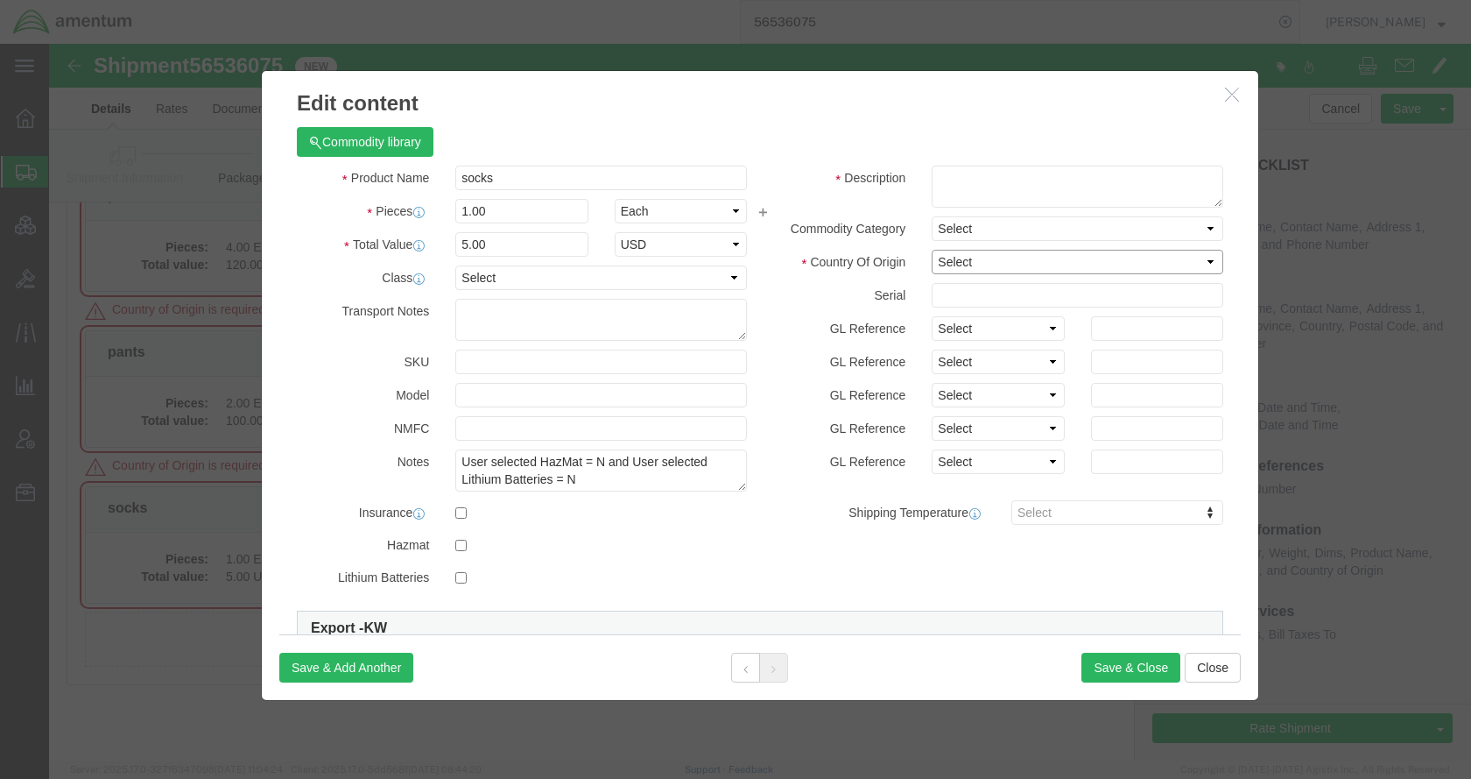
click select "Select Afghanistan Åland Islands Albania Algeria American Samoa Andorra Angola …"
select select "US"
click select "Select Afghanistan Åland Islands Albania Algeria American Samoa Andorra Angola …"
click button "Save & Close"
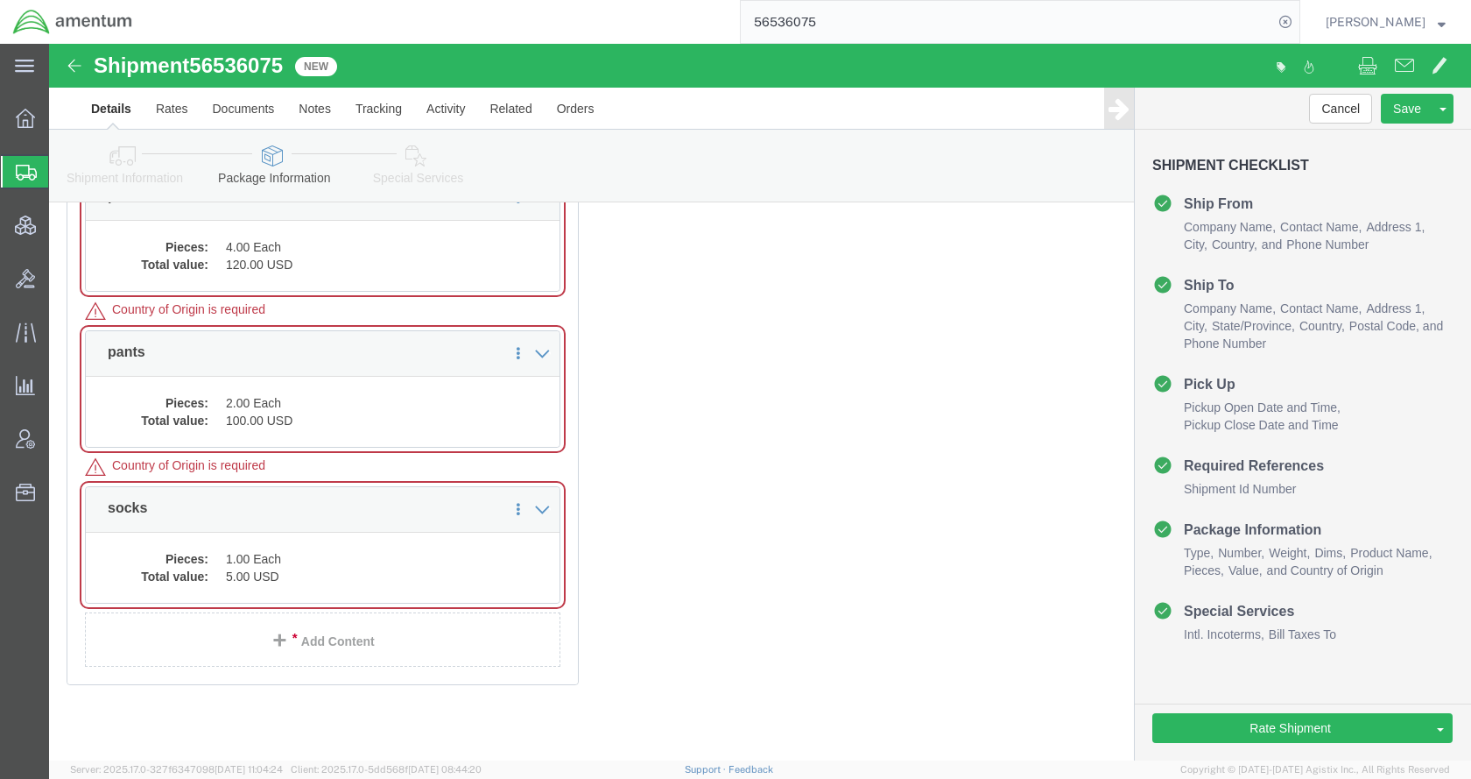
click icon
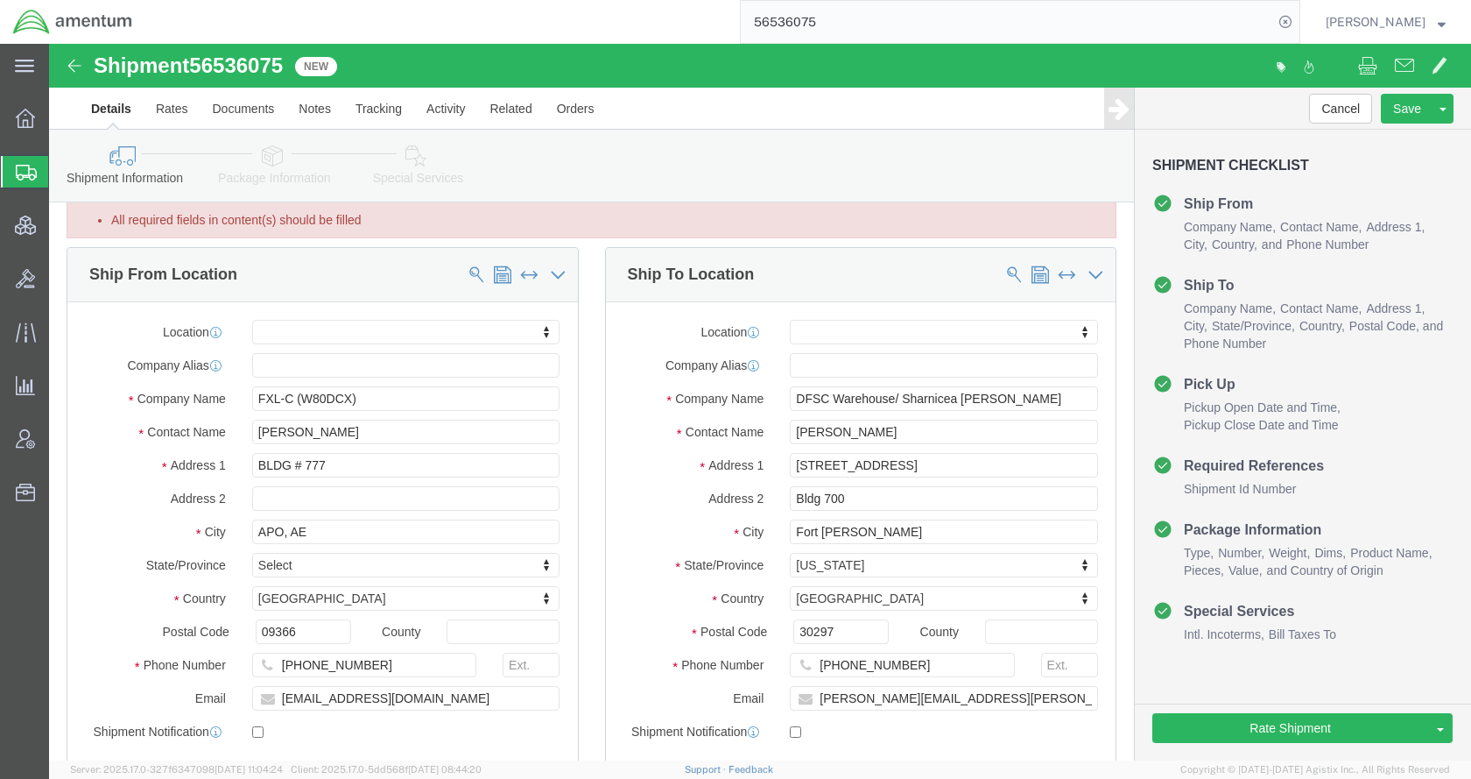
scroll to position [88, 0]
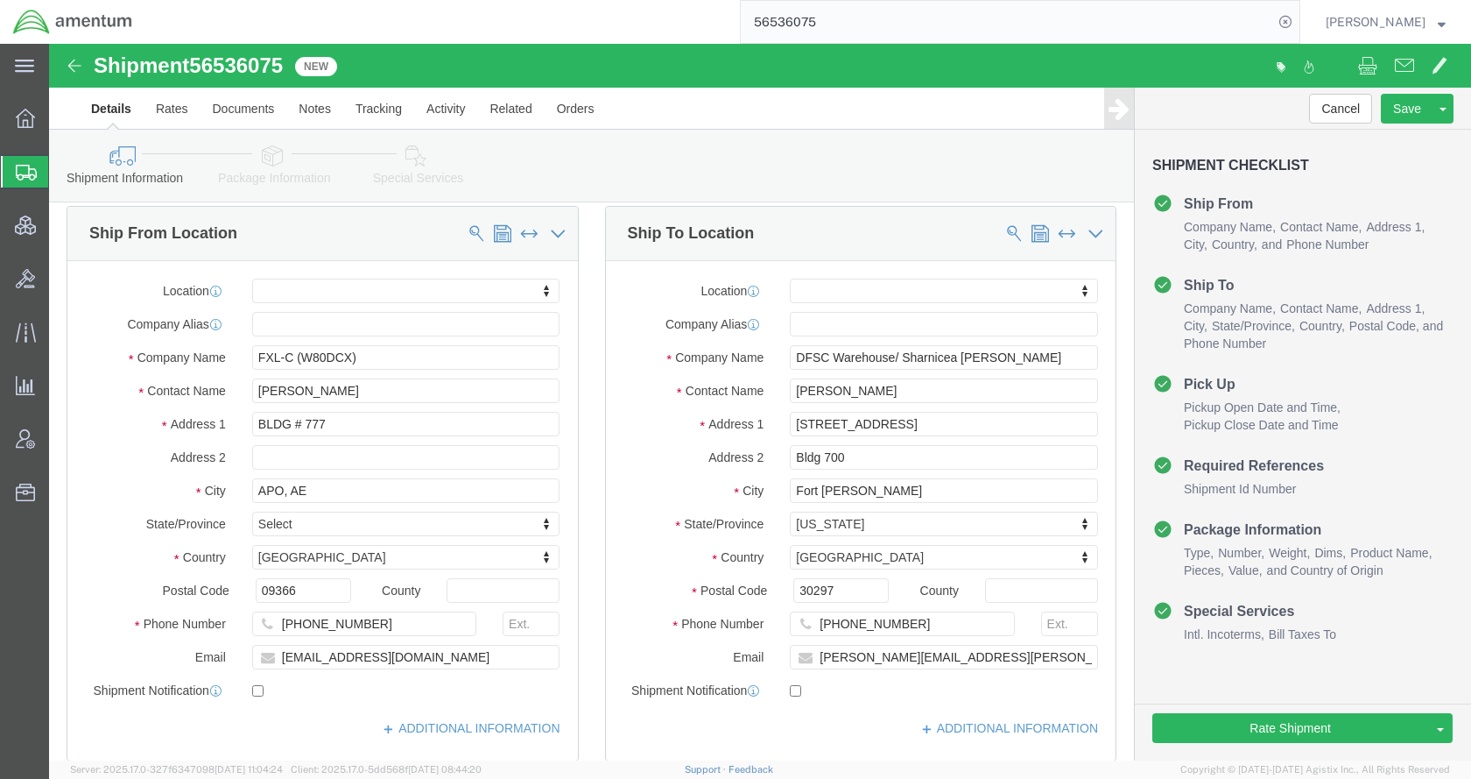
click link "Special Services"
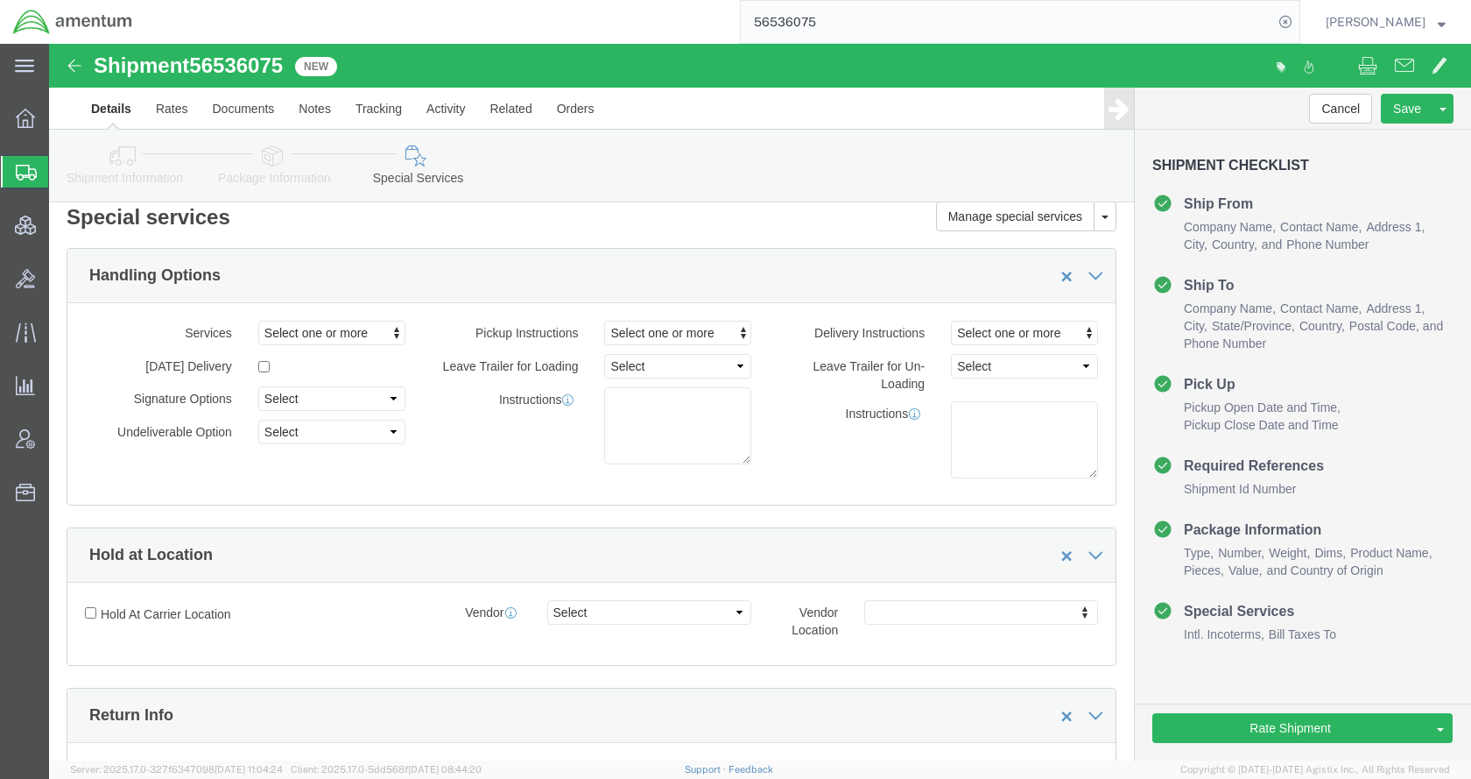
click link "Package Information"
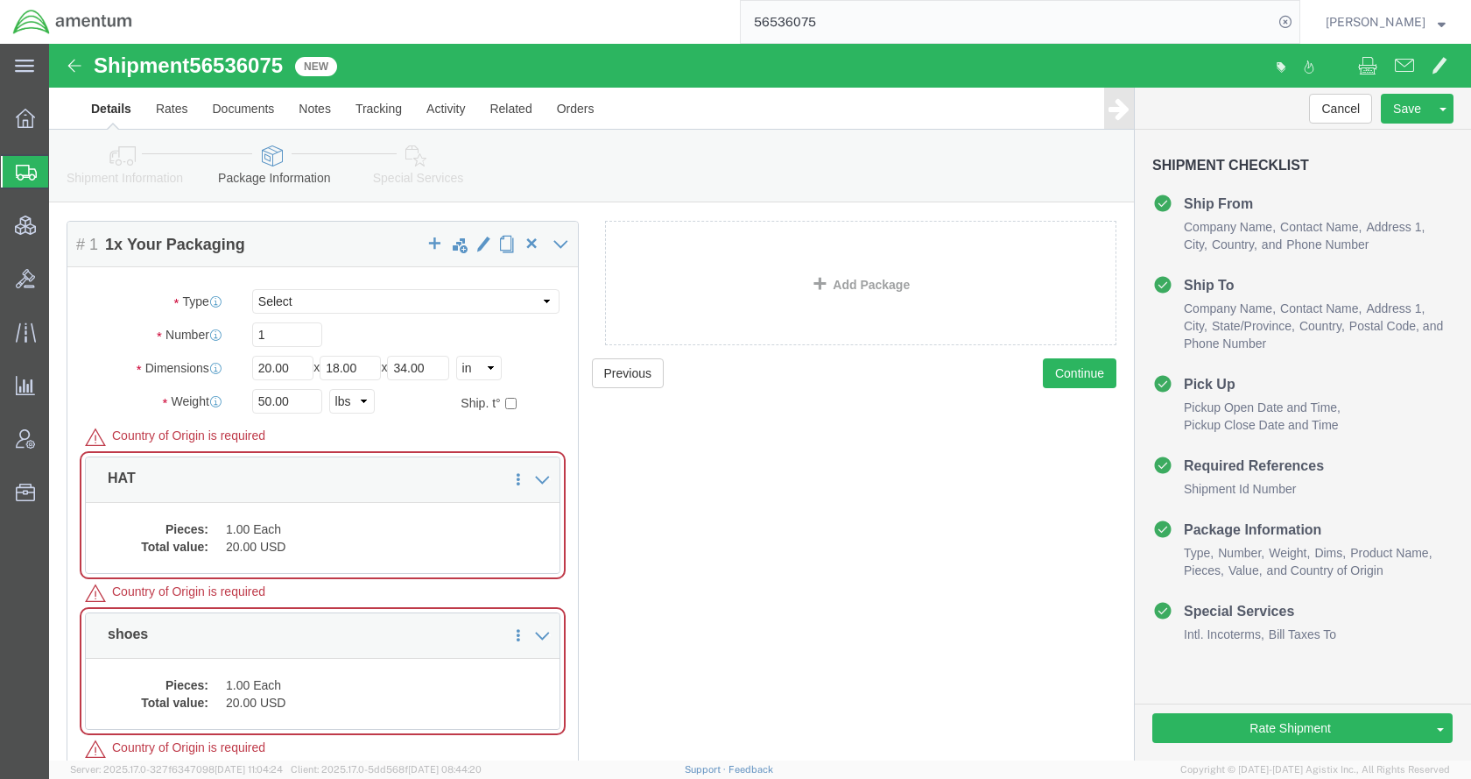
scroll to position [175, 0]
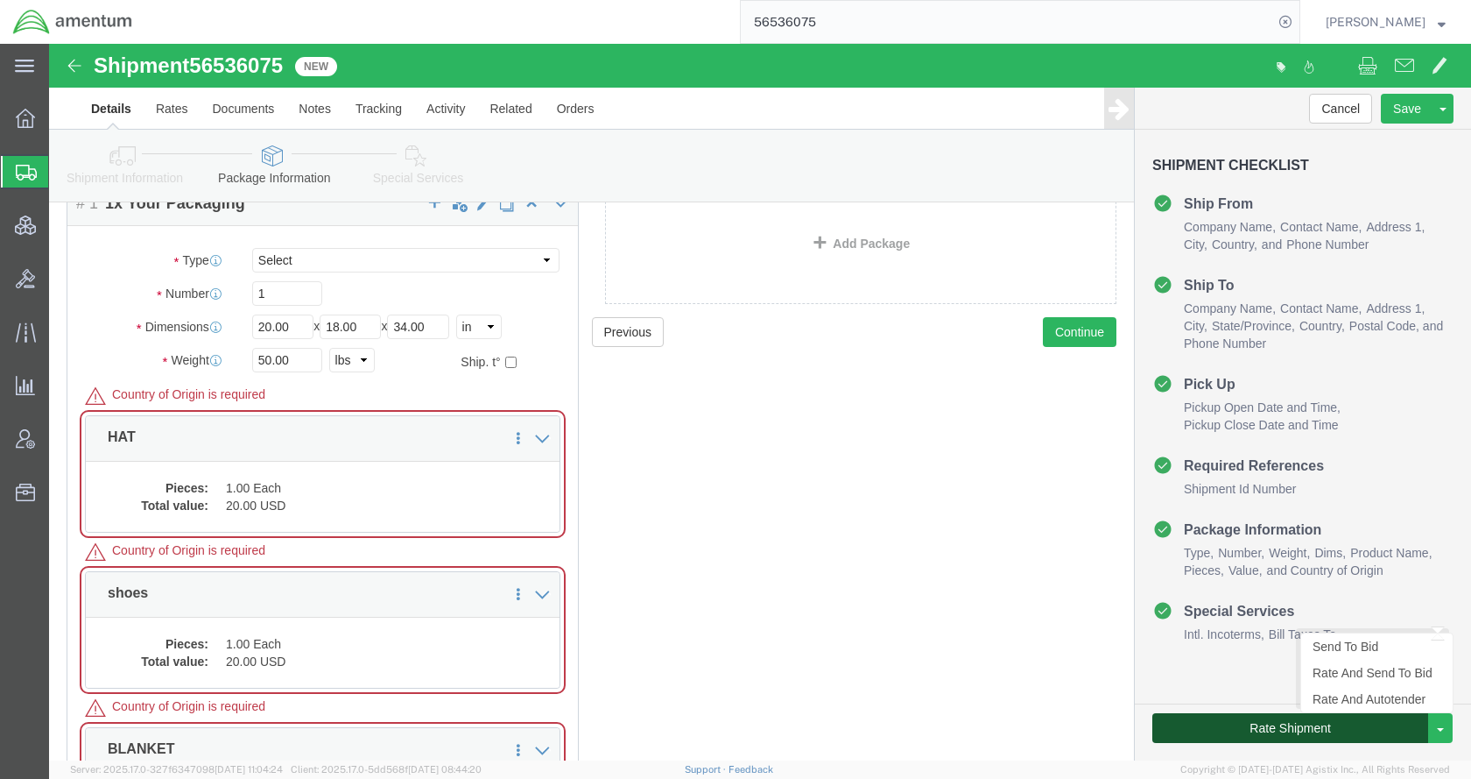
drag, startPoint x: 1232, startPoint y: 686, endPoint x: 956, endPoint y: 652, distance: 278.0
click button "Rate Shipment"
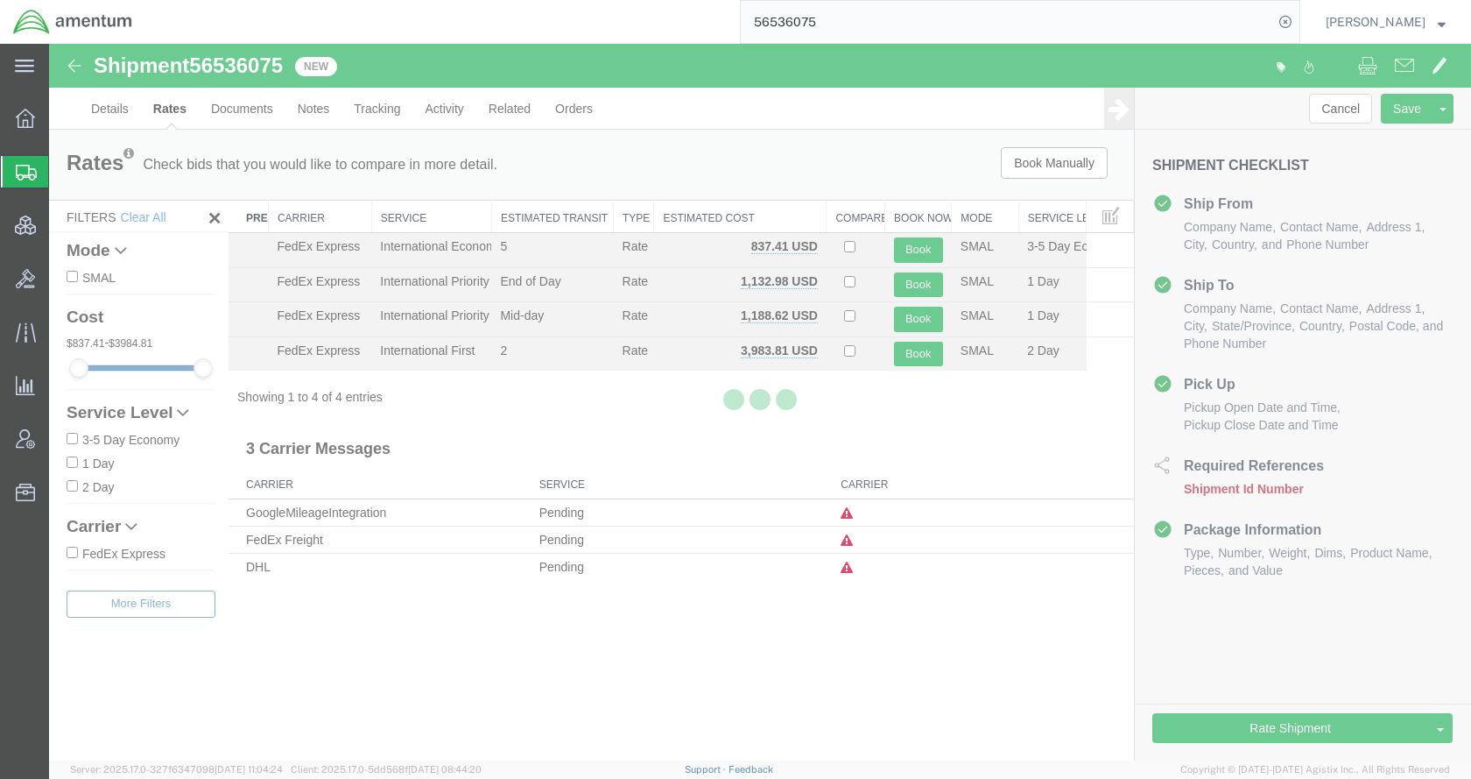
scroll to position [0, 0]
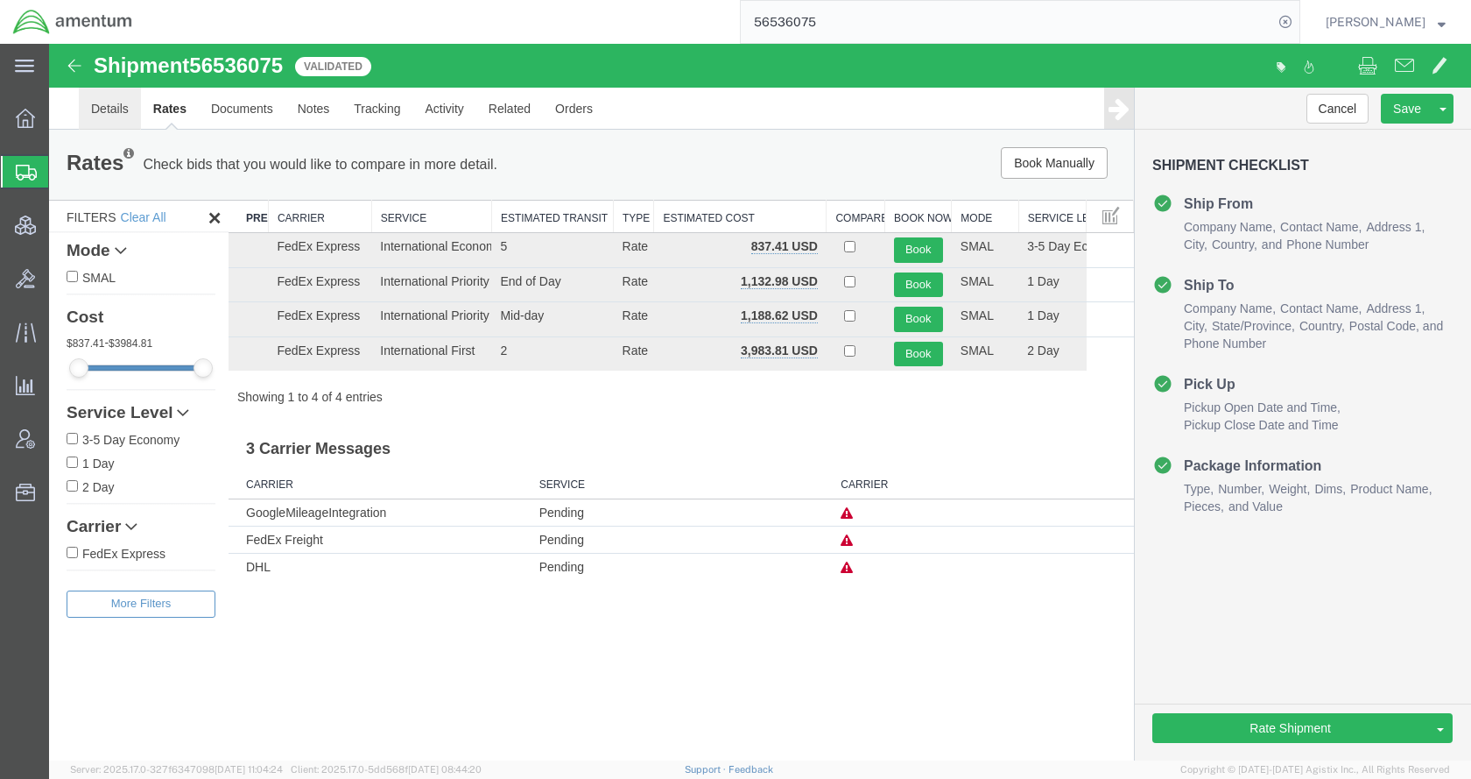
click at [107, 101] on link "Details" at bounding box center [110, 109] width 62 height 42
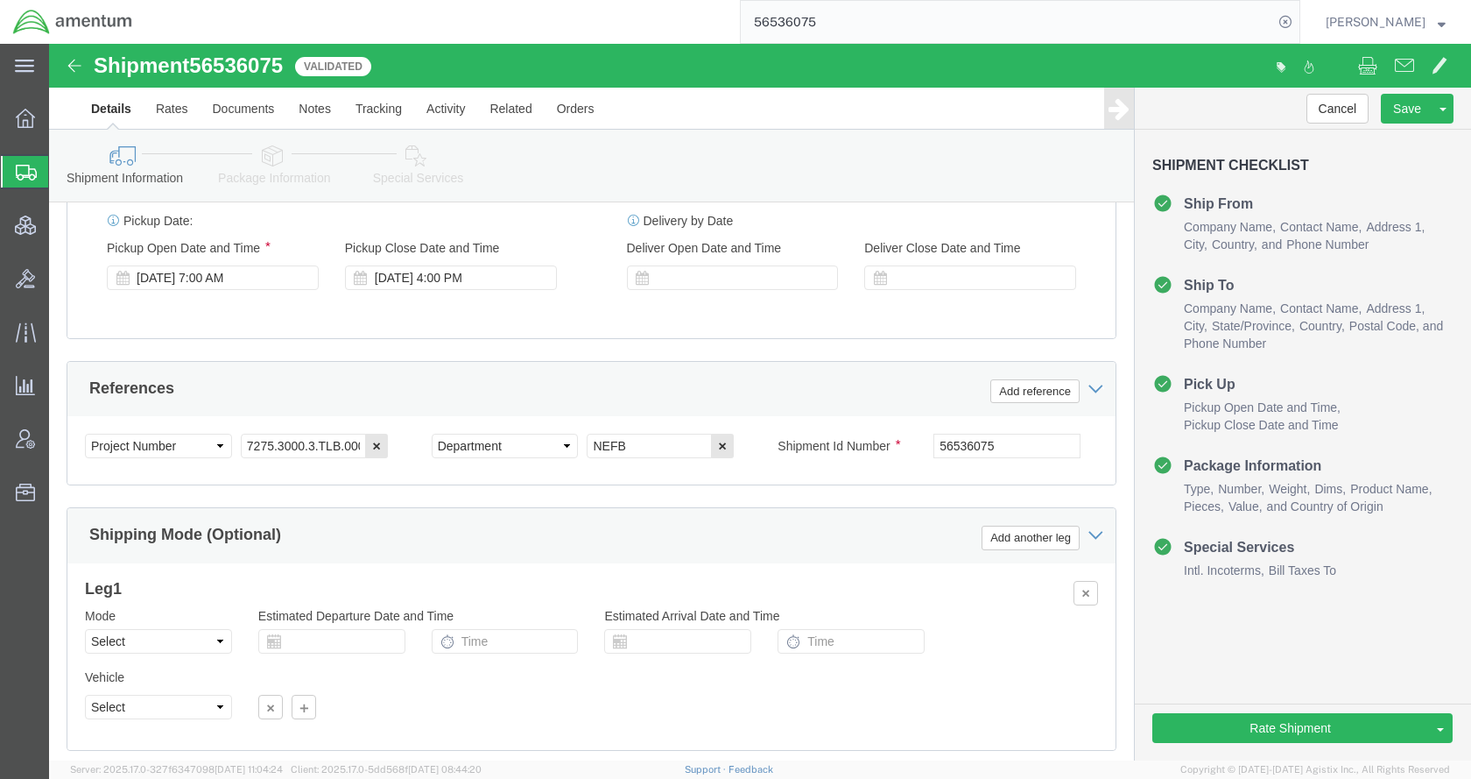
scroll to position [1084, 0]
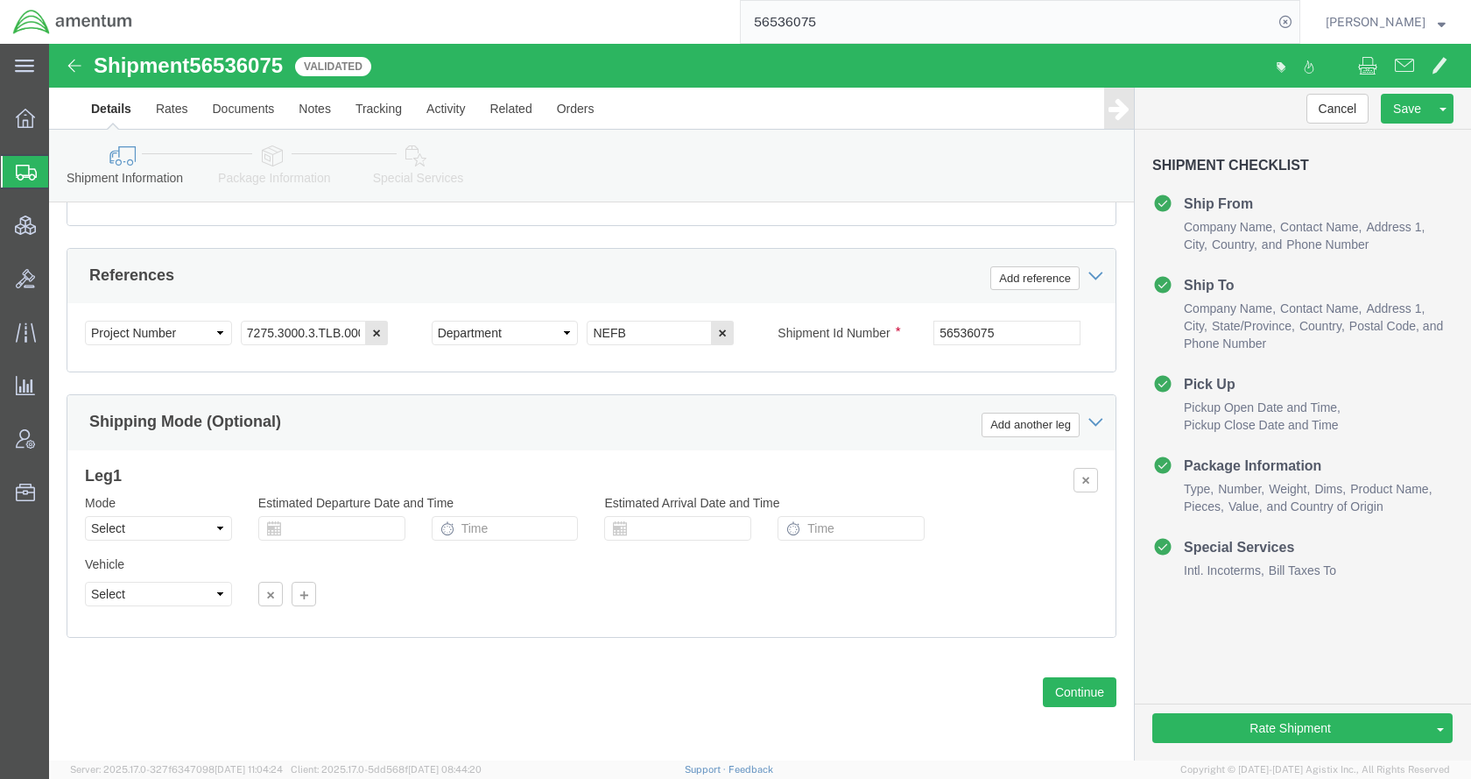
click icon
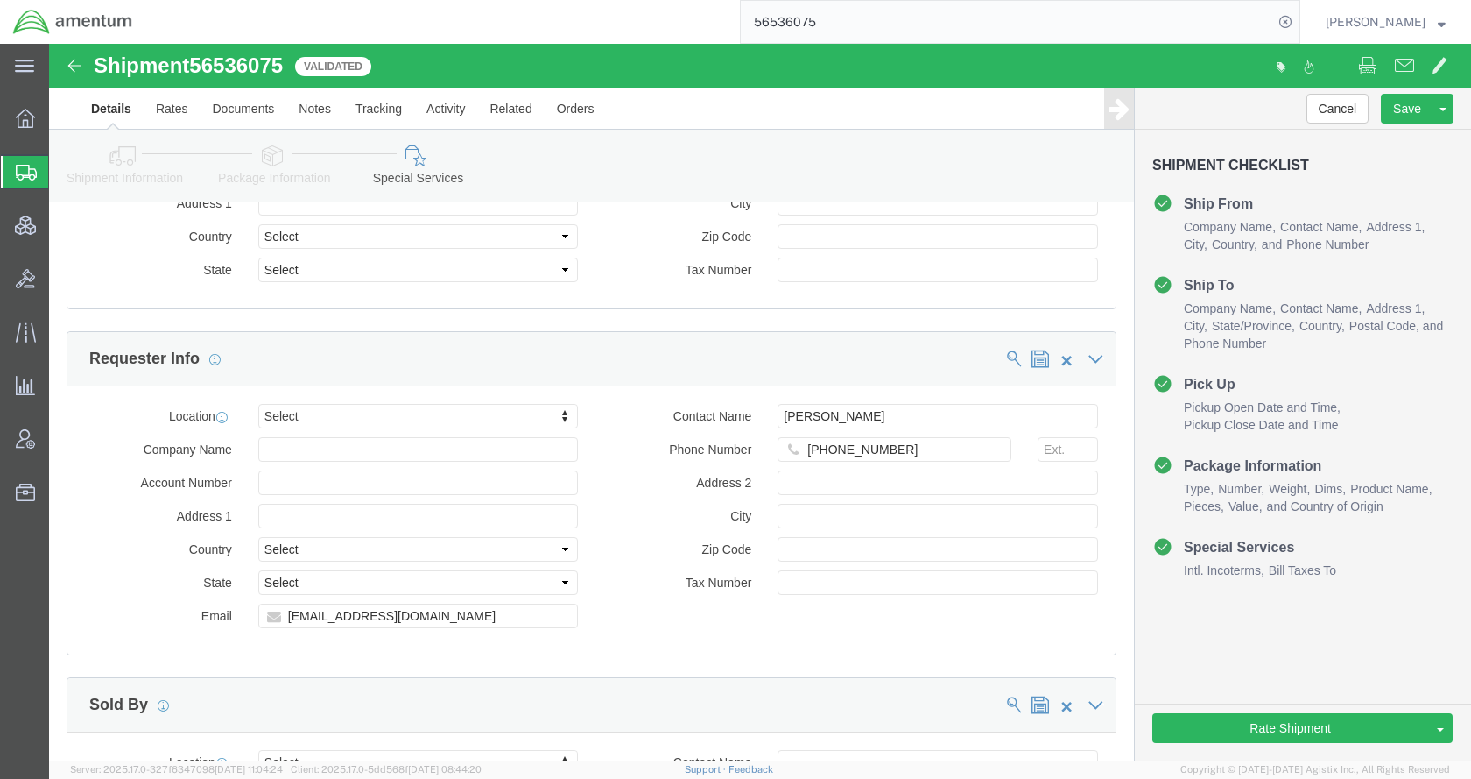
scroll to position [1851, 0]
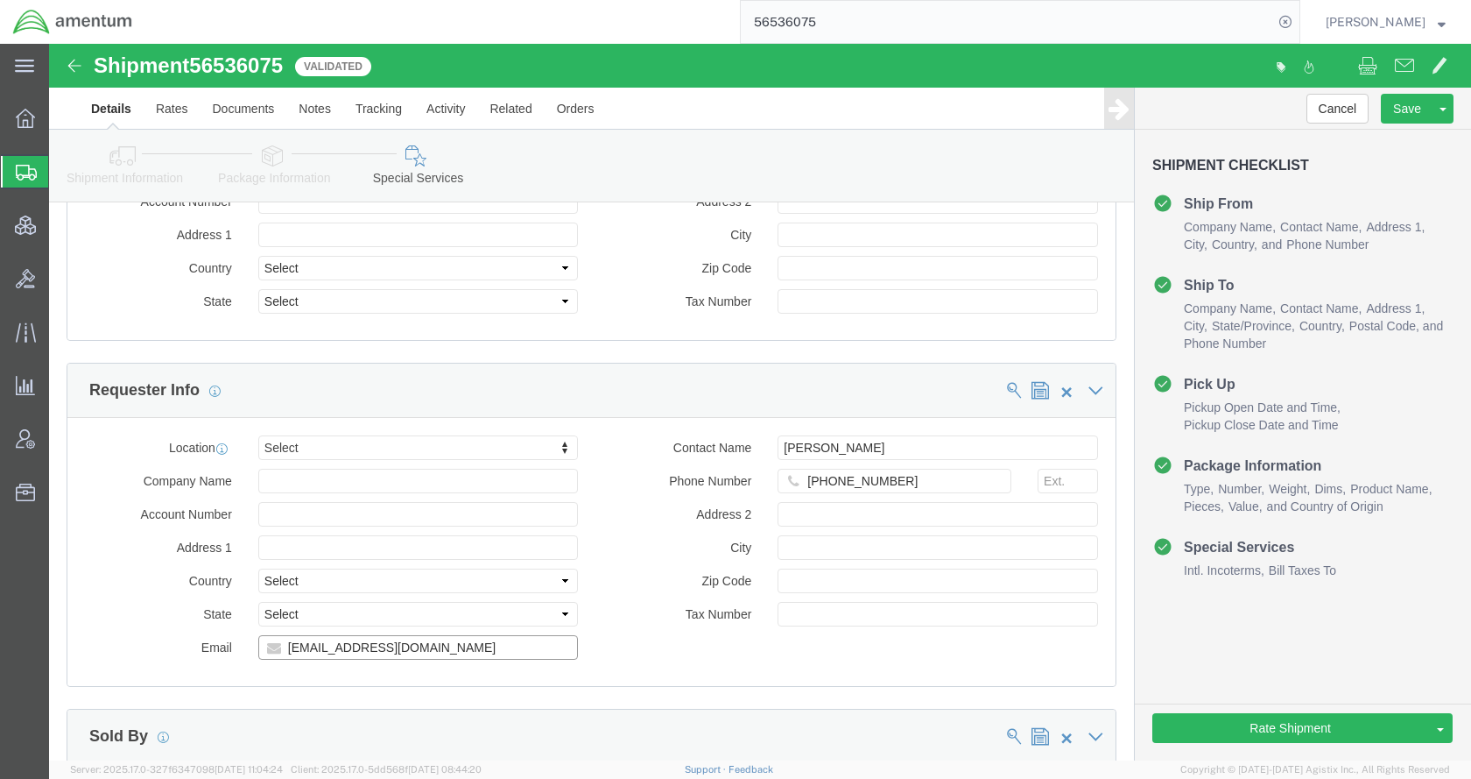
drag, startPoint x: 443, startPoint y: 582, endPoint x: 233, endPoint y: 590, distance: 210.3
click input "[EMAIL_ADDRESS][DOMAIN_NAME]"
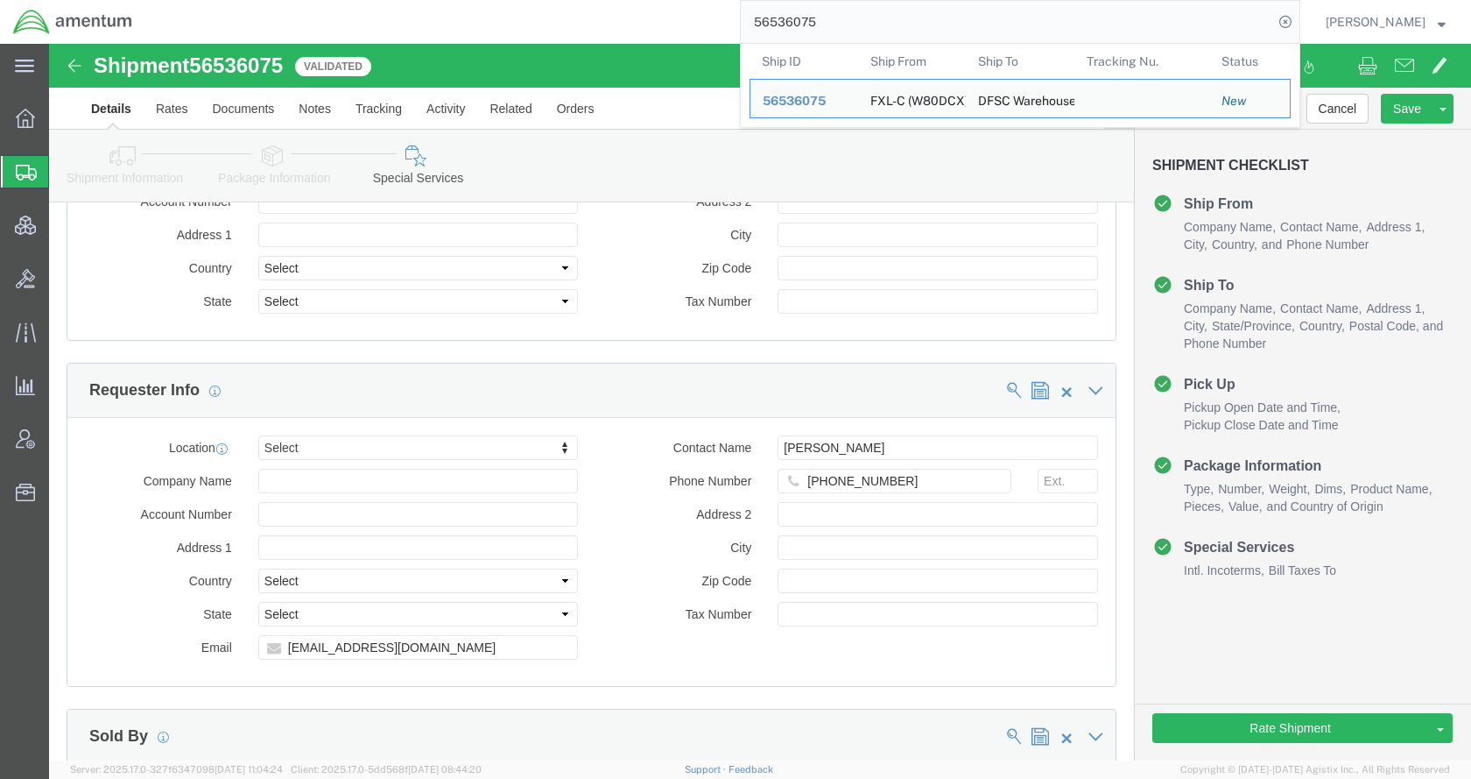
drag, startPoint x: 900, startPoint y: 18, endPoint x: 766, endPoint y: 26, distance: 134.2
click at [766, 26] on div "56536075 Ship ID Ship From Ship To Tracking Nu. Status Ship ID 56536075 Ship Fr…" at bounding box center [722, 22] width 1155 height 44
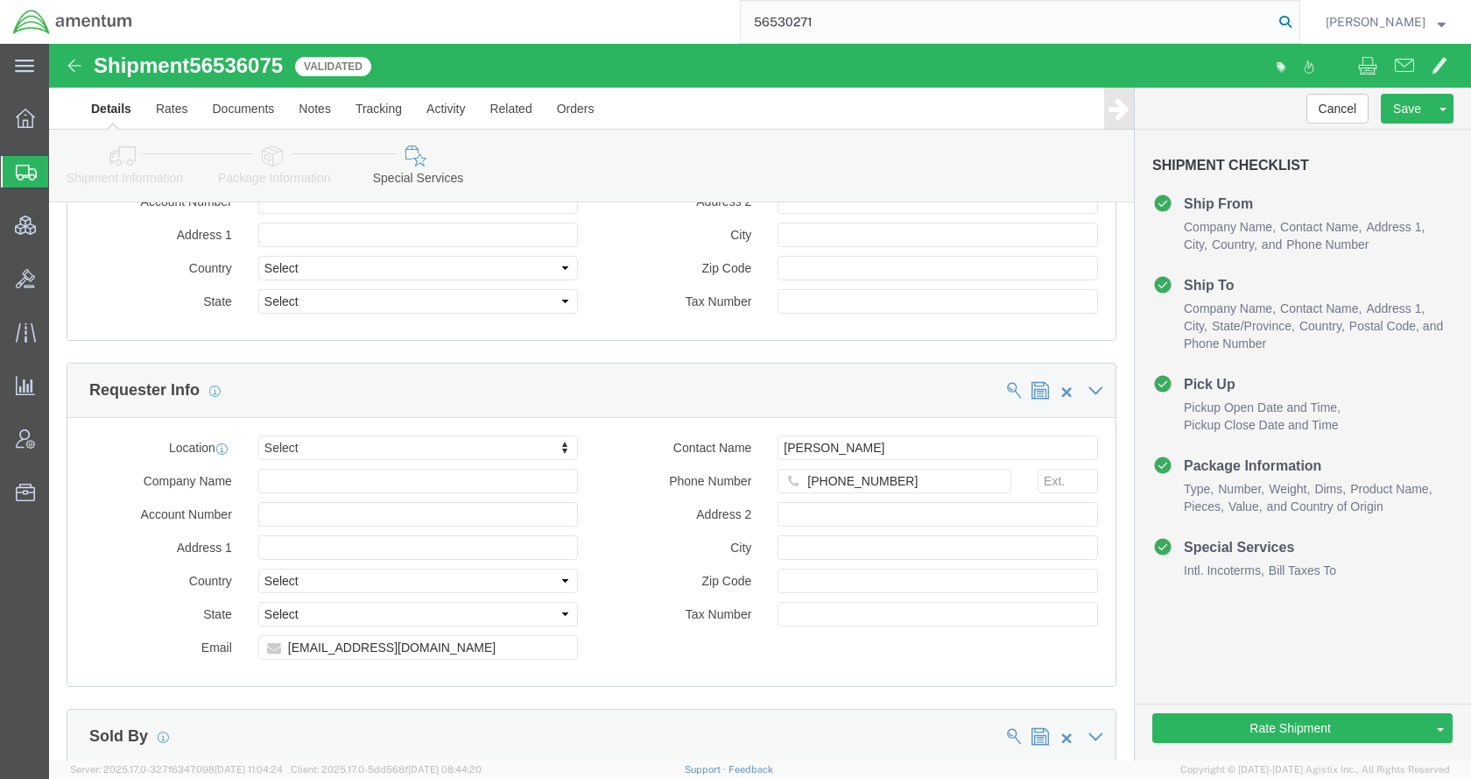
click at [1298, 22] on icon at bounding box center [1285, 22] width 25 height 25
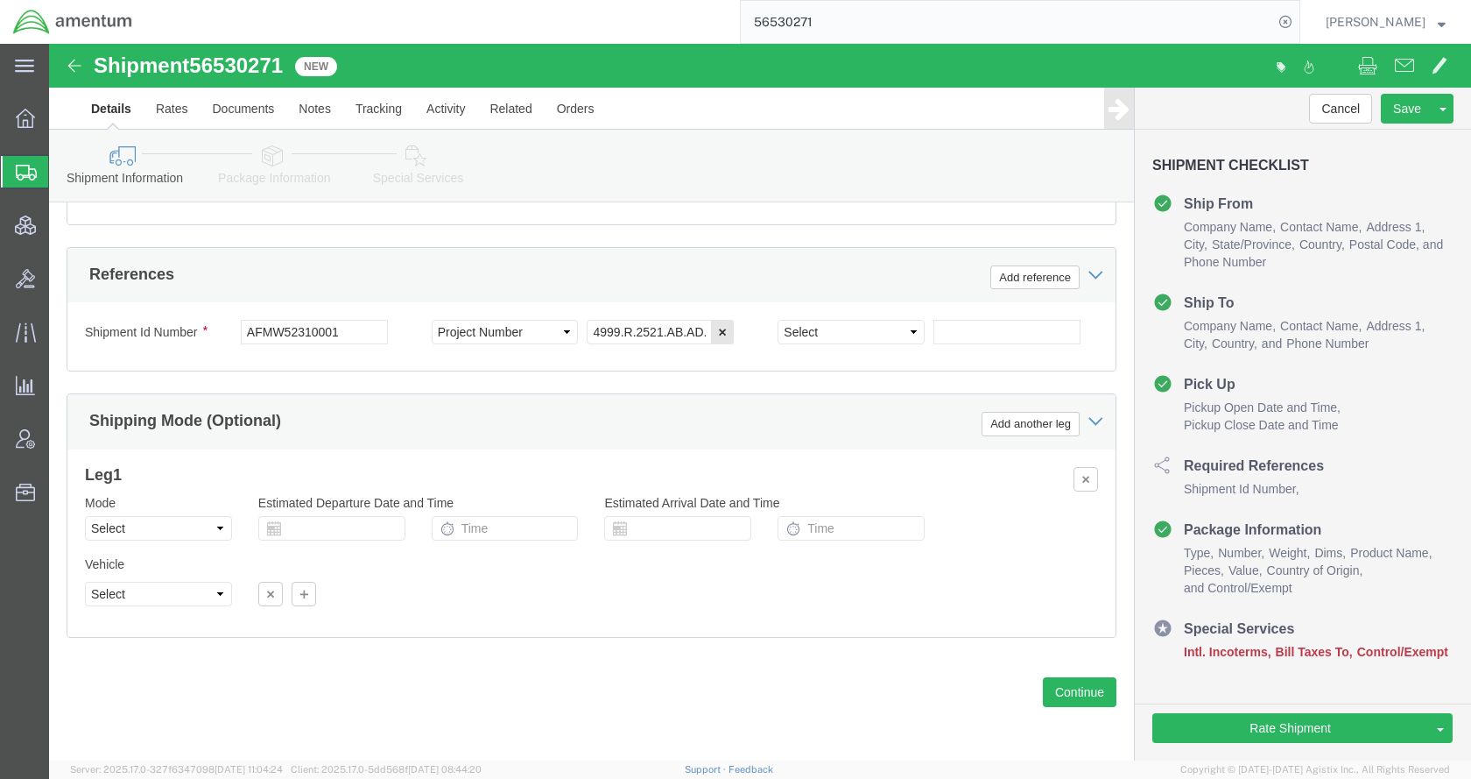
scroll to position [1102, 0]
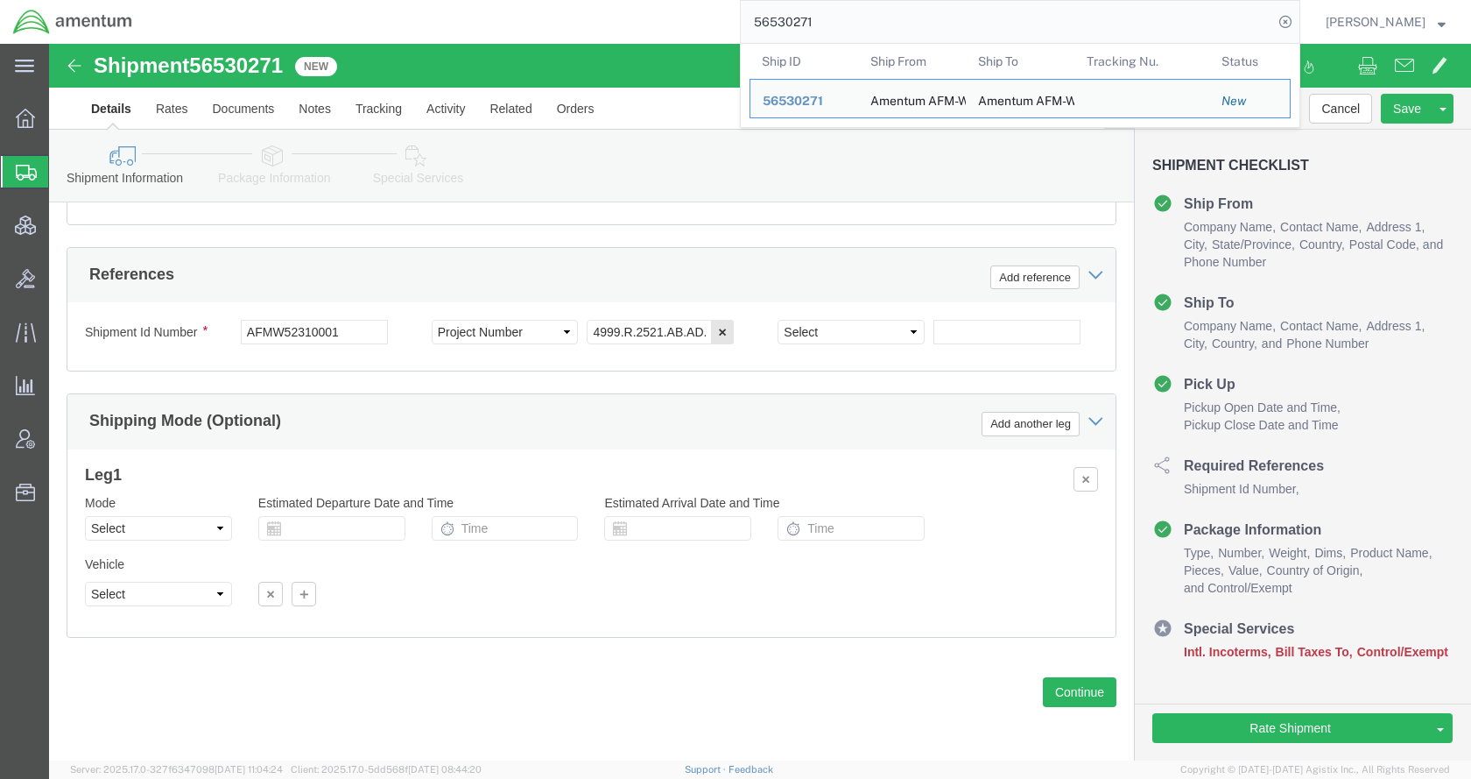
drag, startPoint x: 879, startPoint y: 19, endPoint x: 744, endPoint y: 26, distance: 135.0
click at [727, 28] on div "56530271 Ship ID Ship From Ship To Tracking Nu. Status Ship ID 56530271 Ship Fr…" at bounding box center [722, 22] width 1155 height 44
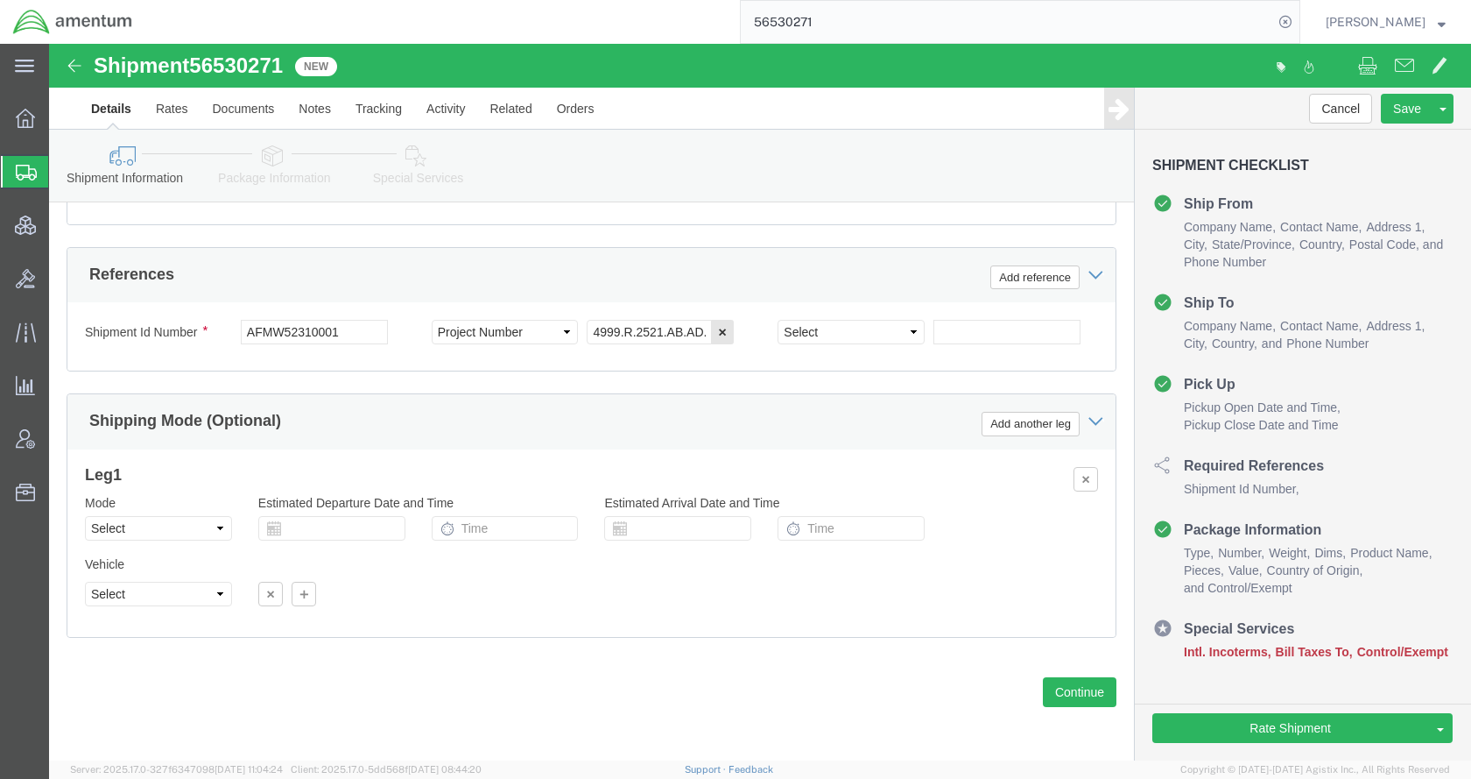
paste input "S180-25224-2978"
type input "S180-25224-2978"
click at [1298, 18] on icon at bounding box center [1285, 22] width 25 height 25
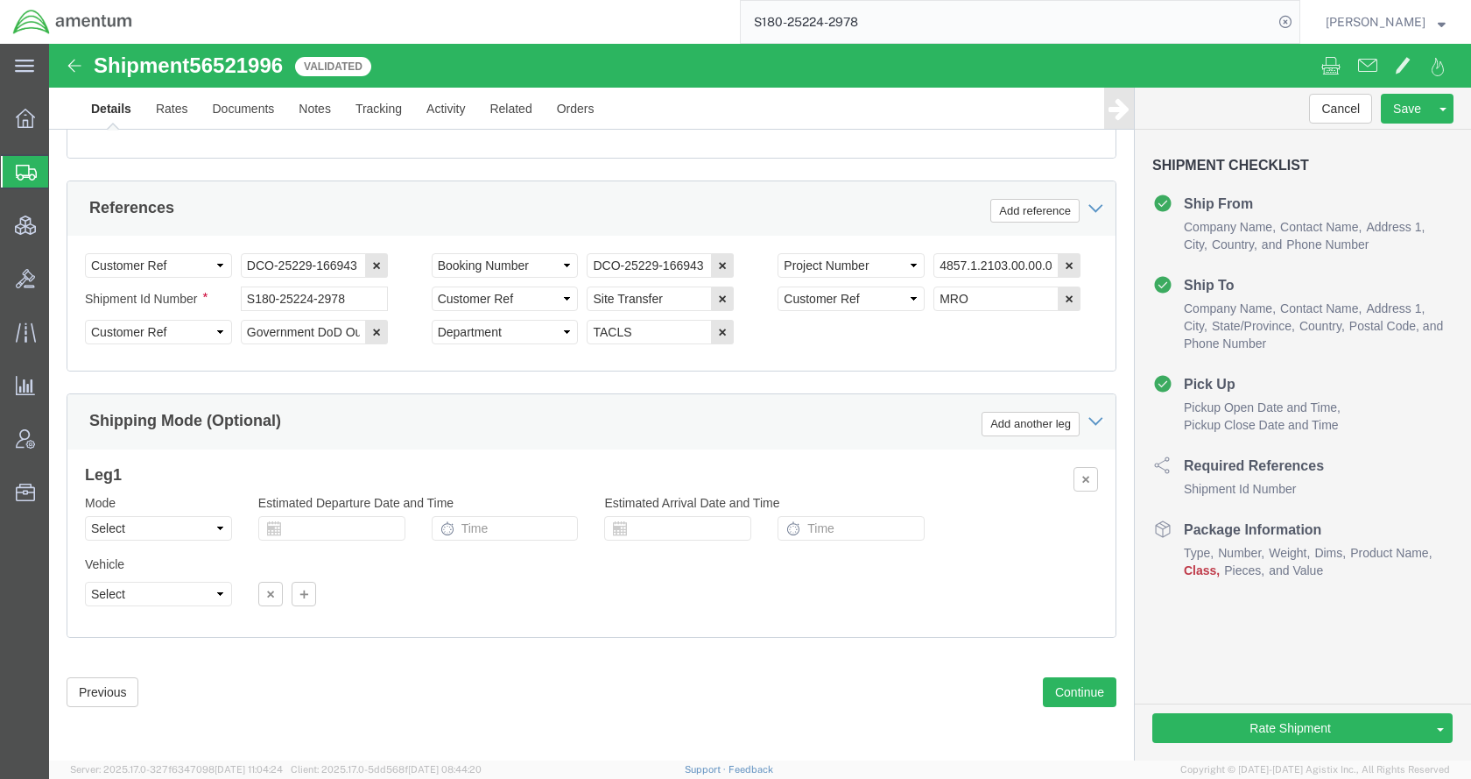
scroll to position [1042, 0]
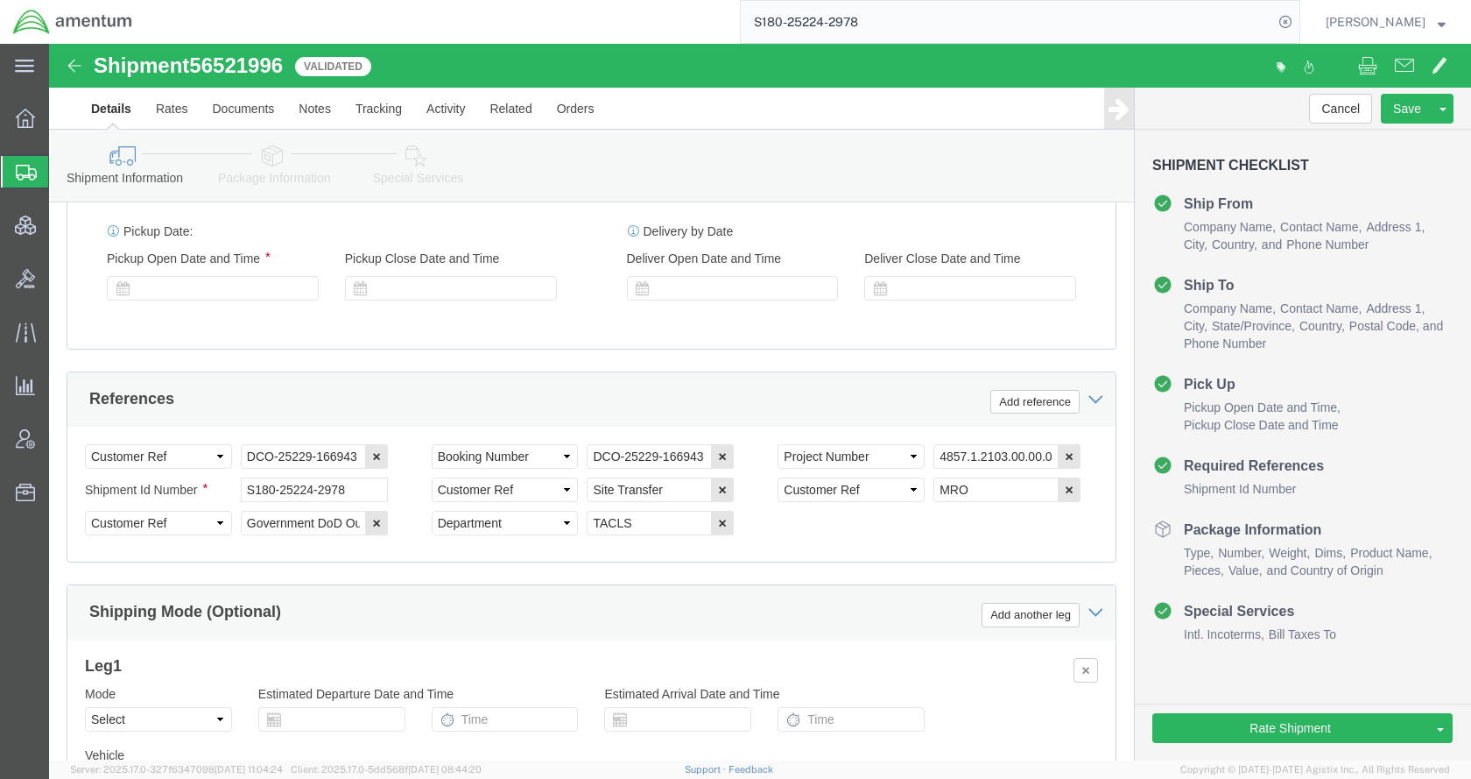
select select "42679"
select select "42676"
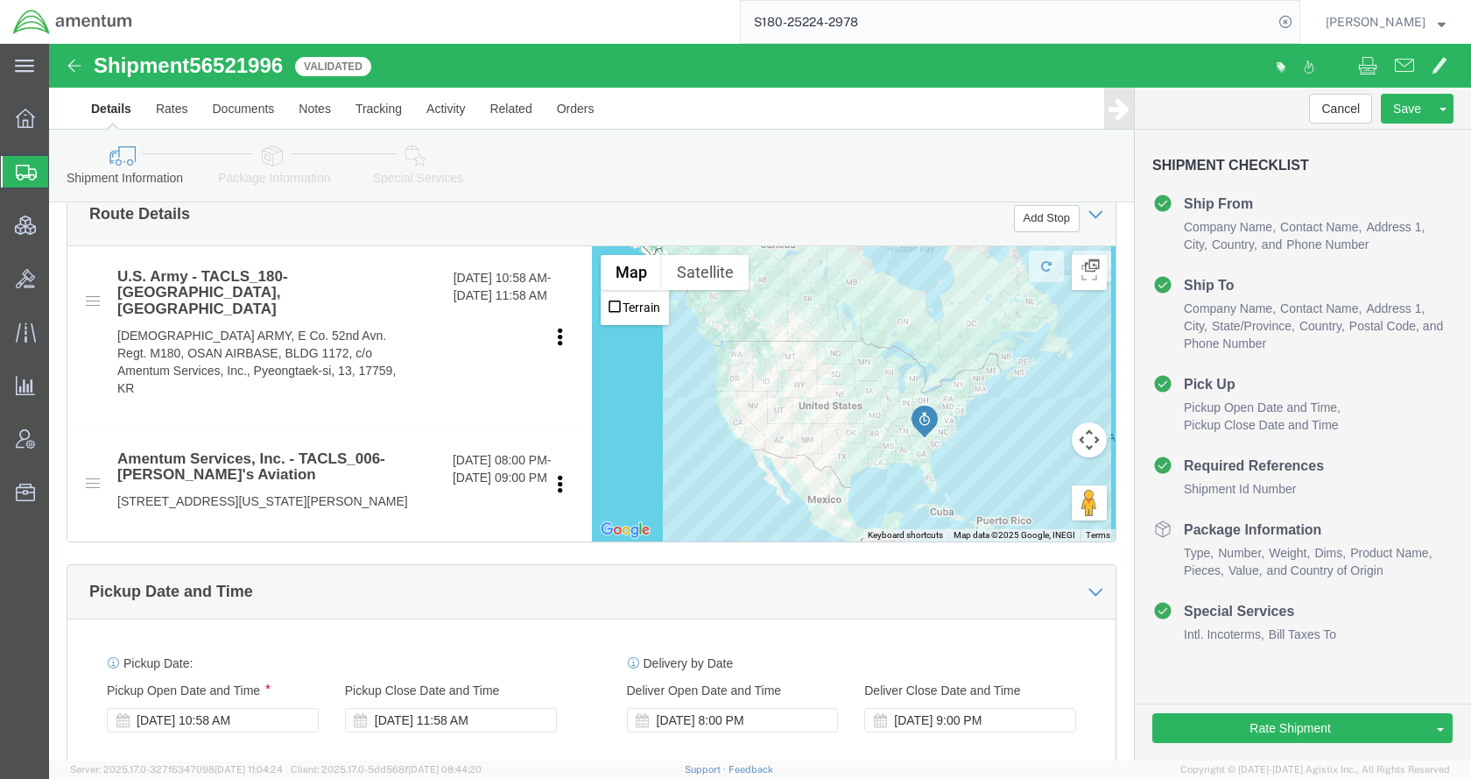
scroll to position [350, 0]
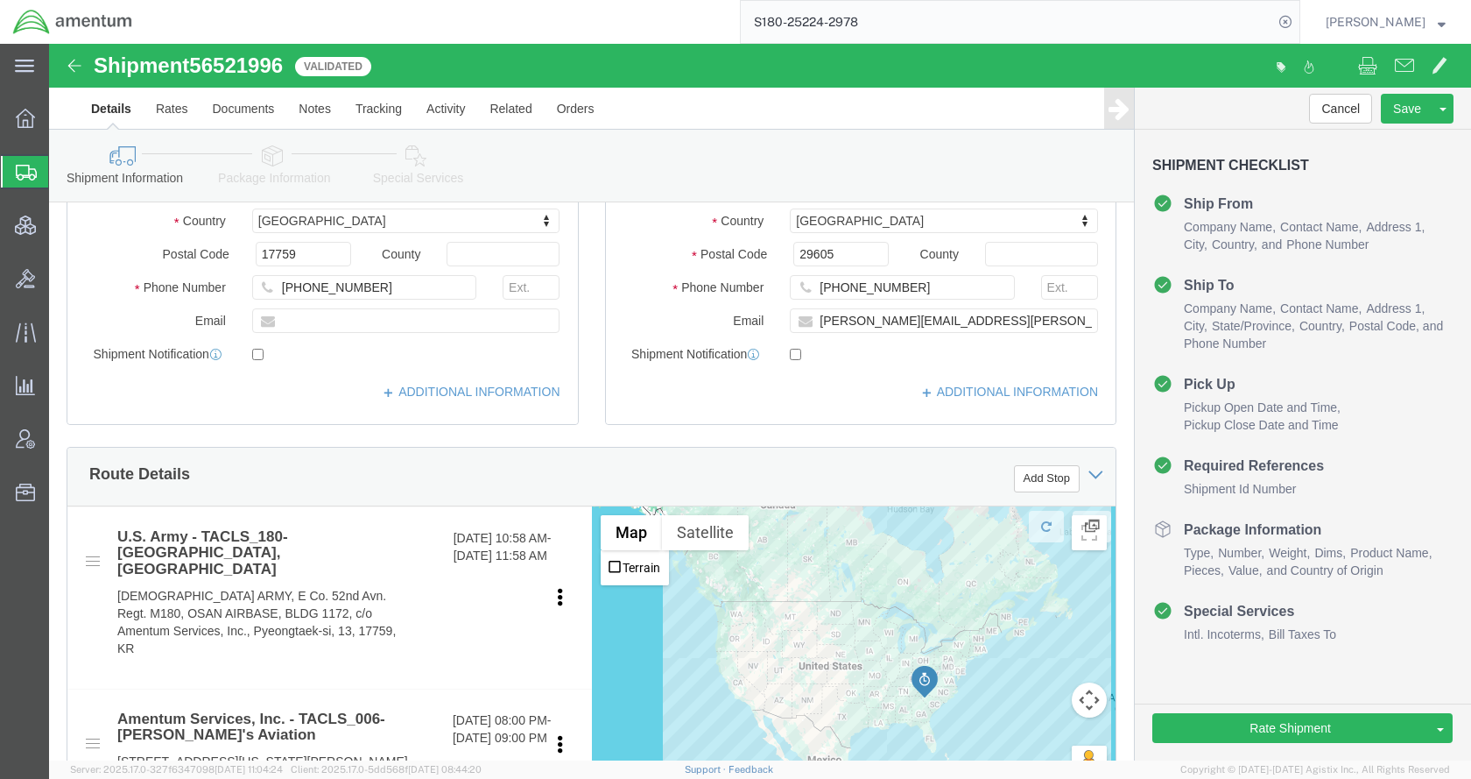
click icon
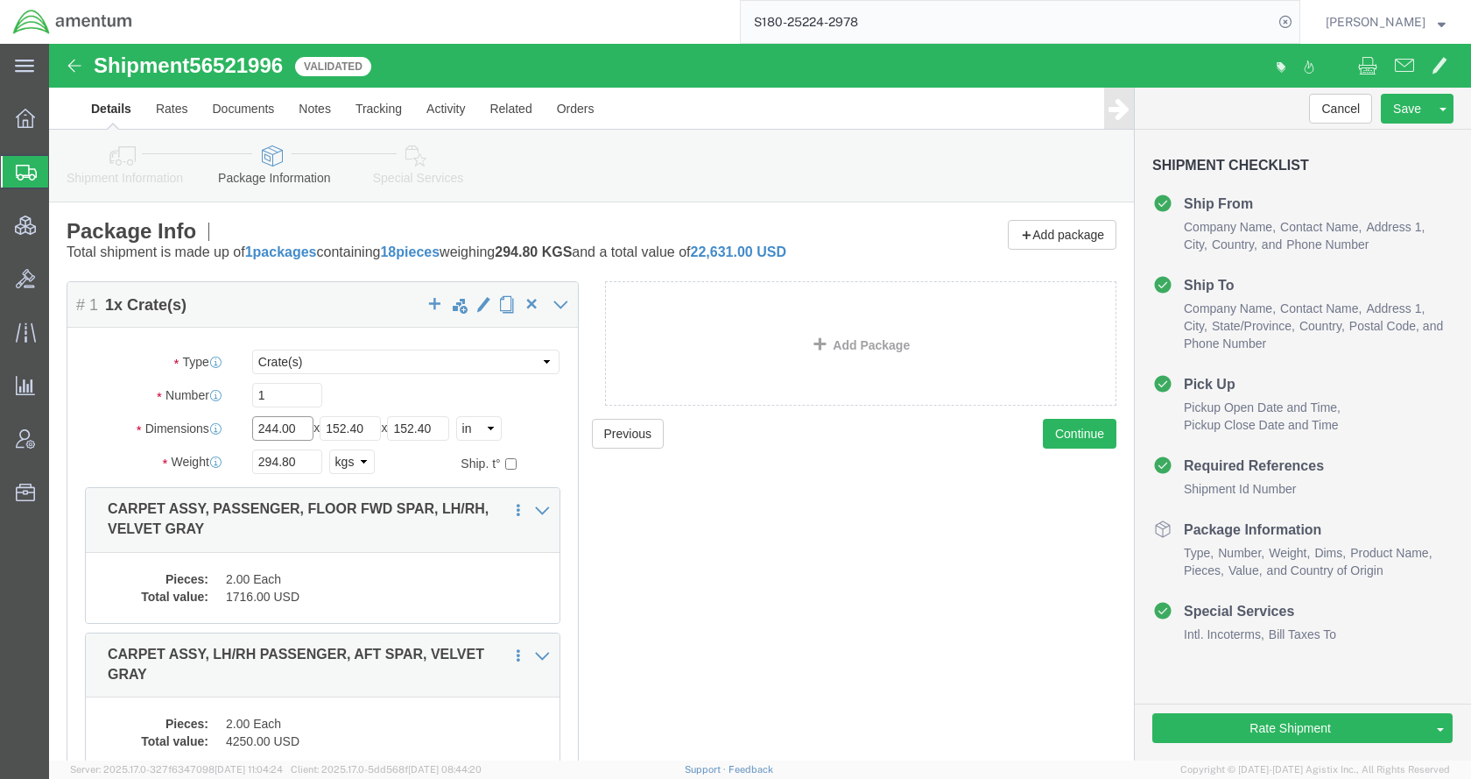
drag, startPoint x: 245, startPoint y: 384, endPoint x: 182, endPoint y: 385, distance: 63.1
click div "Dimensions Length 244.00 x Width 152.40 x Height 152.40 Select cm ft in"
type input "96"
drag, startPoint x: 325, startPoint y: 385, endPoint x: 248, endPoint y: 386, distance: 77.1
click div "Length 96 x Width 152.40 x Height 152.40 Select cm ft in"
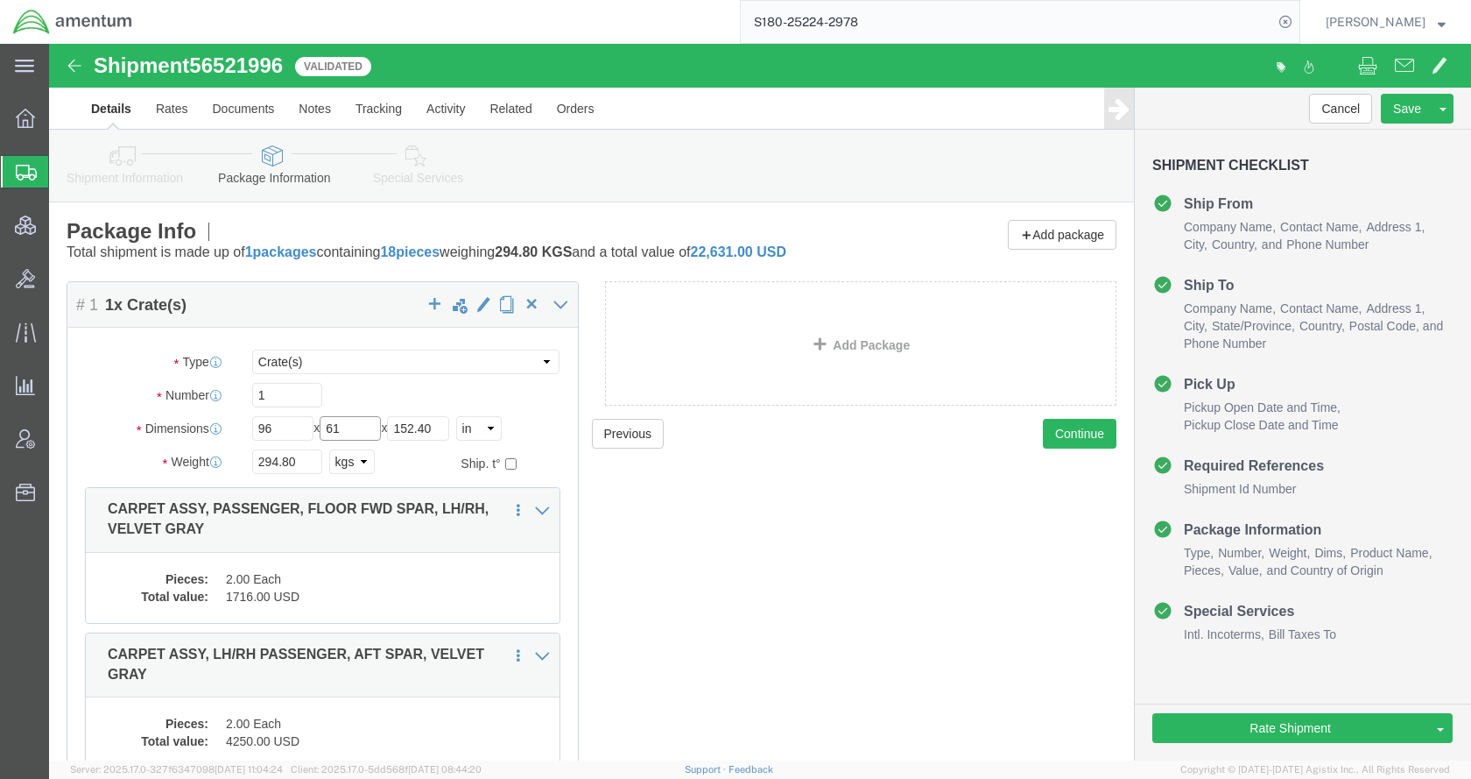
type input "61"
drag, startPoint x: 395, startPoint y: 385, endPoint x: 344, endPoint y: 384, distance: 50.8
click div "Length 96 x Width 61 x Height 152.40 Select cm ft in"
type input "61"
click select "Select kgs lbs"
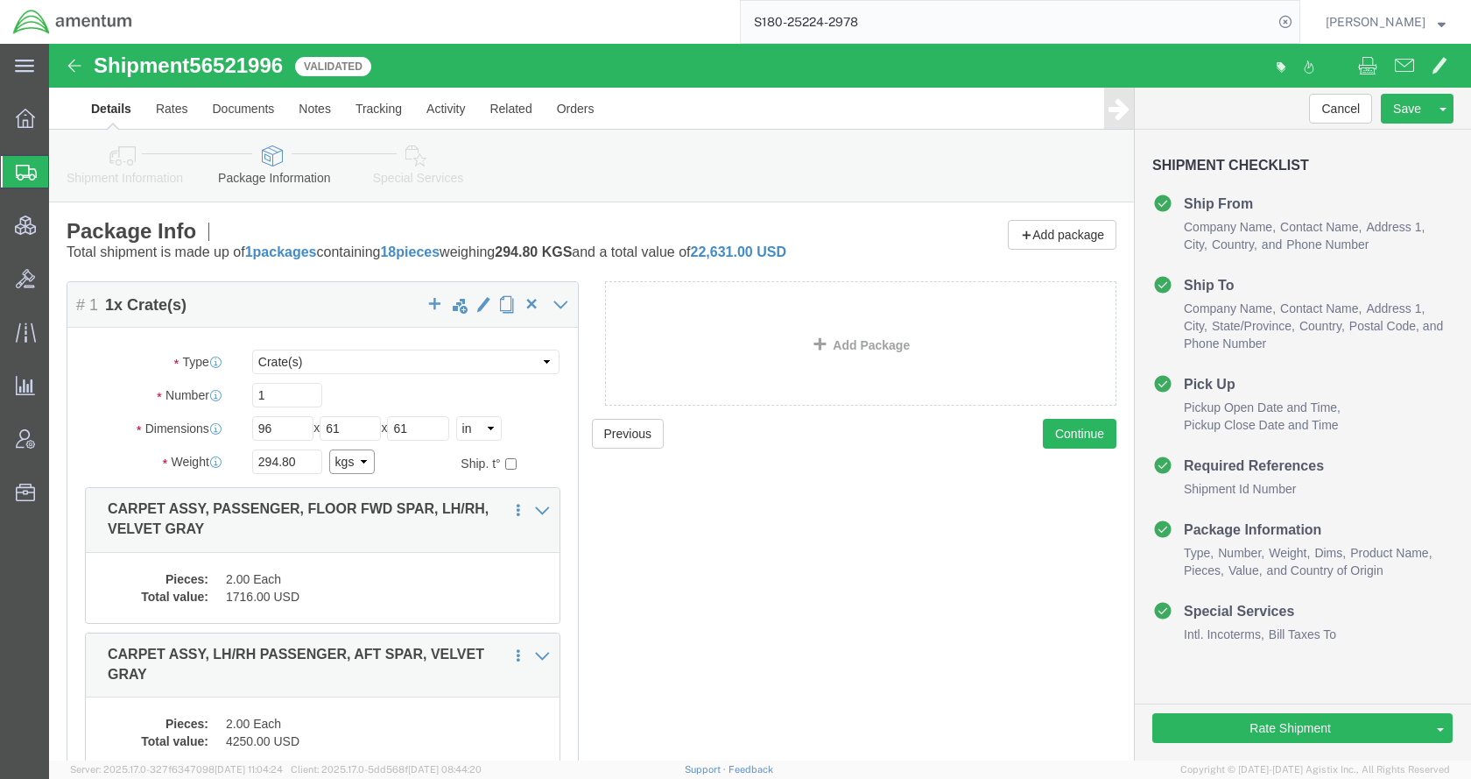
select select "LBS"
click select "Select kgs lbs"
click div "Previous Continue"
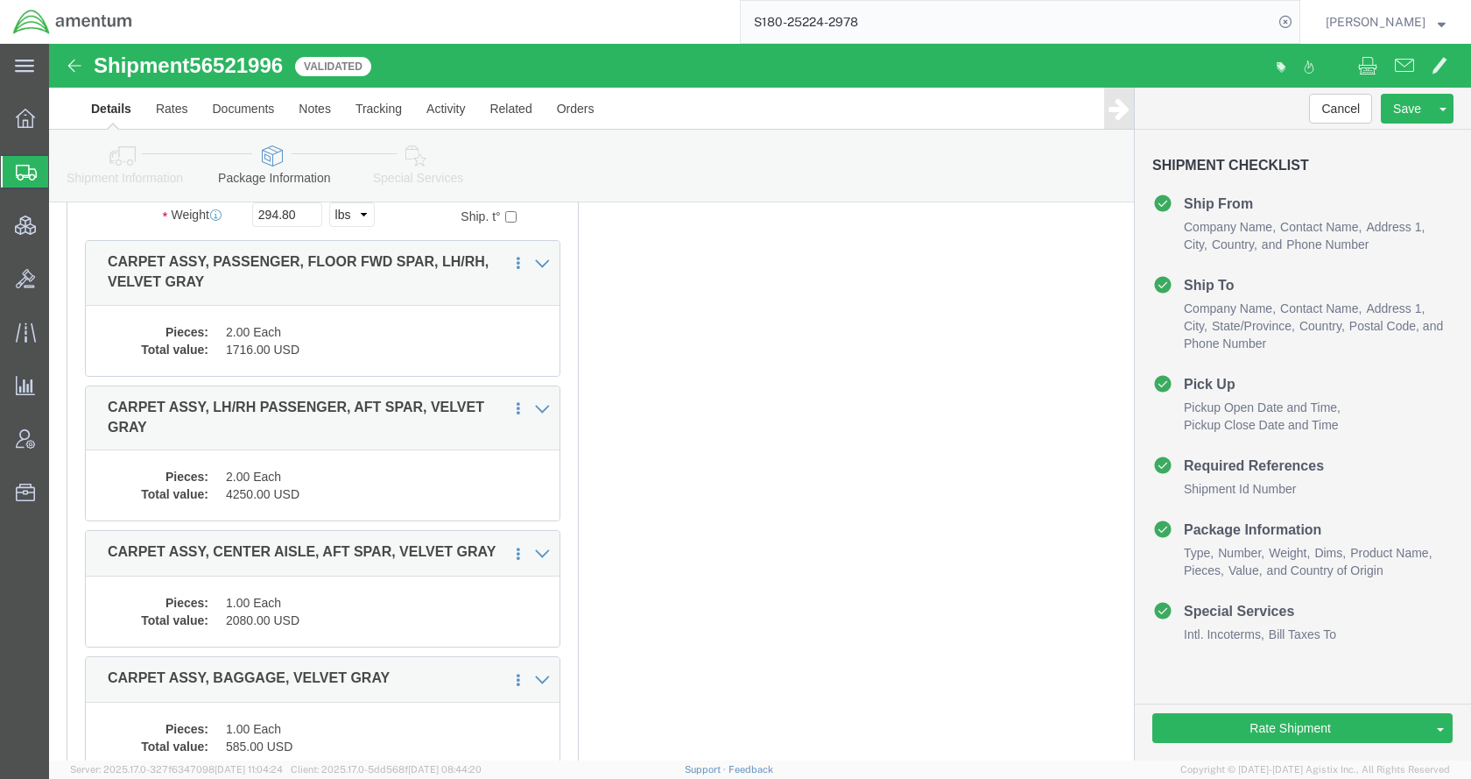
scroll to position [263, 0]
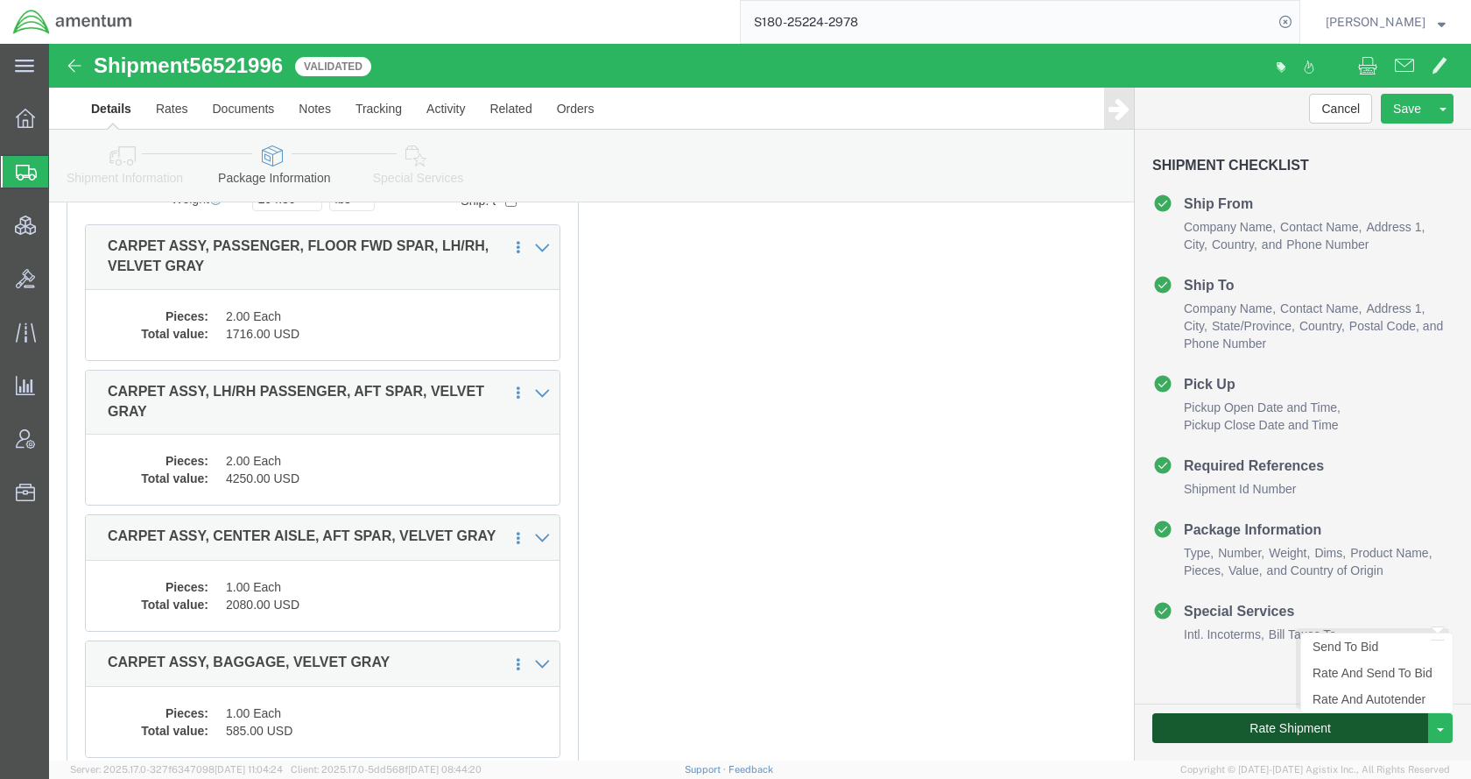
drag, startPoint x: 1212, startPoint y: 680, endPoint x: 847, endPoint y: 653, distance: 366.1
click button "Rate Shipment"
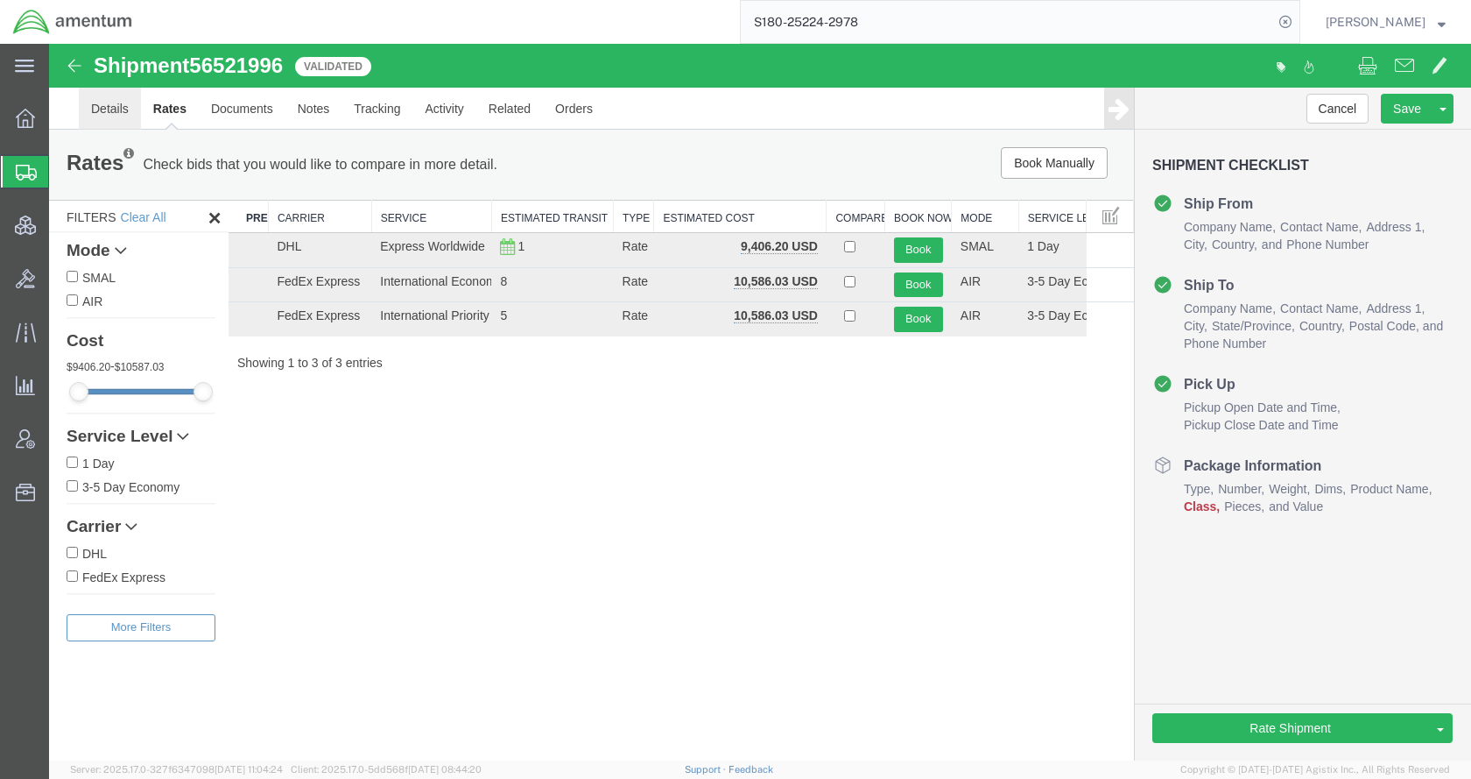
click at [107, 114] on link "Details" at bounding box center [110, 109] width 62 height 42
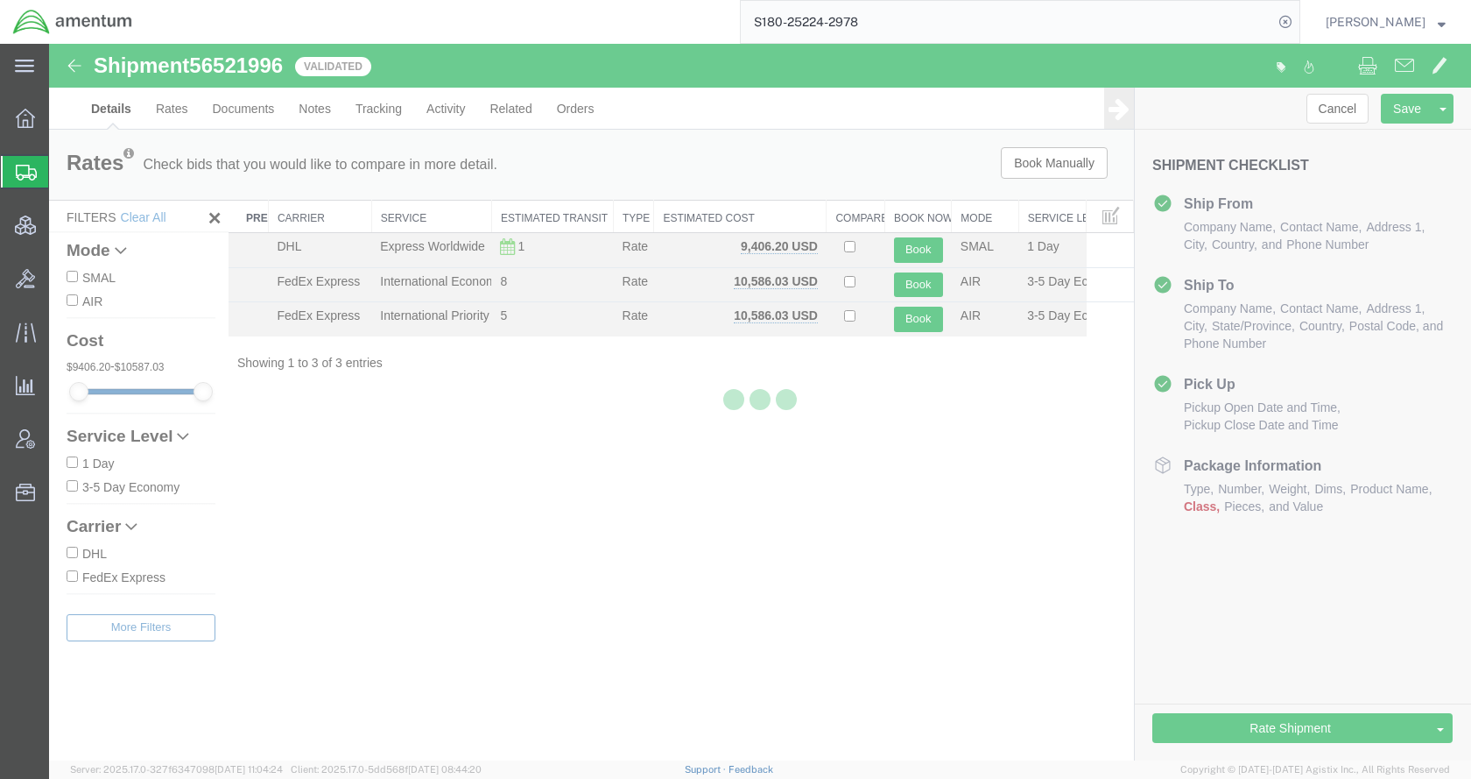
select select "42679"
select select "42676"
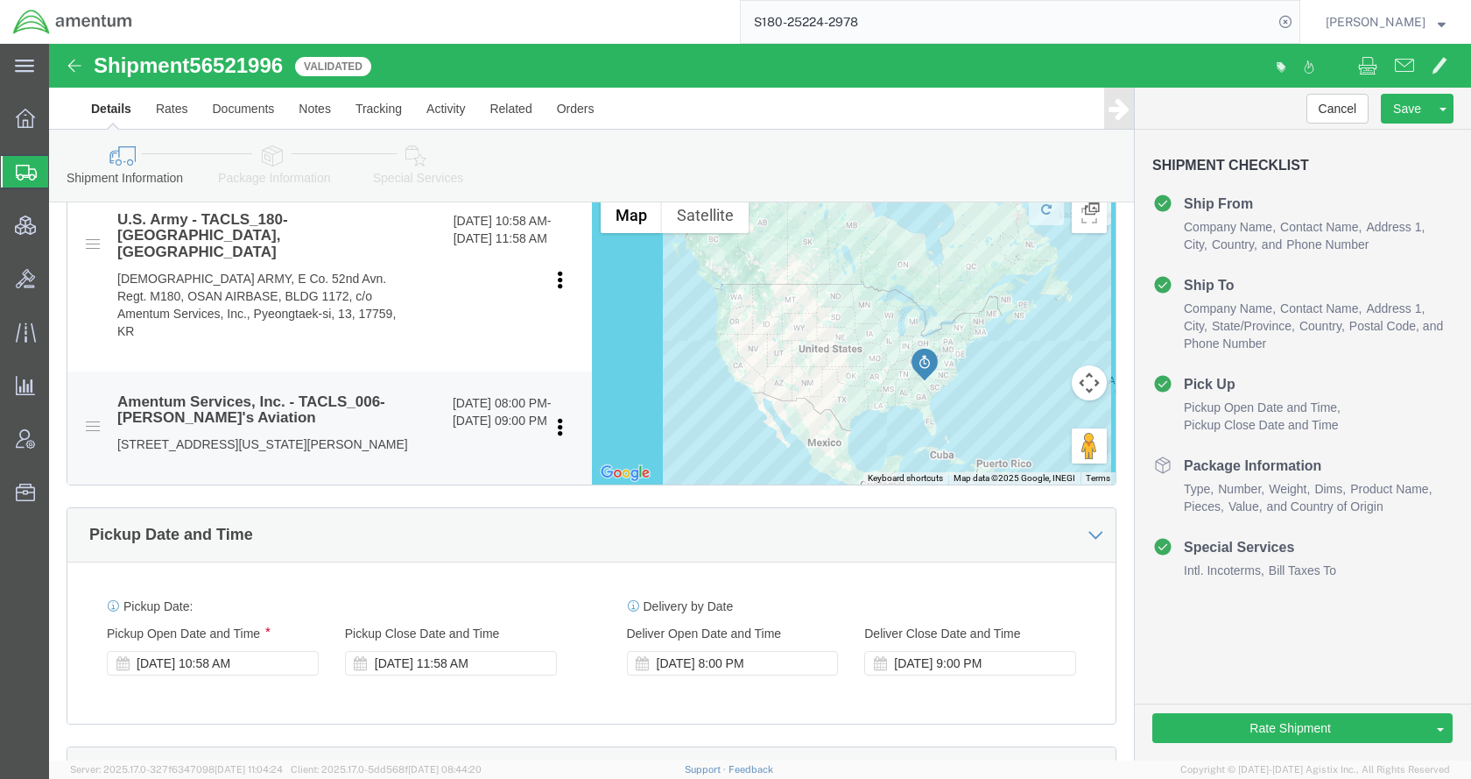
scroll to position [701, 0]
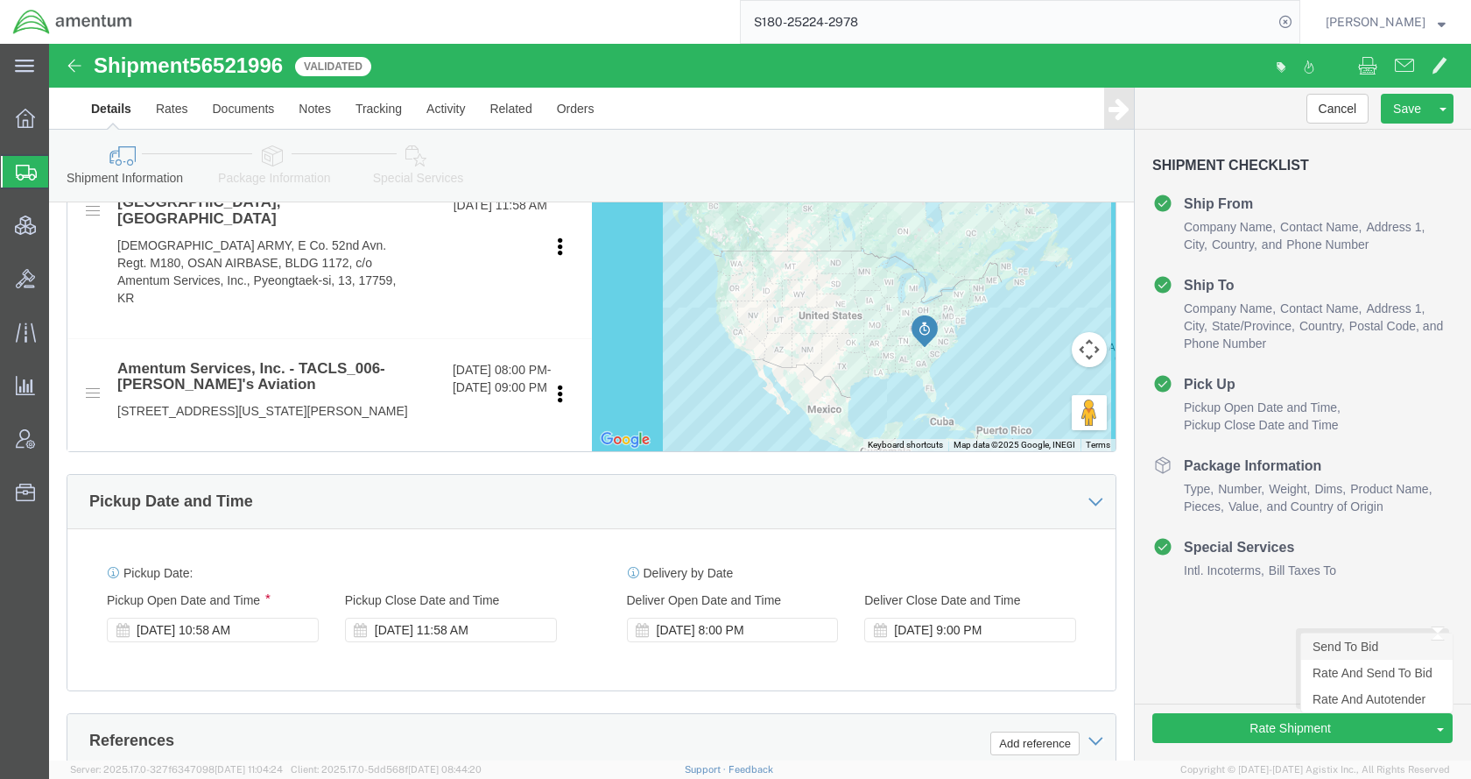
click link "Send To Bid"
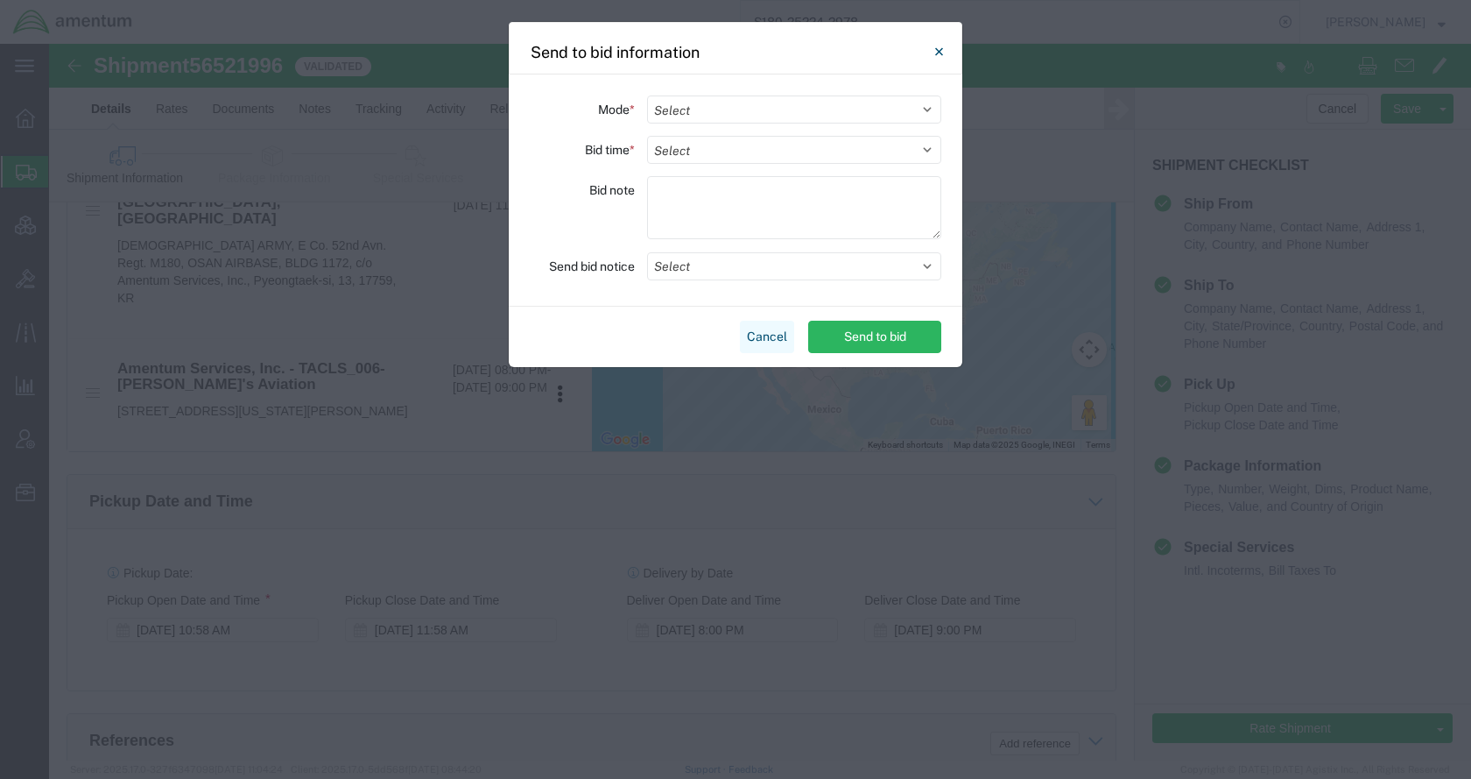
click at [761, 337] on button "Cancel" at bounding box center [767, 337] width 54 height 32
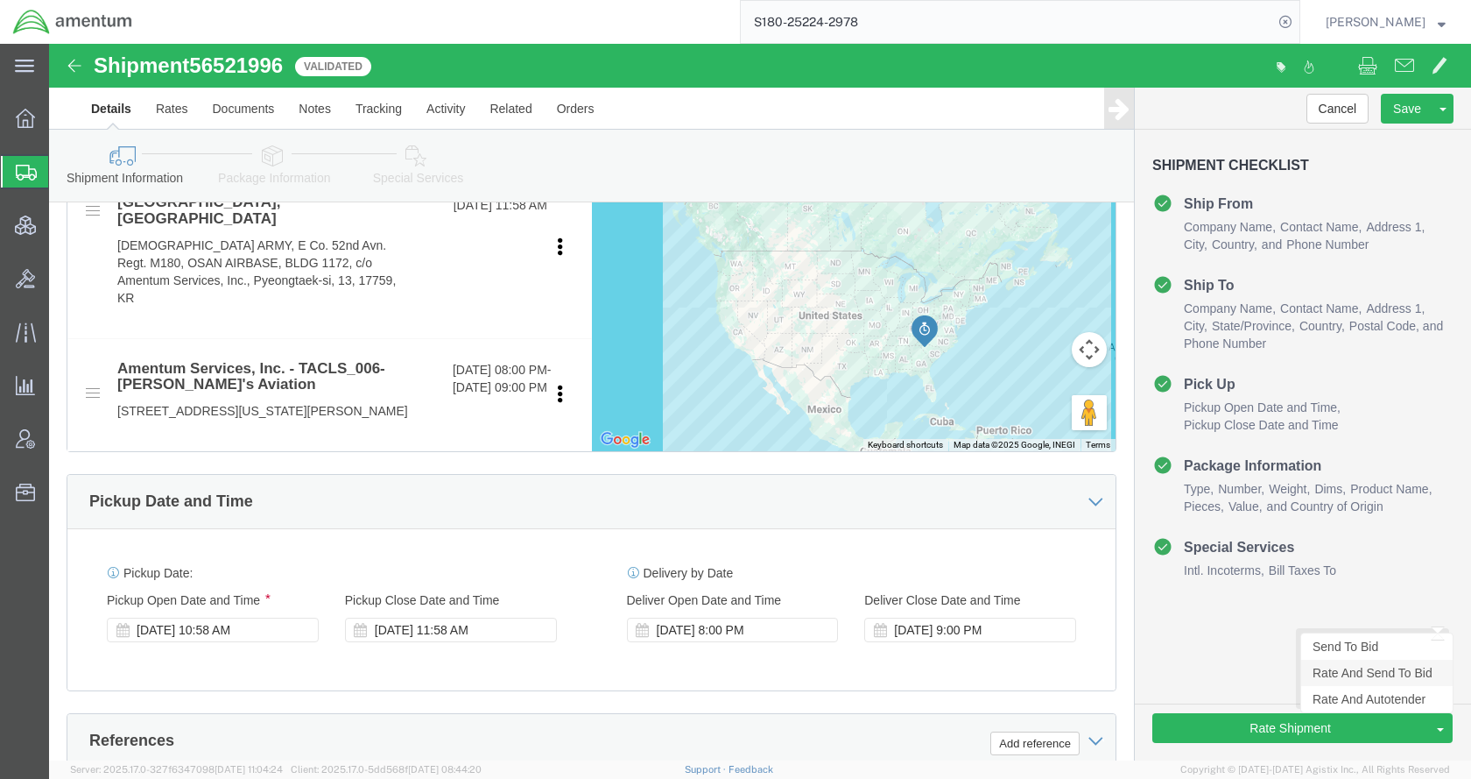
click link "Rate And Send To Bid"
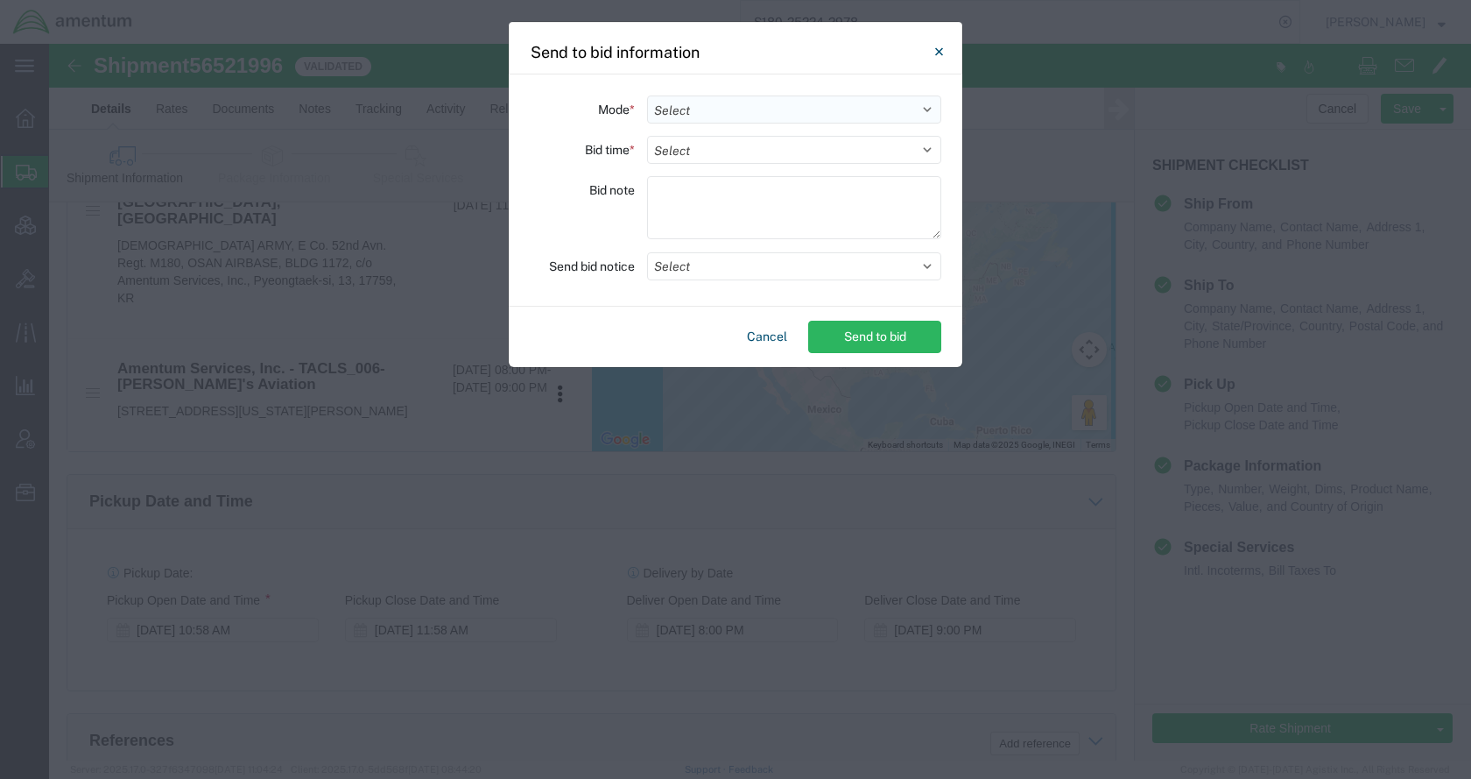
click at [704, 114] on select "Select Small Parcel Truckload Air Rail Less than Truckload Ocean Freight Multi-…" at bounding box center [794, 109] width 294 height 28
select select "AIR"
click at [647, 95] on select "Select Small Parcel Truckload Air Rail Less than Truckload Ocean Freight Multi-…" at bounding box center [794, 109] width 294 height 28
click at [714, 152] on select "Select 30 Min (Rush) 1 Hour (Rush) 2 Hours (Rush) 4 Hours (Rush) 8 Hours (Rush)…" at bounding box center [794, 150] width 294 height 28
select select "24"
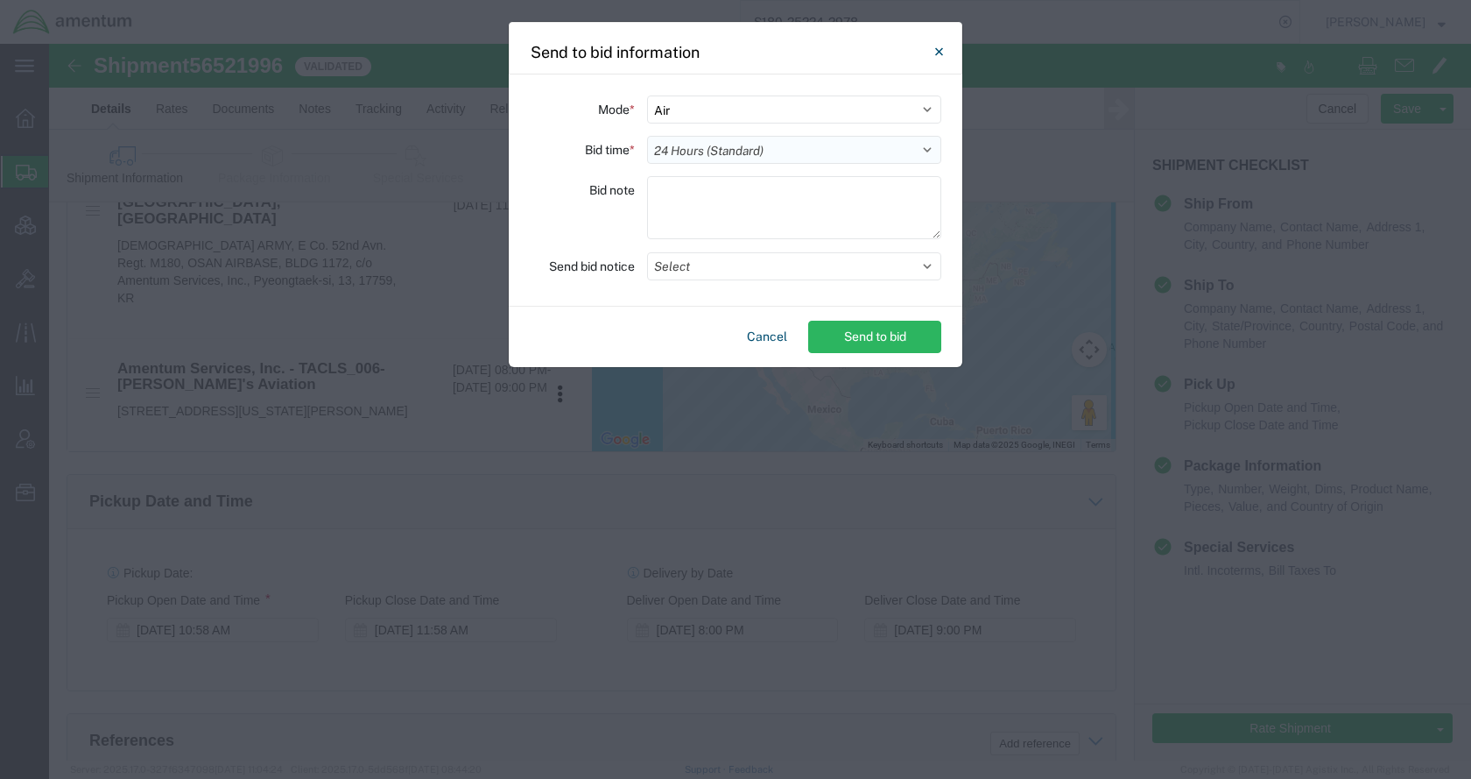
click at [647, 136] on select "Select 30 Min (Rush) 1 Hour (Rush) 2 Hours (Rush) 4 Hours (Rush) 8 Hours (Rush)…" at bounding box center [794, 150] width 294 height 28
click at [711, 270] on button "Select" at bounding box center [794, 266] width 294 height 28
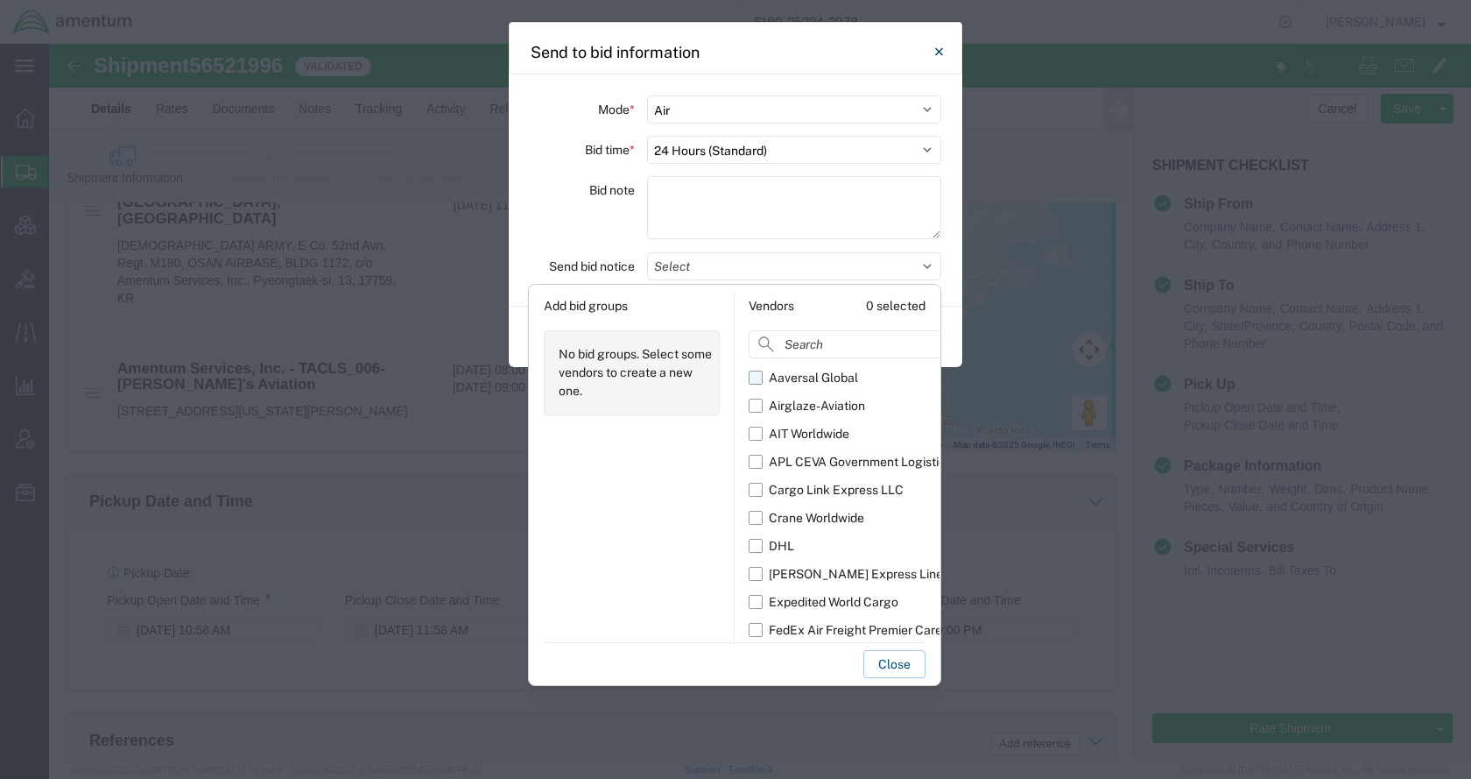
click at [786, 378] on div "Aaversal Global" at bounding box center [813, 378] width 89 height 18
click at [0, 0] on input "Aaversal Global" at bounding box center [0, 0] width 0 height 0
click at [792, 404] on div "Airglaze-Aviation" at bounding box center [817, 406] width 96 height 18
click at [0, 0] on input "Airglaze-Aviation" at bounding box center [0, 0] width 0 height 0
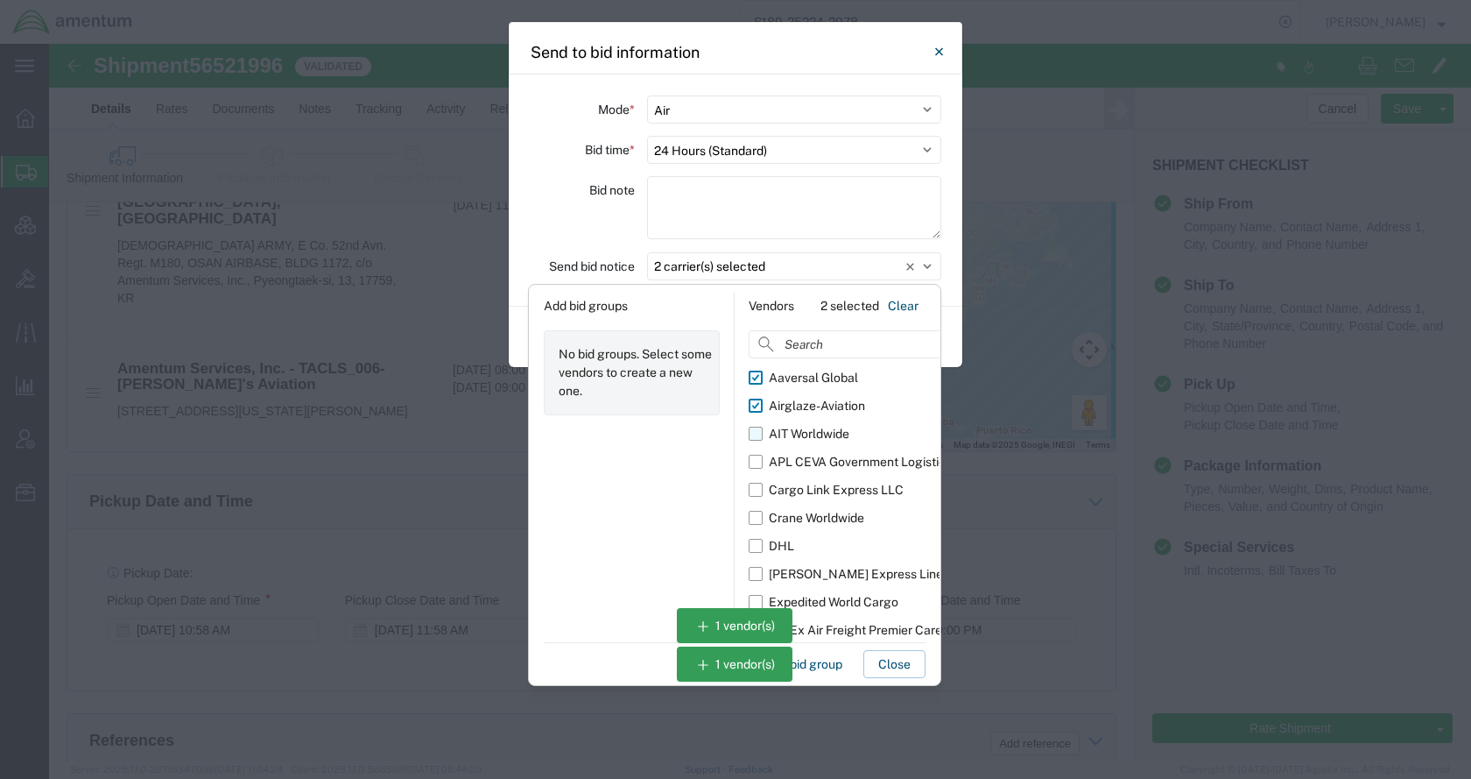
click at [792, 425] on div "AIT Worldwide" at bounding box center [809, 434] width 81 height 18
click at [0, 0] on input "AIT Worldwide" at bounding box center [0, 0] width 0 height 0
click at [802, 458] on div "APL CEVA Government Logistics" at bounding box center [860, 462] width 183 height 18
click at [0, 0] on input "APL CEVA Government Logistics" at bounding box center [0, 0] width 0 height 0
drag, startPoint x: 814, startPoint y: 489, endPoint x: 816, endPoint y: 500, distance: 11.5
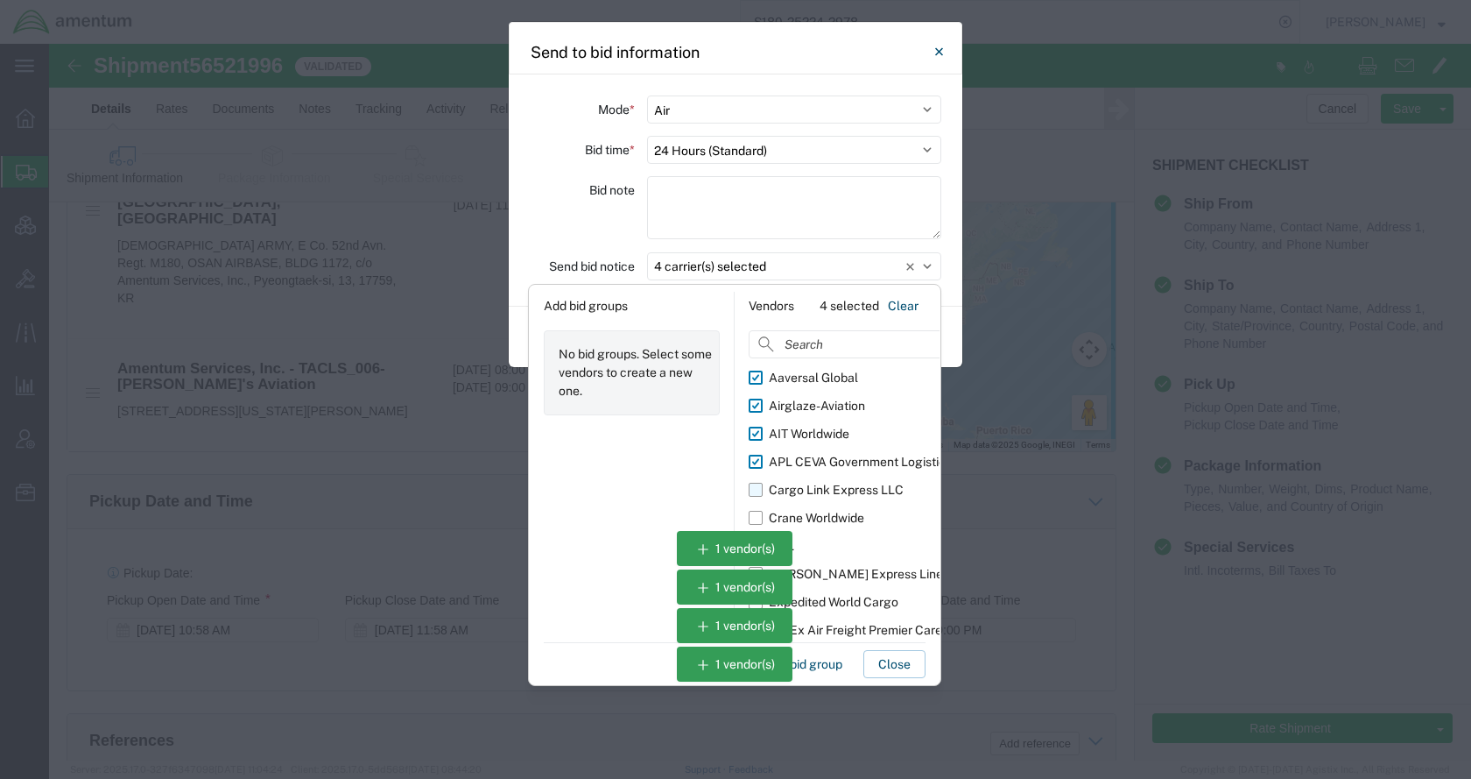
click at [814, 490] on div "Cargo Link Express LLC" at bounding box center [836, 490] width 135 height 18
click at [0, 0] on input "Cargo Link Express LLC" at bounding box center [0, 0] width 0 height 0
drag, startPoint x: 819, startPoint y: 515, endPoint x: 842, endPoint y: 572, distance: 61.6
click at [821, 519] on div "Crane Worldwide" at bounding box center [816, 518] width 95 height 18
click at [850, 604] on div "Expedited World Cargo" at bounding box center [834, 602] width 130 height 18
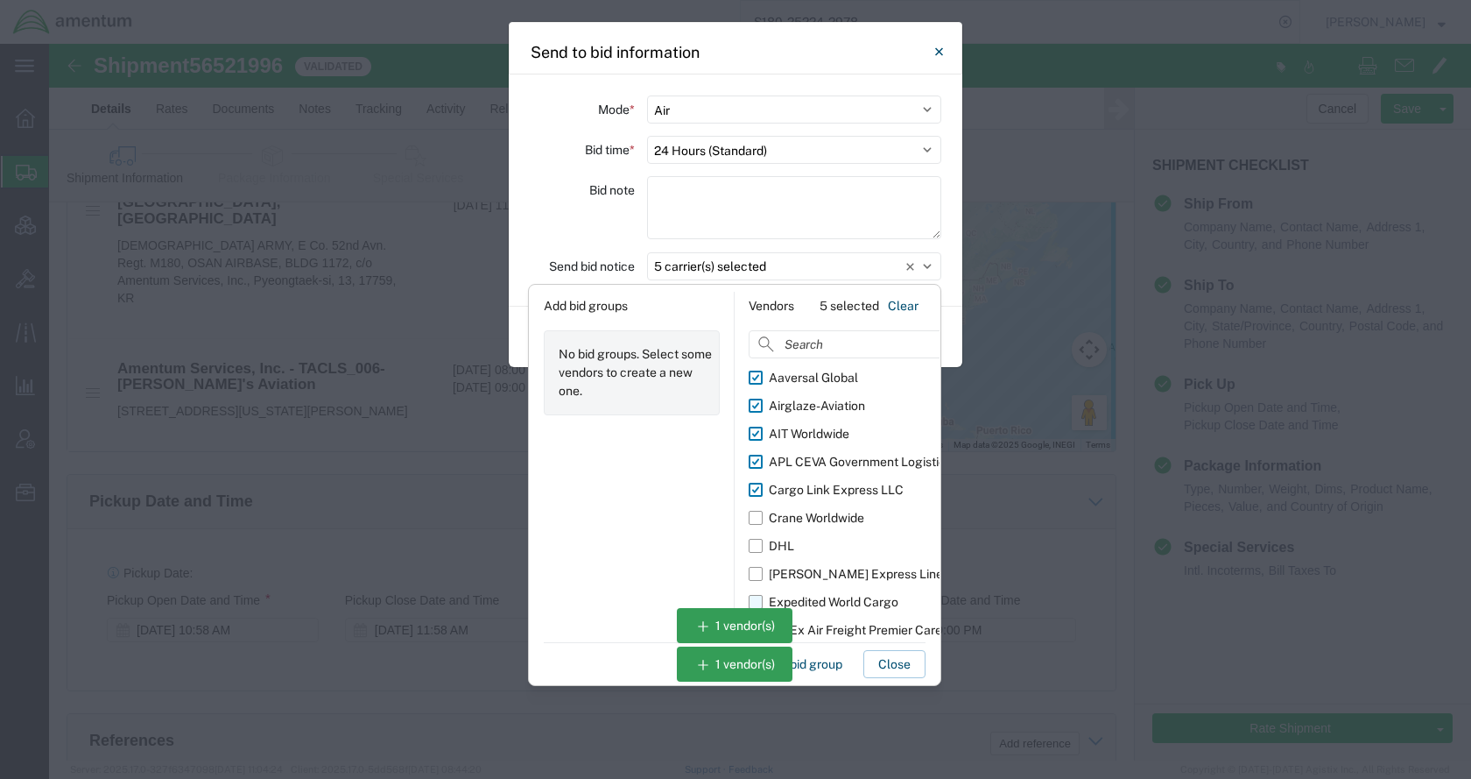
click at [0, 0] on input "Expedited World Cargo" at bounding box center [0, 0] width 0 height 0
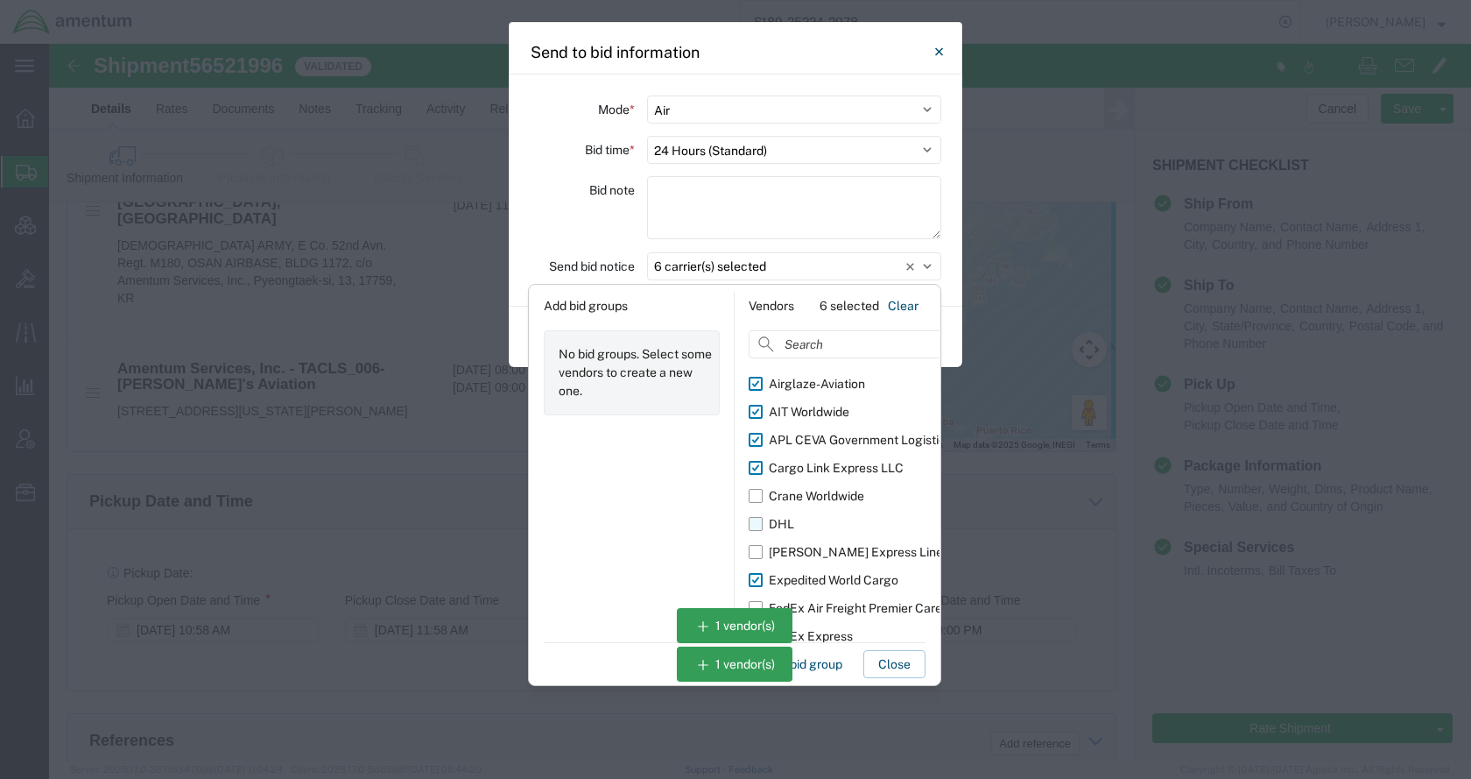
scroll to position [32, 0]
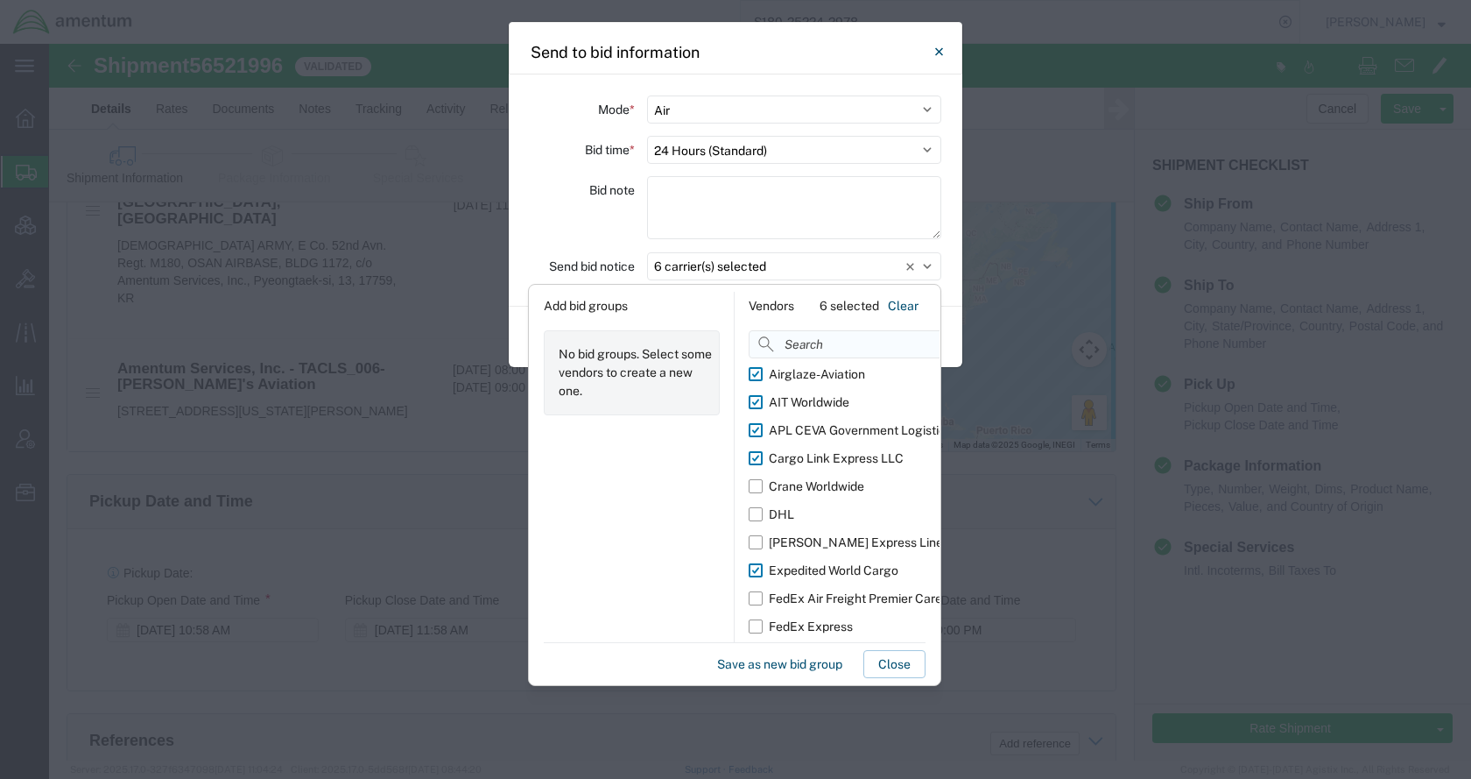
click at [809, 342] on input at bounding box center [881, 344] width 264 height 28
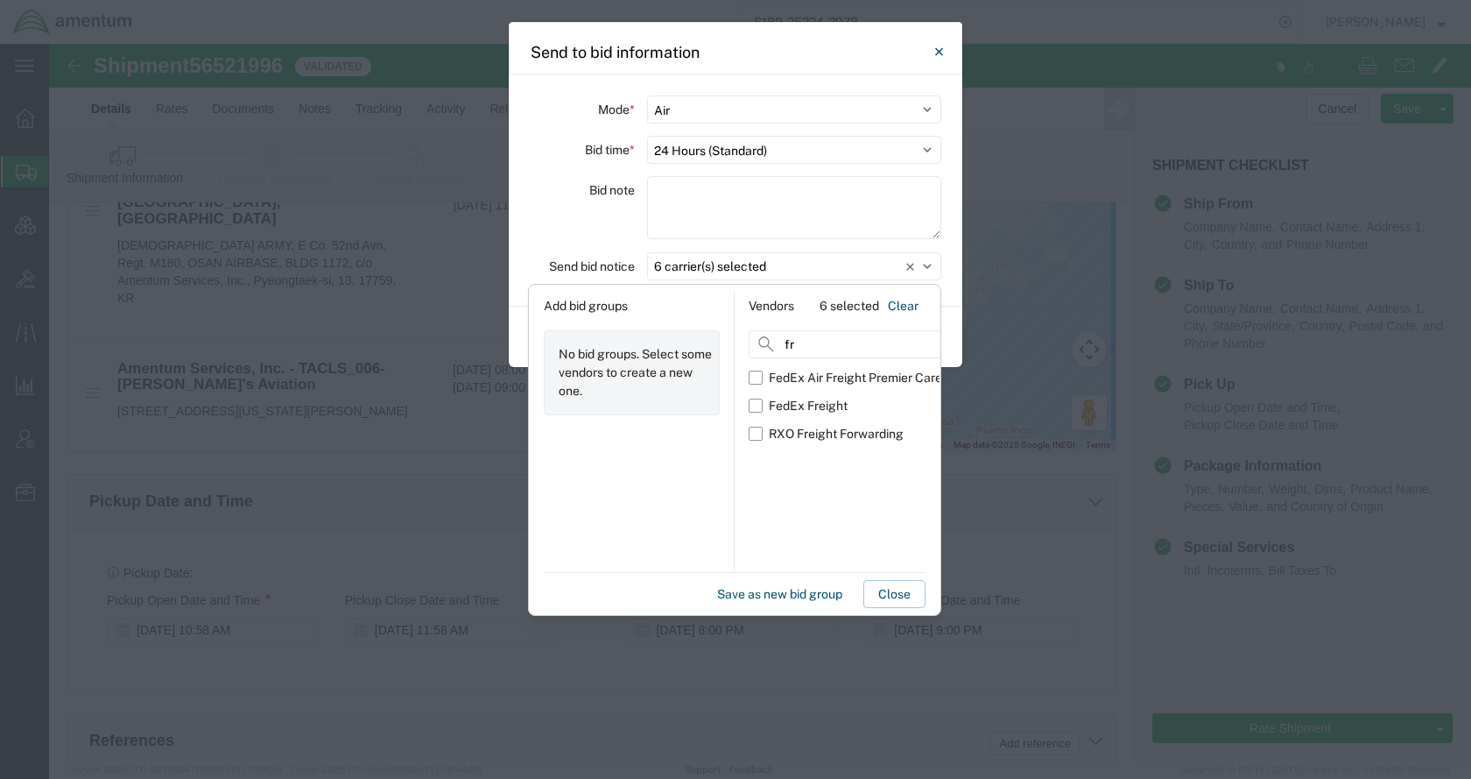
type input "f"
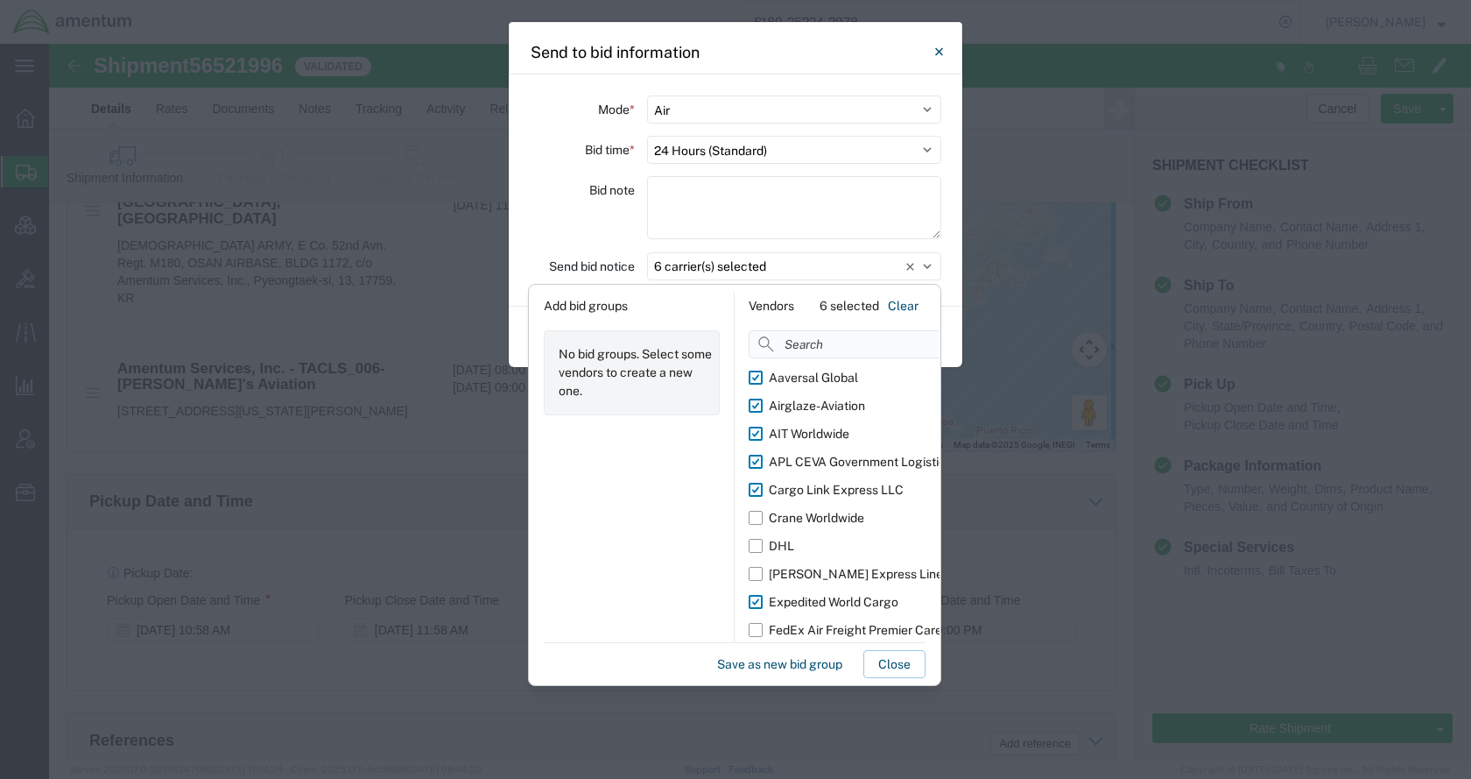
click at [812, 337] on input at bounding box center [881, 344] width 264 height 28
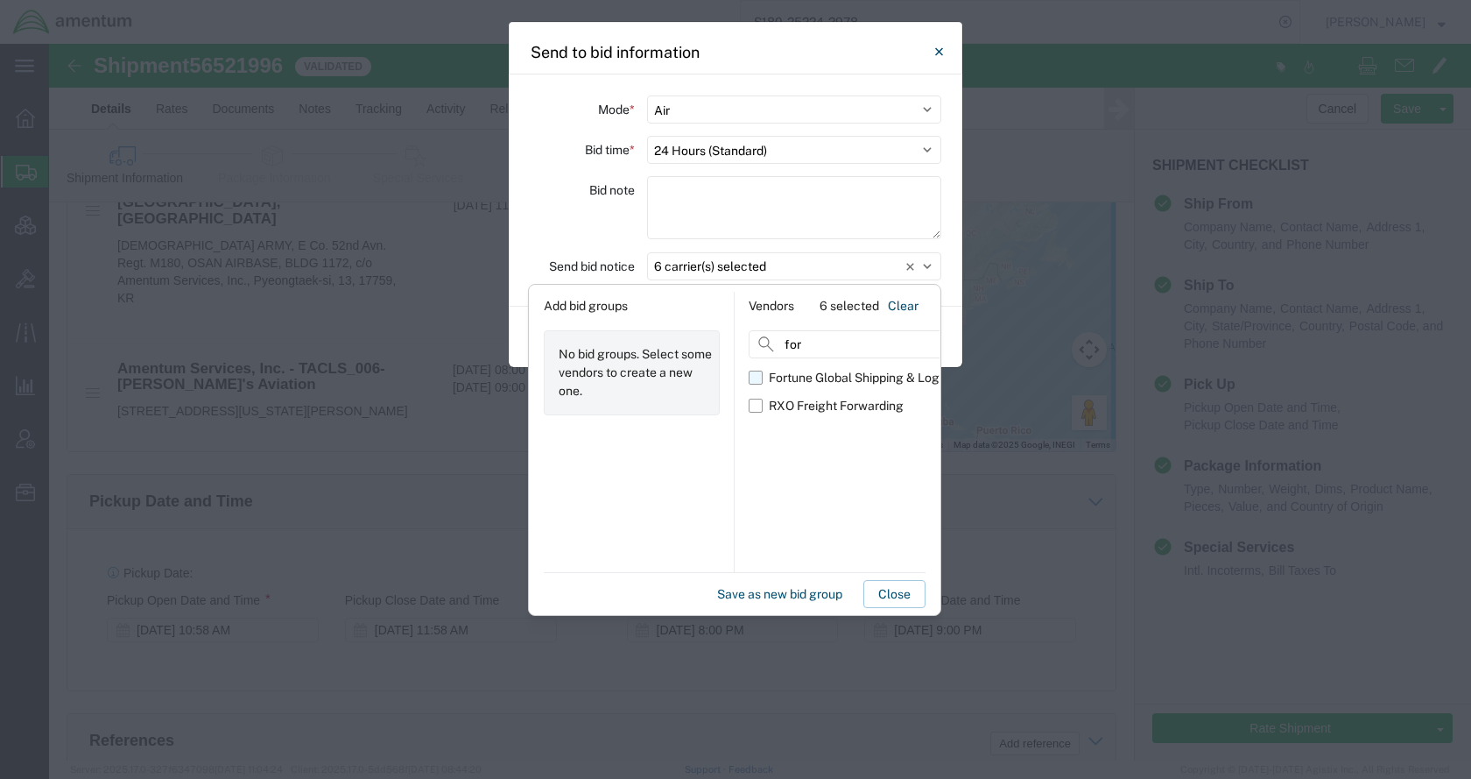
click at [805, 377] on div "Fortune Global Shipping & Logistics Limited" at bounding box center [890, 378] width 243 height 18
click at [0, 0] on input "Fortune Global Shipping & Logistics Limited" at bounding box center [0, 0] width 0 height 0
click at [795, 402] on div "RXO Freight Forwarding" at bounding box center [836, 406] width 135 height 18
click at [0, 0] on input "RXO Freight Forwarding" at bounding box center [0, 0] width 0 height 0
click at [881, 588] on button "Close" at bounding box center [894, 594] width 62 height 28
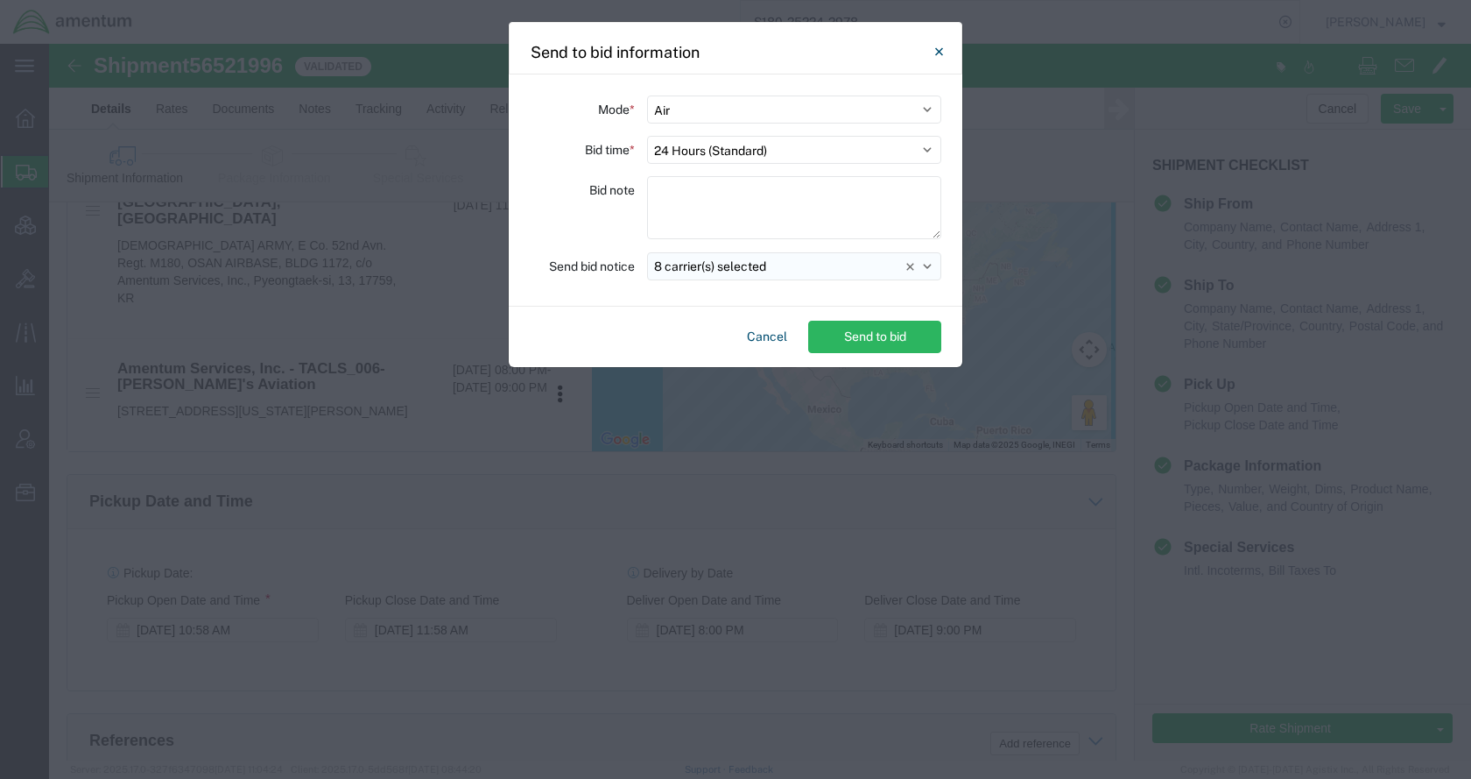
click at [837, 271] on button "8 carrier(s) selected" at bounding box center [794, 266] width 294 height 28
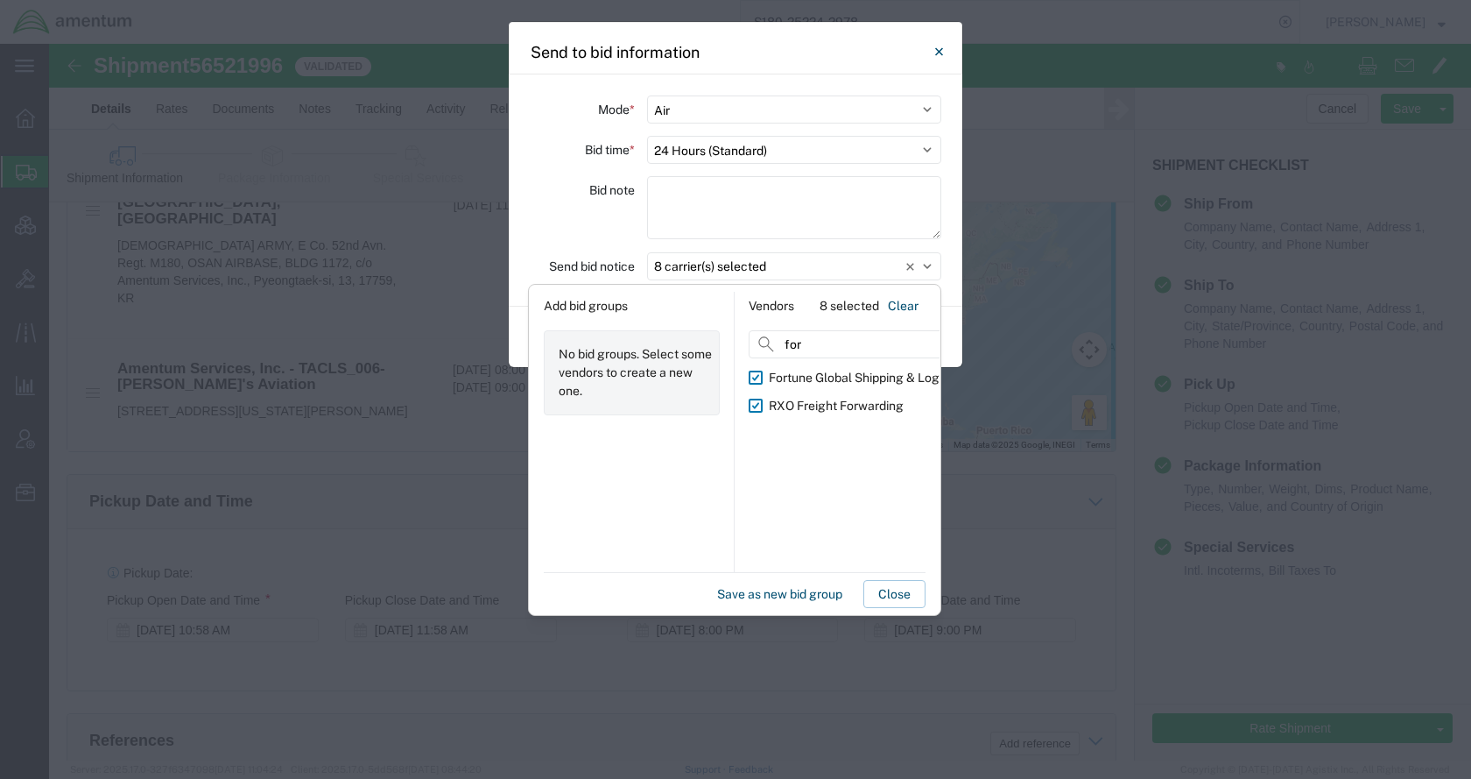
drag, startPoint x: 833, startPoint y: 342, endPoint x: 743, endPoint y: 348, distance: 89.5
click at [743, 348] on div "Vendors 8 selected Clear for Fortune Global Shipping & Logistics Limited RXO Fr…" at bounding box center [837, 432] width 205 height 280
click at [775, 371] on div "ICAT Logistics Inc" at bounding box center [819, 378] width 101 height 18
click at [0, 0] on input "ICAT Logistics Inc" at bounding box center [0, 0] width 0 height 0
click at [755, 585] on button "Save as new bid group" at bounding box center [779, 594] width 139 height 28
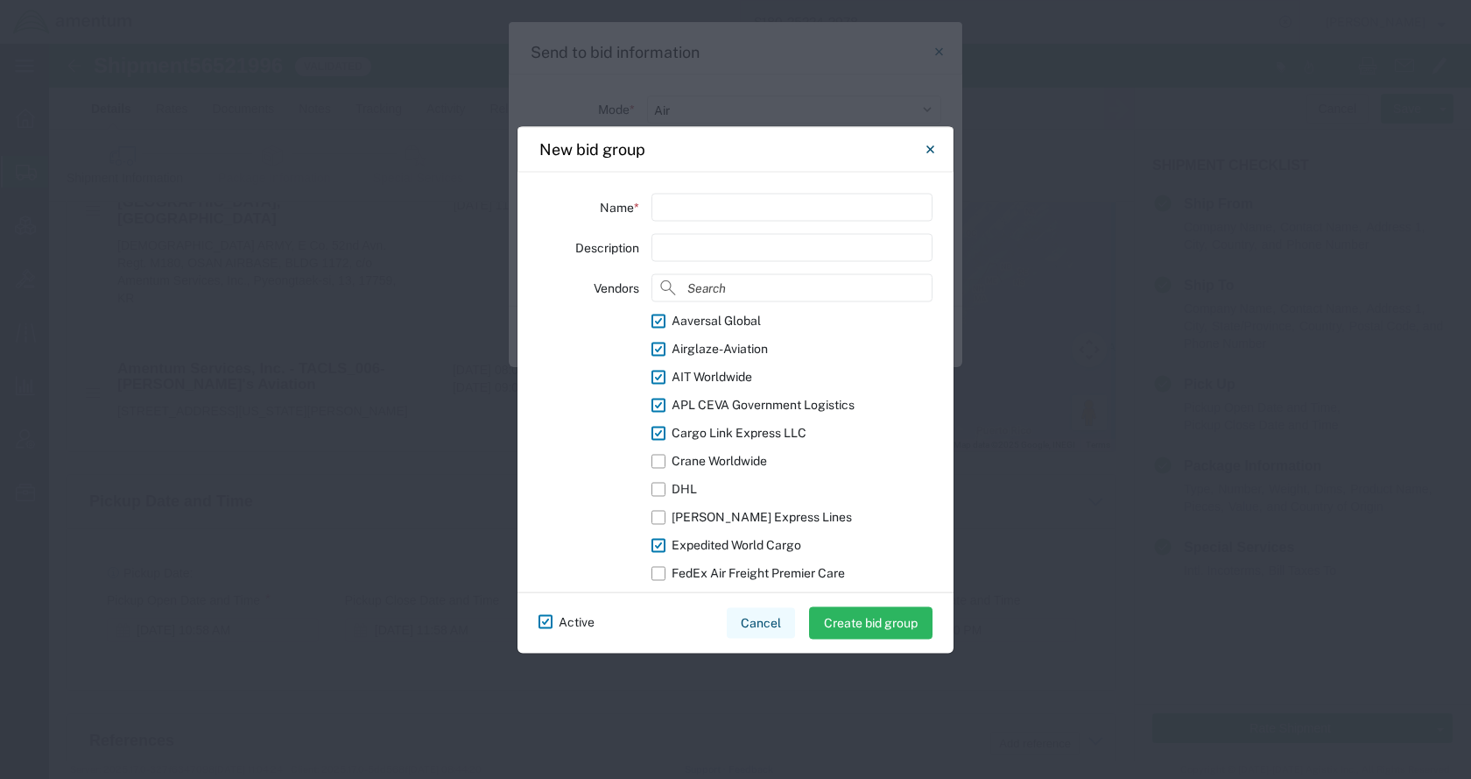
click at [767, 622] on button "Cancel" at bounding box center [761, 622] width 68 height 31
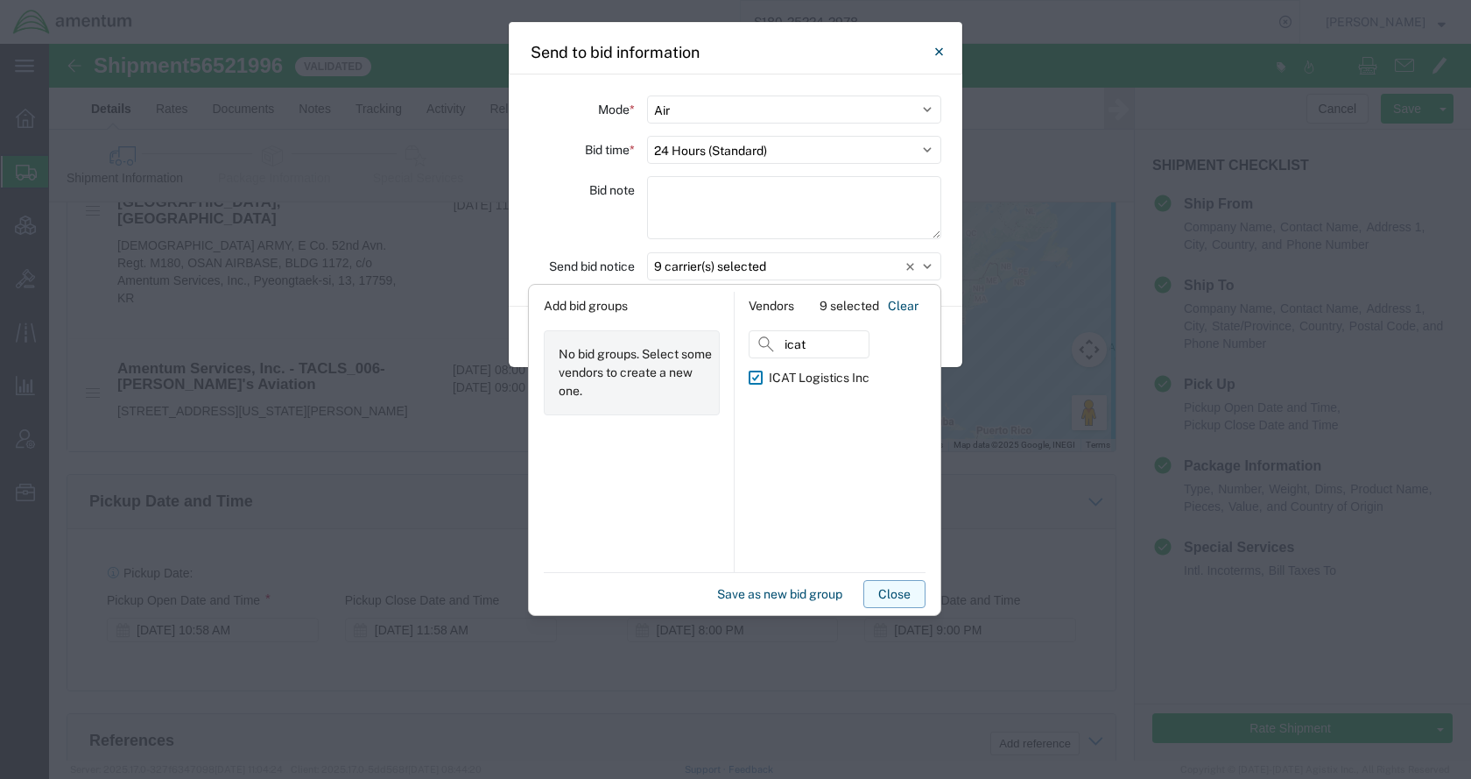
click at [898, 593] on button "Close" at bounding box center [894, 594] width 62 height 28
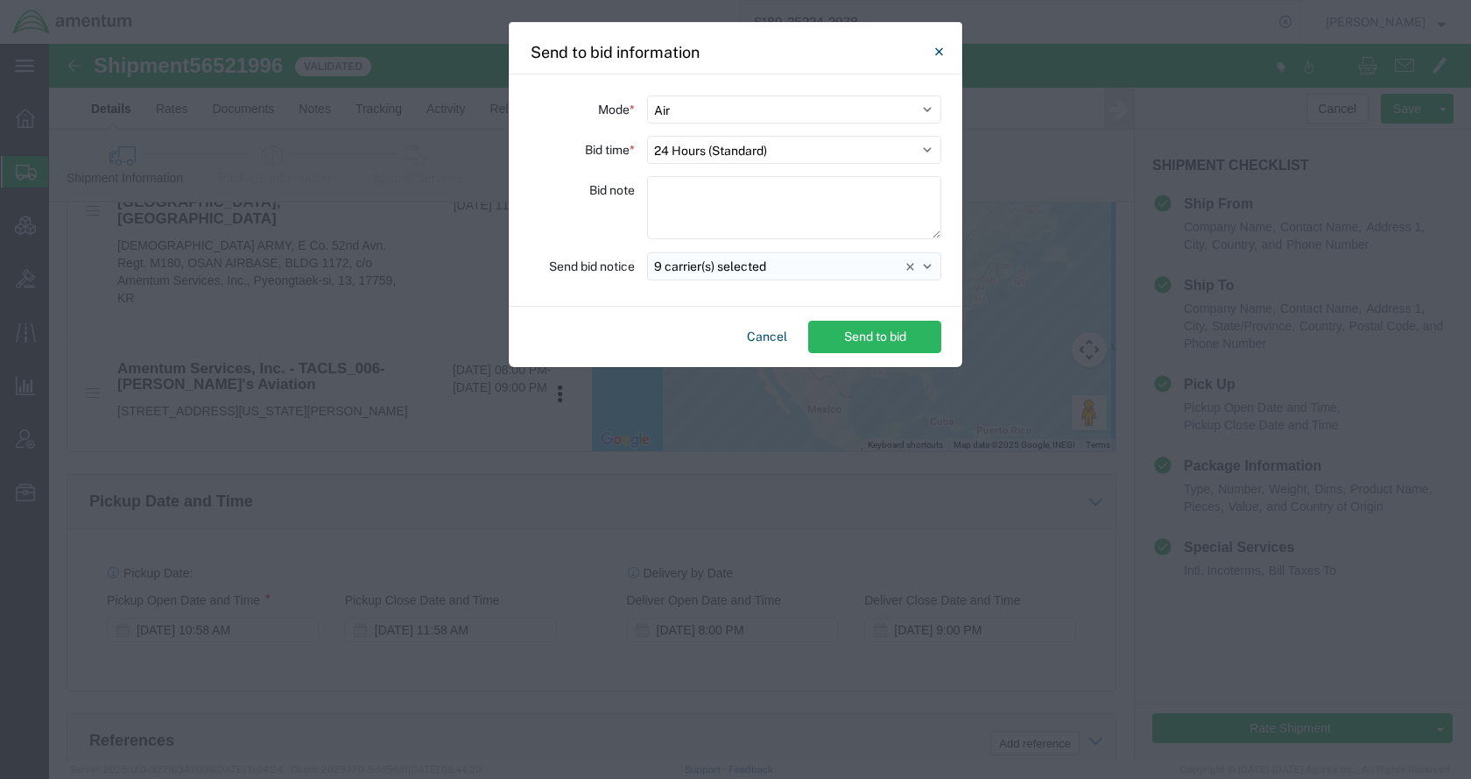
click at [800, 271] on button "9 carrier(s) selected" at bounding box center [794, 266] width 294 height 28
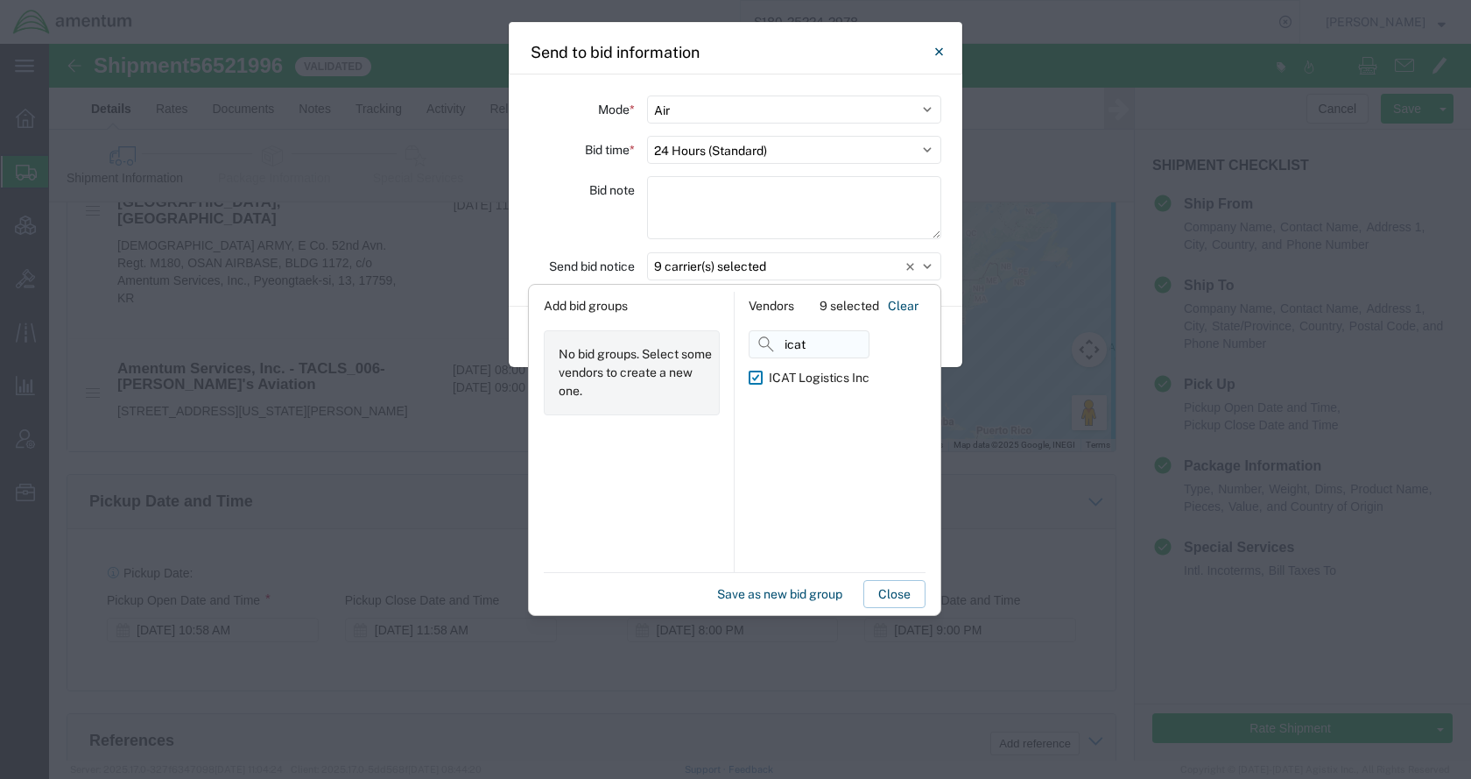
drag, startPoint x: 809, startPoint y: 343, endPoint x: 779, endPoint y: 345, distance: 30.7
click at [779, 345] on input "icat" at bounding box center [809, 344] width 121 height 28
click at [807, 383] on div "Imap Global Logistics" at bounding box center [829, 378] width 121 height 18
click at [0, 0] on input "Imap Global Logistics" at bounding box center [0, 0] width 0 height 0
click at [736, 592] on button "Save as new bid group" at bounding box center [779, 594] width 139 height 28
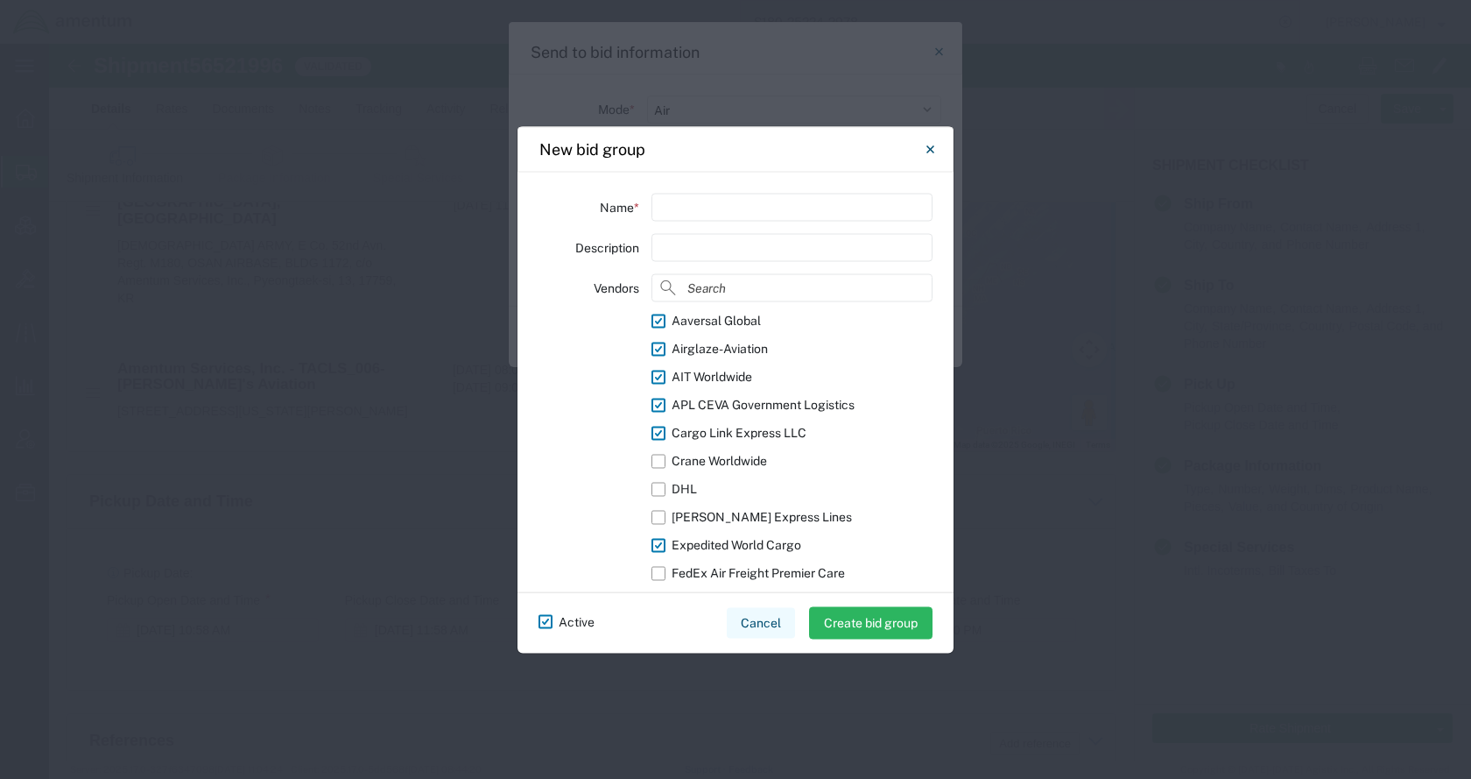
click at [757, 617] on button "Cancel" at bounding box center [761, 622] width 68 height 31
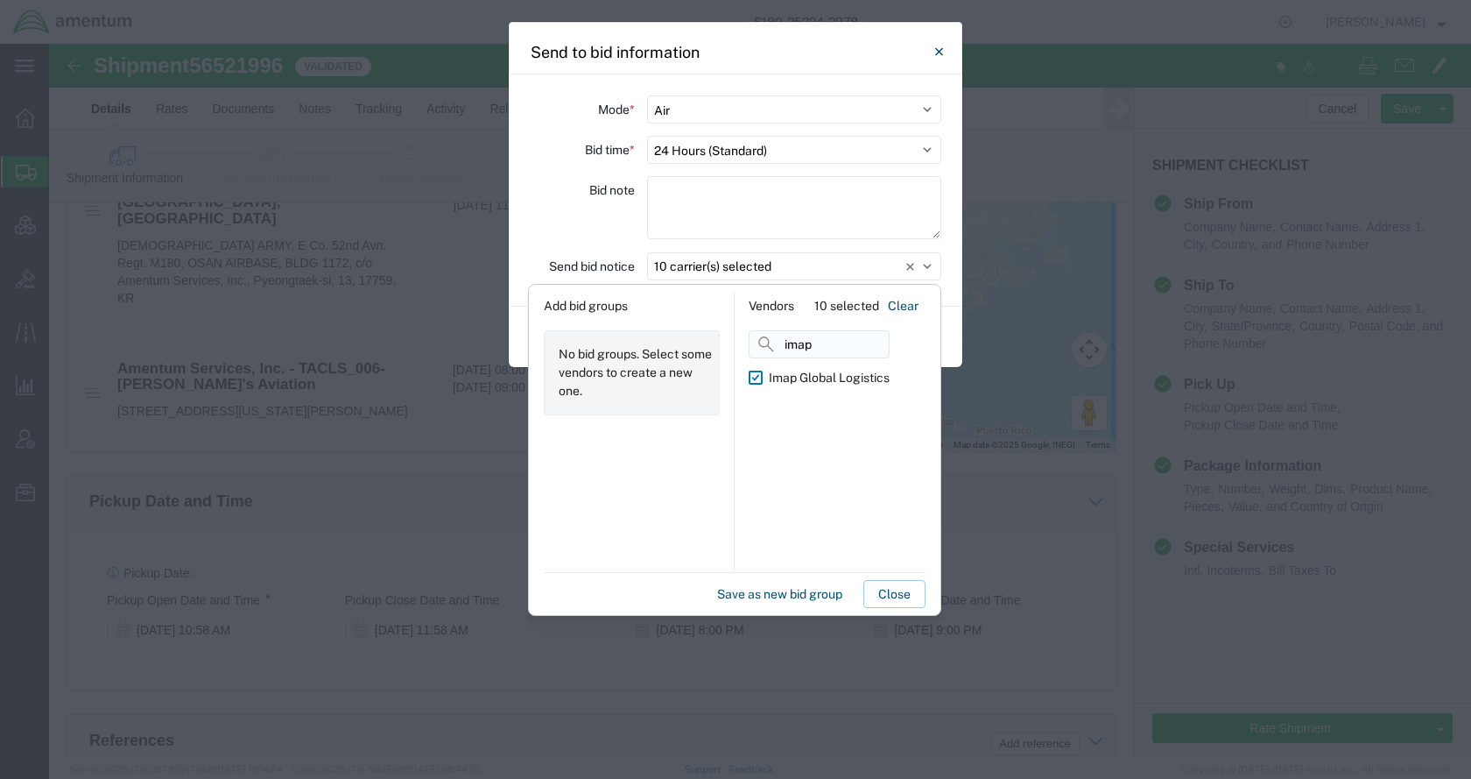
drag, startPoint x: 824, startPoint y: 342, endPoint x: 774, endPoint y: 352, distance: 50.8
click at [774, 352] on input "imap" at bounding box center [819, 344] width 141 height 28
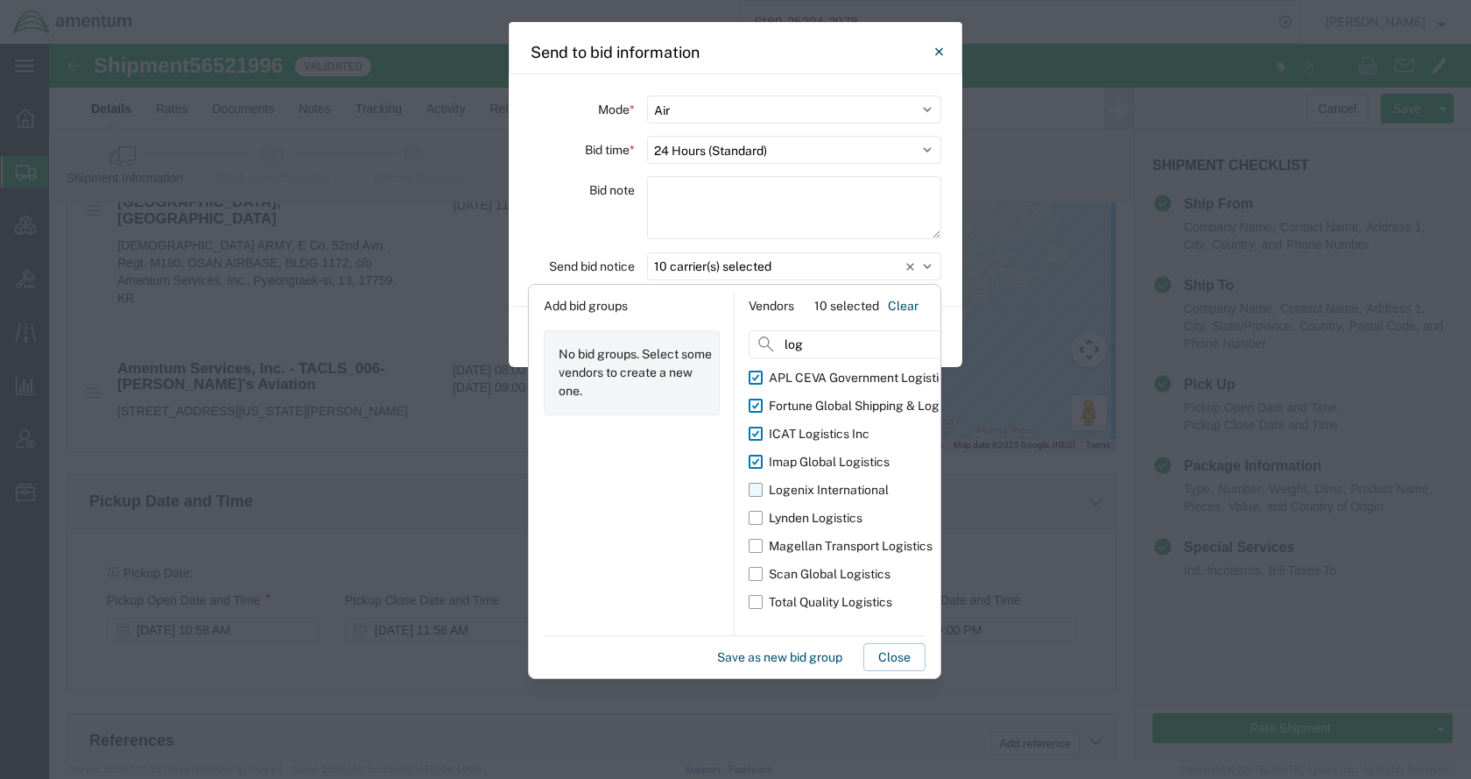
click at [807, 490] on div "Logenix International" at bounding box center [829, 490] width 120 height 18
click at [0, 0] on input "Logenix International" at bounding box center [0, 0] width 0 height 0
click at [807, 514] on div "Lynden Logistics" at bounding box center [816, 518] width 94 height 18
click at [0, 0] on input "Lynden Logistics" at bounding box center [0, 0] width 0 height 0
click at [823, 567] on div "Scan Global Logistics" at bounding box center [830, 574] width 122 height 18
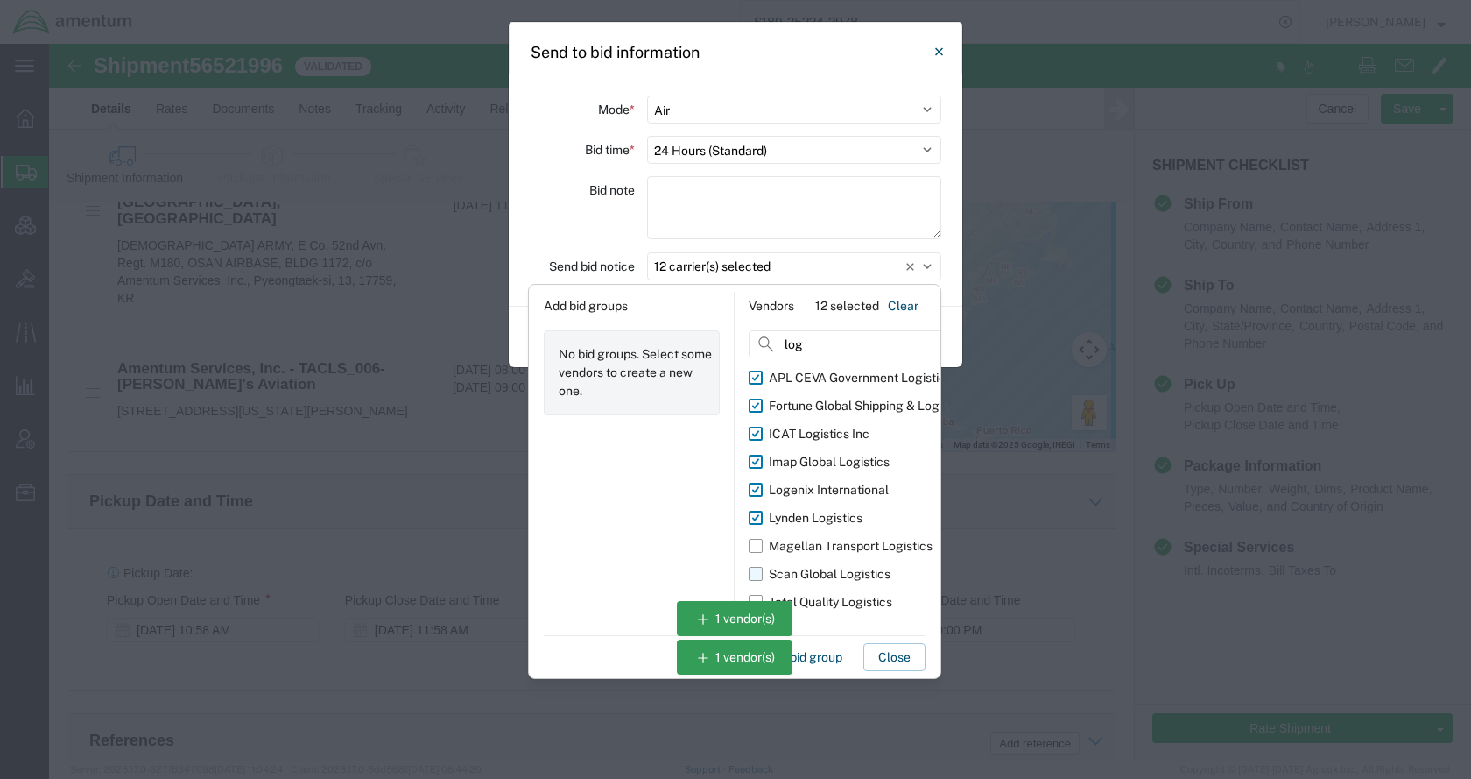
click at [0, 0] on input "Scan Global Logistics" at bounding box center [0, 0] width 0 height 0
click at [830, 599] on div "Total Quality Logistics" at bounding box center [830, 602] width 123 height 18
click at [0, 0] on input "Total Quality Logistics" at bounding box center [0, 0] width 0 height 0
click at [886, 653] on button "Close" at bounding box center [894, 657] width 62 height 28
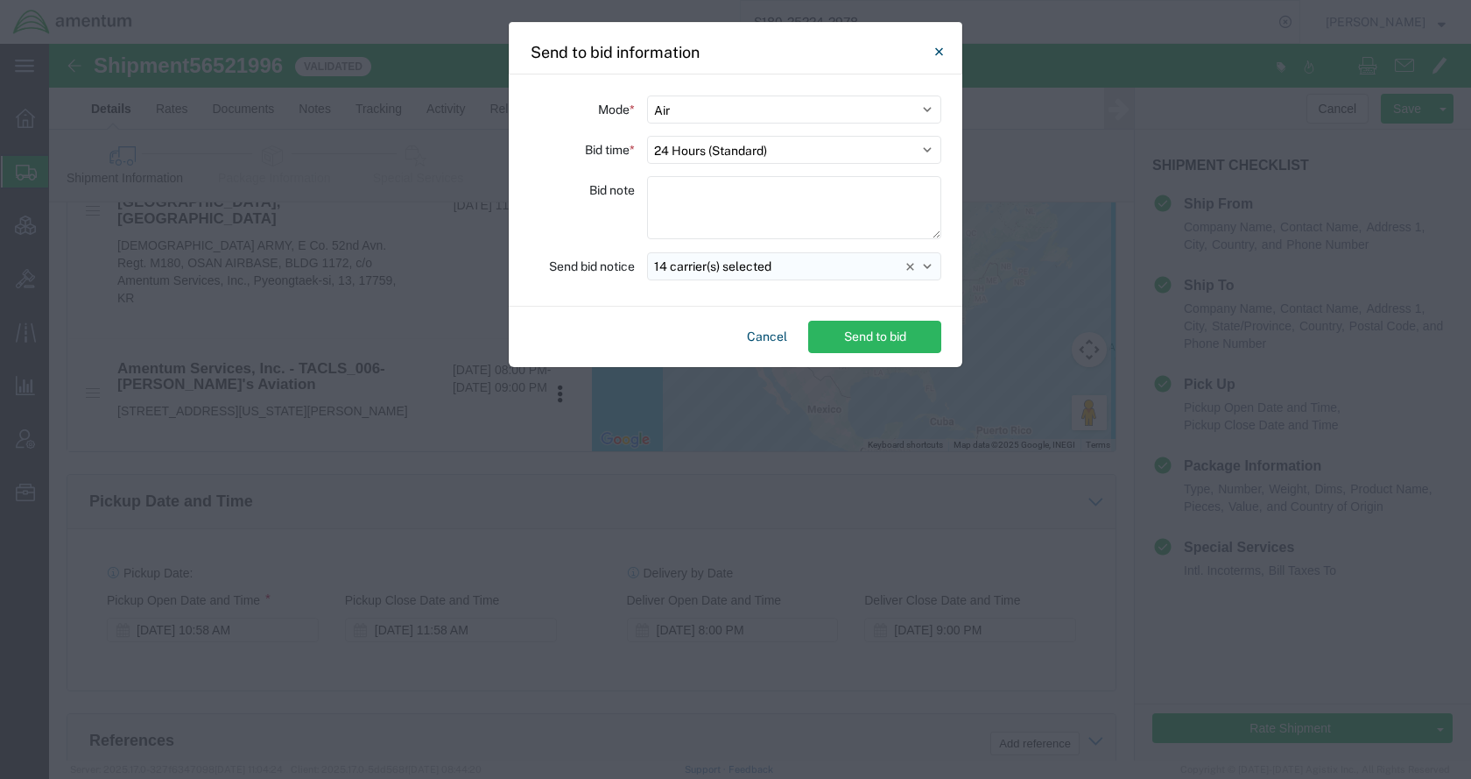
click at [826, 274] on button "14 carrier(s) selected" at bounding box center [794, 266] width 294 height 28
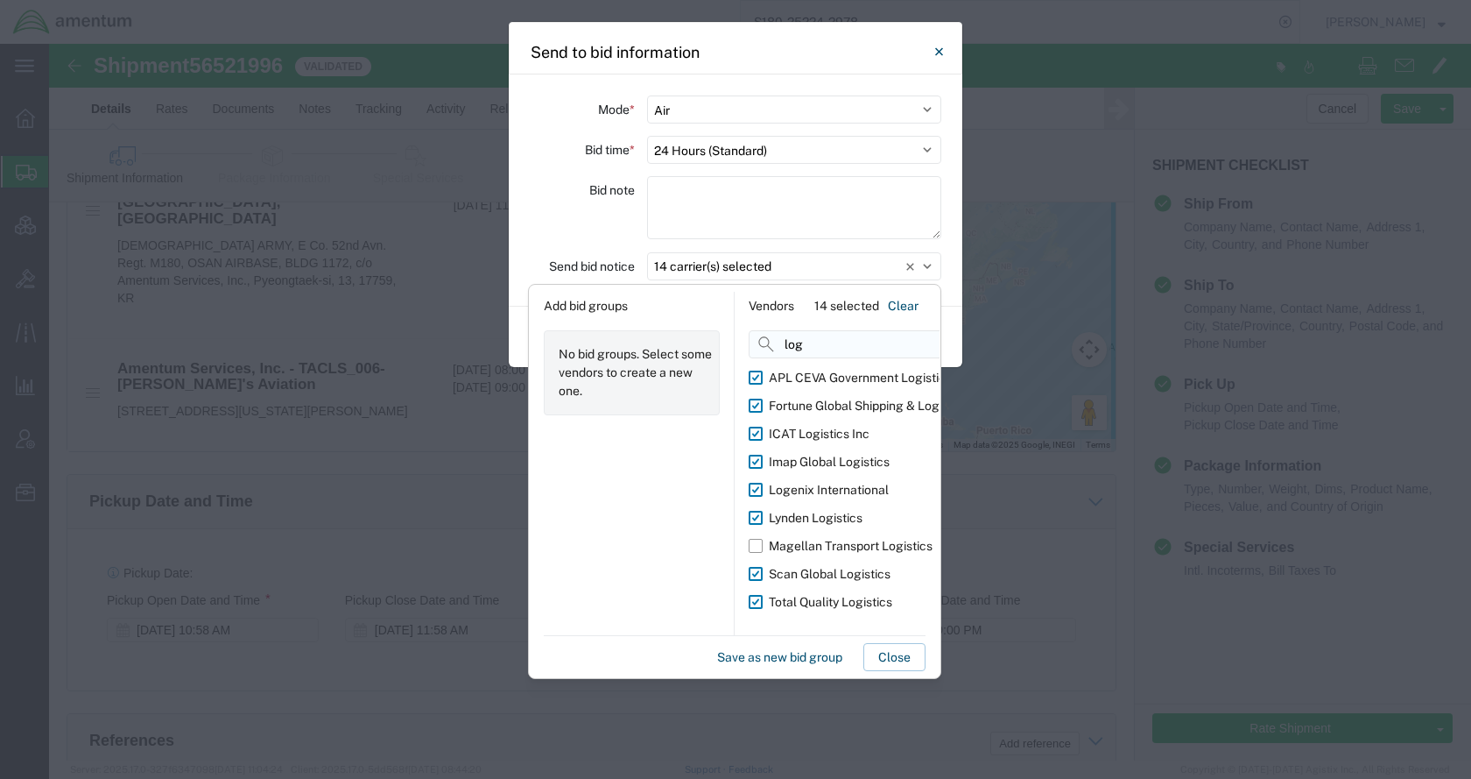
drag, startPoint x: 825, startPoint y: 346, endPoint x: 772, endPoint y: 349, distance: 53.5
click at [772, 349] on input "log" at bounding box center [881, 344] width 264 height 28
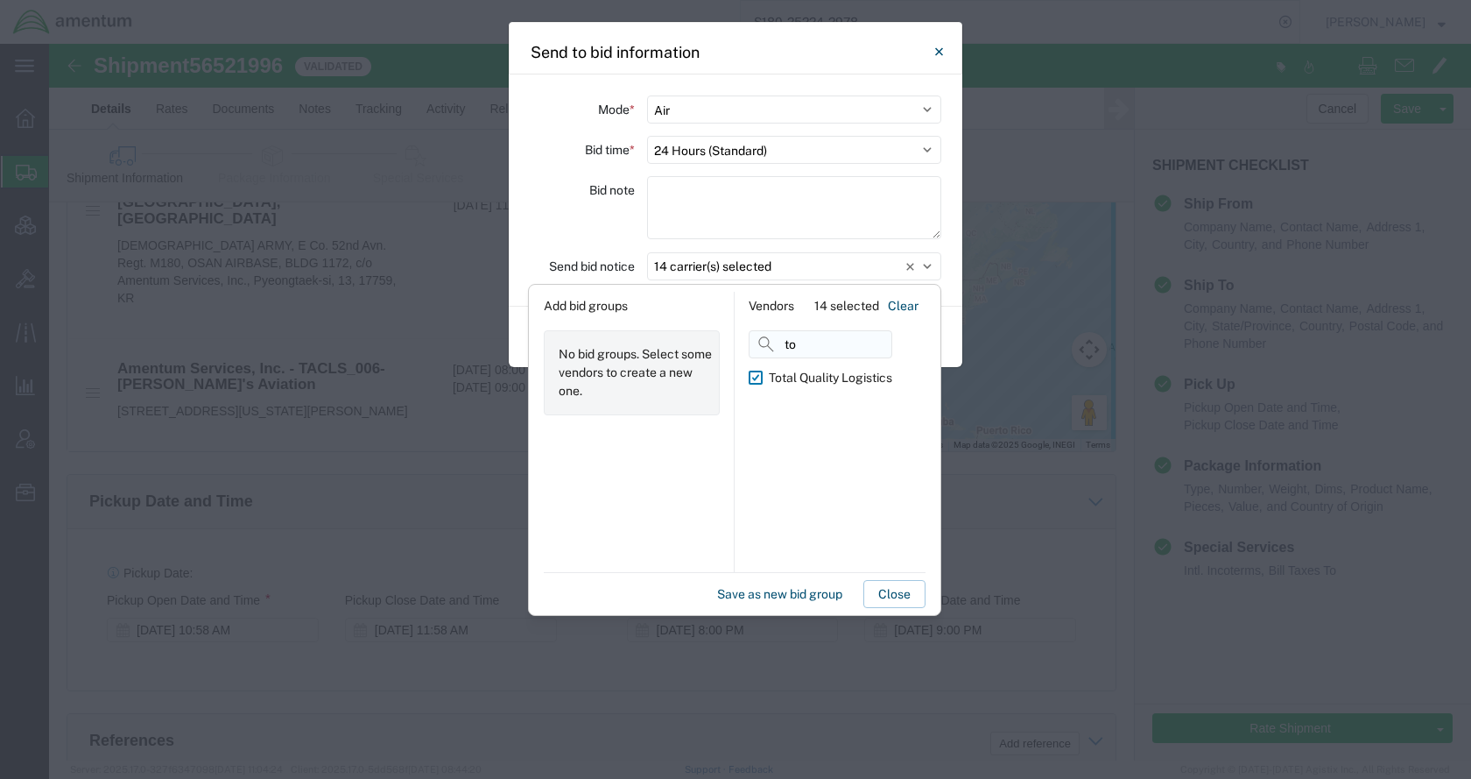
type input "t"
click at [786, 378] on div "Priority Worldwide" at bounding box center [819, 378] width 101 height 18
click at [0, 0] on input "Priority Worldwide" at bounding box center [0, 0] width 0 height 0
click at [736, 589] on button "Save as new bid group" at bounding box center [779, 594] width 139 height 28
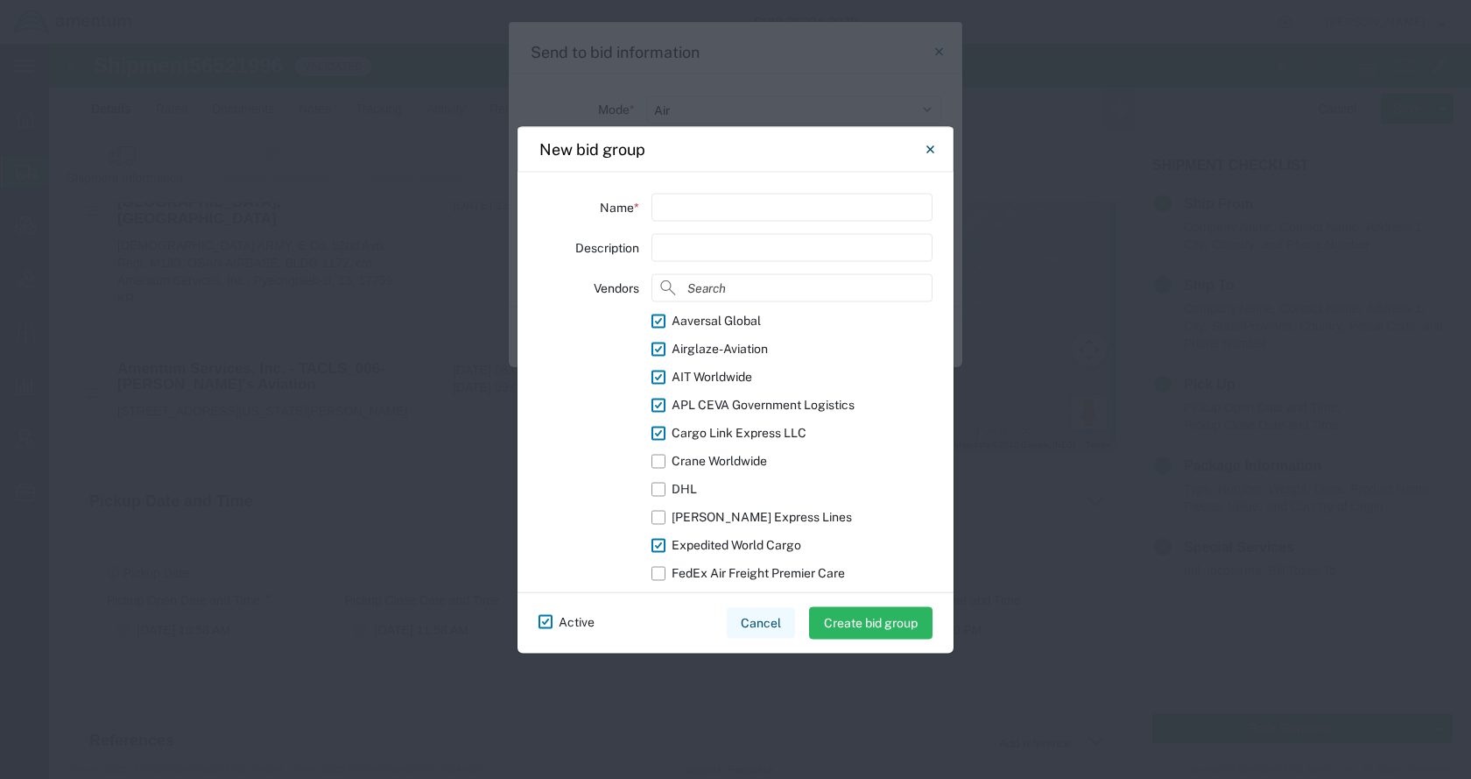
click at [762, 621] on button "Cancel" at bounding box center [761, 622] width 68 height 31
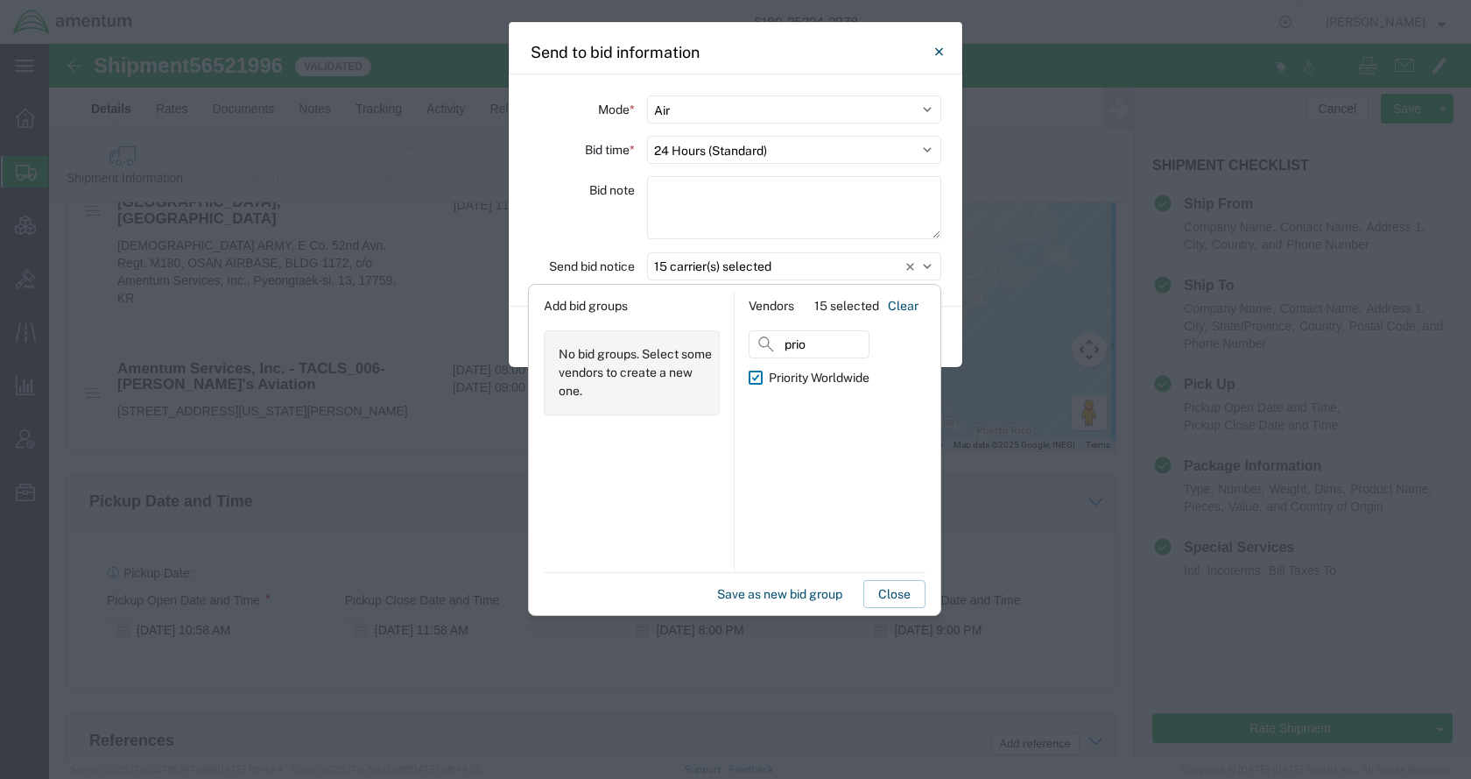
drag, startPoint x: 757, startPoint y: 346, endPoint x: 728, endPoint y: 347, distance: 28.9
click at [728, 347] on div "Add bid groups No bid groups. Select some vendors to create a new one. Vendors …" at bounding box center [735, 432] width 410 height 280
click at [796, 383] on div "Move One" at bounding box center [797, 378] width 56 height 18
click at [0, 0] on input "Move One" at bounding box center [0, 0] width 0 height 0
click at [746, 587] on button "Save as new bid group" at bounding box center [779, 594] width 139 height 28
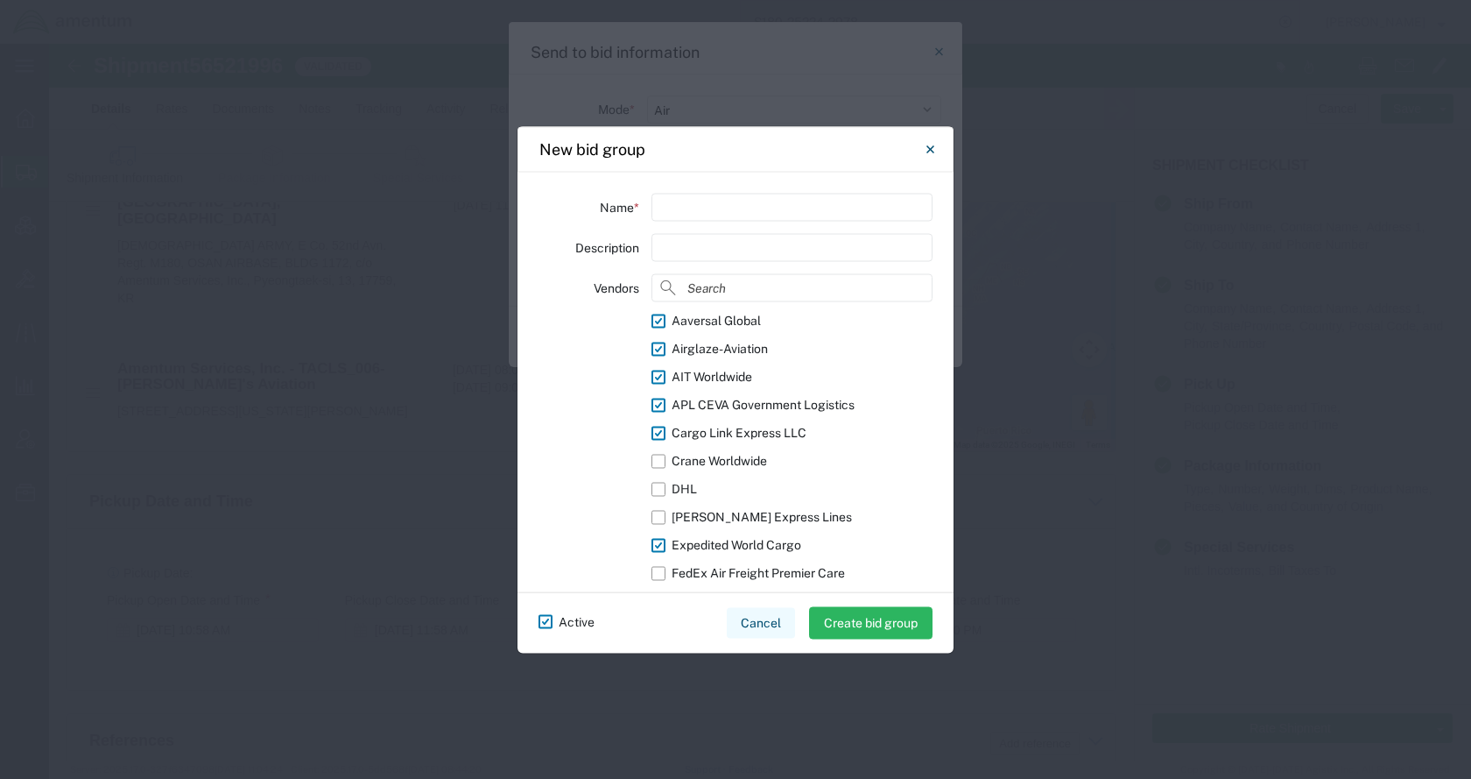
click at [758, 618] on button "Cancel" at bounding box center [761, 622] width 68 height 31
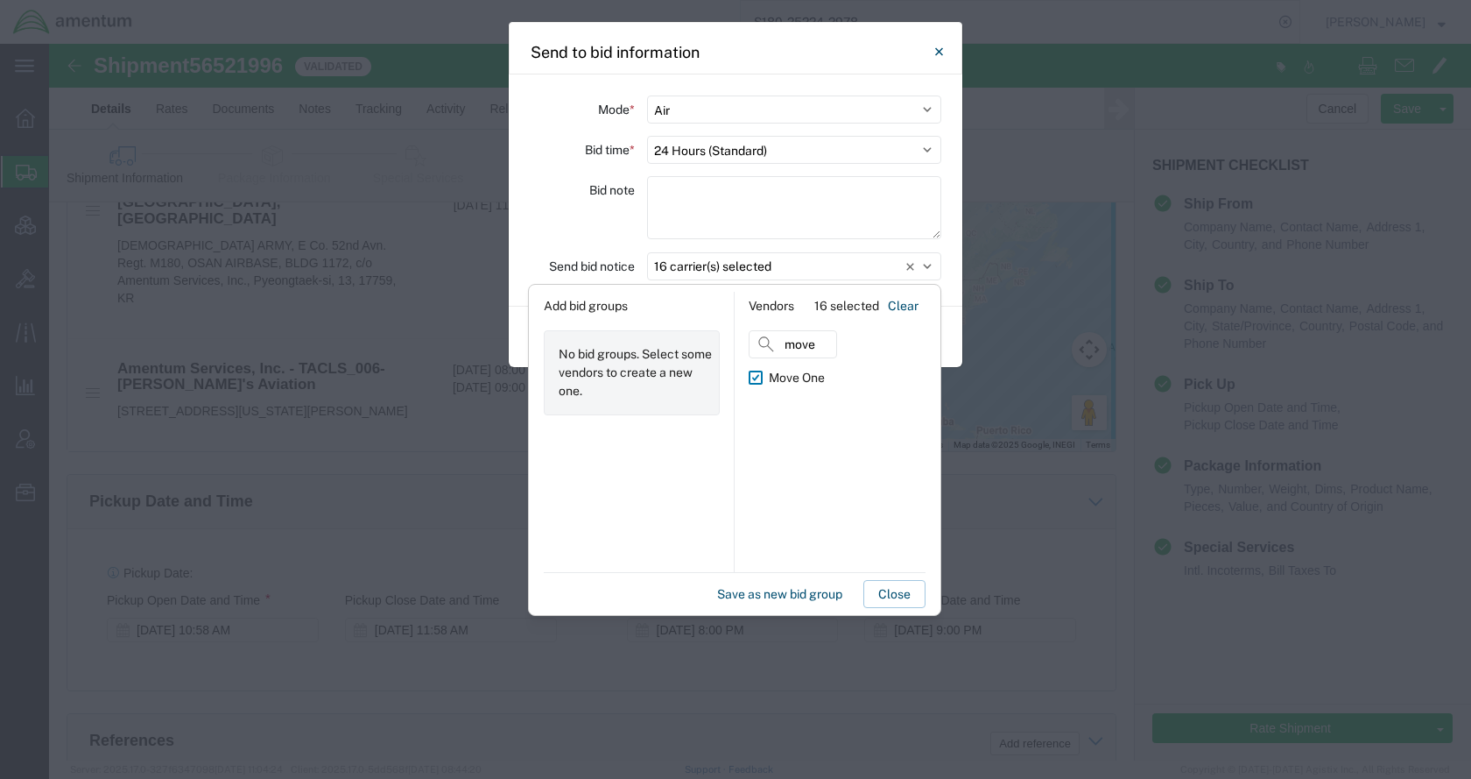
drag, startPoint x: 828, startPoint y: 343, endPoint x: 731, endPoint y: 353, distance: 96.8
click at [738, 345] on div "Vendors 16 selected Clear move Move One" at bounding box center [837, 432] width 205 height 280
type input "titan"
click at [776, 375] on div "Titan Services" at bounding box center [808, 378] width 79 height 18
click at [0, 0] on input "Titan Services" at bounding box center [0, 0] width 0 height 0
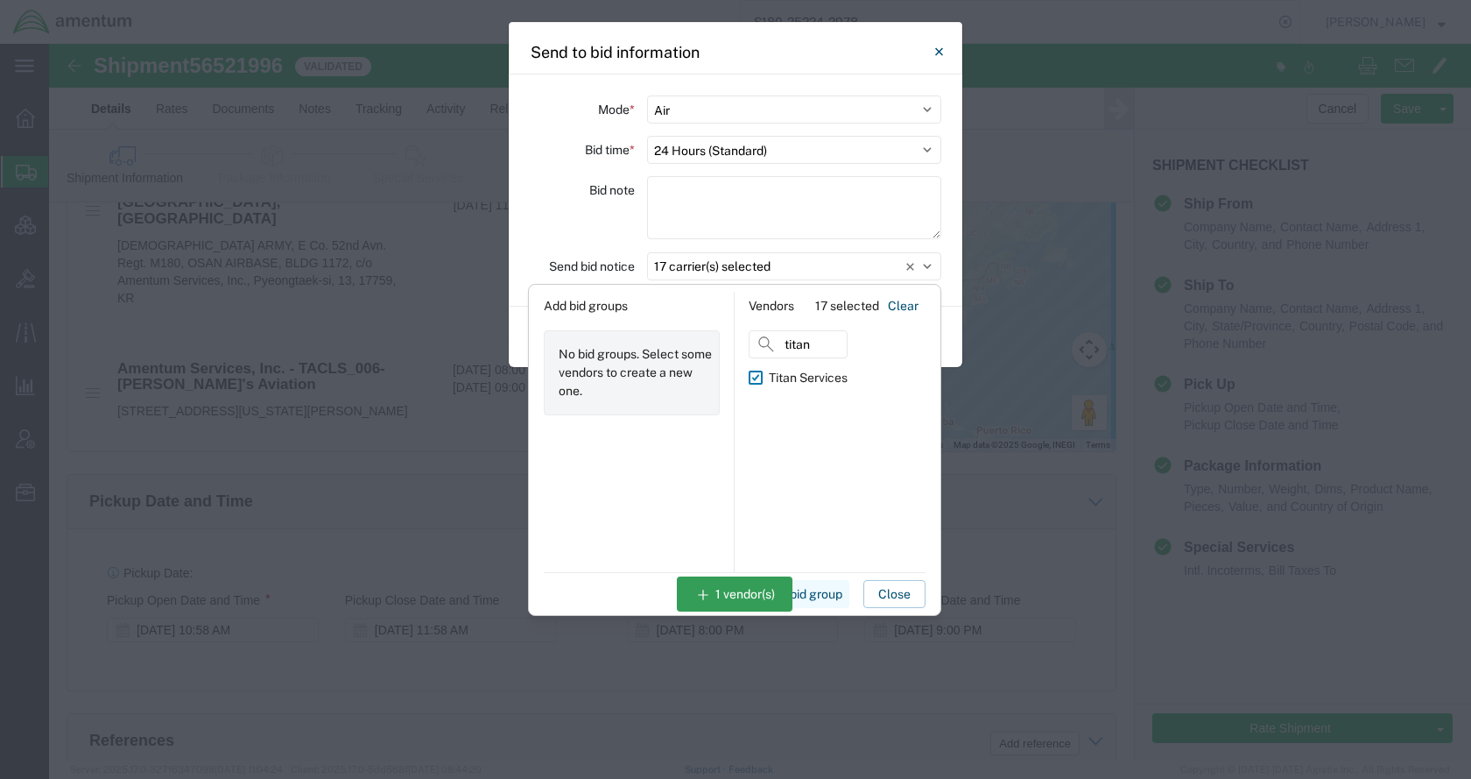
click at [751, 599] on button "Save as new bid group" at bounding box center [779, 594] width 139 height 28
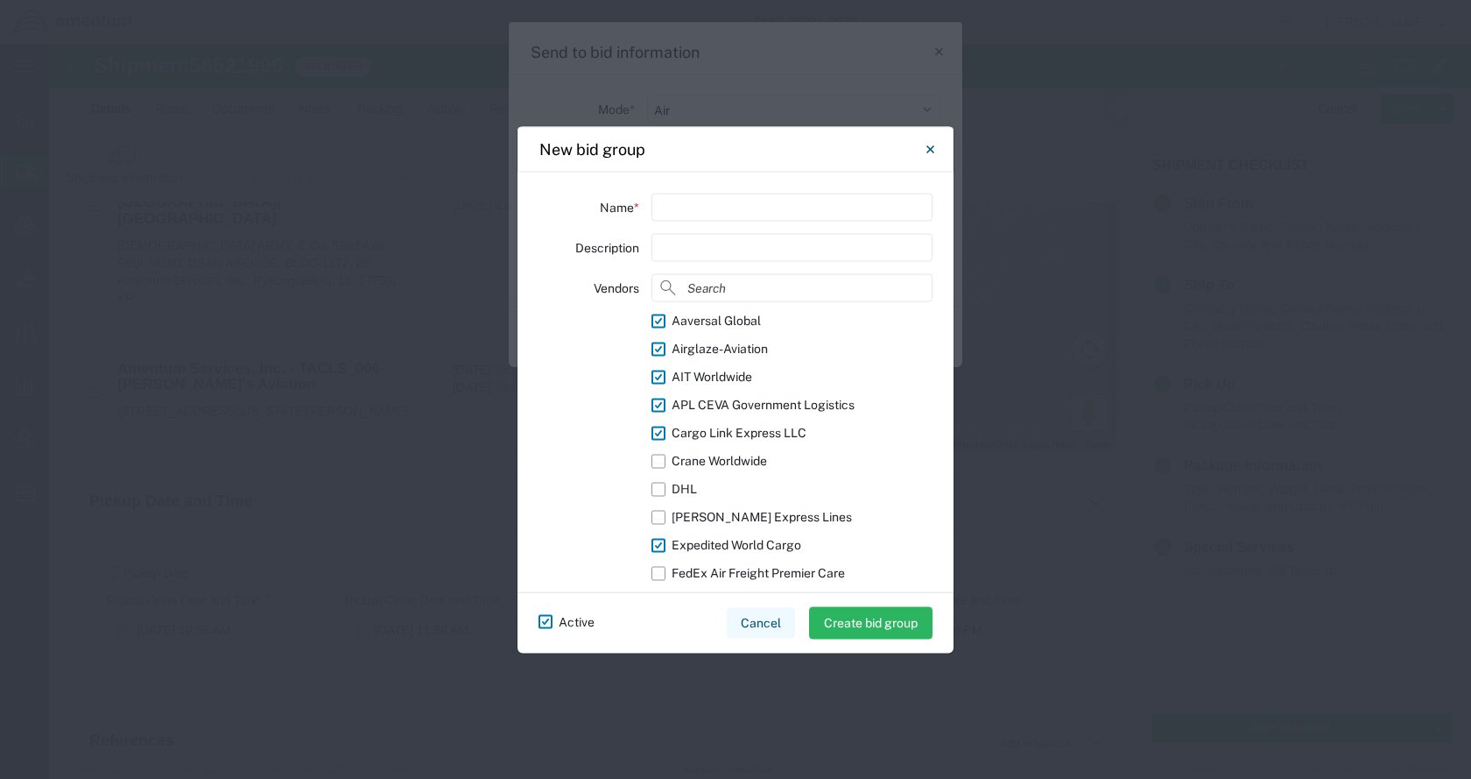
click at [764, 616] on button "Cancel" at bounding box center [761, 622] width 68 height 31
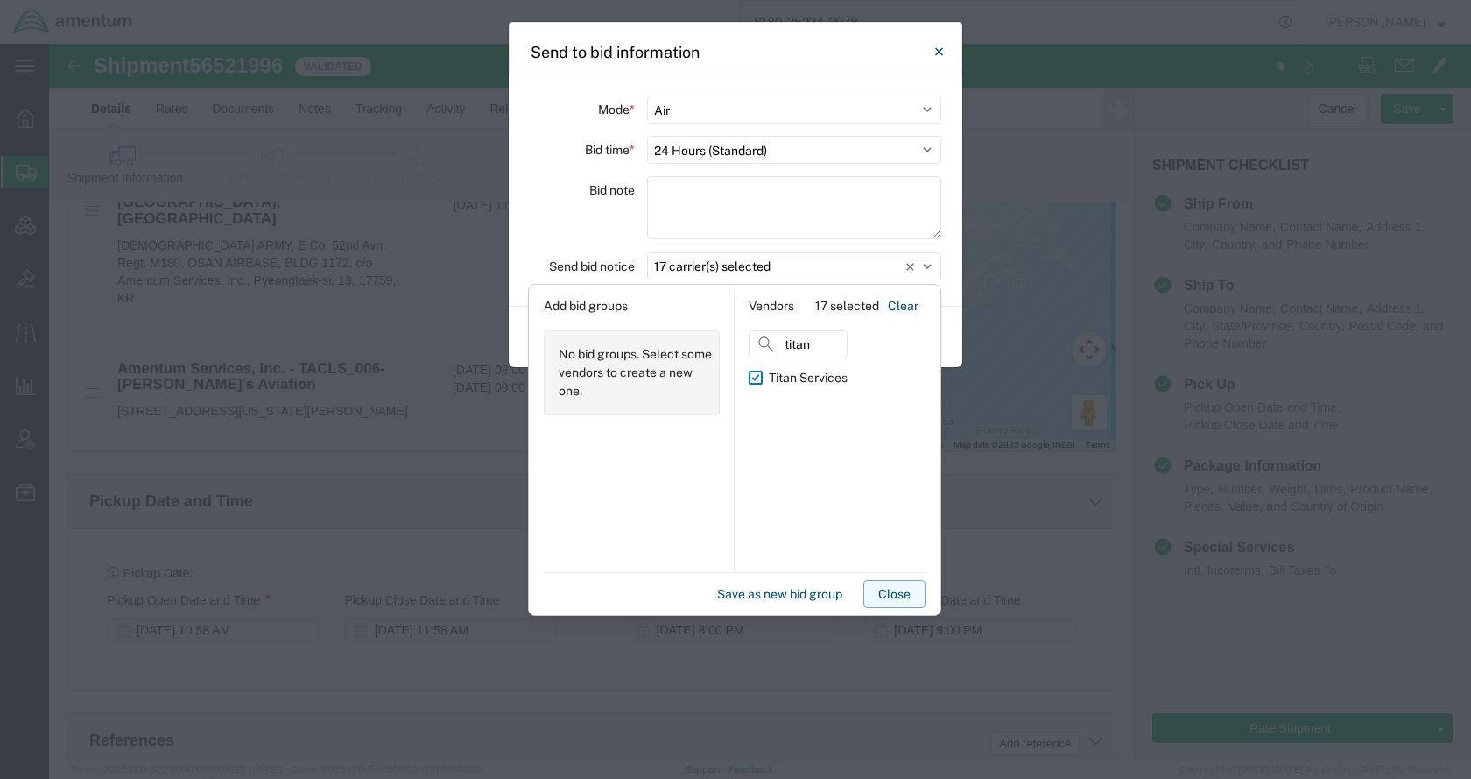
click at [880, 593] on button "Close" at bounding box center [894, 594] width 62 height 28
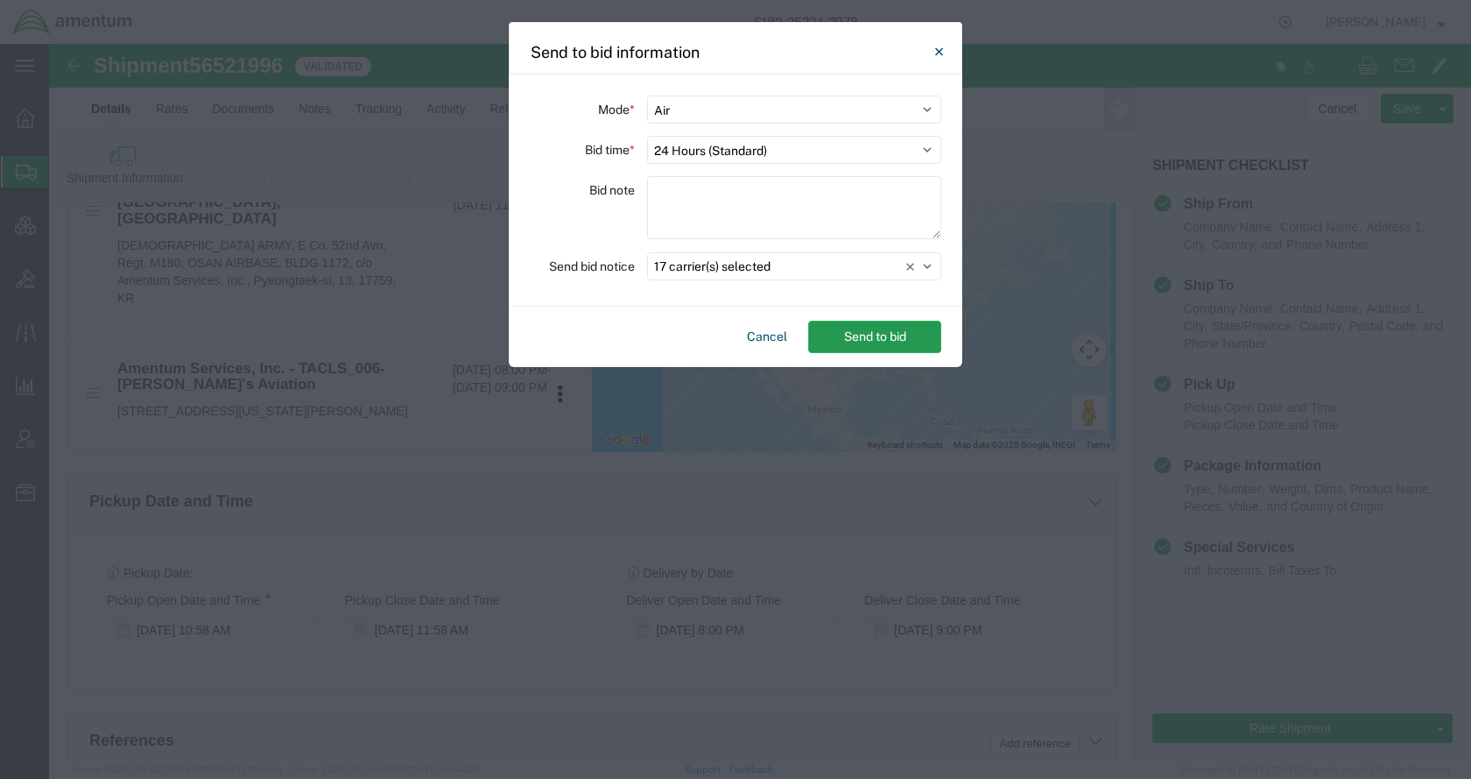
click at [879, 340] on button "Send to bid" at bounding box center [874, 337] width 133 height 32
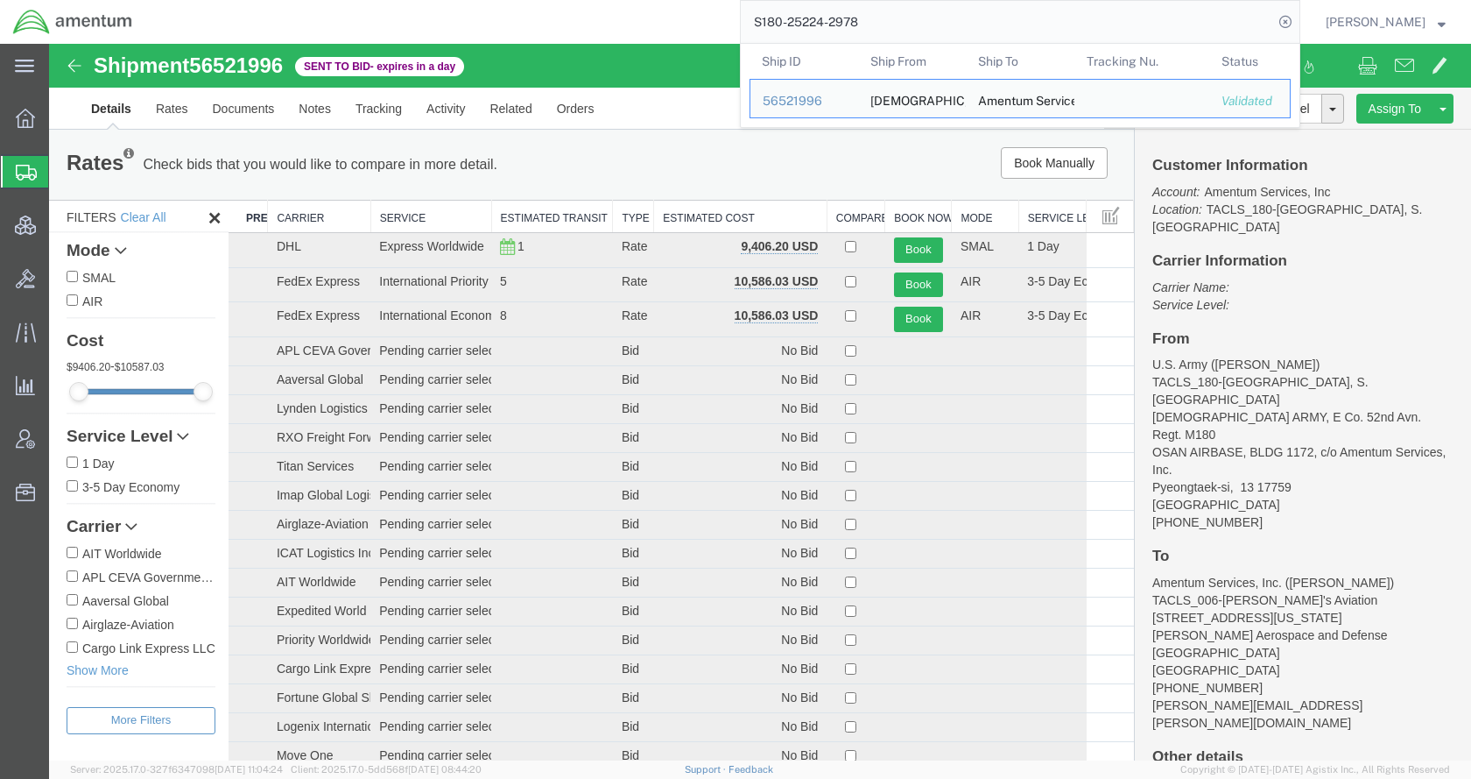
drag, startPoint x: 916, startPoint y: 18, endPoint x: 733, endPoint y: 32, distance: 183.5
click at [733, 32] on div "S180-25224-2978 Ship ID Ship From Ship To Tracking Nu. Status Ship ID 56521996 …" at bounding box center [722, 22] width 1155 height 44
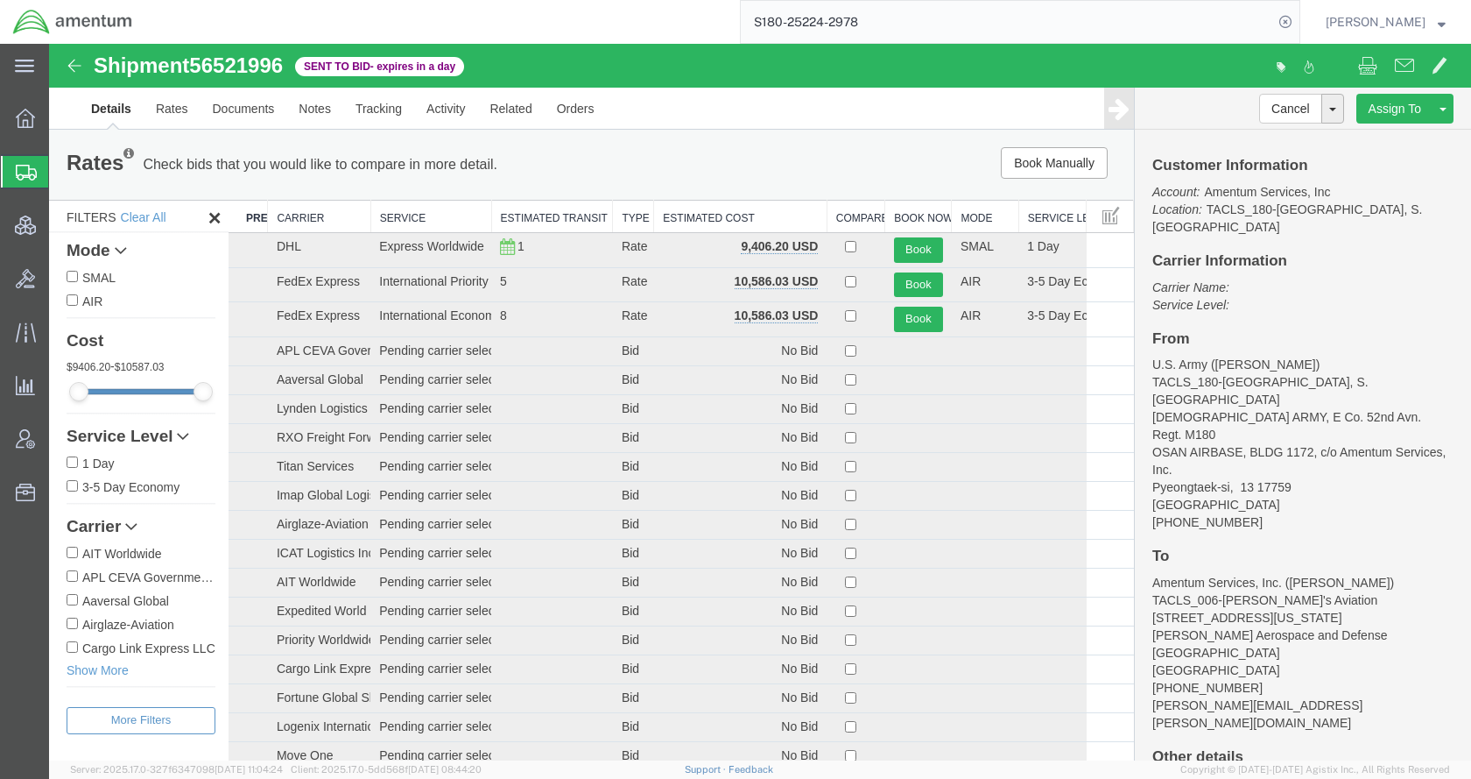
paste input "56536075"
type input "56536075"
click at [1298, 19] on icon at bounding box center [1285, 22] width 25 height 25
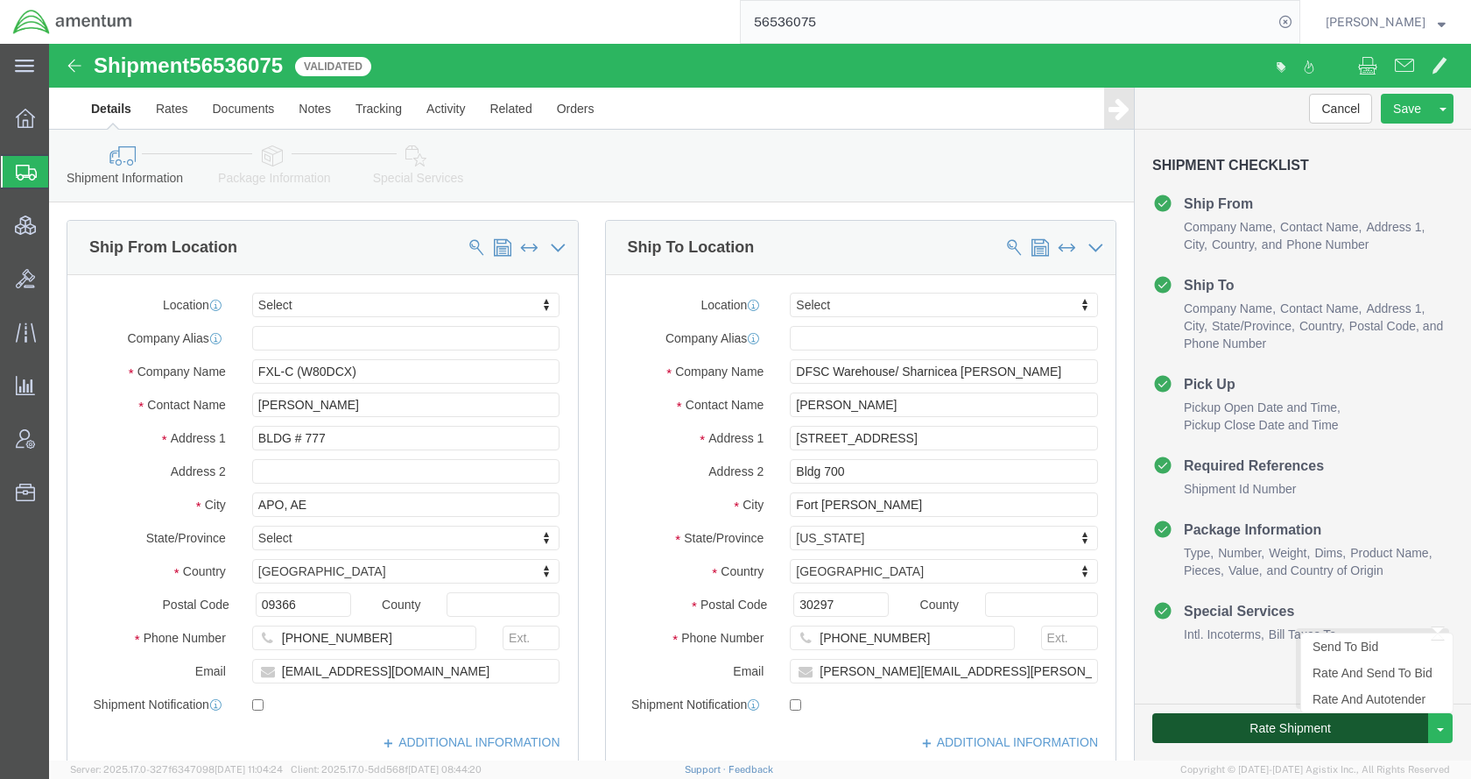
click button "Rate Shipment"
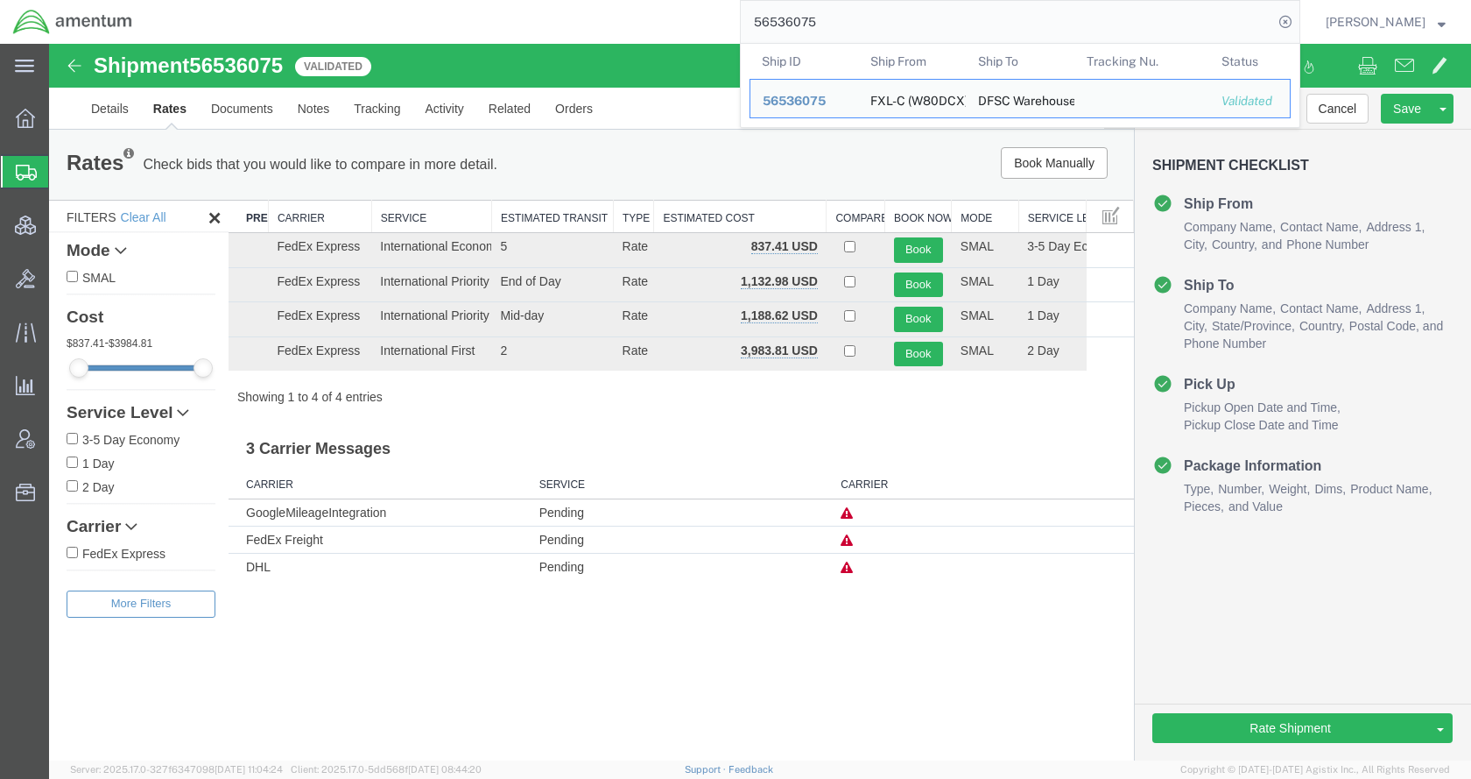
drag, startPoint x: 940, startPoint y: 14, endPoint x: 773, endPoint y: 15, distance: 166.4
click at [773, 15] on input "56536075" at bounding box center [1007, 22] width 532 height 42
paste input "28857"
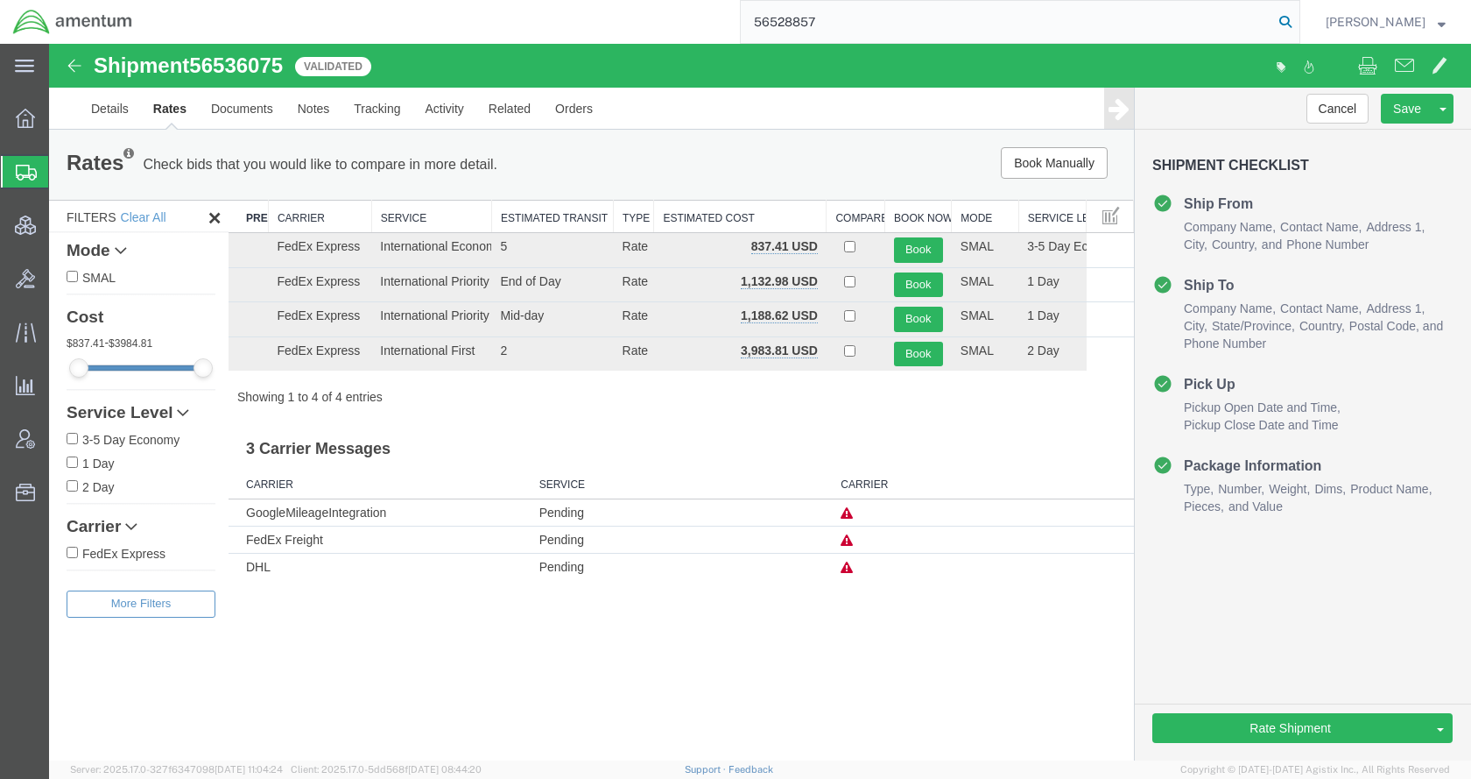
click at [1298, 18] on icon at bounding box center [1285, 22] width 25 height 25
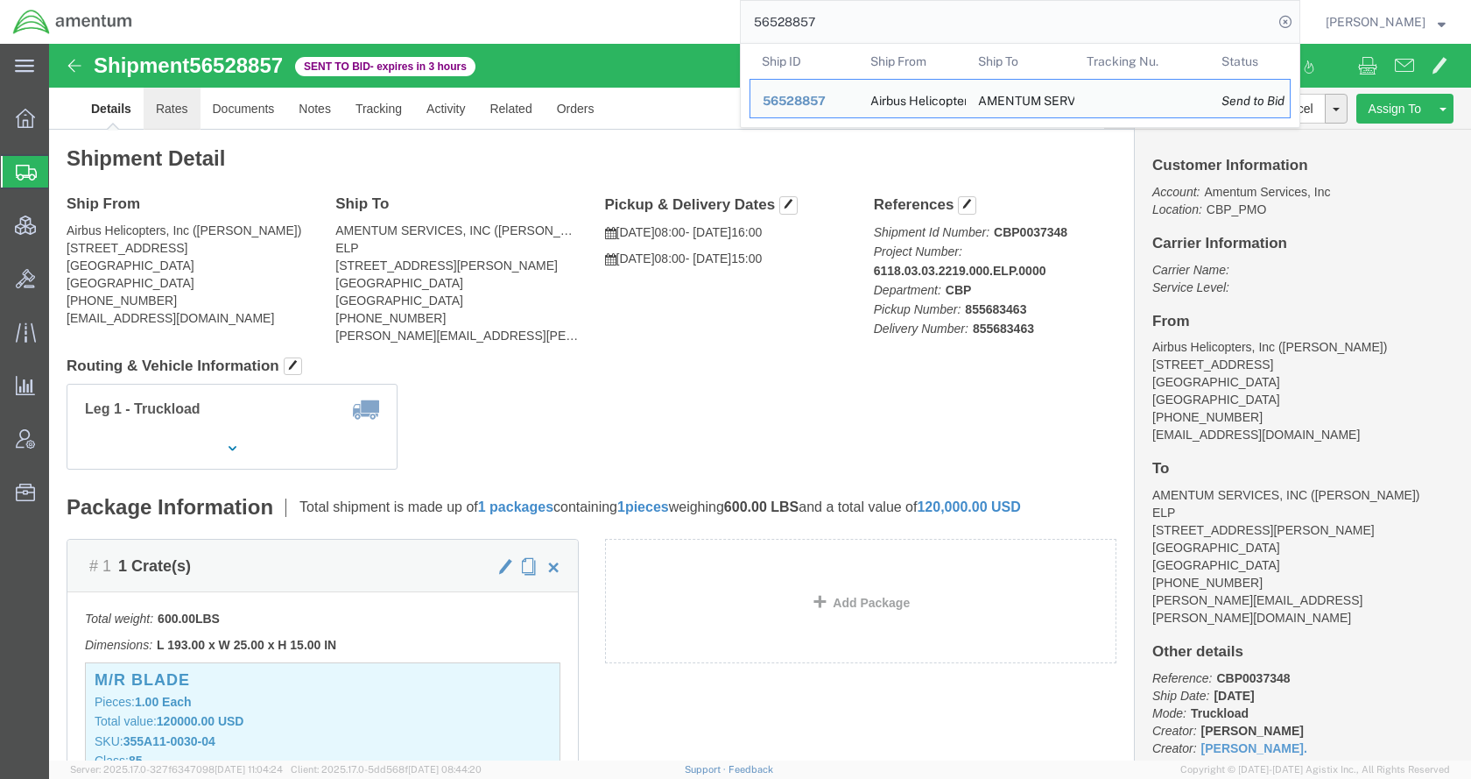
click link "Rates"
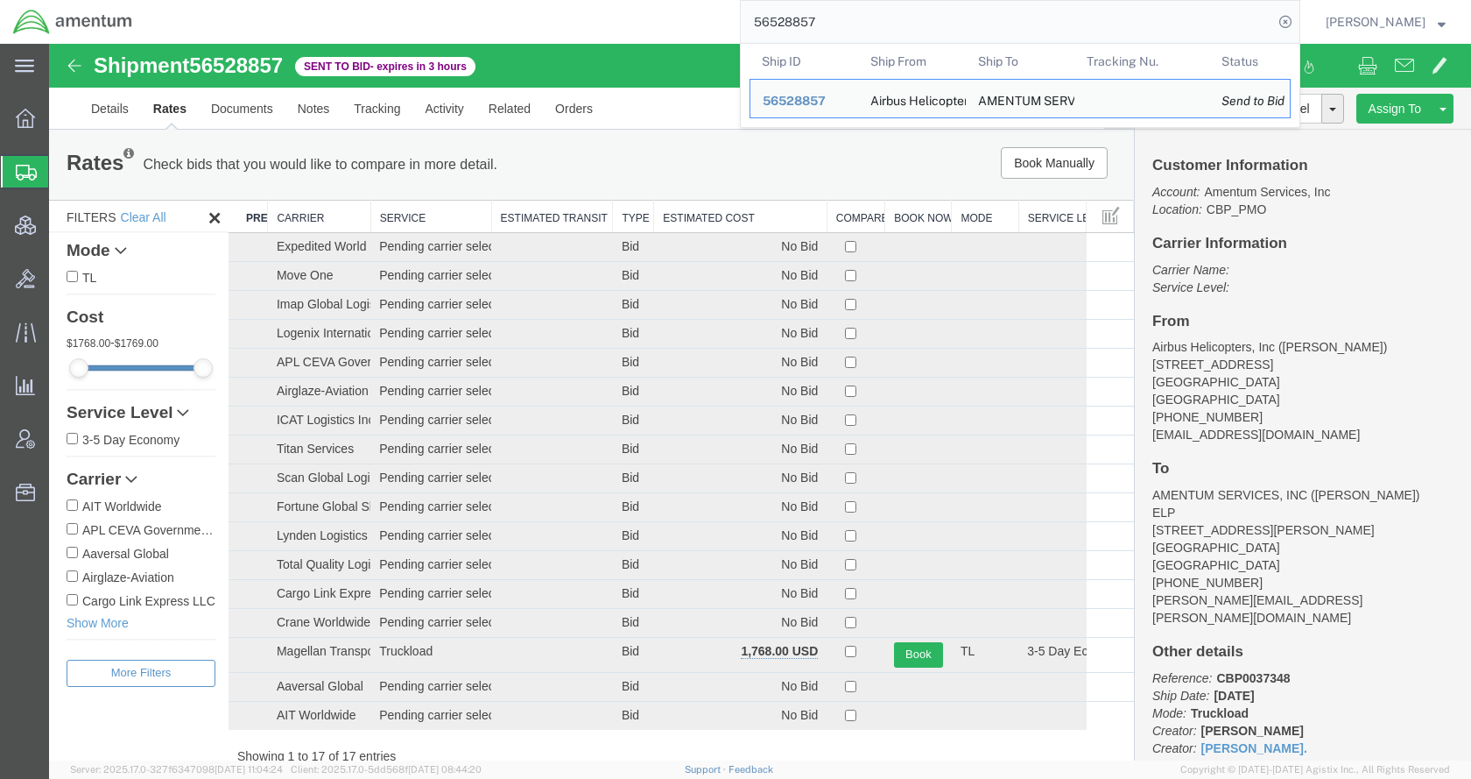
drag, startPoint x: 877, startPoint y: 27, endPoint x: 722, endPoint y: 27, distance: 155.0
click at [722, 27] on div "56528857 Ship ID Ship From Ship To Tracking Nu. Status Ship ID 56528857 Ship Fr…" at bounding box center [722, 22] width 1155 height 44
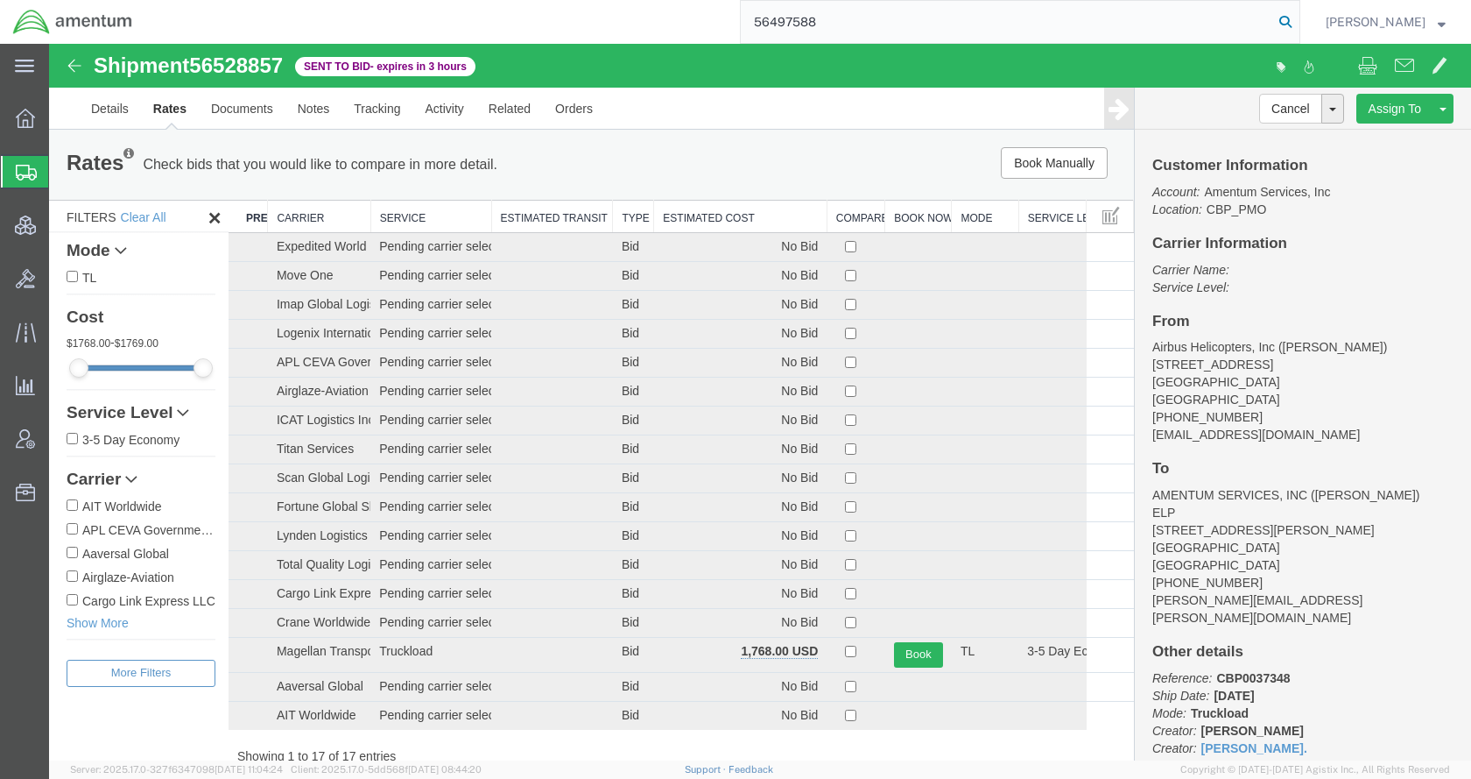
click at [1298, 22] on icon at bounding box center [1285, 22] width 25 height 25
type input "56497588"
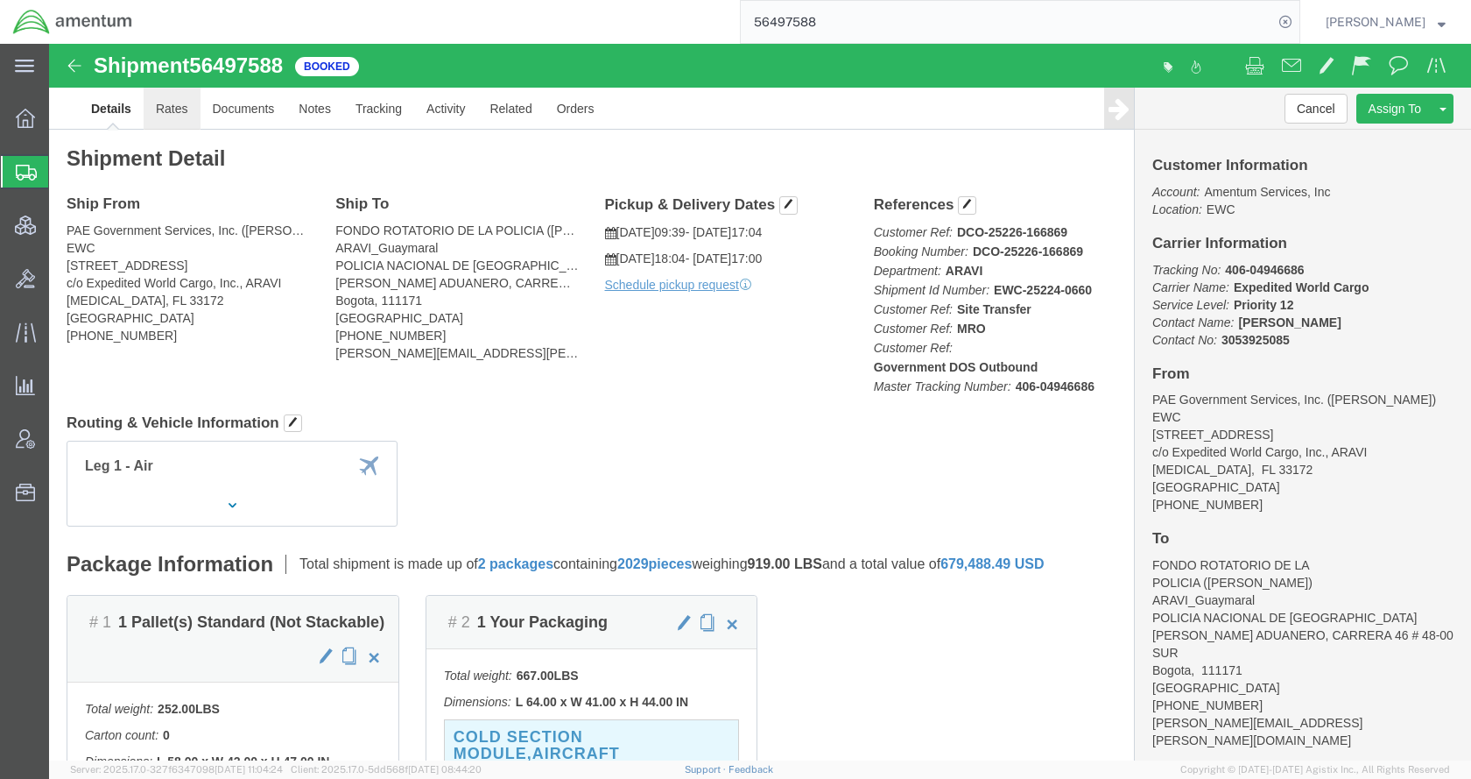
click link "Rates"
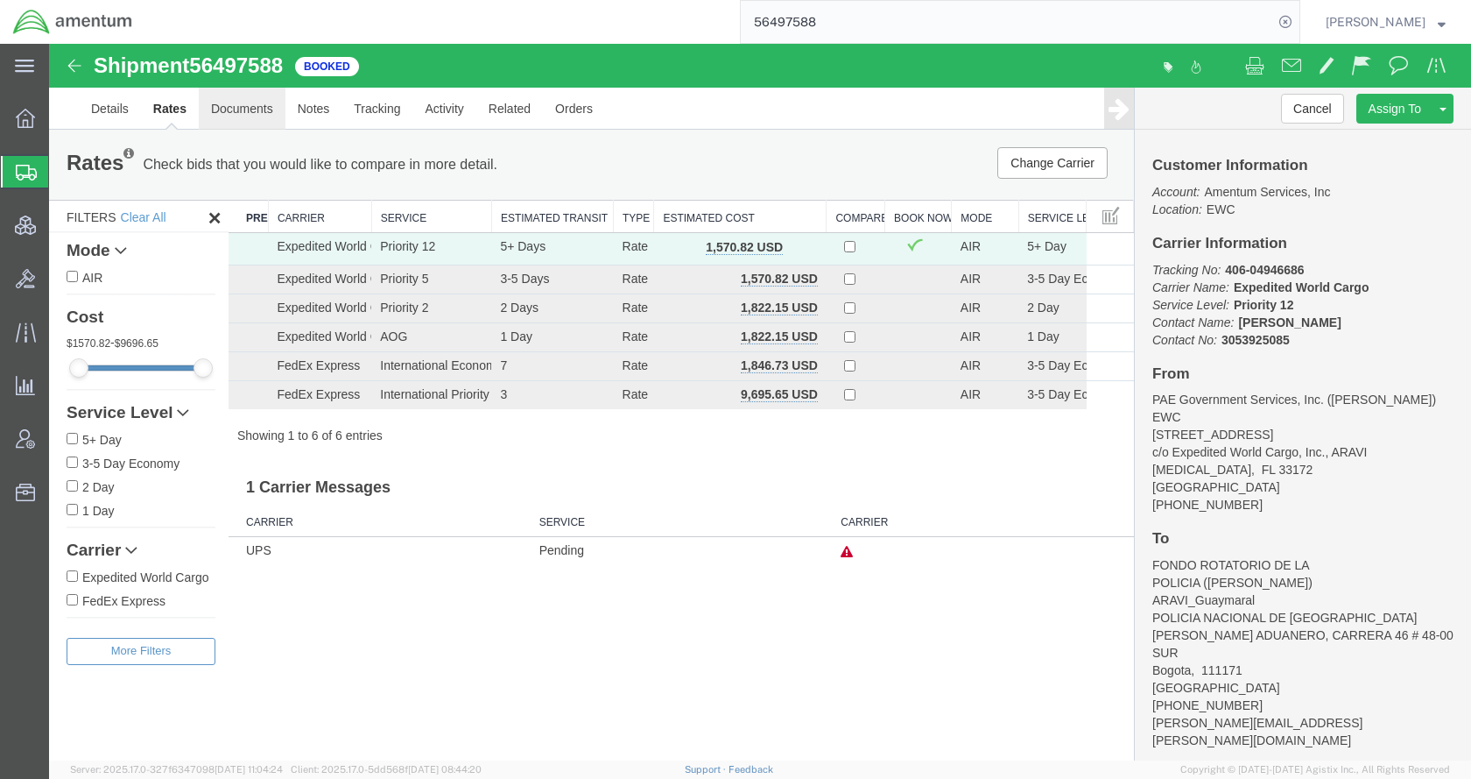
click at [250, 114] on link "Documents" at bounding box center [242, 109] width 87 height 42
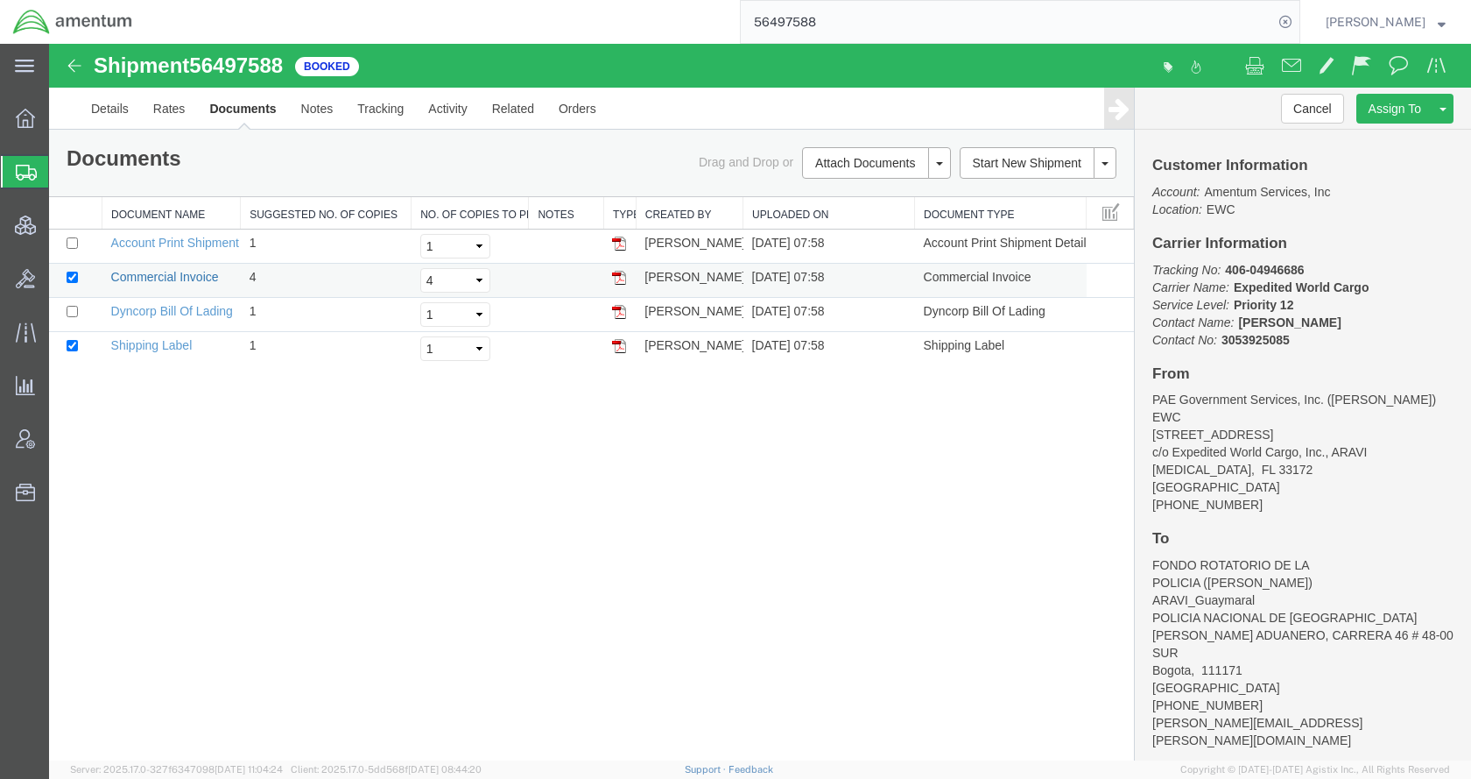
click at [196, 278] on link "Commercial Invoice" at bounding box center [165, 277] width 108 height 14
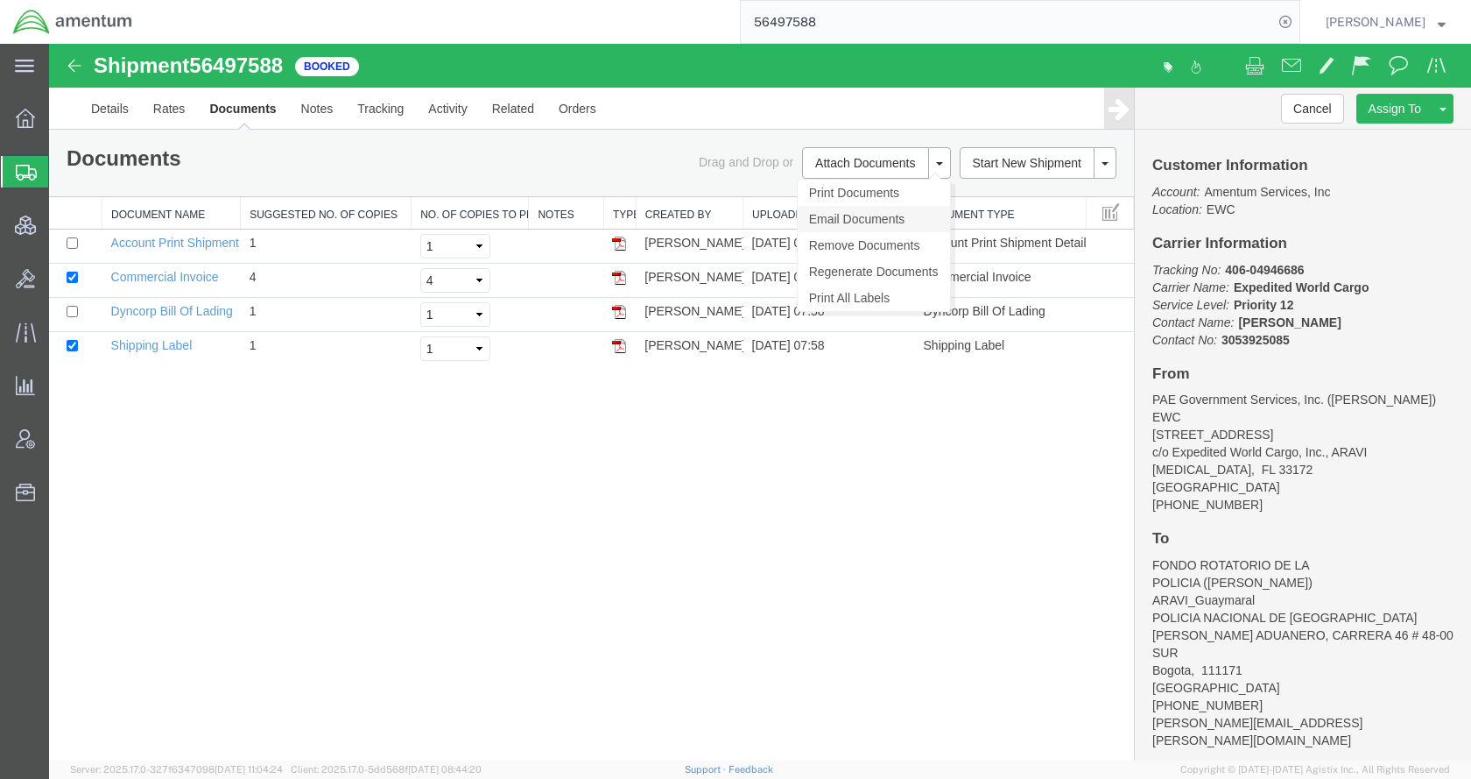
click at [869, 212] on link "Email Documents" at bounding box center [874, 219] width 152 height 26
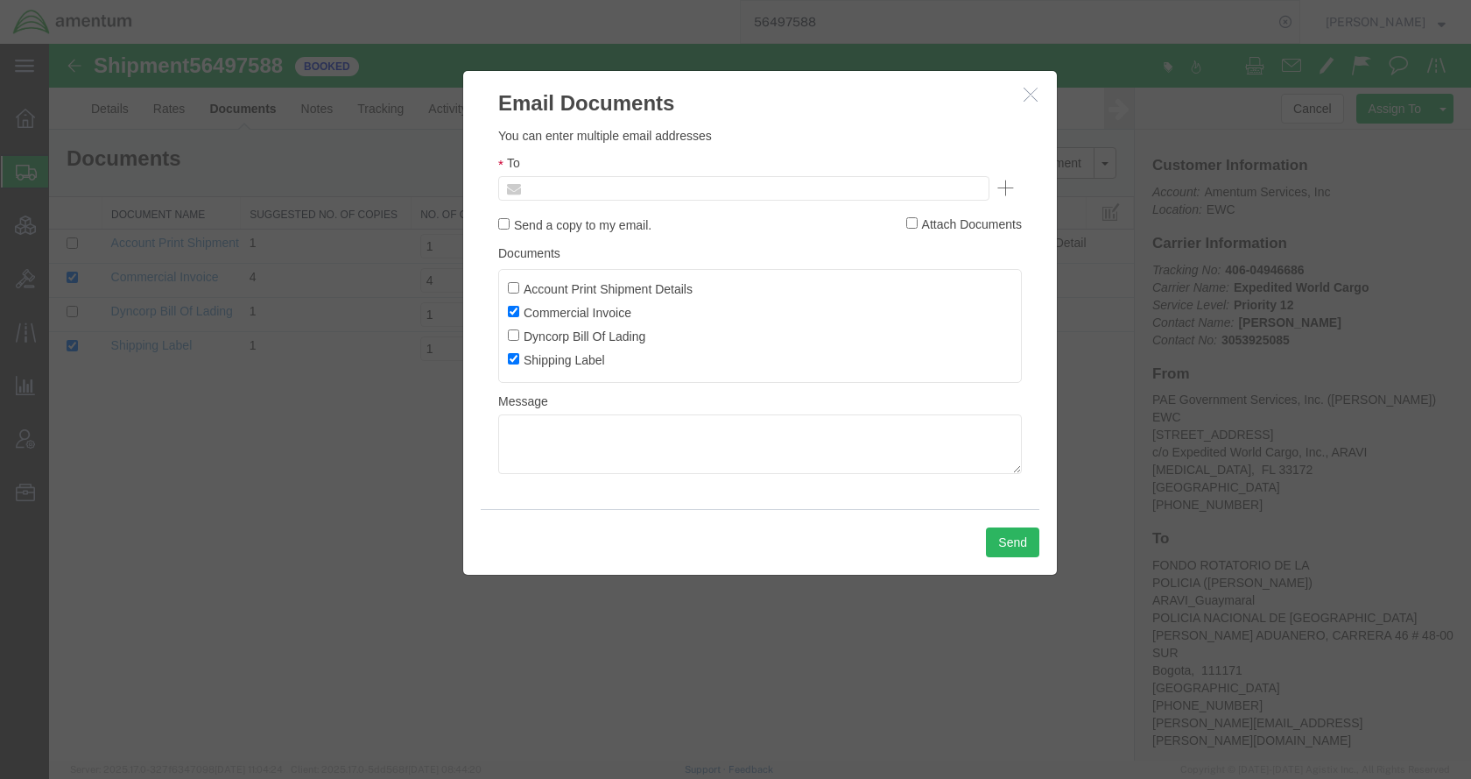
click at [662, 185] on input "text" at bounding box center [625, 188] width 205 height 23
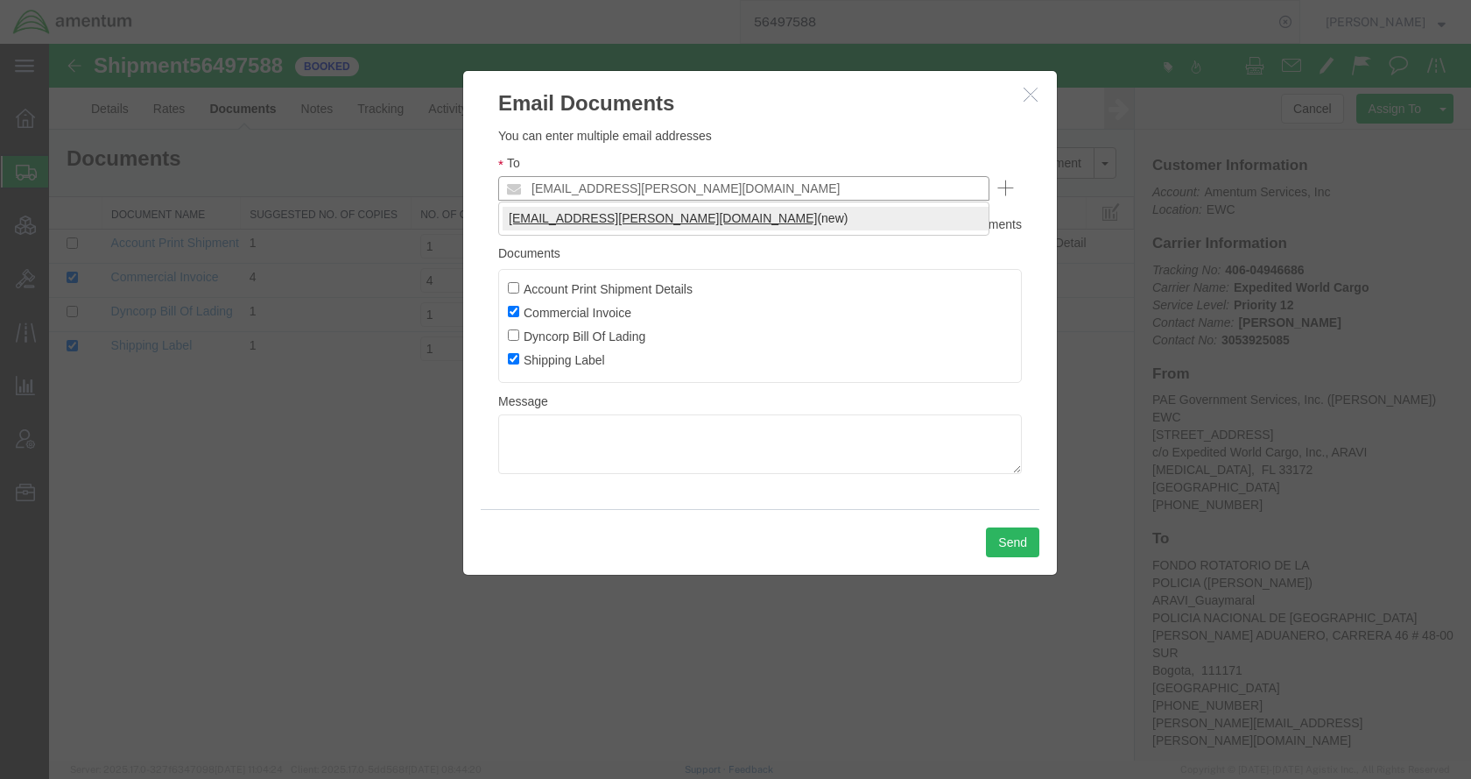
type input "[EMAIL_ADDRESS][PERSON_NAME][DOMAIN_NAME]"
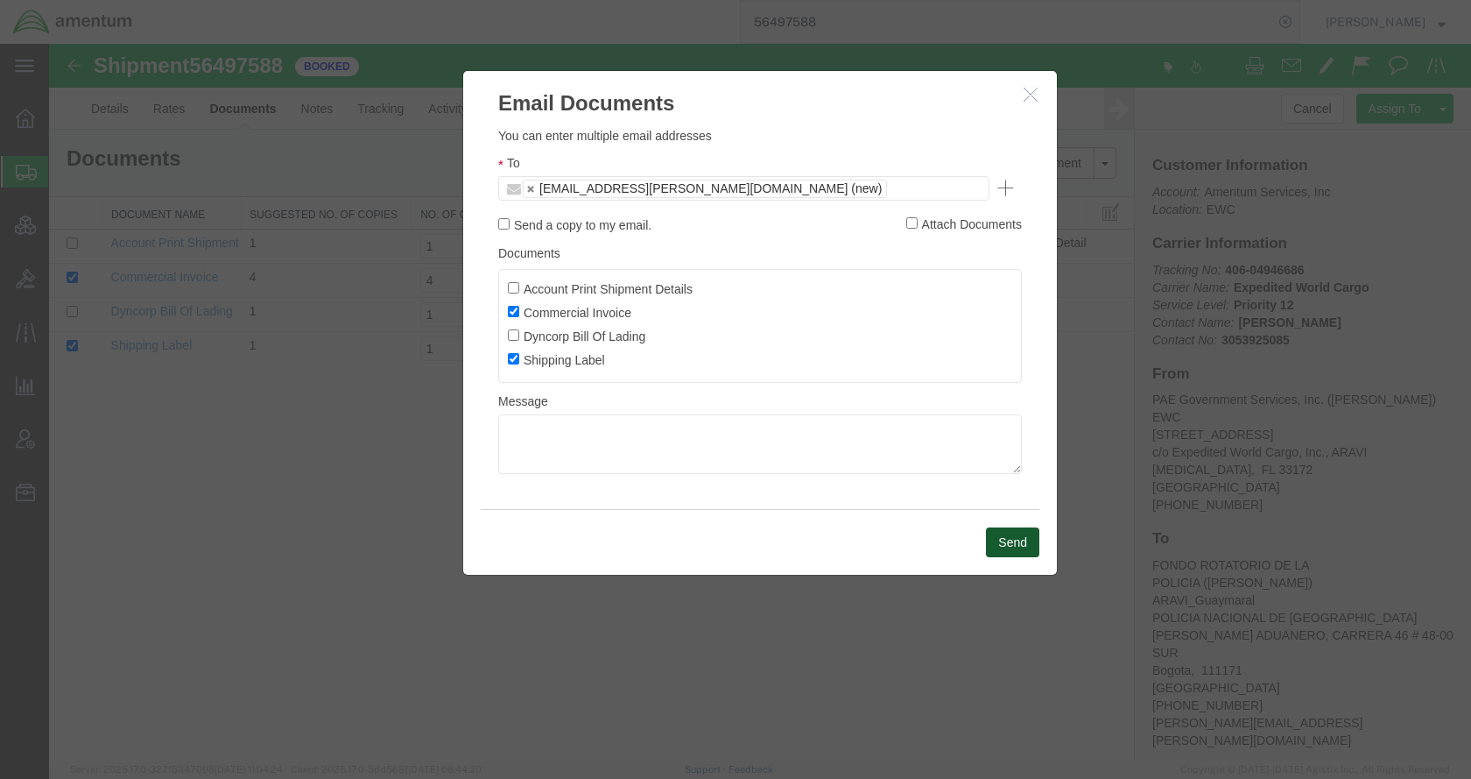
click at [1004, 538] on button "Send" at bounding box center [1012, 542] width 53 height 30
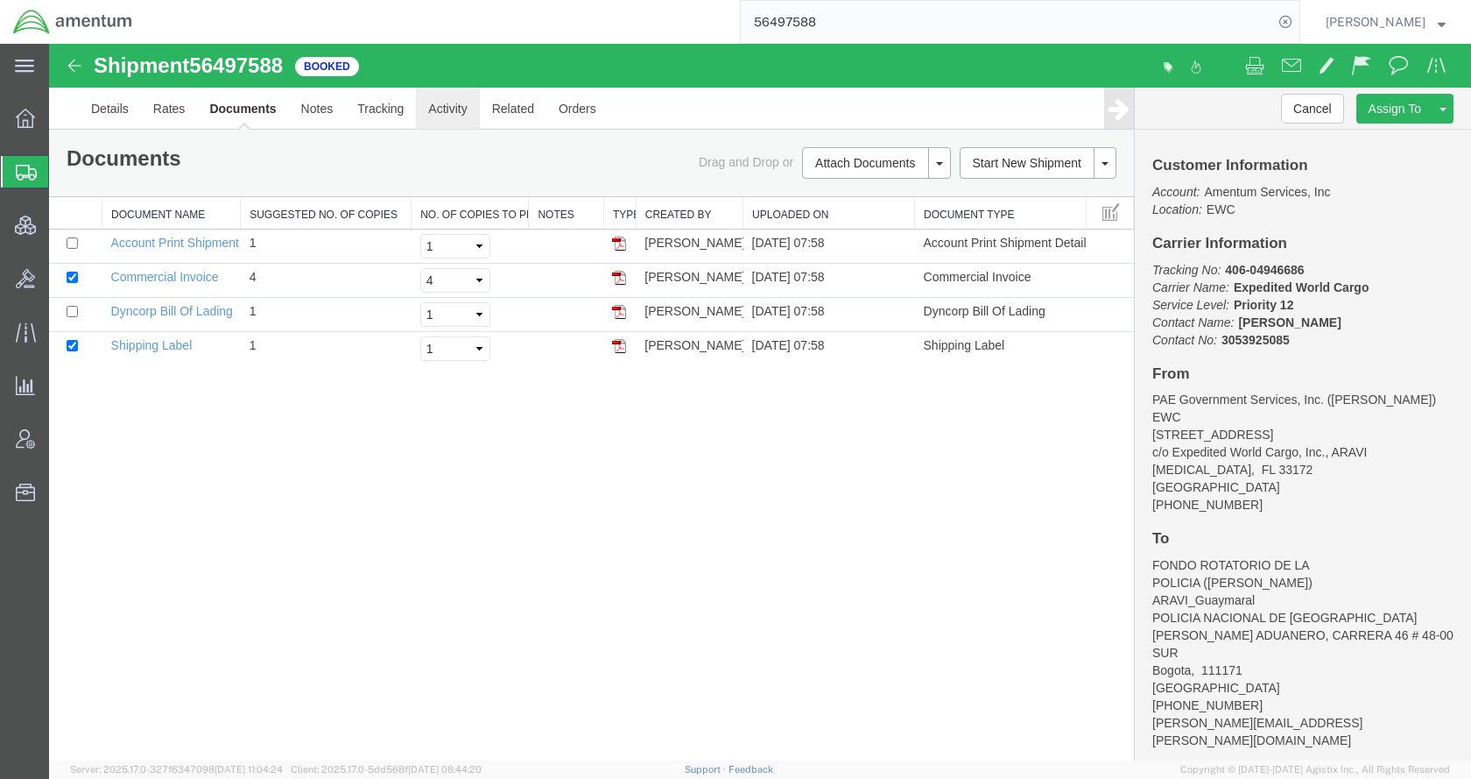
click at [433, 112] on link "Activity" at bounding box center [447, 109] width 63 height 42
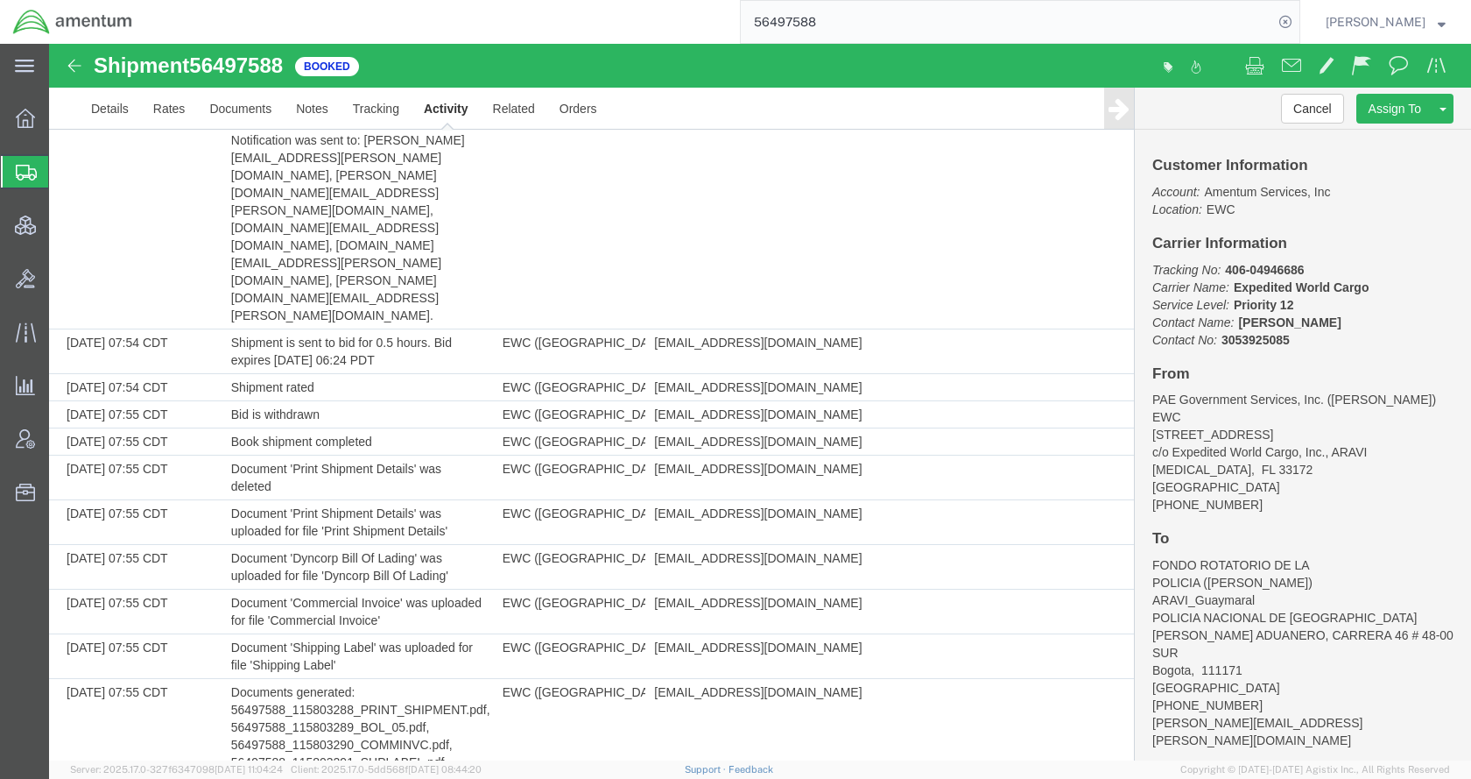
scroll to position [1781, 0]
